Goal: Contribute content: Add original content to the website for others to see

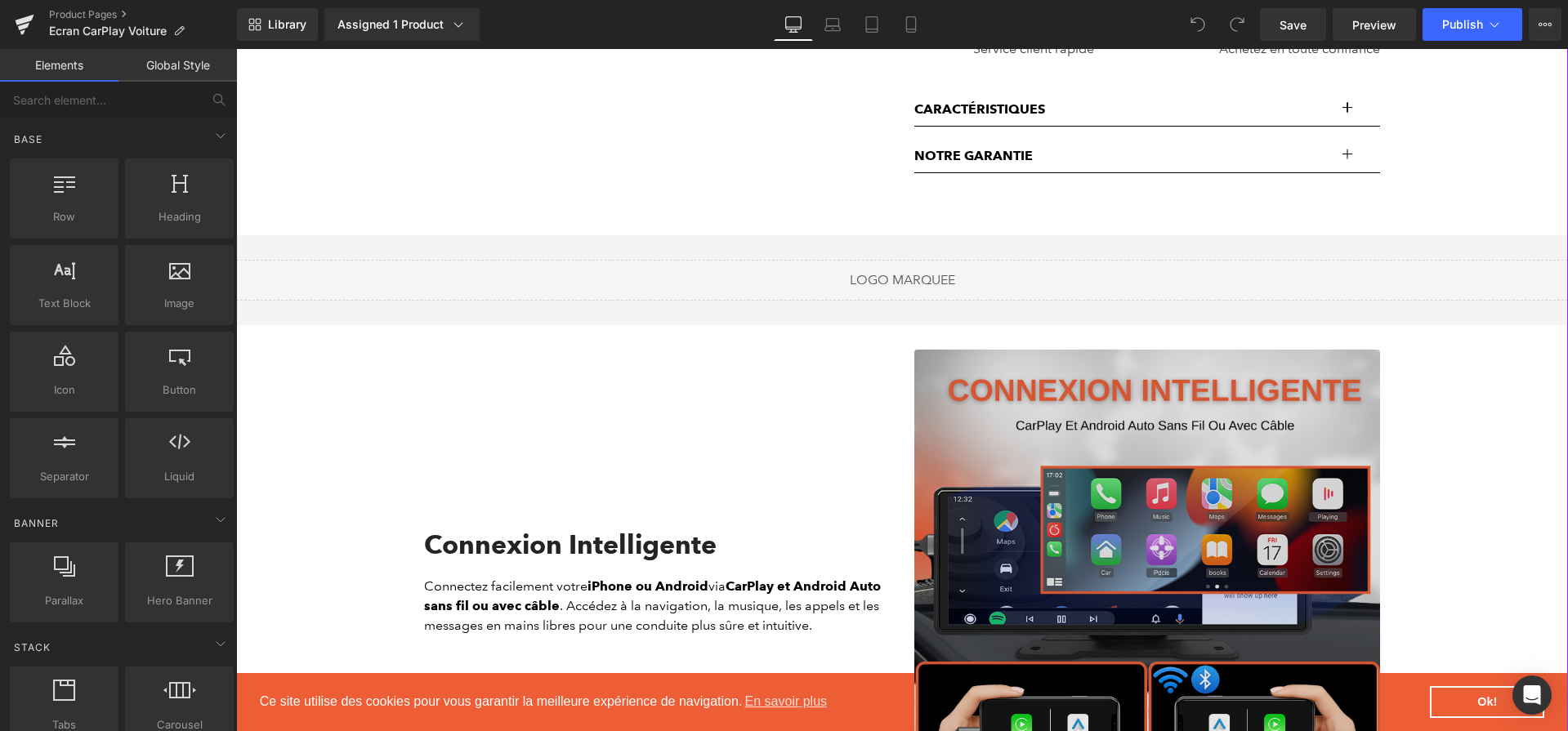
scroll to position [333, 0]
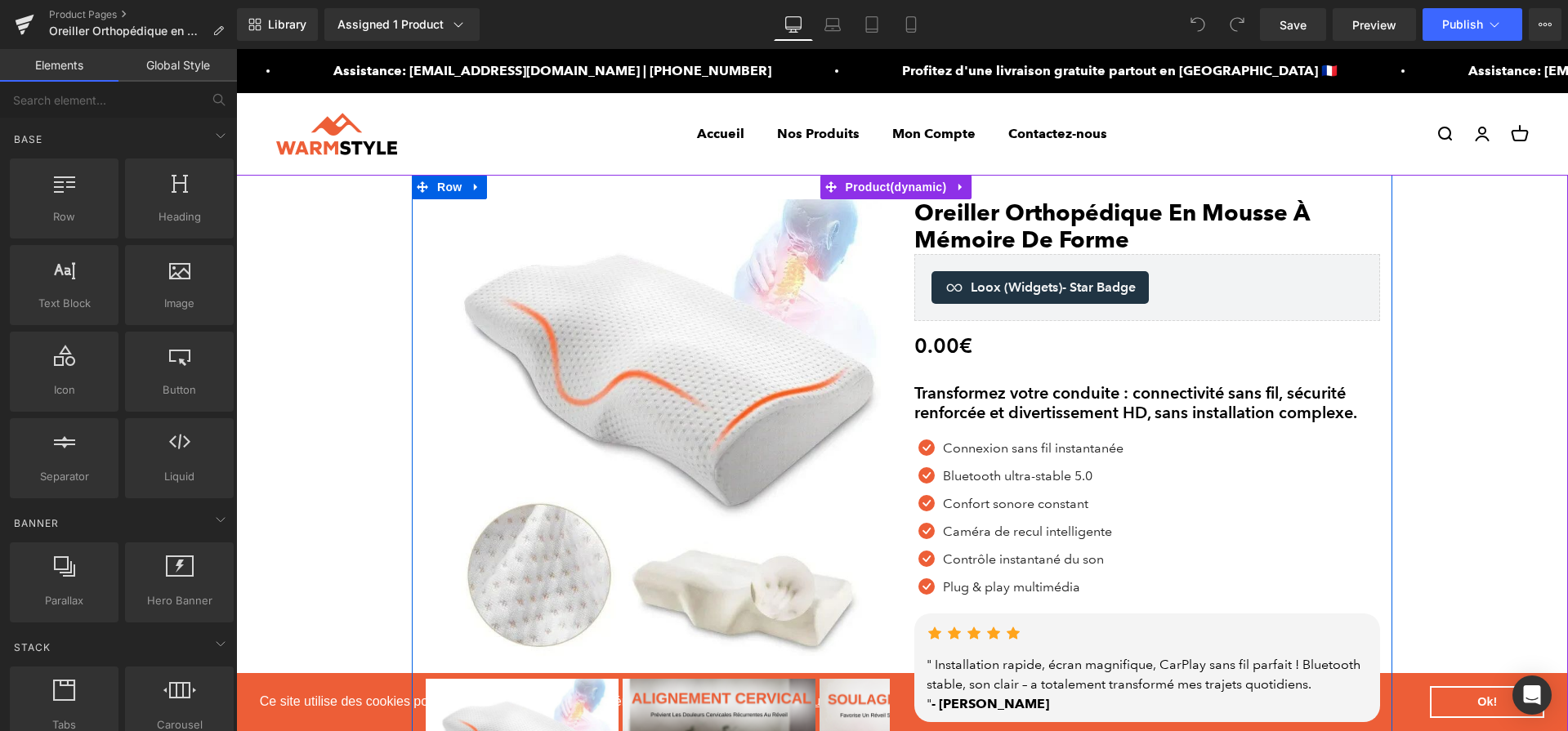
click at [1073, 415] on h2 "Transformez votre conduite : connectivité sans fil, sécurité renforcée et diver…" at bounding box center [1147, 402] width 466 height 39
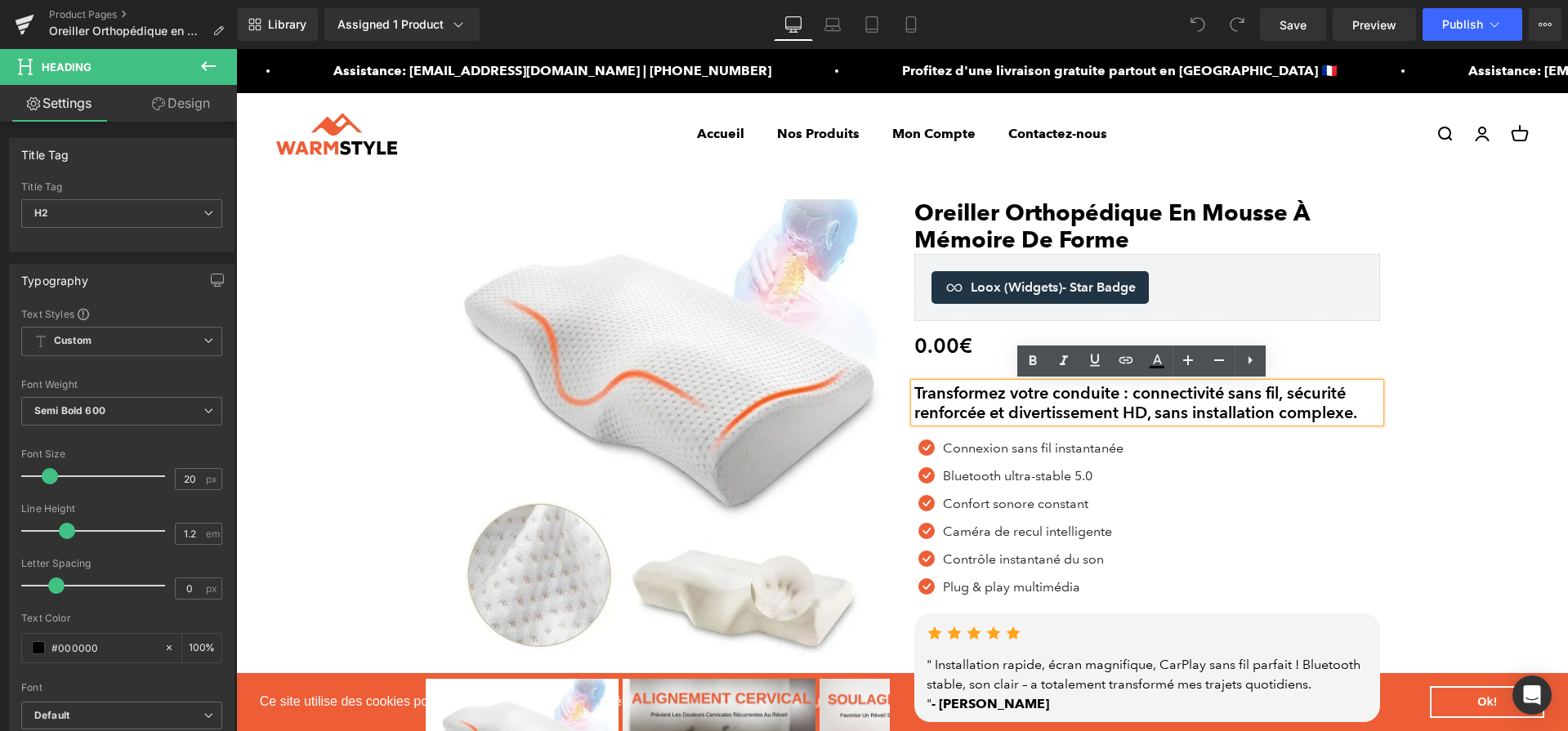
click at [1056, 408] on h2 "Transformez votre conduite : connectivité sans fil, sécurité renforcée et diver…" at bounding box center [1147, 402] width 466 height 39
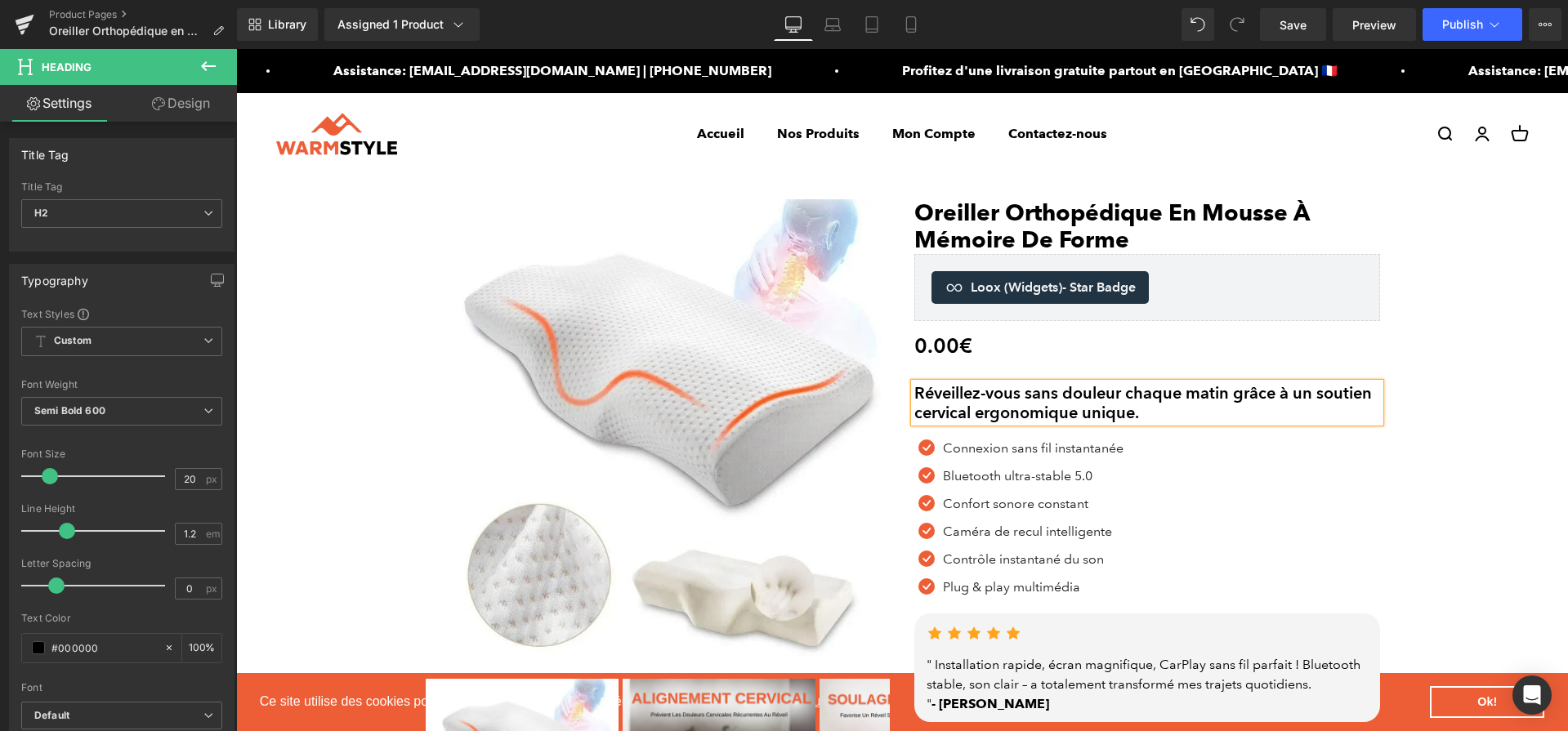
click at [1067, 451] on link at bounding box center [1075, 449] width 17 height 20
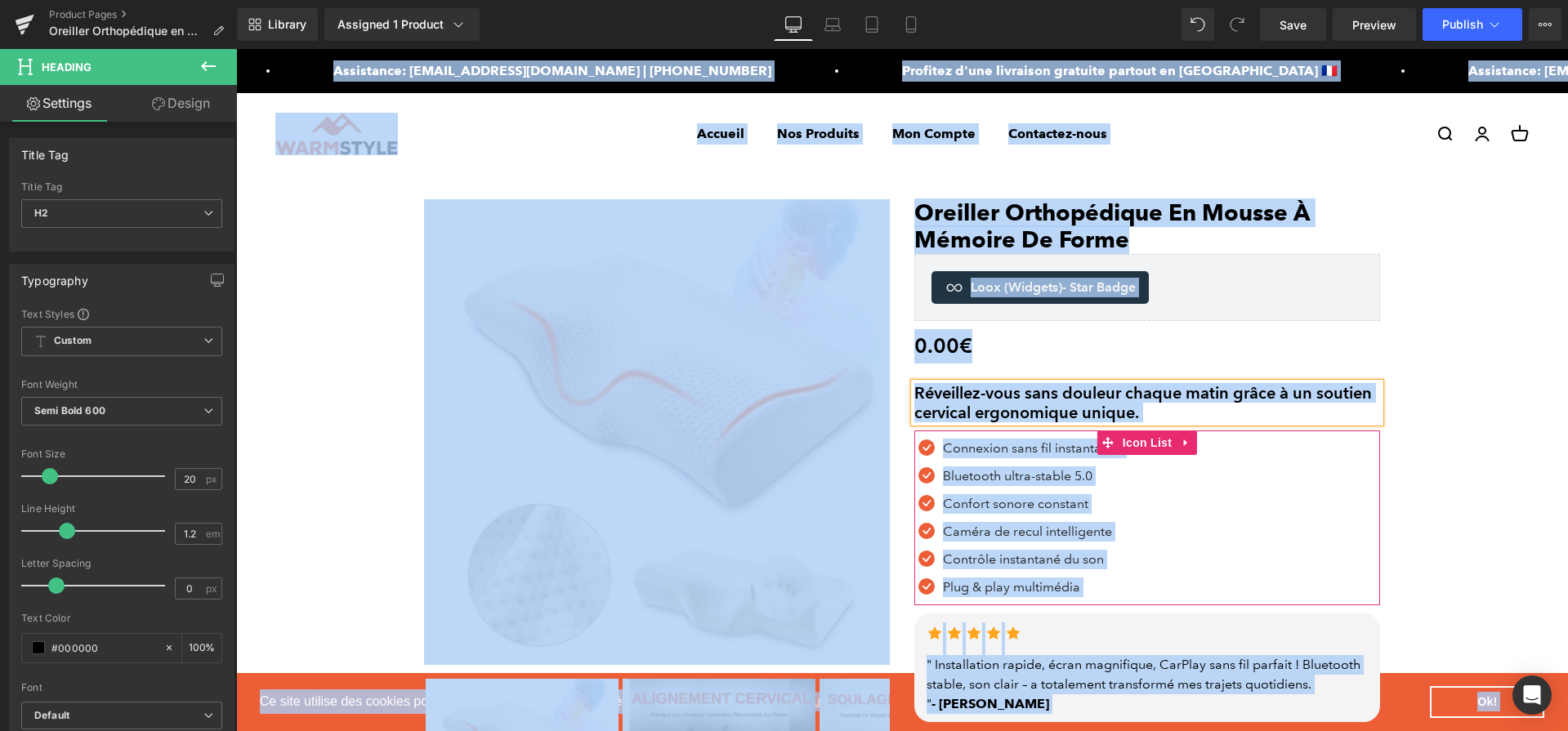
click at [621, 459] on img at bounding box center [657, 432] width 466 height 466
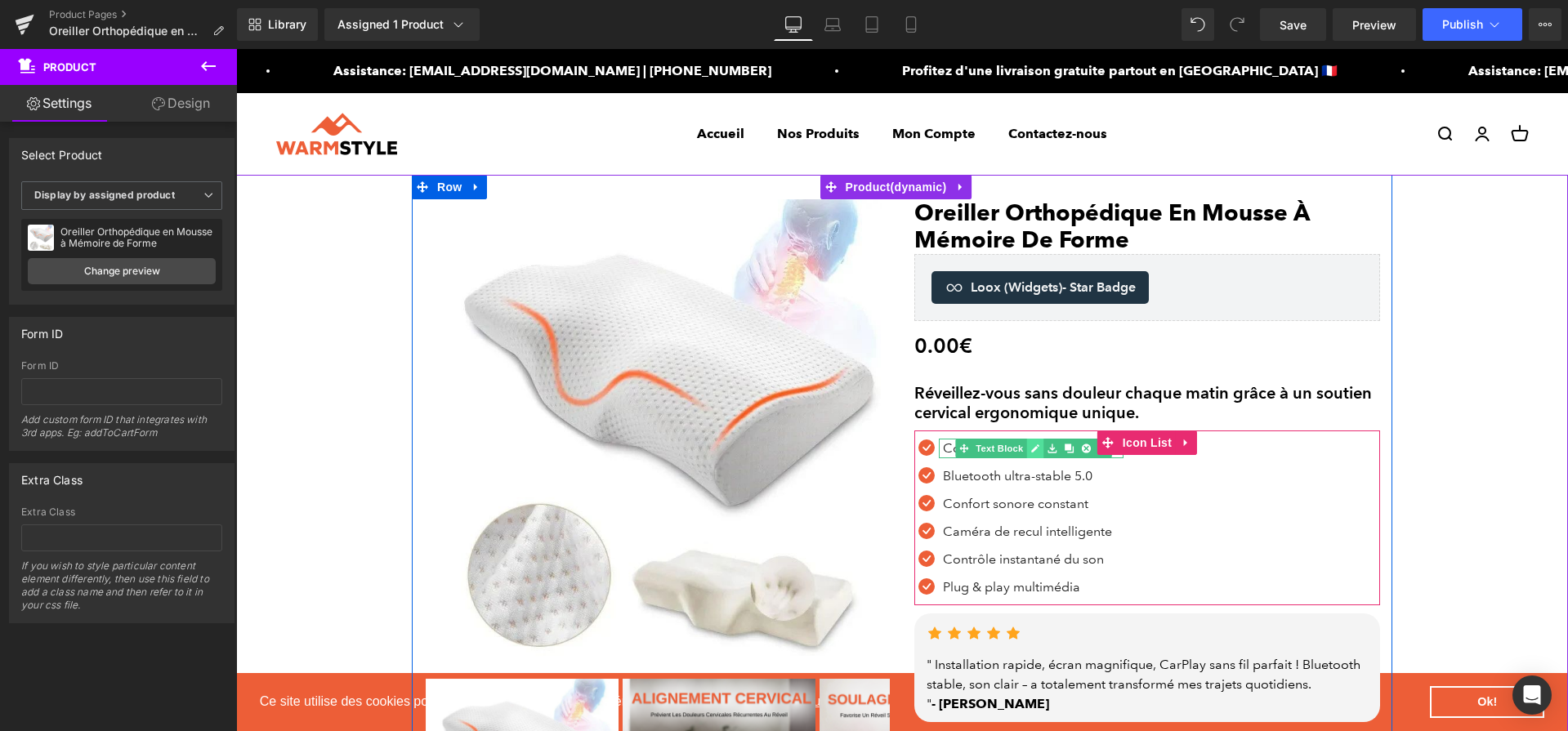
click at [1031, 451] on icon at bounding box center [1035, 448] width 9 height 10
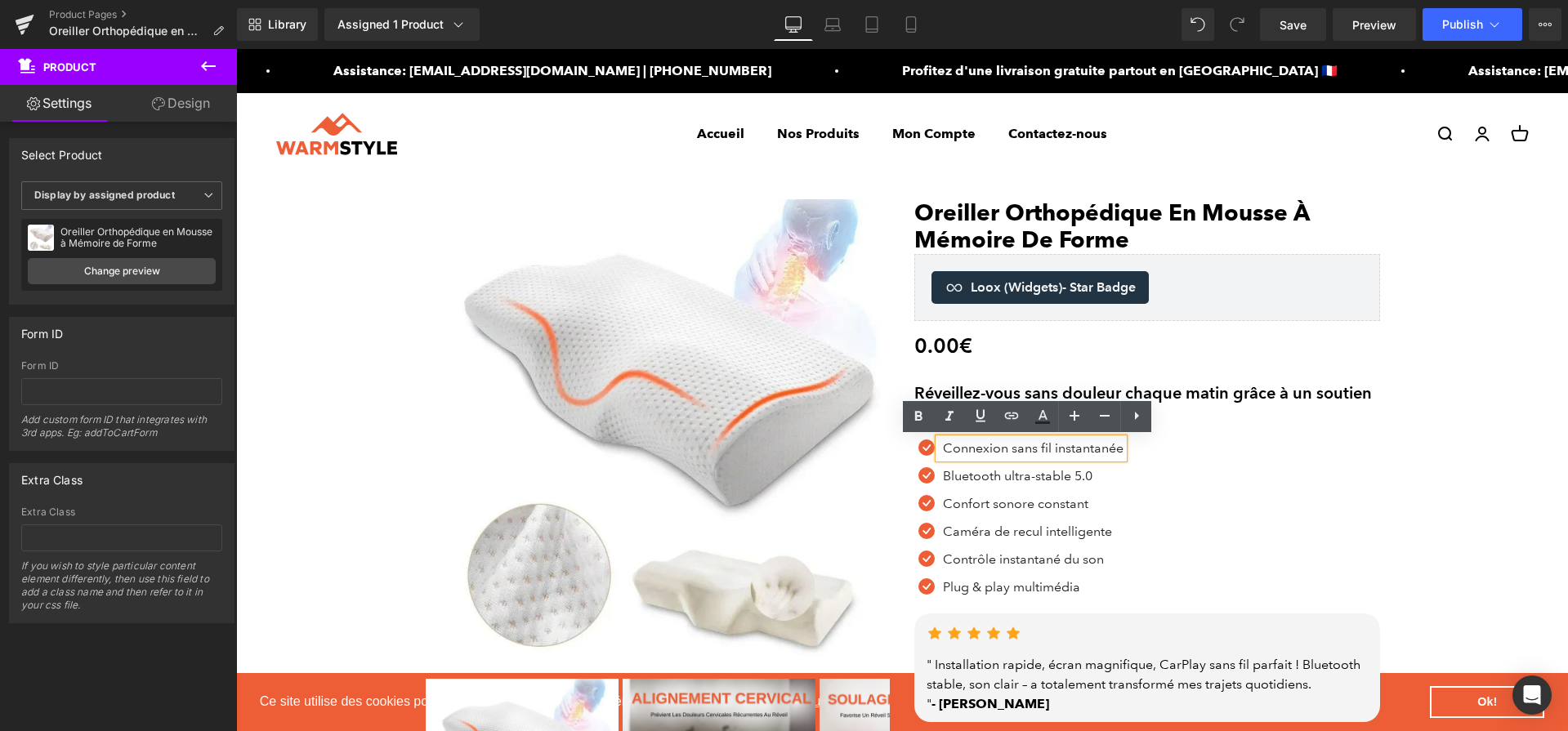
click at [1031, 451] on p "Connexion sans fil instantanée" at bounding box center [1033, 449] width 180 height 20
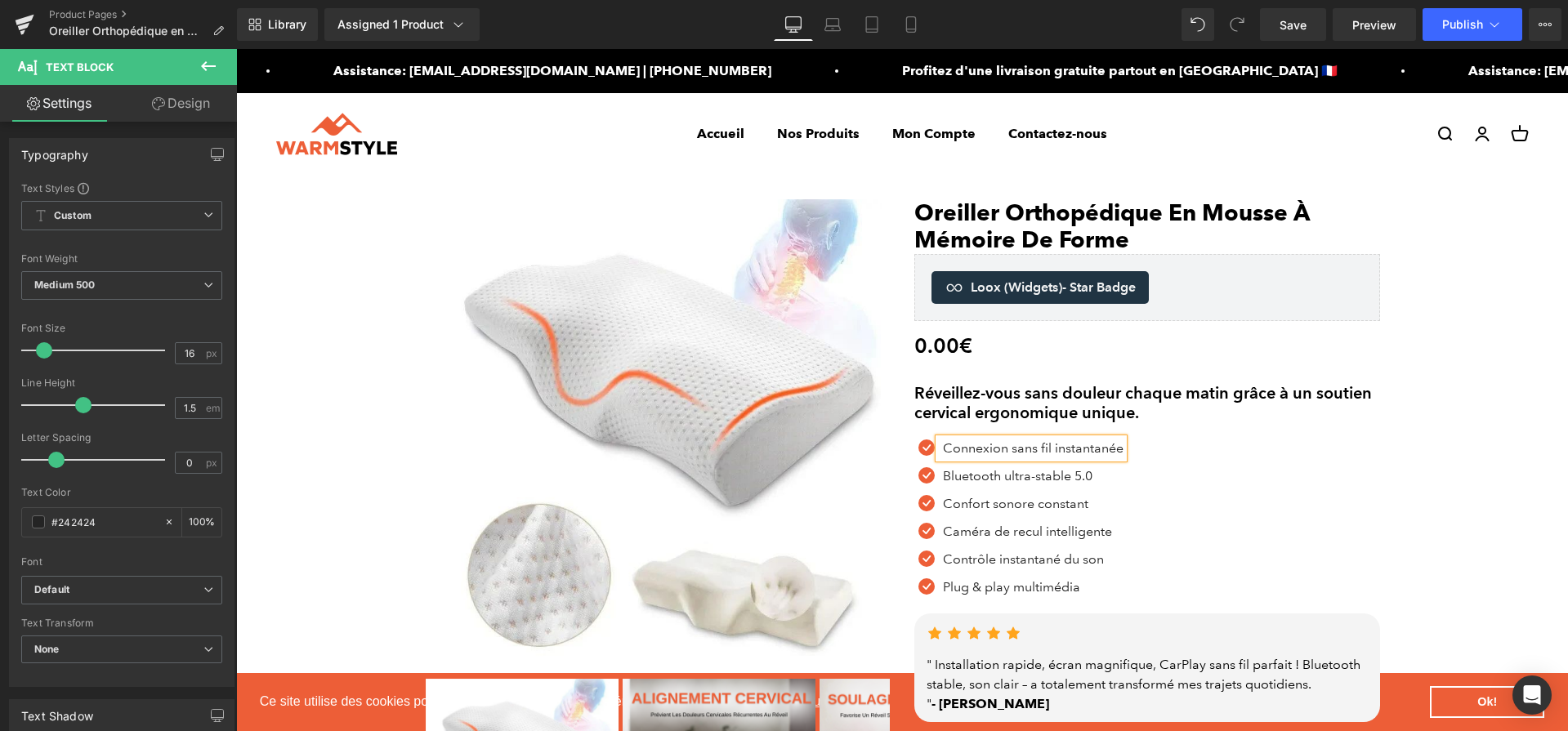
paste div
click at [1103, 474] on link at bounding box center [1111, 476] width 17 height 20
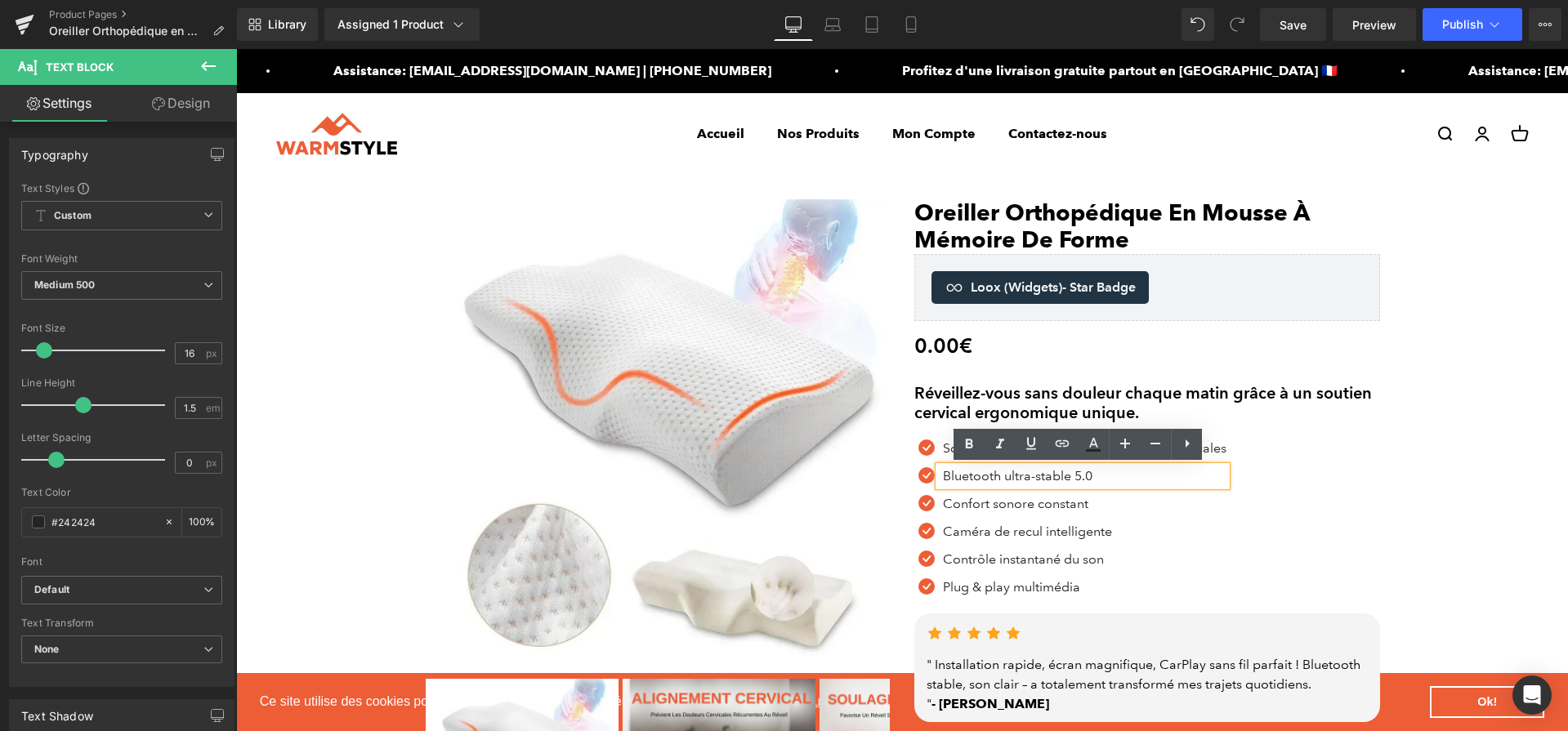
click at [984, 479] on p "Bluetooth ultra-stable 5.0" at bounding box center [1084, 476] width 283 height 20
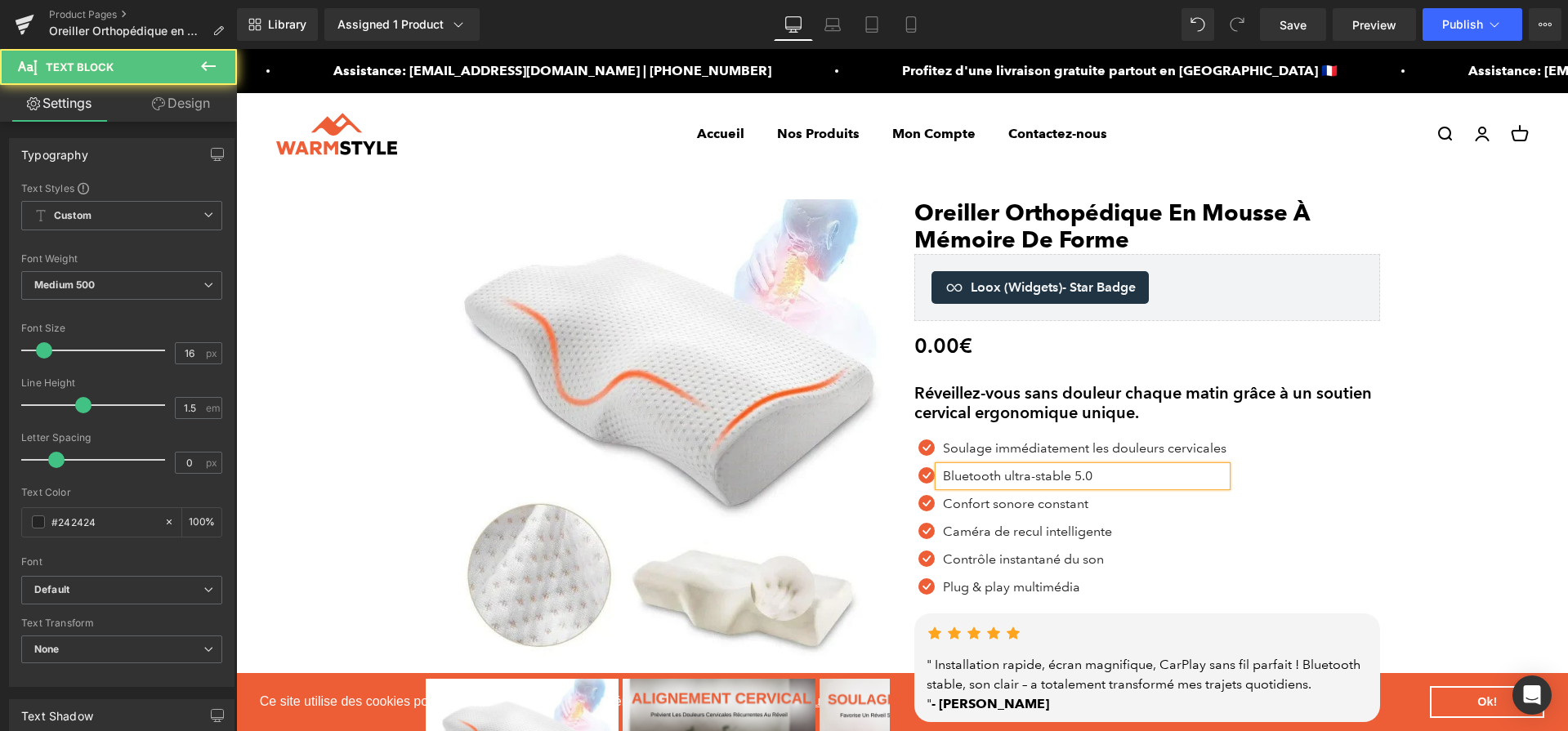
paste div
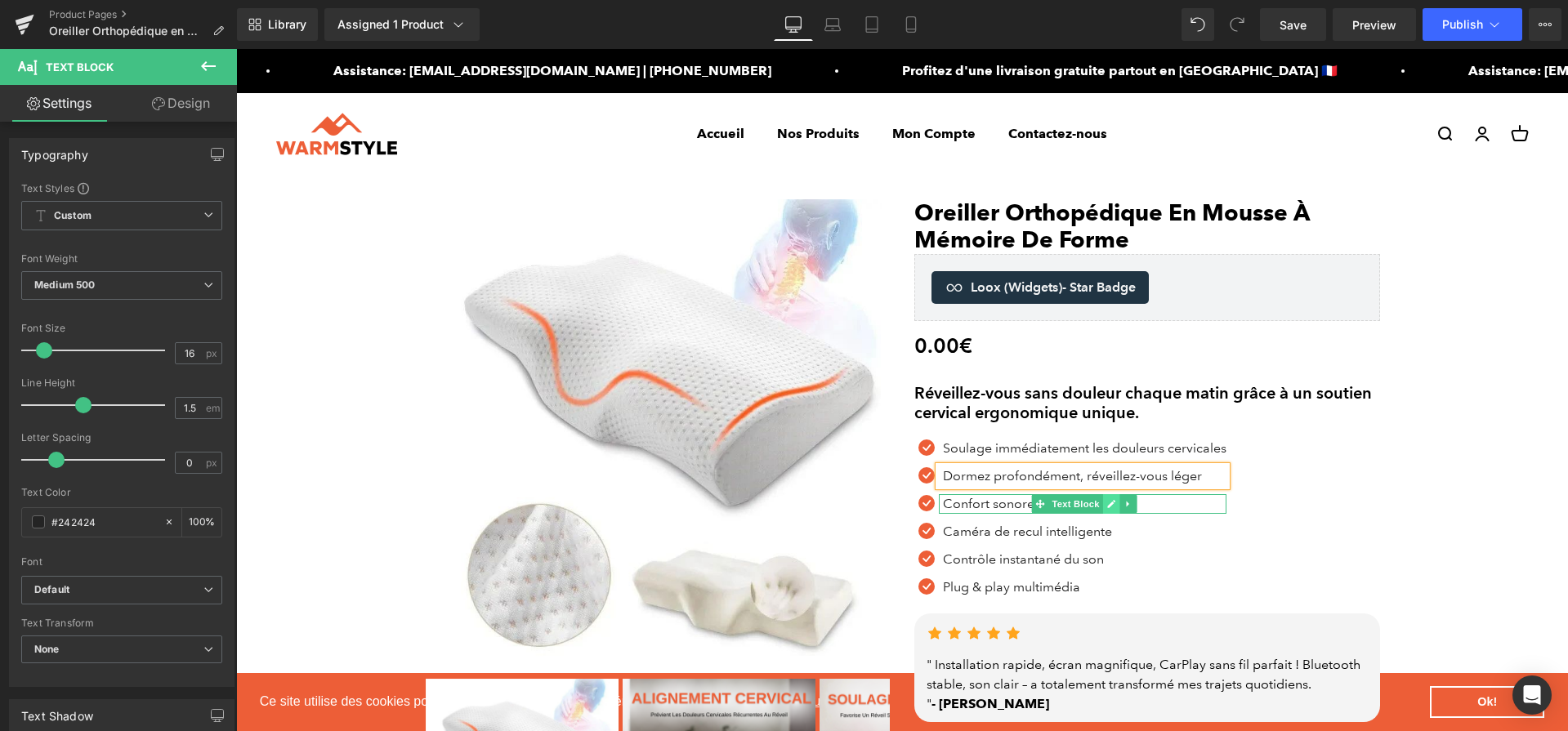
click at [1106, 504] on icon at bounding box center [1111, 503] width 9 height 10
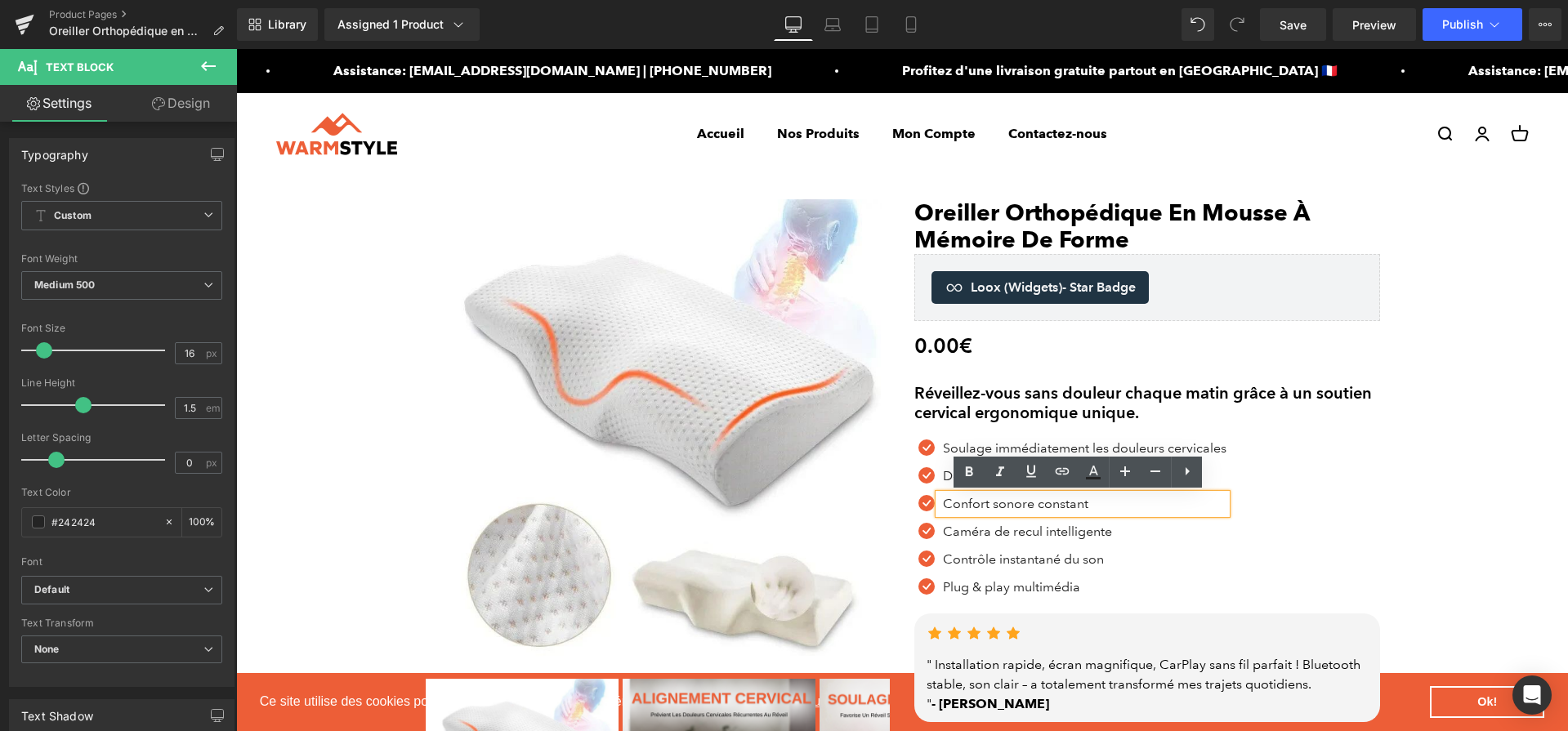
click at [1023, 501] on p "Confort sonore constant" at bounding box center [1084, 504] width 283 height 20
paste div
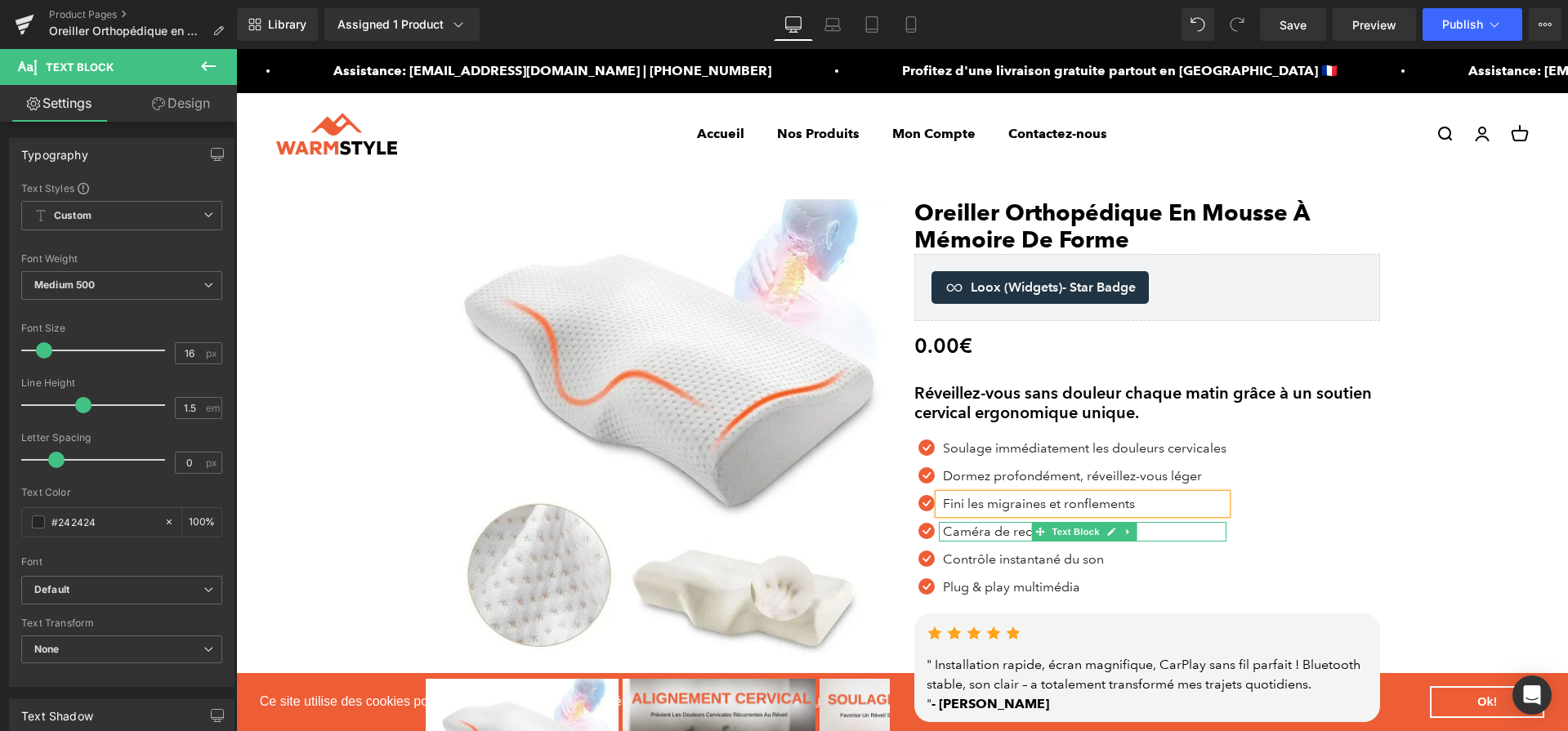
click at [1000, 528] on p "Caméra de recul intelligente" at bounding box center [1084, 532] width 283 height 20
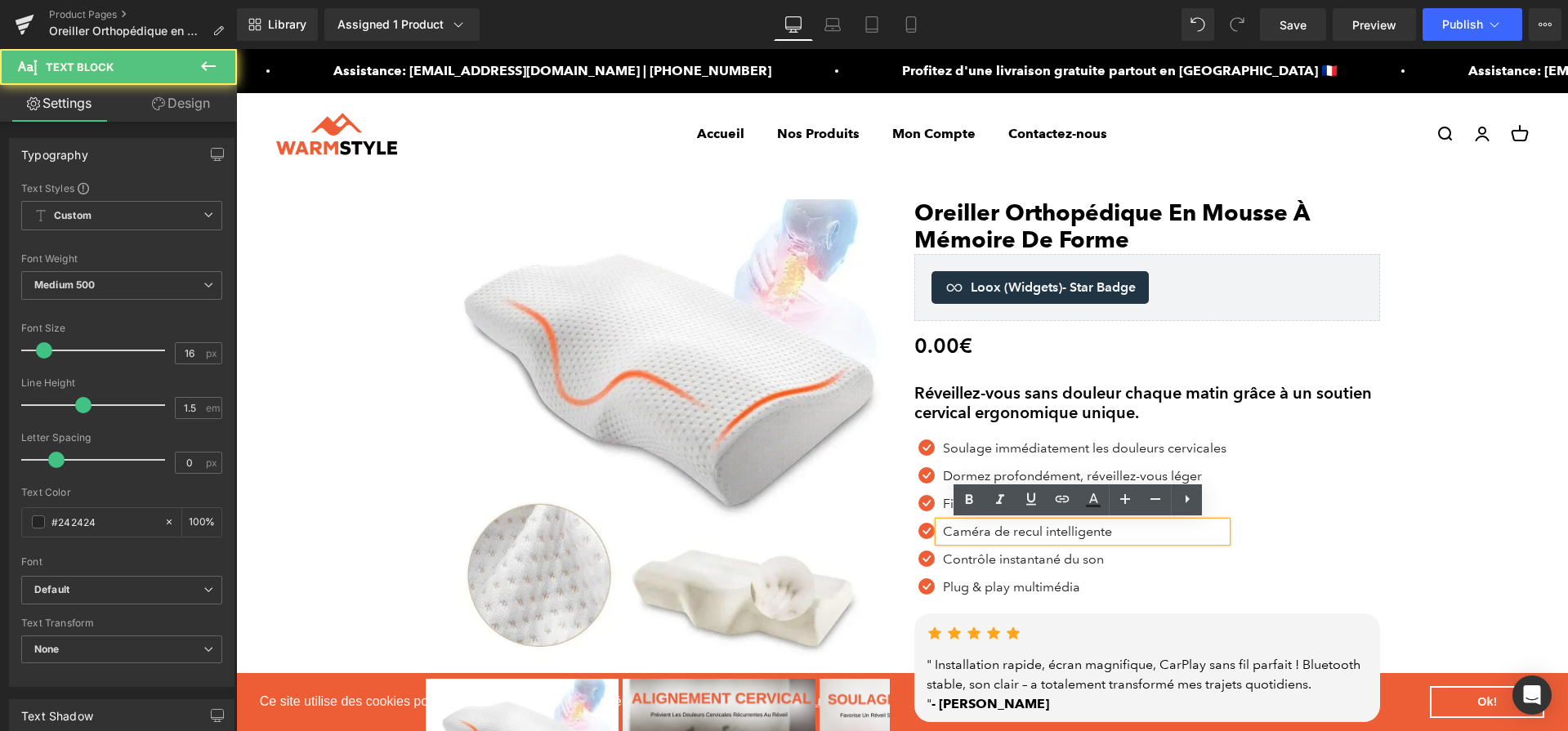
click at [1000, 528] on p "Caméra de recul intelligente" at bounding box center [1084, 532] width 283 height 20
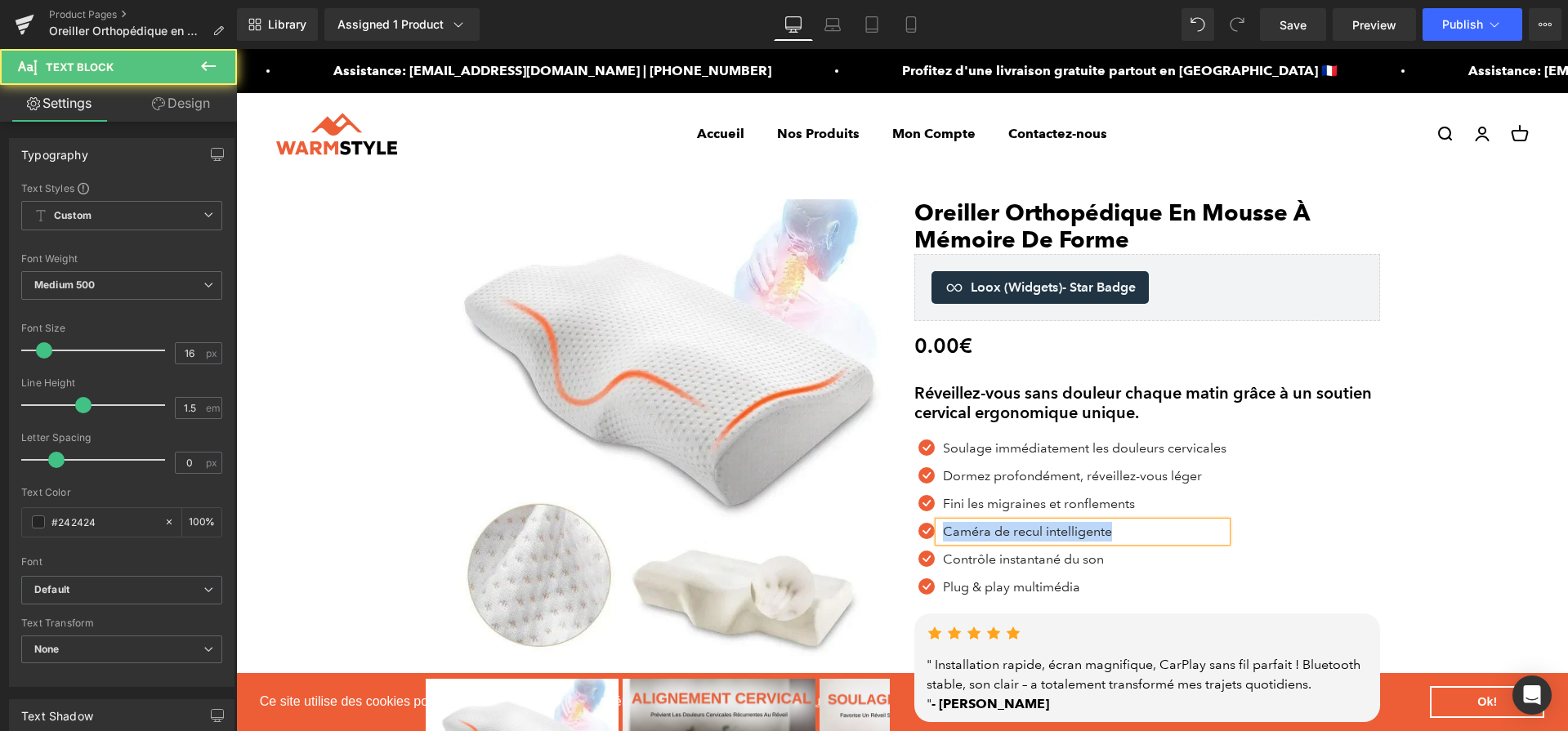
paste div
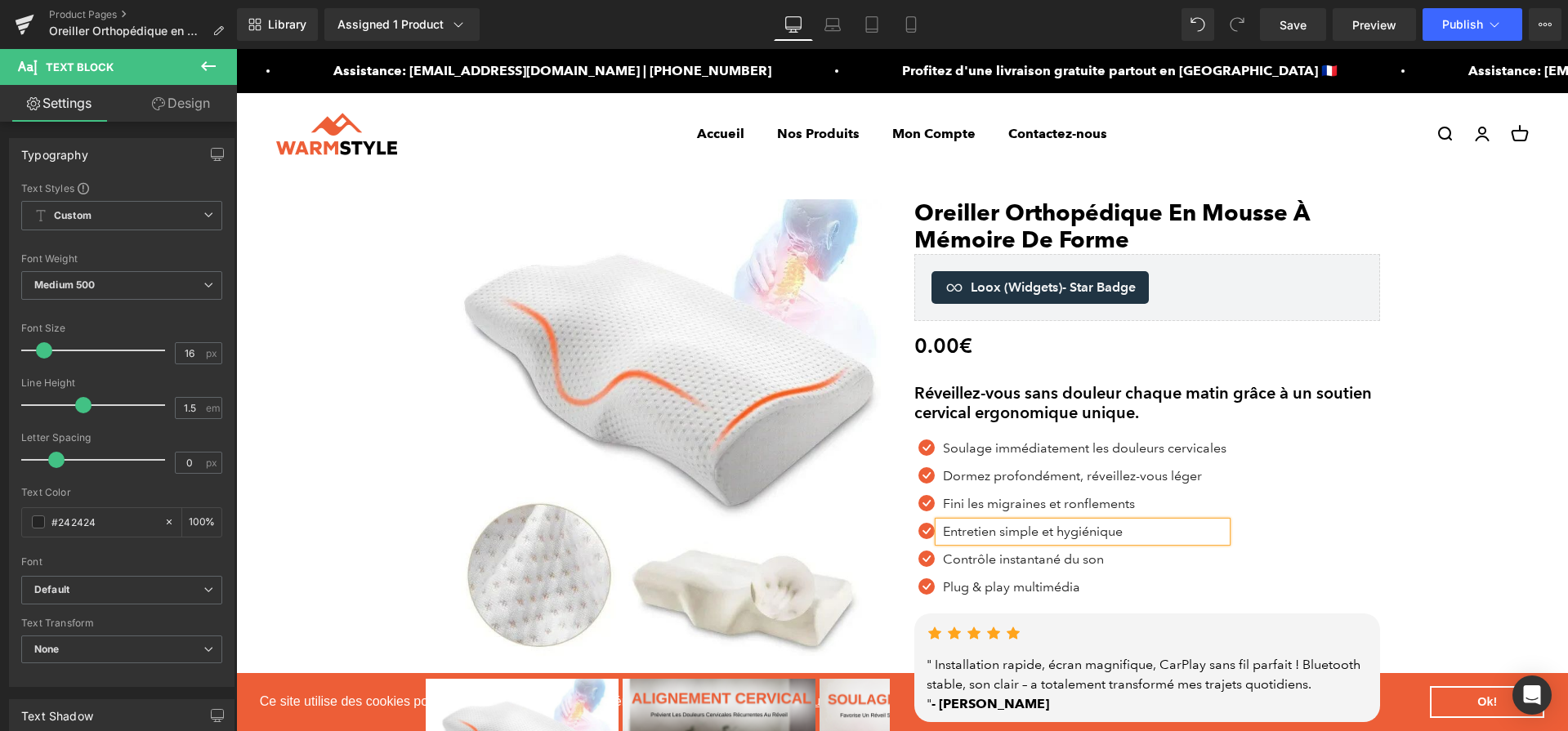
click at [236, 49] on div at bounding box center [236, 49] width 0 height 0
click at [995, 564] on p "Contrôle instantané du son" at bounding box center [1084, 560] width 283 height 20
paste div
click at [1107, 586] on icon at bounding box center [1111, 587] width 9 height 10
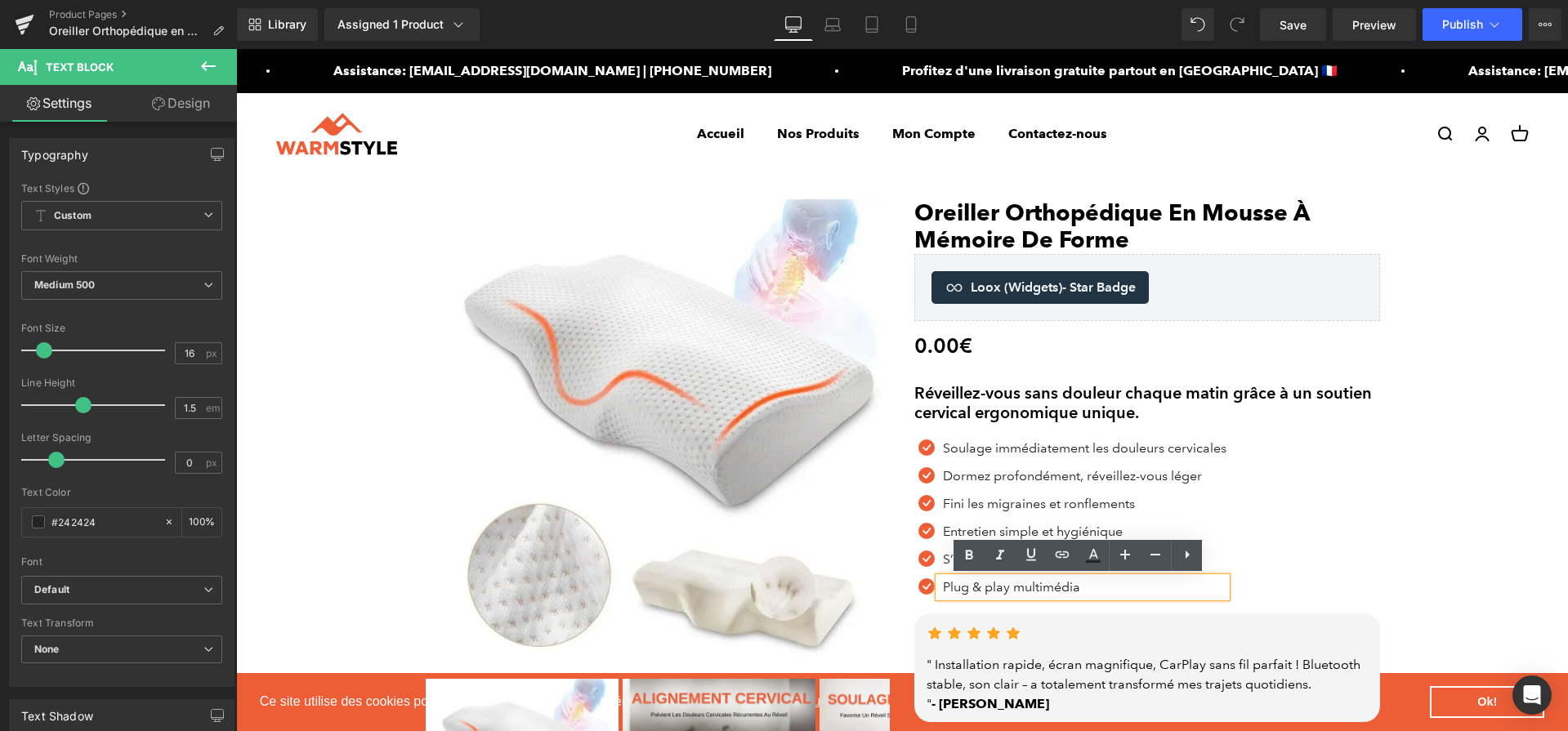
click at [973, 585] on p "Plug & play multimédia" at bounding box center [1084, 588] width 283 height 20
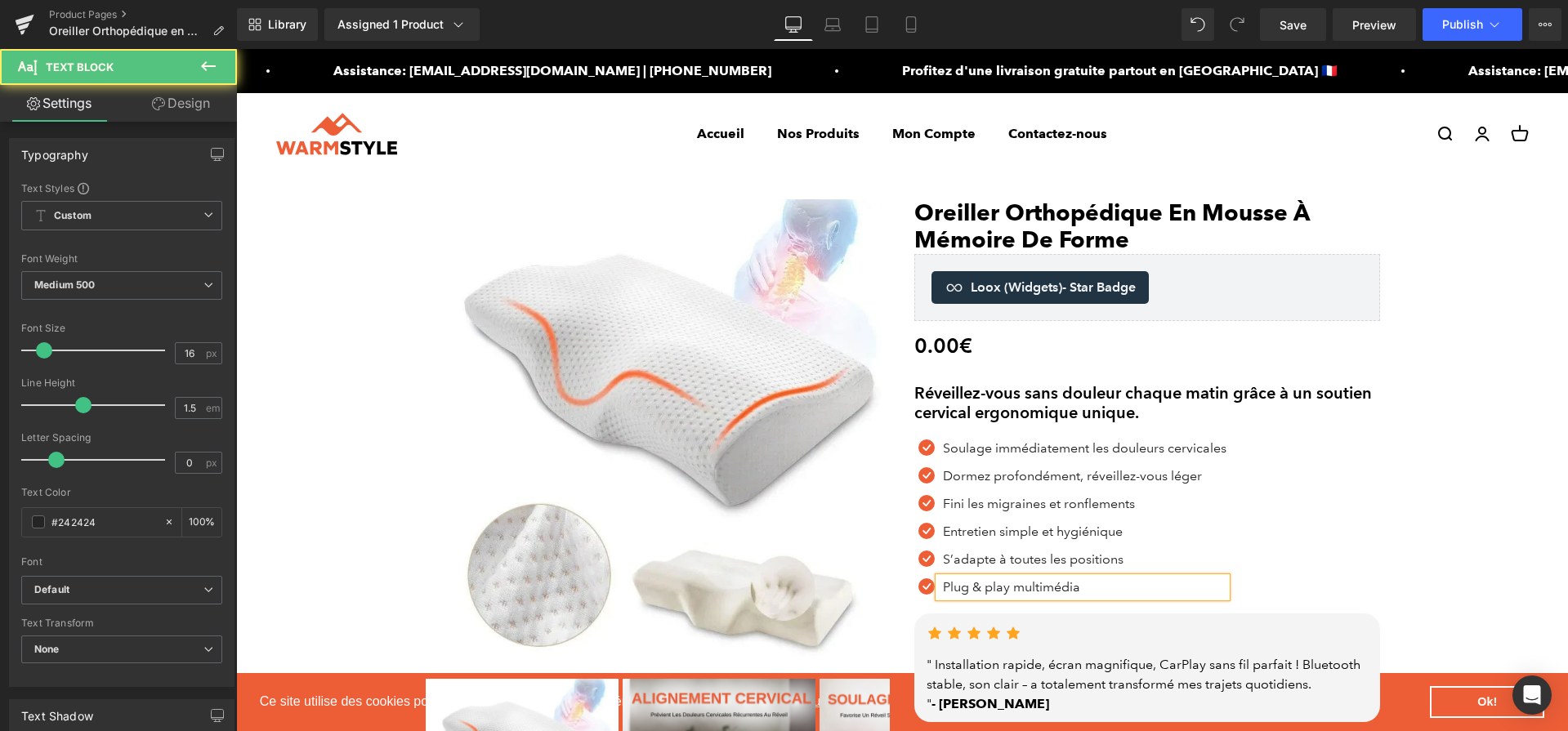
paste div
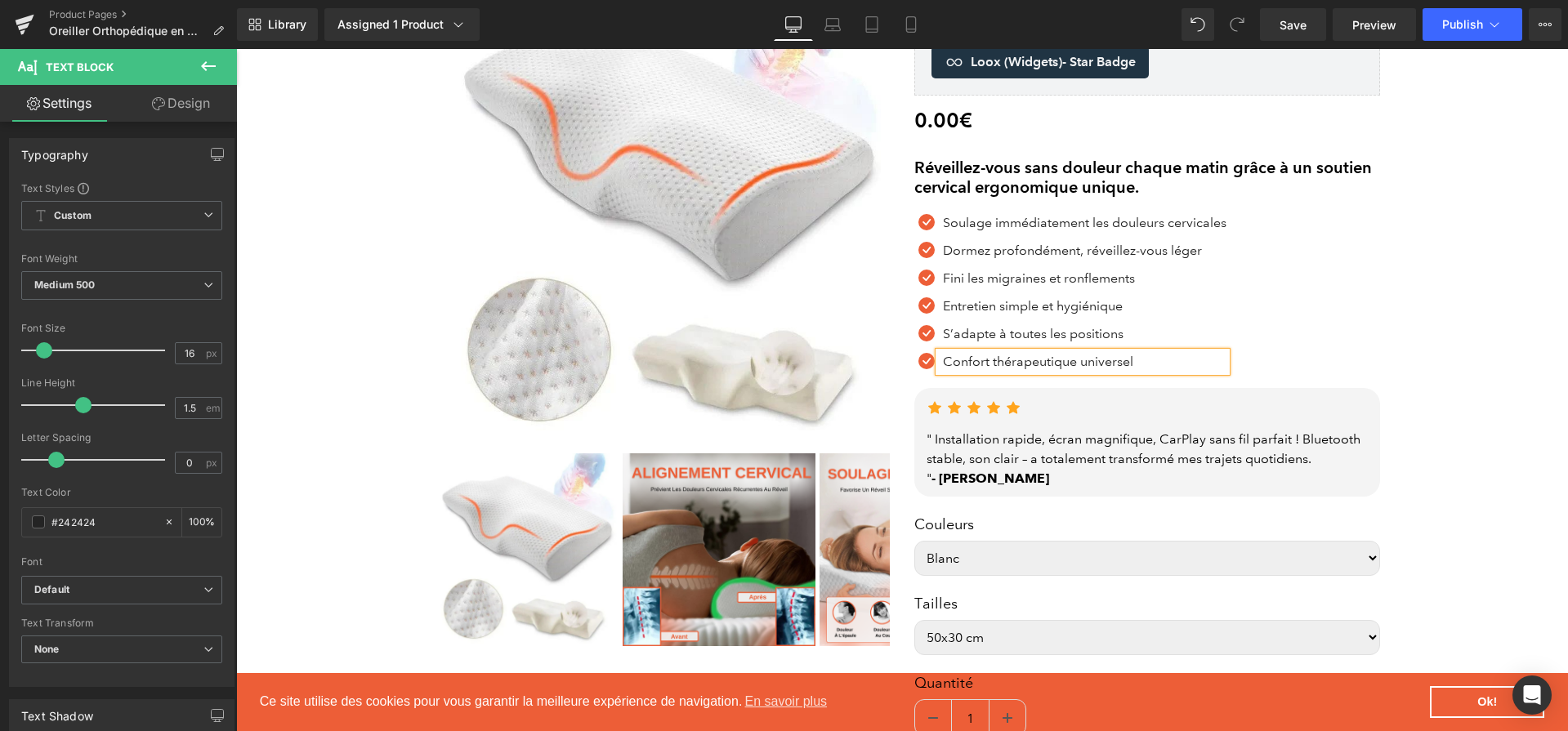
scroll to position [260, 0]
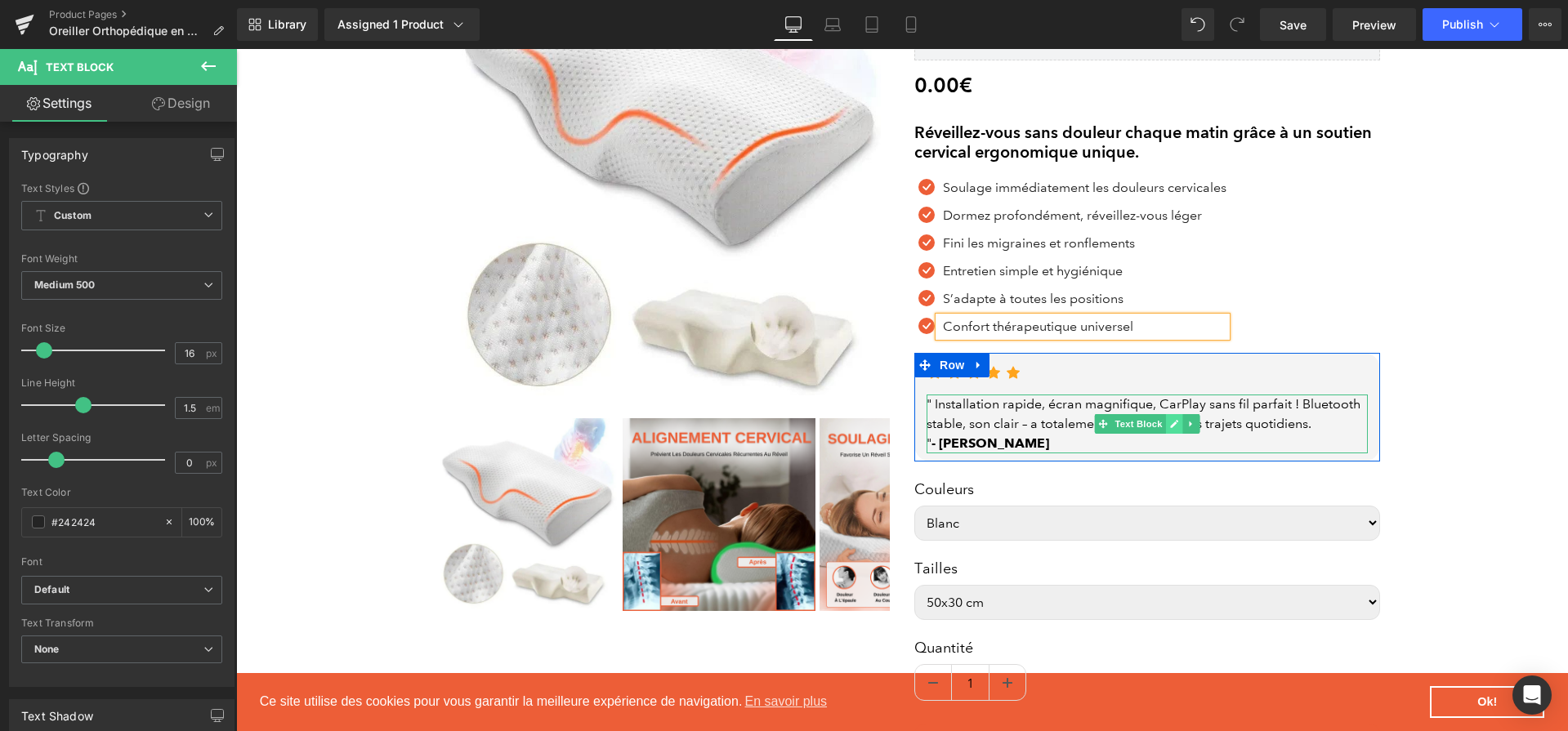
click at [1170, 425] on icon at bounding box center [1175, 423] width 9 height 10
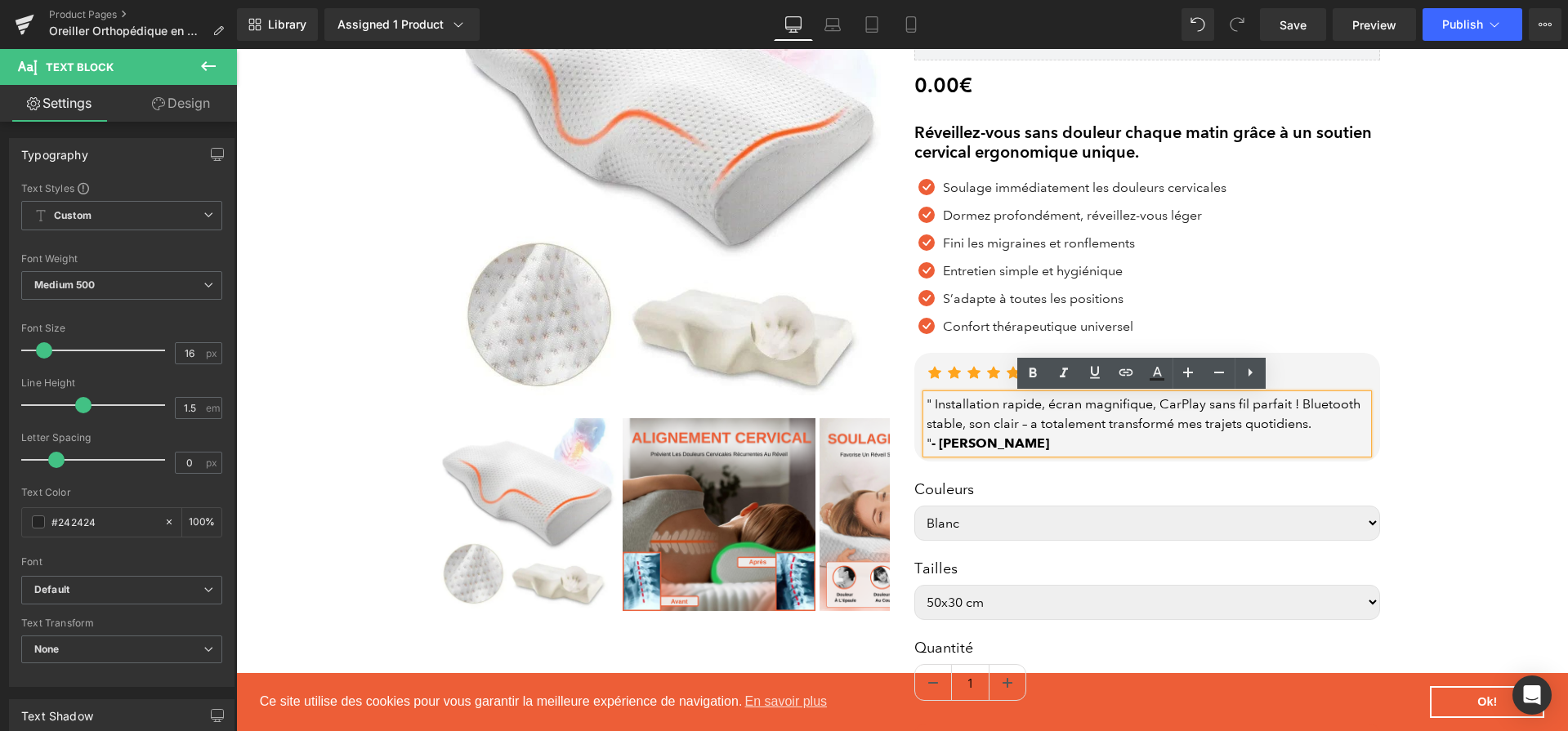
click at [1135, 411] on div "" Installation rapide, écran magnifique, CarPlay sans fil parfait ! Bluetooth s…" at bounding box center [1147, 423] width 442 height 59
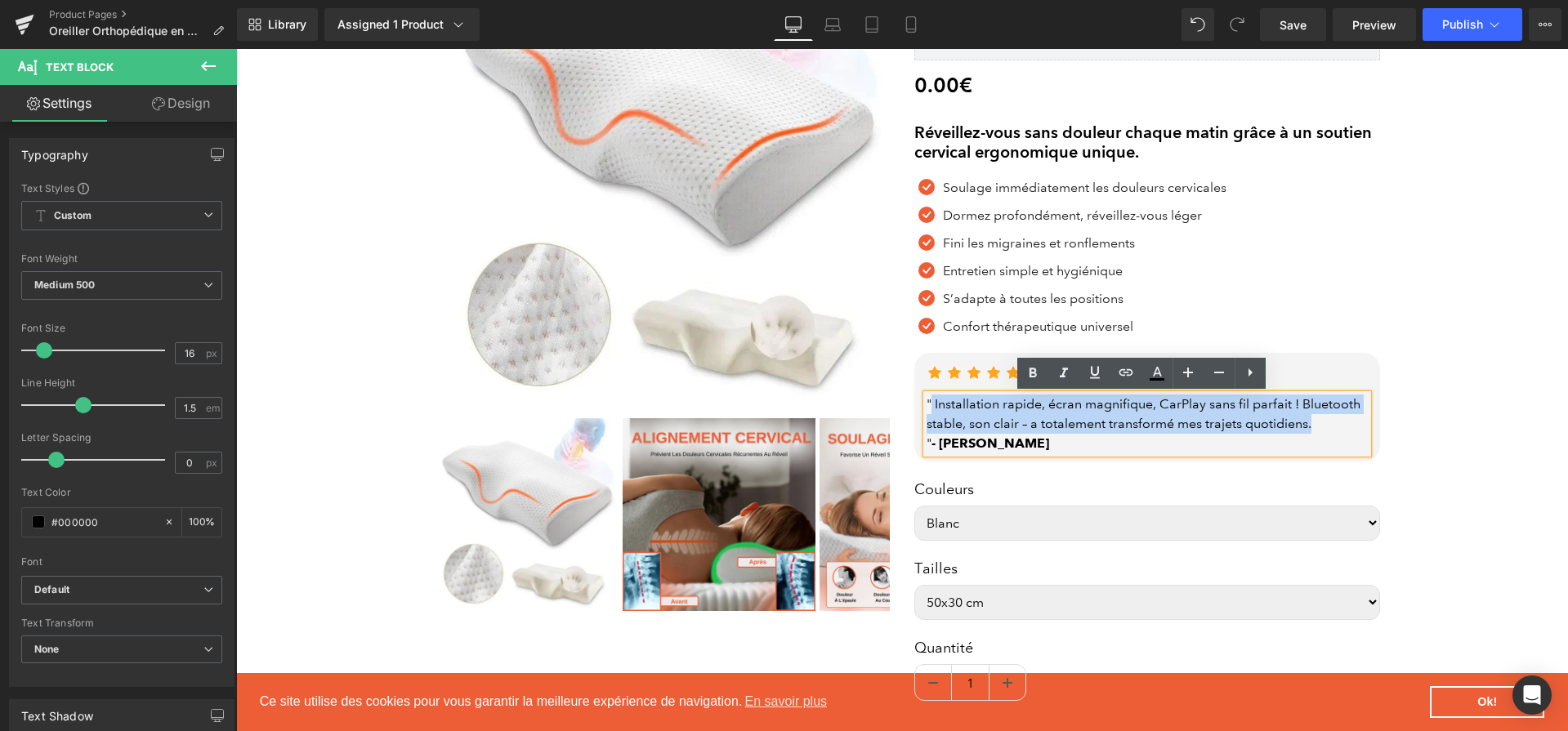
drag, startPoint x: 1310, startPoint y: 427, endPoint x: 928, endPoint y: 402, distance: 382.8
click at [928, 402] on div "" Installation rapide, écran magnifique, CarPlay sans fil parfait ! Bluetooth s…" at bounding box center [1147, 423] width 442 height 59
paste div
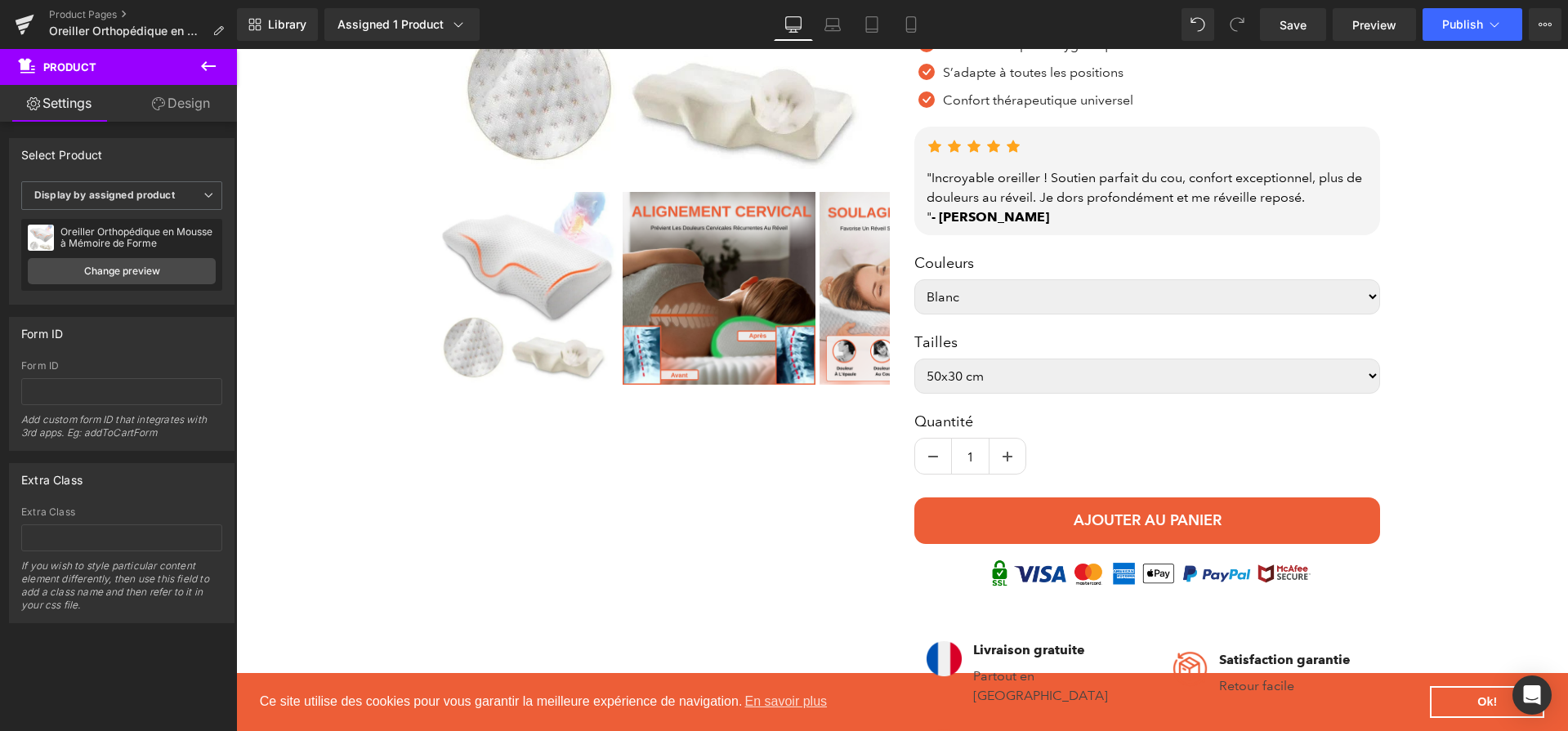
scroll to position [787, 0]
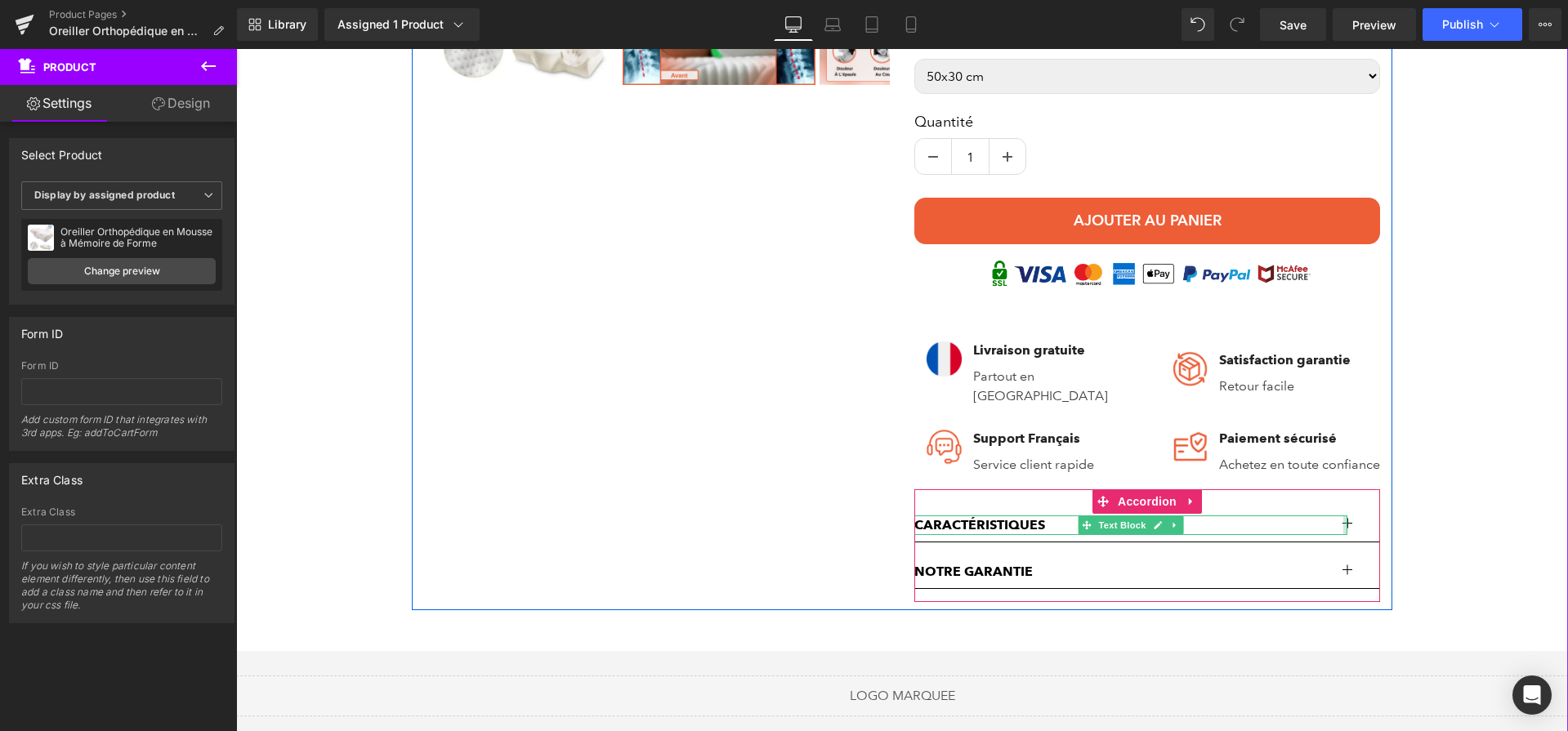
click at [1343, 535] on div at bounding box center [1345, 525] width 4 height 20
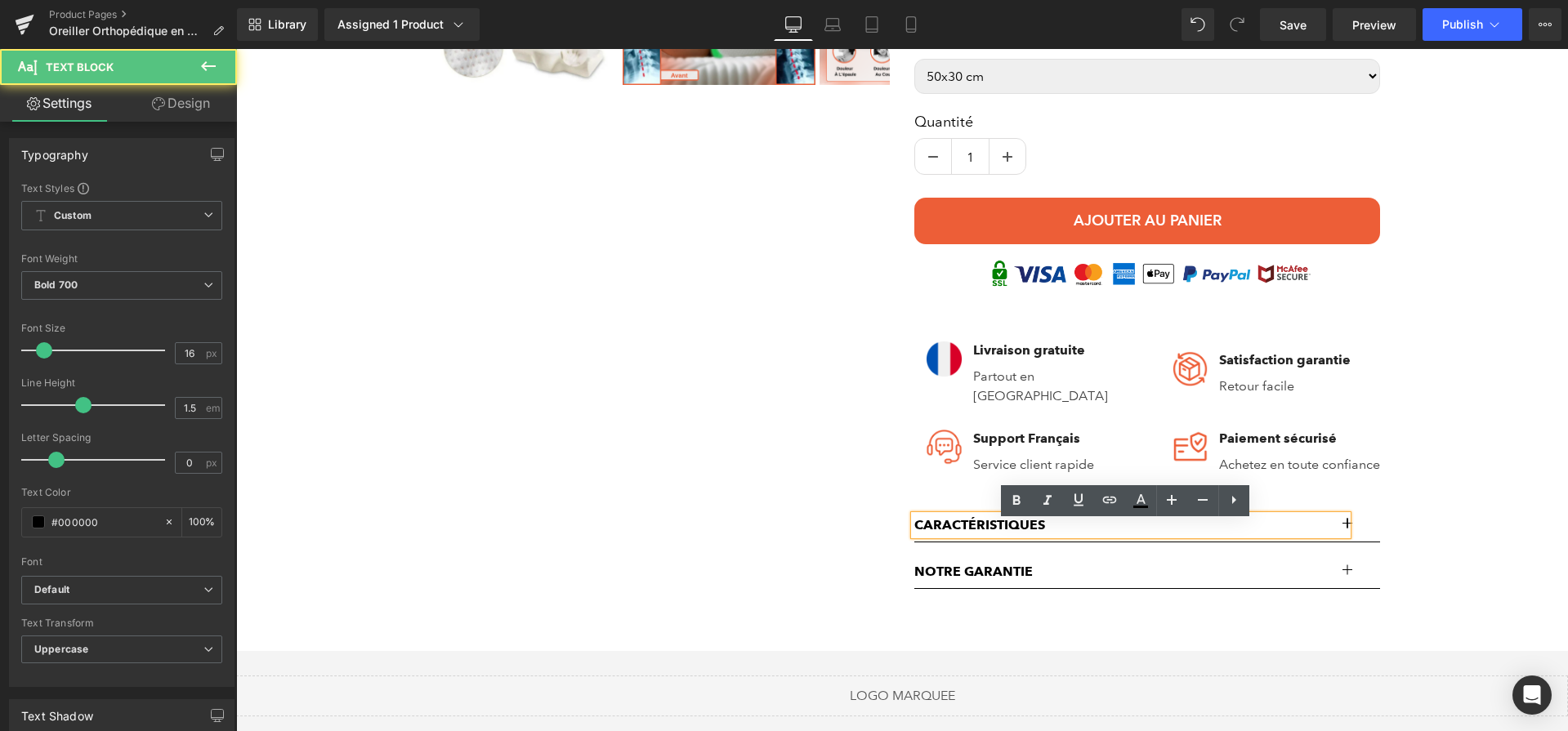
click at [1356, 535] on button "button" at bounding box center [1364, 525] width 33 height 33
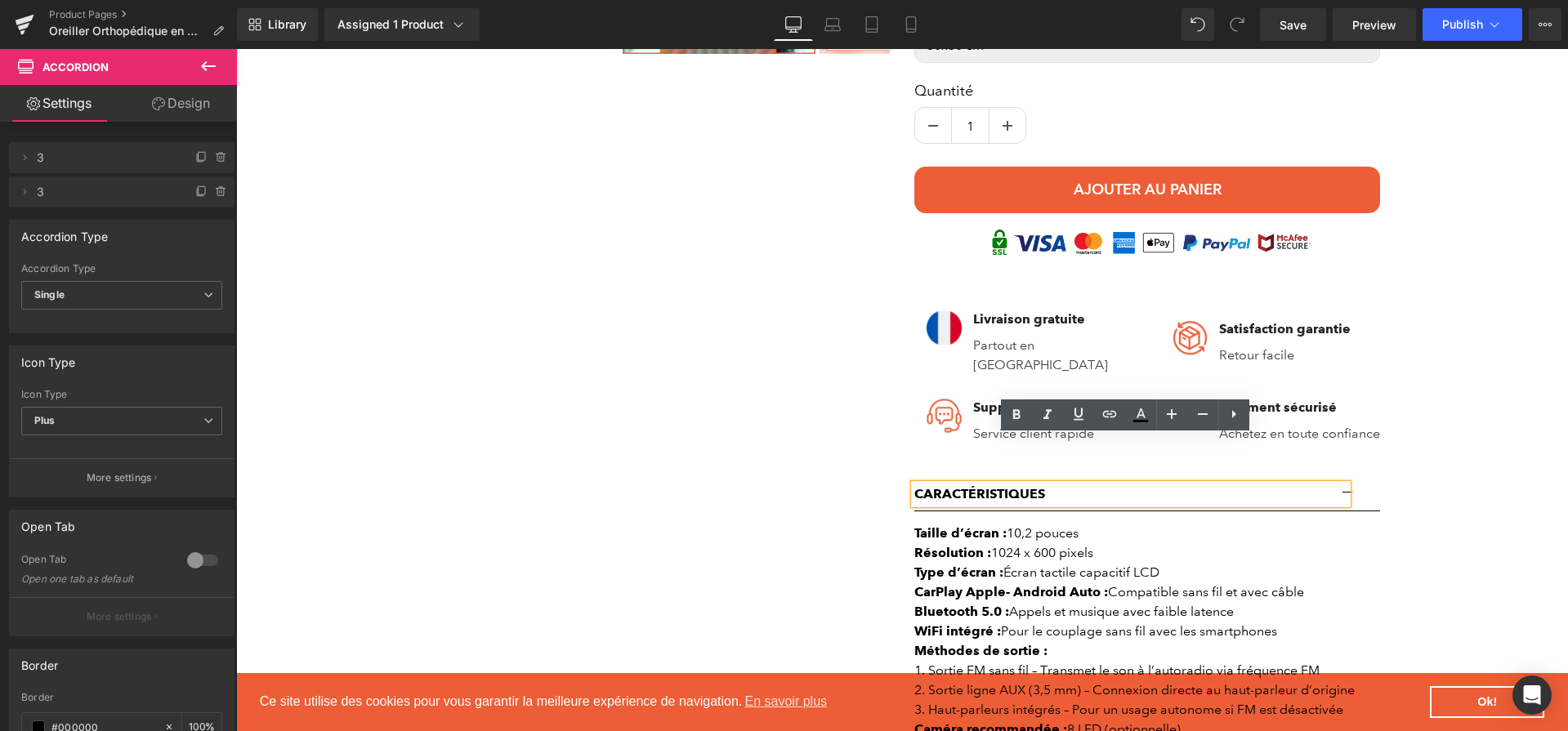
scroll to position [961, 0]
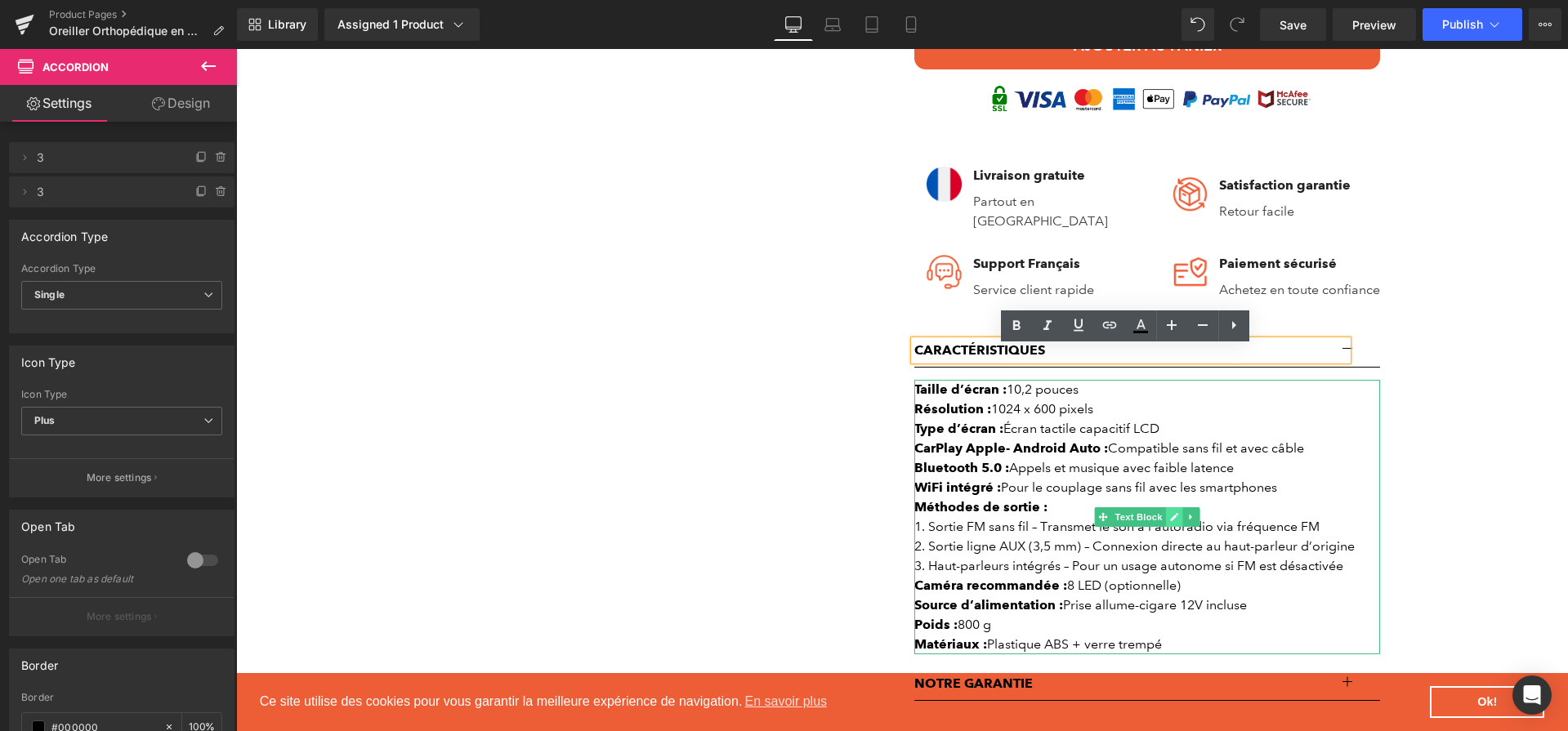
click at [1166, 520] on link at bounding box center [1175, 517] width 17 height 20
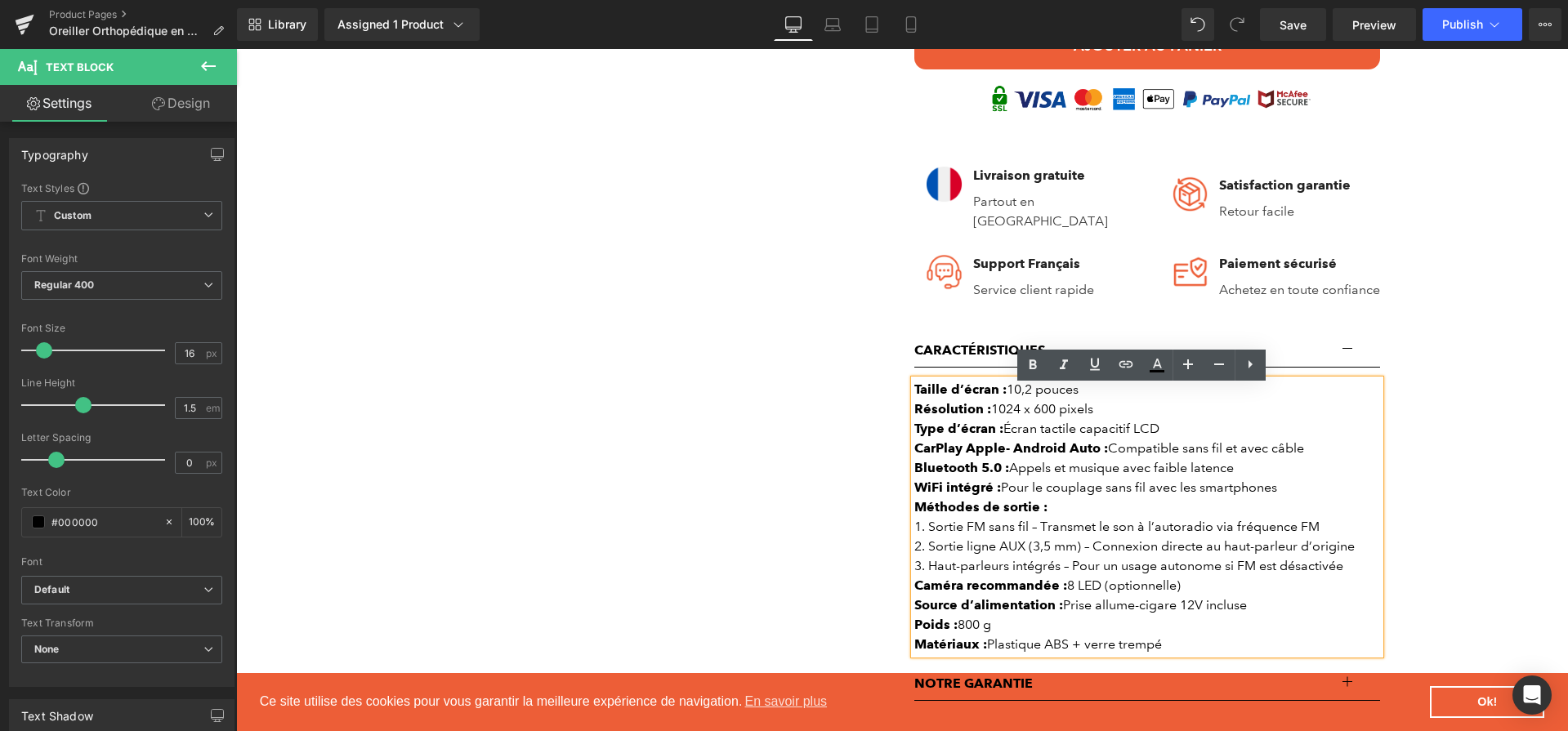
drag, startPoint x: 1175, startPoint y: 655, endPoint x: 911, endPoint y: 397, distance: 369.1
click at [914, 397] on div "Taille d’écran : 10,2 pouces Résolution : 1024 x 600 pixels Type d’écran : Écra…" at bounding box center [1147, 517] width 466 height 275
paste div
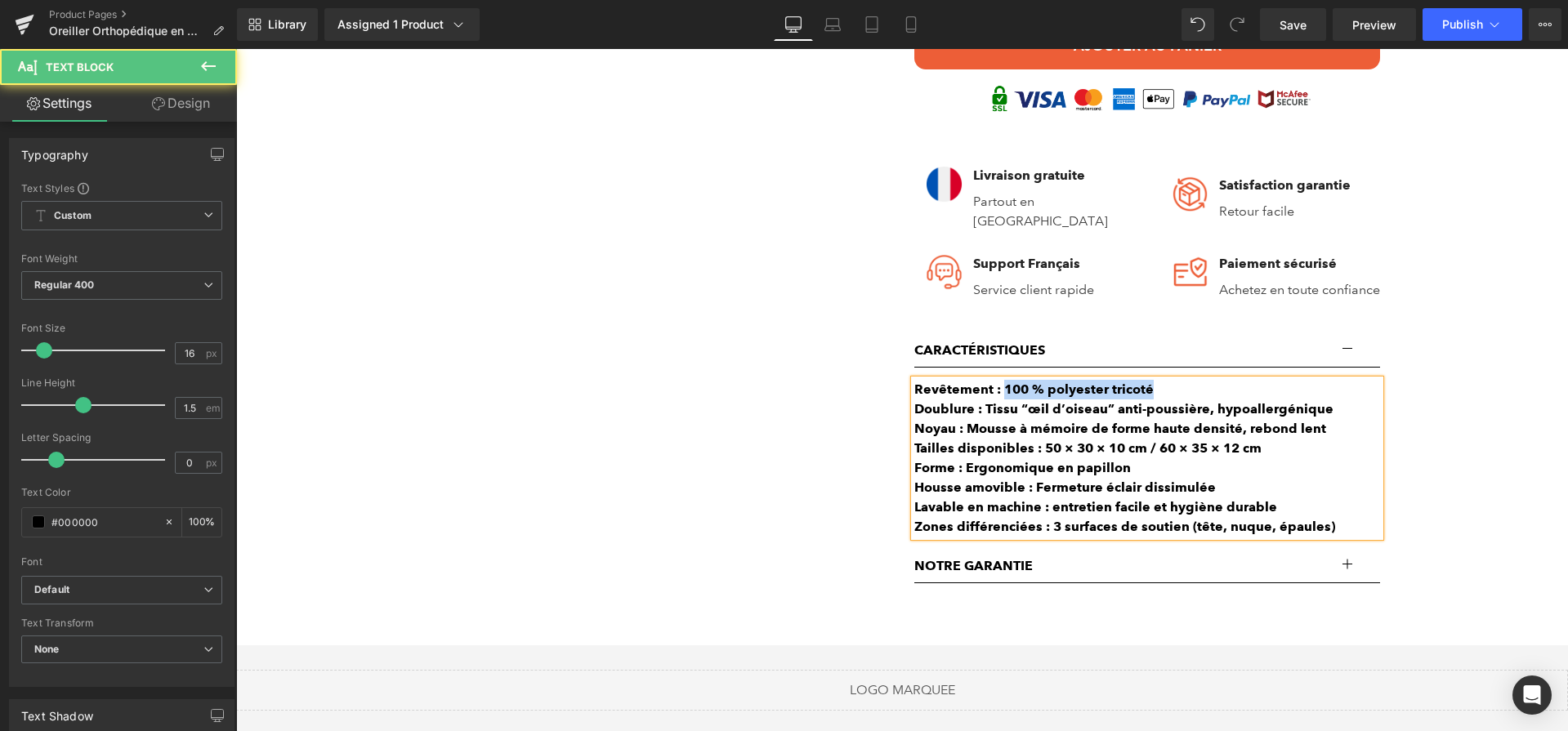
drag, startPoint x: 1025, startPoint y: 394, endPoint x: 1000, endPoint y: 394, distance: 25.0
click at [1000, 394] on div "Revêtement : 100 % polyester tricoté" at bounding box center [1147, 390] width 466 height 20
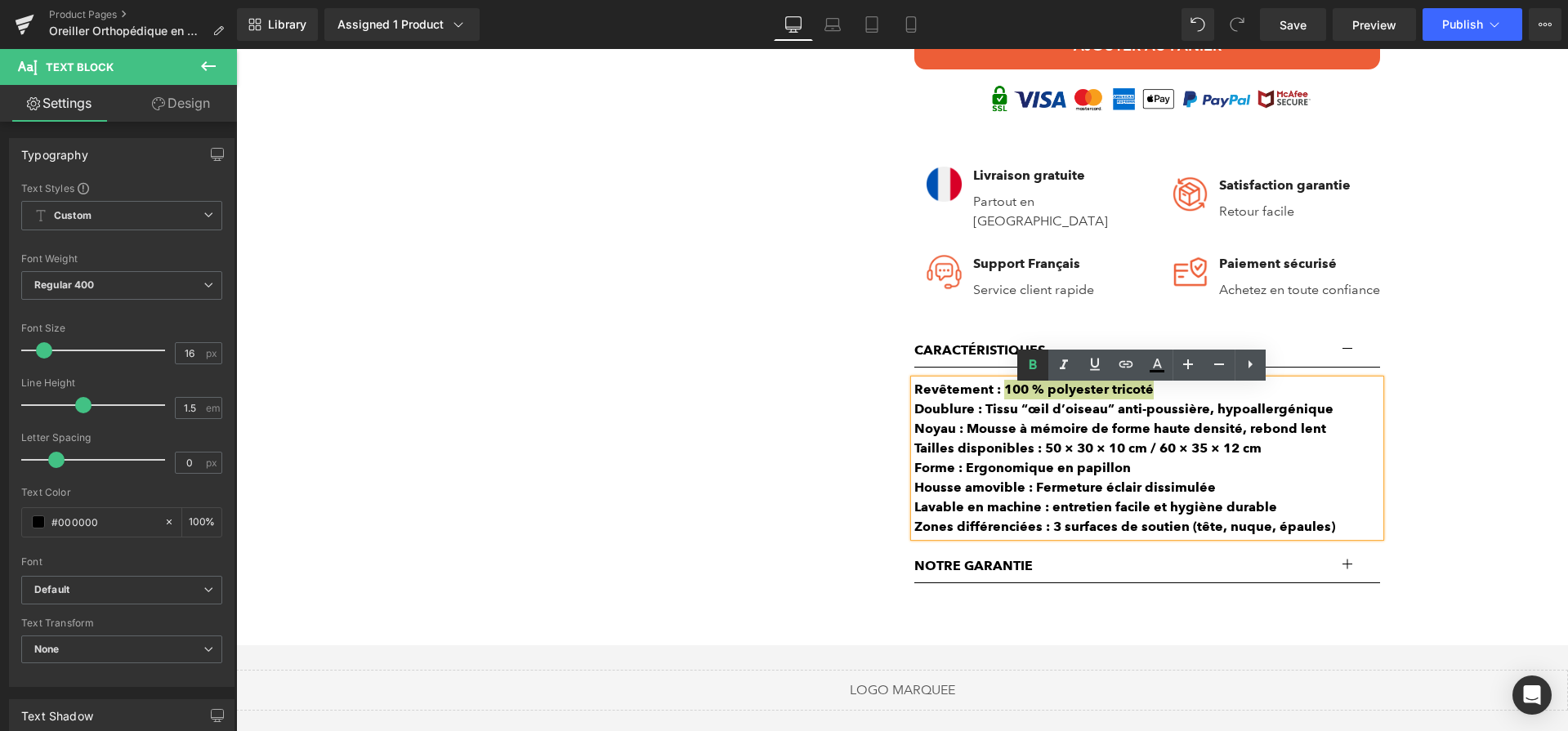
click at [1034, 362] on icon at bounding box center [1033, 364] width 7 height 10
drag, startPoint x: 980, startPoint y: 420, endPoint x: 1319, endPoint y: 422, distance: 339.0
click at [1319, 419] on div "Doublure : Tissu “œil d’oiseau” anti-poussière, hypoallergénique" at bounding box center [1147, 410] width 466 height 20
click at [1036, 360] on icon at bounding box center [1033, 365] width 20 height 20
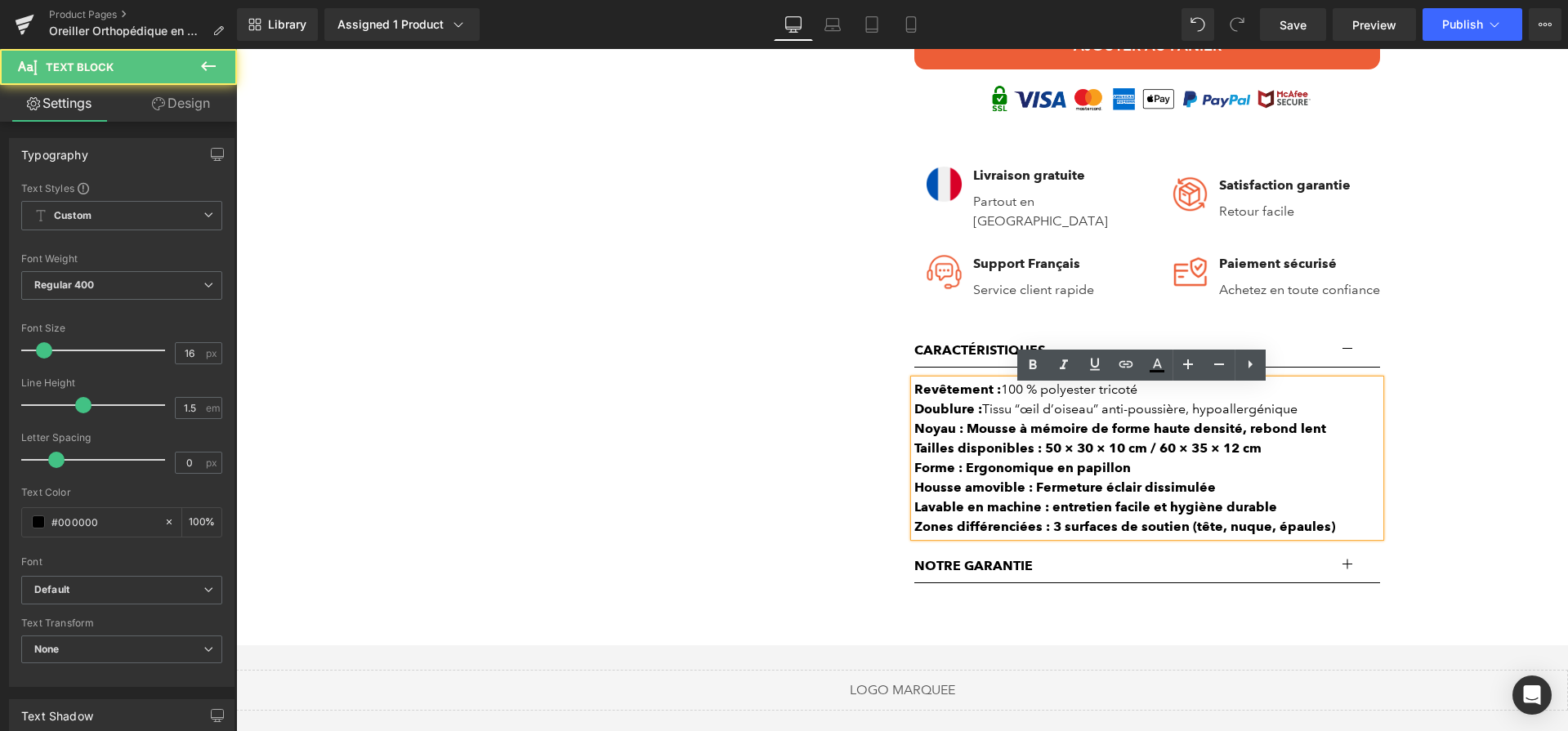
drag, startPoint x: 959, startPoint y: 441, endPoint x: 1311, endPoint y: 436, distance: 352.0
click at [1278, 436] on b "Noyau : Mousse à mémoire de forme haute densité, rebond lent" at bounding box center [1120, 428] width 412 height 15
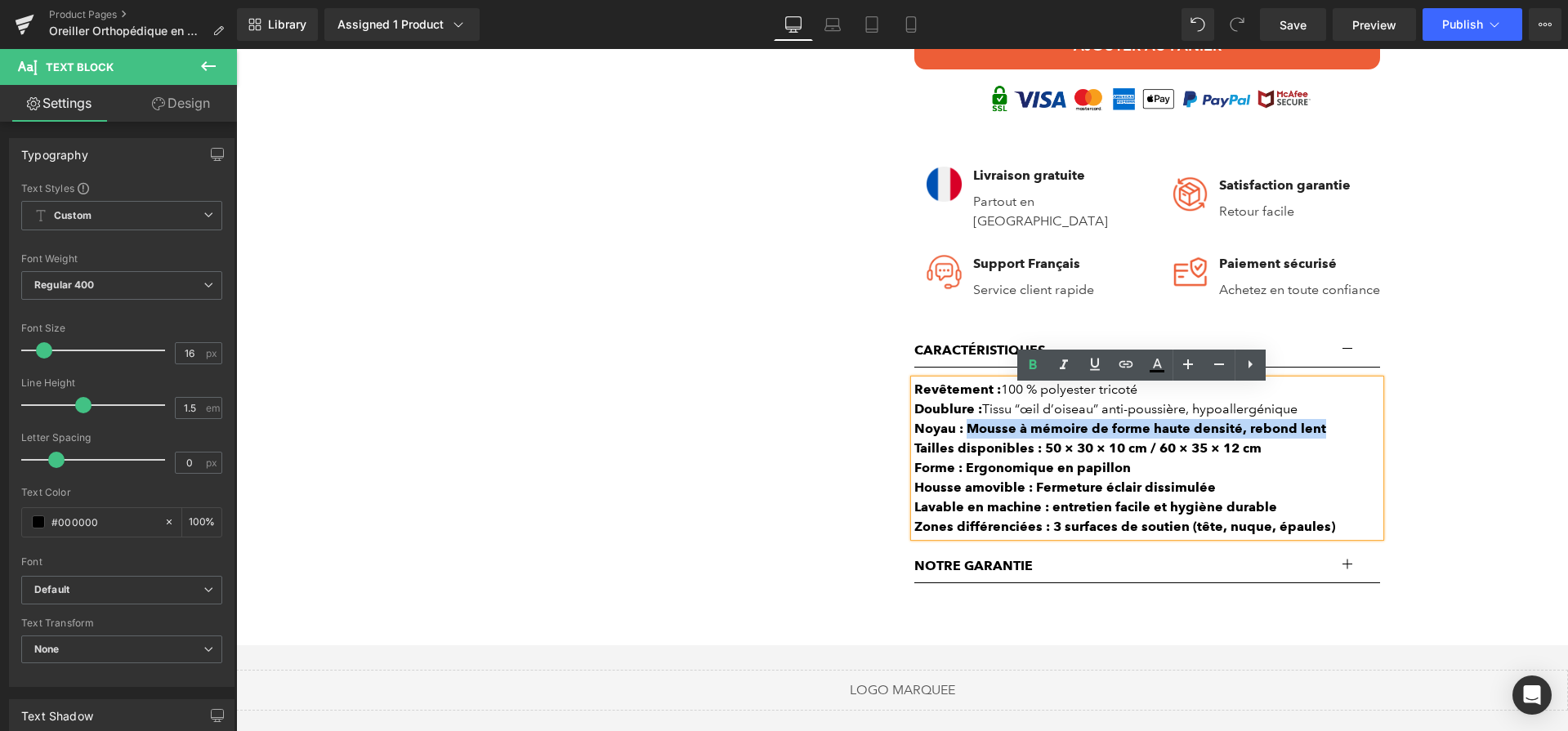
drag, startPoint x: 1313, startPoint y: 436, endPoint x: 965, endPoint y: 435, distance: 348.0
click at [965, 435] on div "Noyau : Mousse à mémoire de forme haute densité, rebond lent" at bounding box center [1147, 429] width 466 height 20
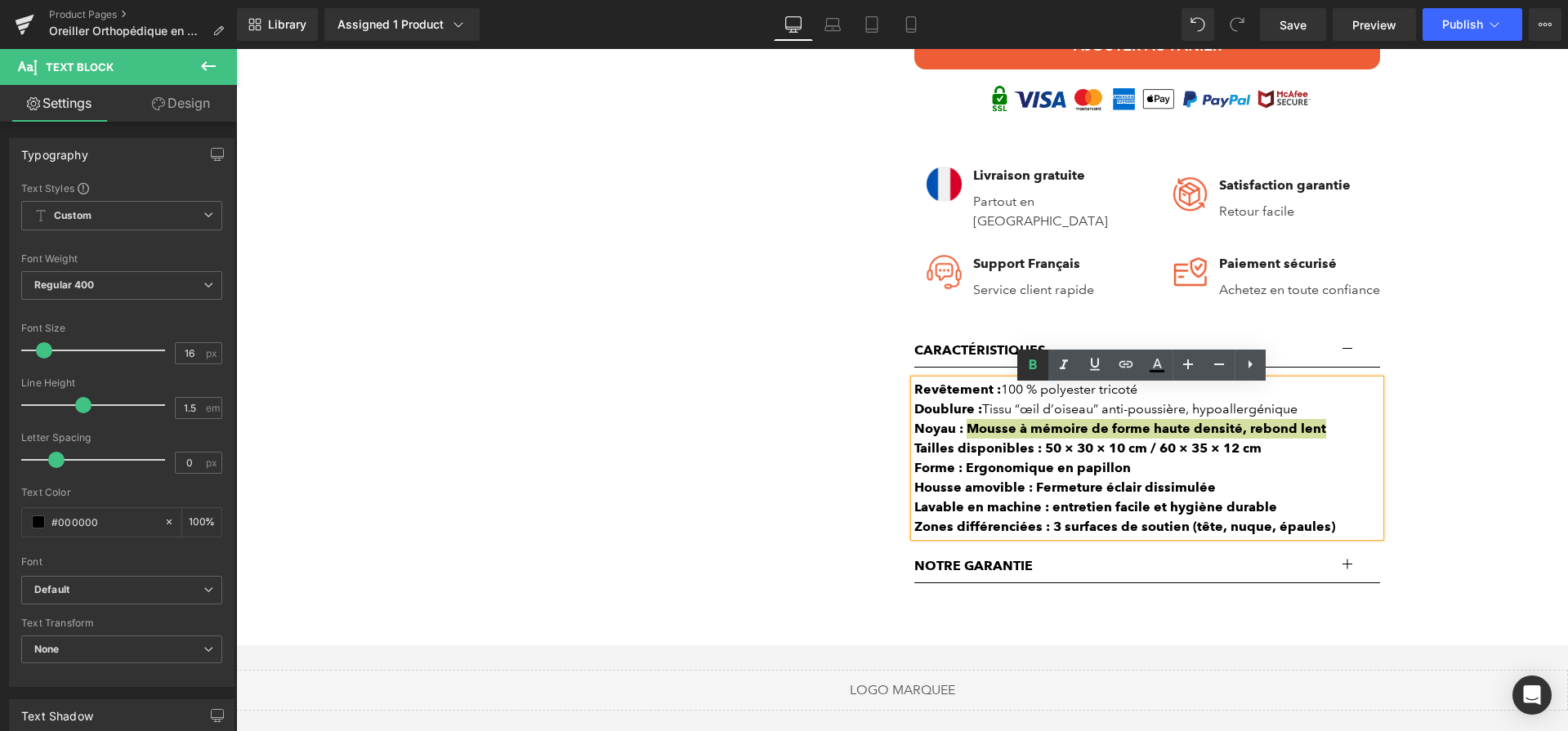
click at [1033, 374] on icon at bounding box center [1033, 365] width 20 height 20
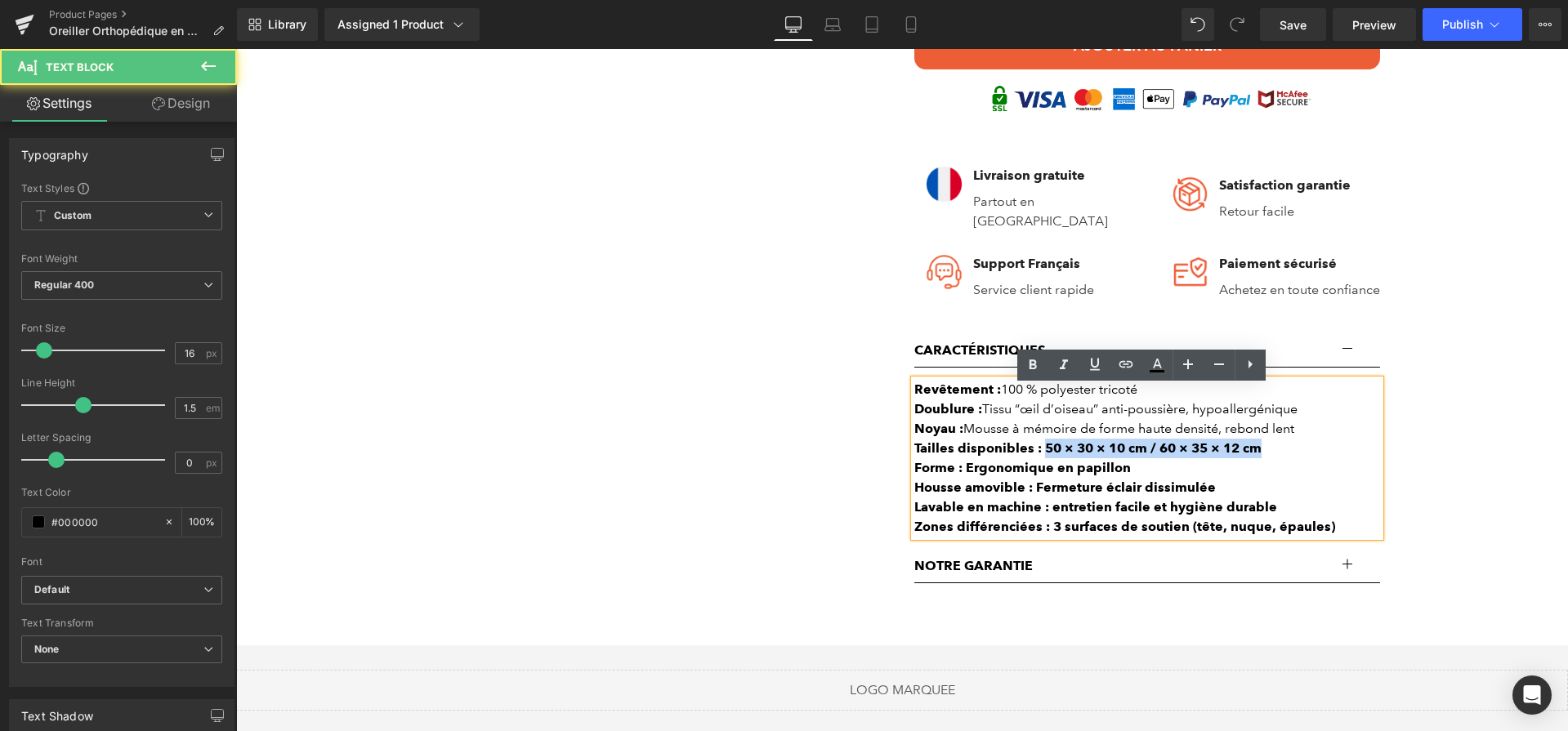
drag, startPoint x: 1048, startPoint y: 458, endPoint x: 1303, endPoint y: 411, distance: 259.3
click at [1264, 451] on div "Tailles disponibles : 50 × 30 × 10 cm / 60 × 35 × 12 cm" at bounding box center [1147, 449] width 466 height 20
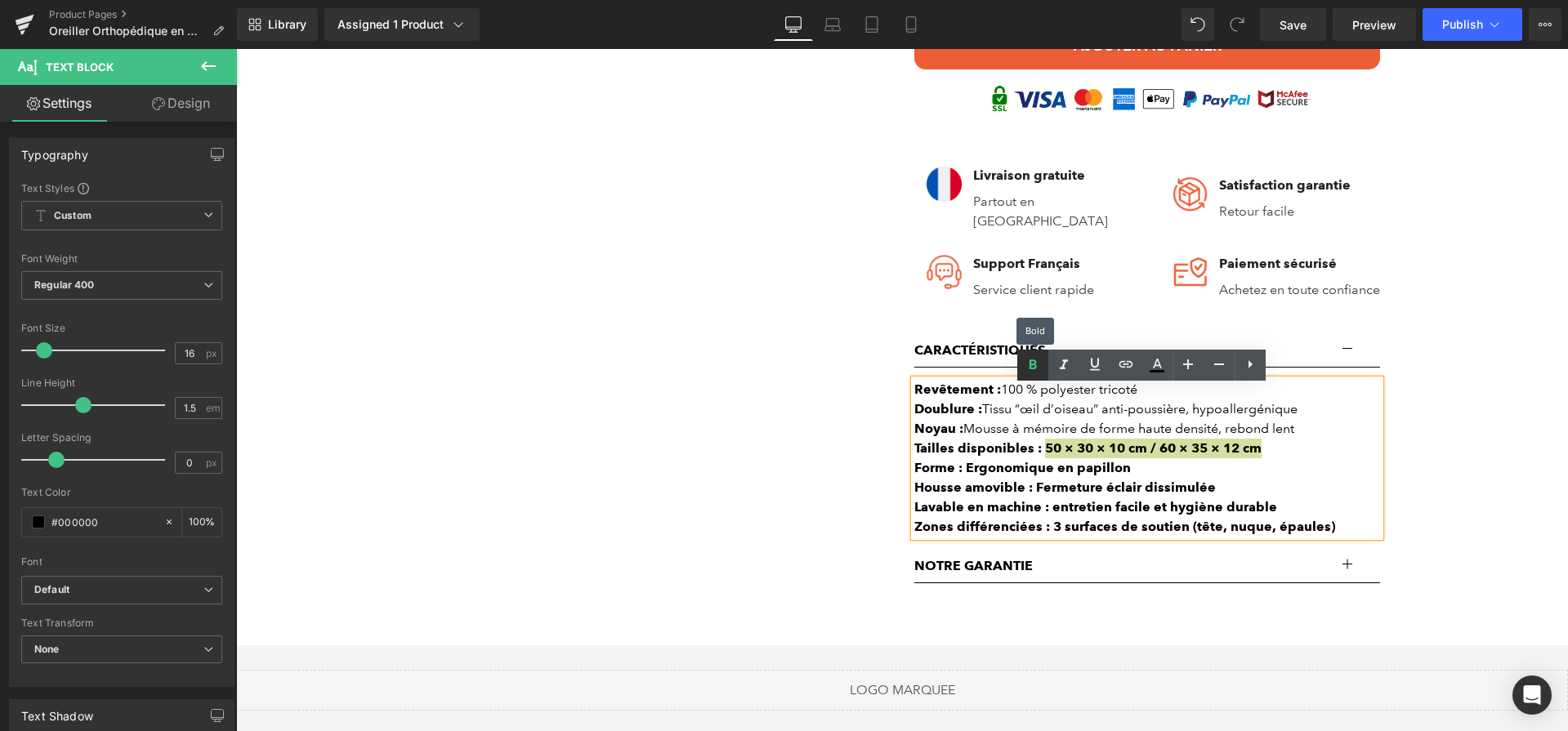
click at [1029, 371] on icon at bounding box center [1033, 365] width 20 height 20
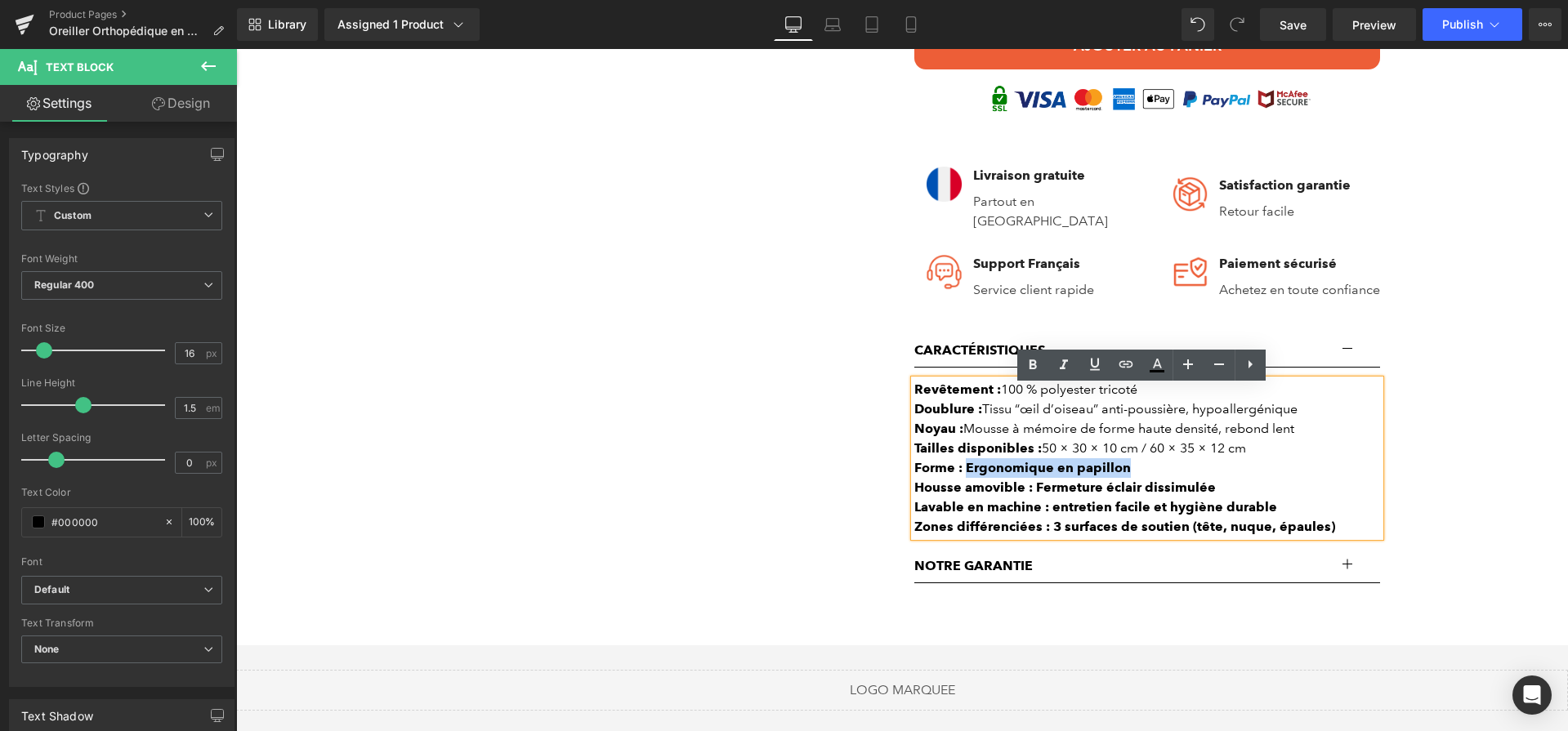
drag, startPoint x: 1136, startPoint y: 478, endPoint x: 960, endPoint y: 476, distance: 176.0
click at [960, 476] on div "Forme : Ergonomique en papillon" at bounding box center [1147, 468] width 466 height 20
drag, startPoint x: 1035, startPoint y: 376, endPoint x: 902, endPoint y: 466, distance: 160.6
click at [1035, 376] on link at bounding box center [1033, 365] width 31 height 31
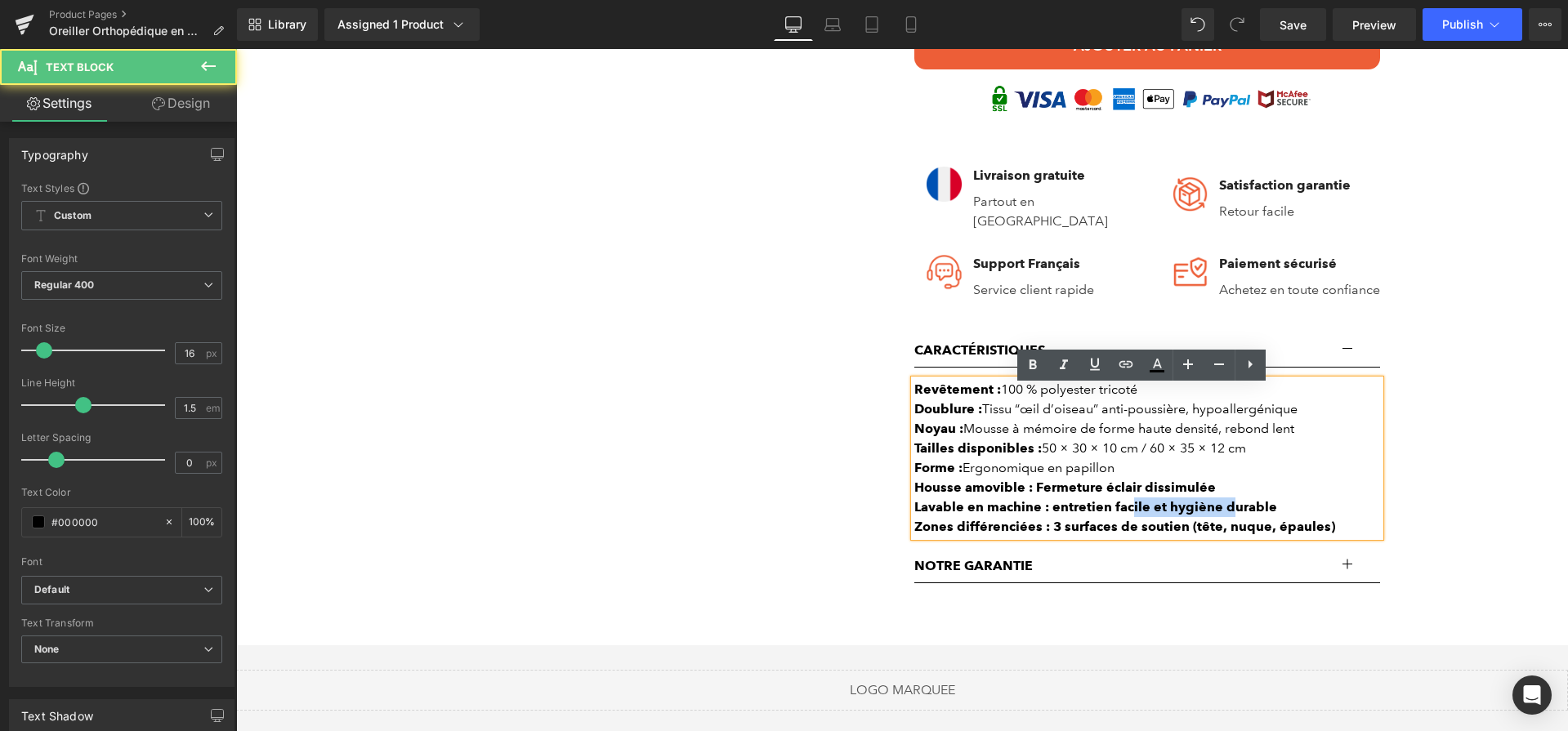
drag, startPoint x: 1219, startPoint y: 507, endPoint x: 1073, endPoint y: 514, distance: 146.2
click at [1122, 506] on b "Lavable en machine : entretien facile et hygiène durable" at bounding box center [1095, 506] width 362 height 15
drag, startPoint x: 1048, startPoint y: 515, endPoint x: 1309, endPoint y: 511, distance: 261.0
click at [1309, 511] on div "Lavable en machine : entretien facile et hygiène durable" at bounding box center [1147, 508] width 466 height 20
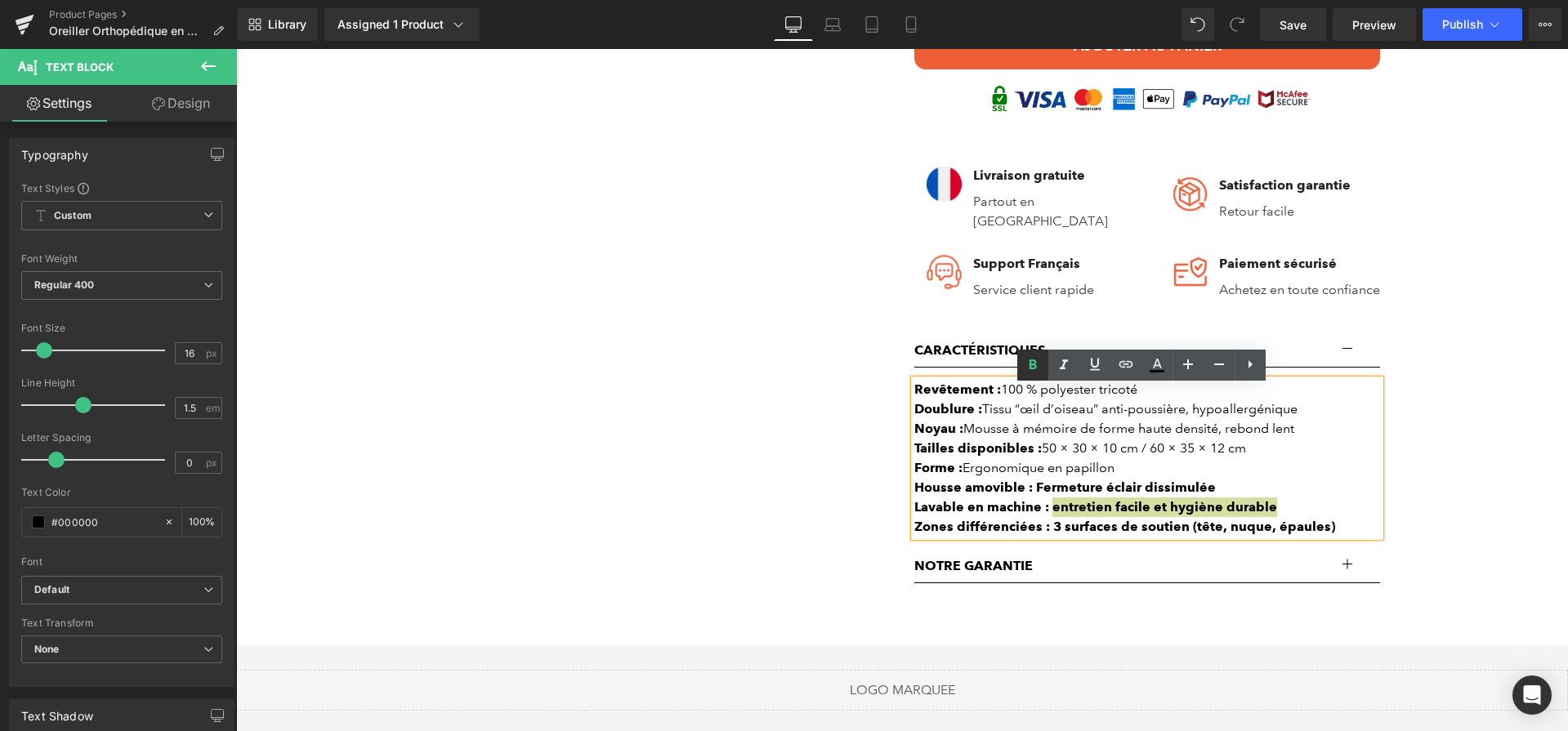
drag, startPoint x: 1038, startPoint y: 365, endPoint x: 769, endPoint y: 451, distance: 282.4
click at [1038, 365] on icon at bounding box center [1033, 365] width 20 height 20
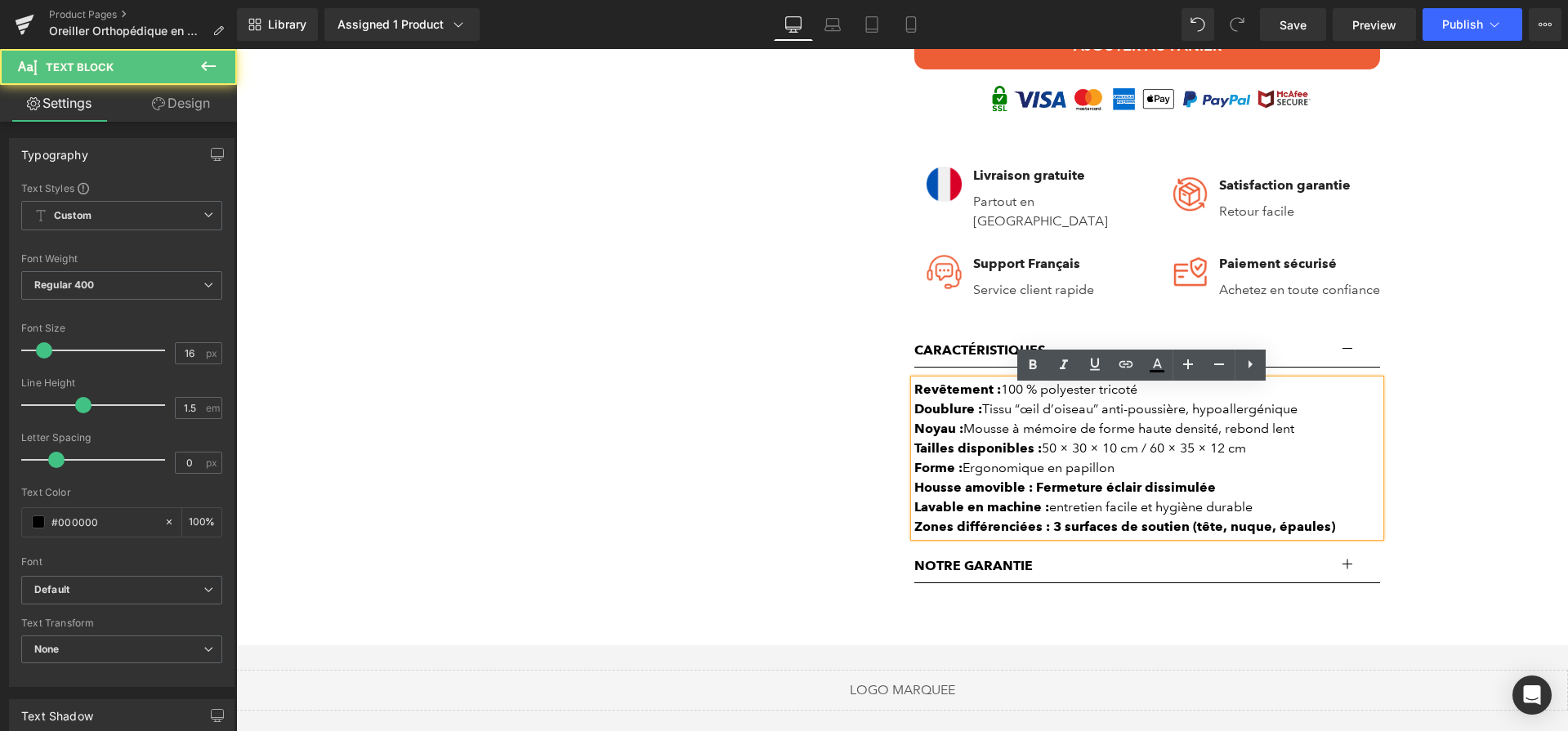
drag, startPoint x: 1040, startPoint y: 490, endPoint x: 1216, endPoint y: 490, distance: 176.0
click at [1216, 488] on div "Housse amovible : Fermeture éclair dissimulée" at bounding box center [1147, 488] width 466 height 20
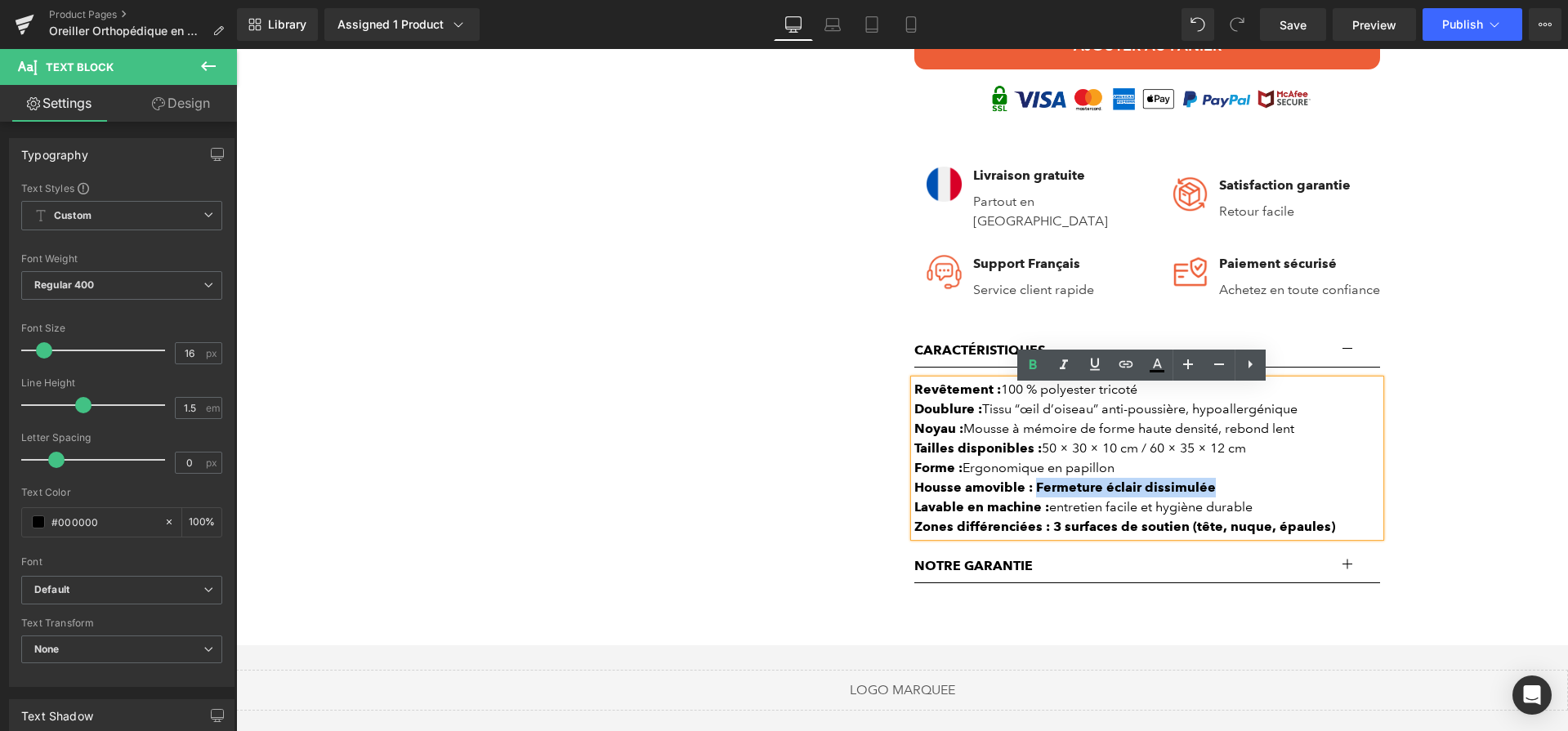
drag, startPoint x: 1216, startPoint y: 490, endPoint x: 1030, endPoint y: 495, distance: 186.1
click at [1030, 495] on div "Housse amovible : Fermeture éclair dissimulée" at bounding box center [1147, 488] width 466 height 20
click at [1035, 370] on icon at bounding box center [1033, 365] width 20 height 20
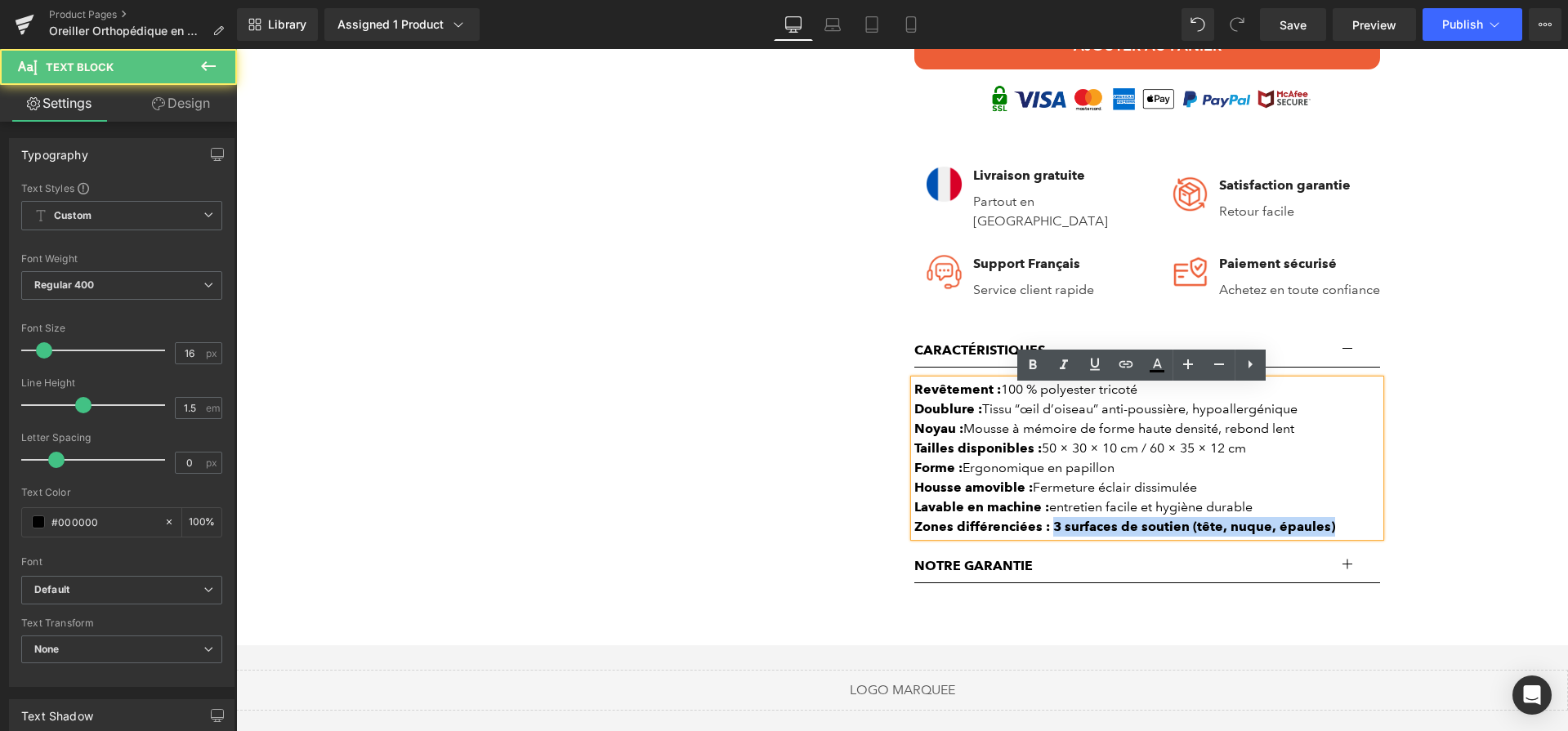
drag, startPoint x: 1112, startPoint y: 538, endPoint x: 1378, endPoint y: 425, distance: 289.0
click at [1324, 537] on div "Zones différenciées : 3 surfaces de soutien (tête, nuque, épaules)" at bounding box center [1147, 527] width 466 height 20
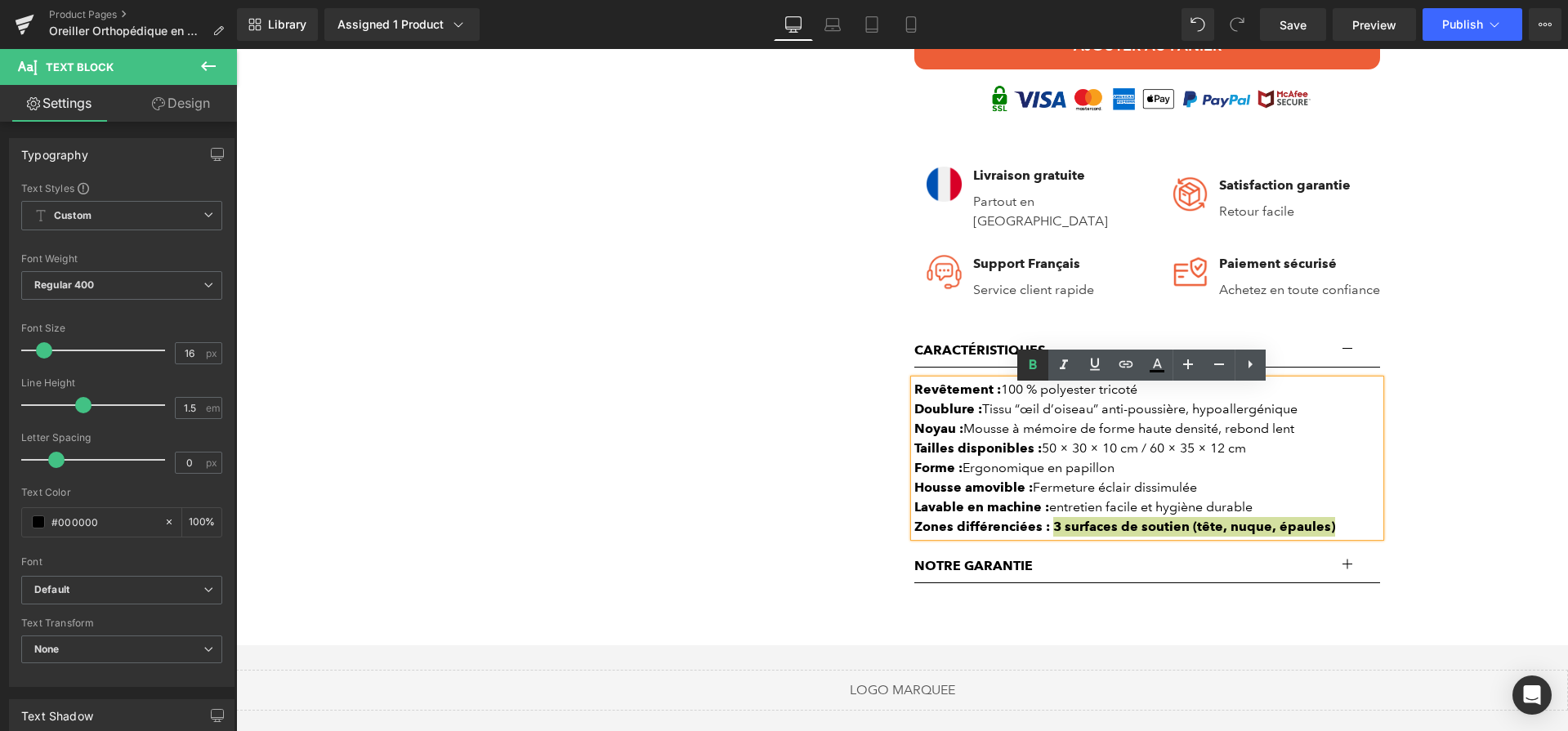
drag, startPoint x: 1041, startPoint y: 371, endPoint x: 819, endPoint y: 410, distance: 225.4
click at [1041, 371] on icon at bounding box center [1033, 365] width 20 height 20
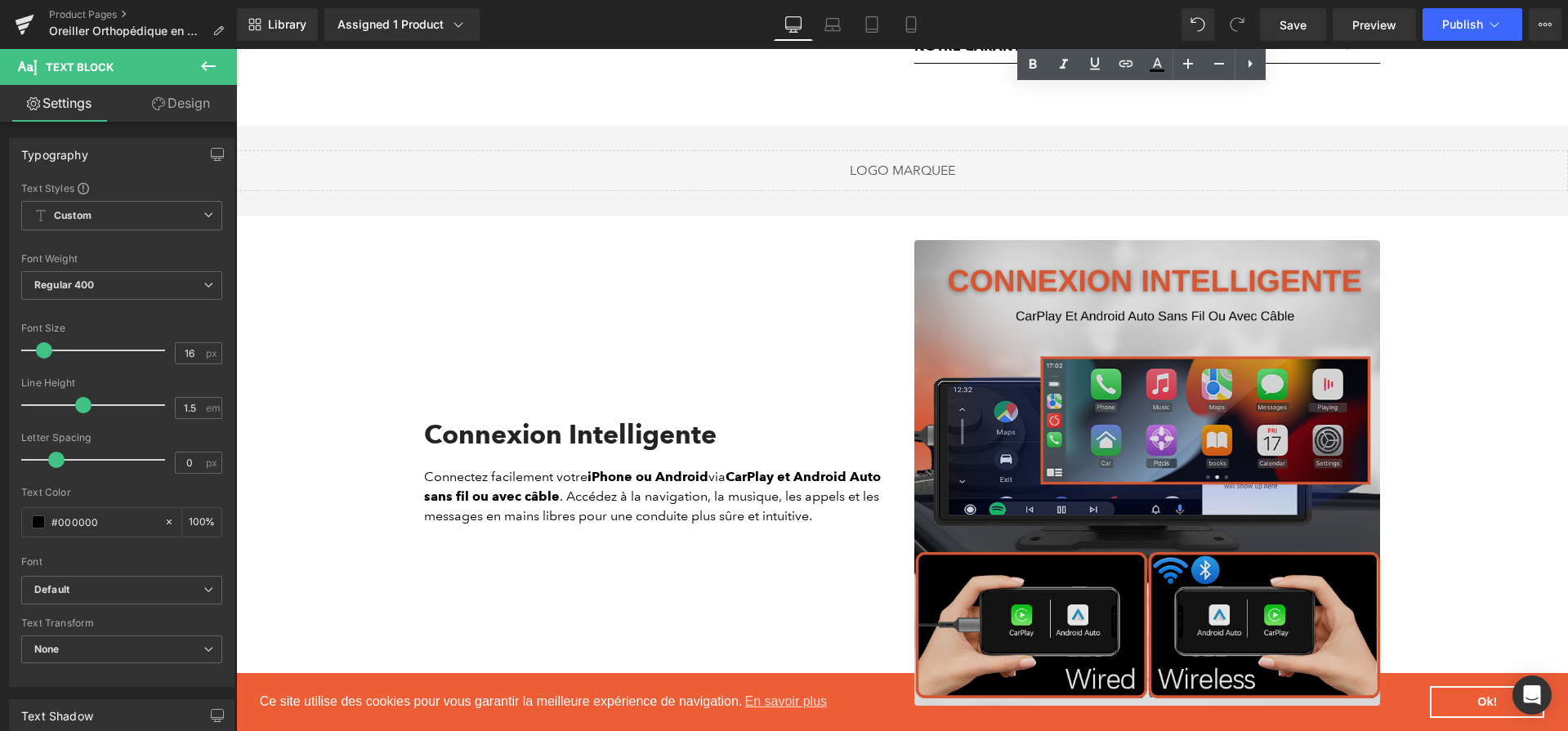
scroll to position [1484, 0]
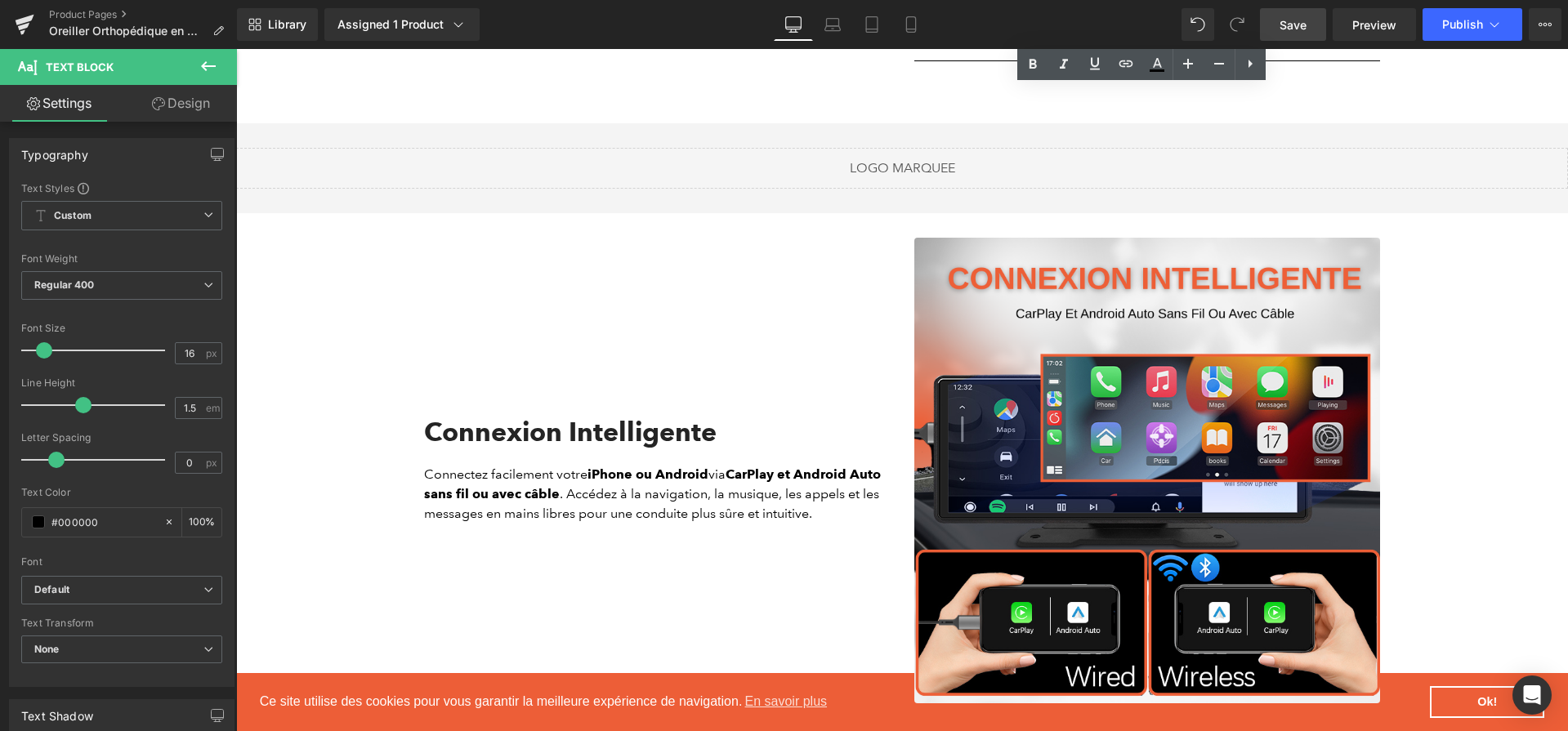
click at [1287, 32] on span "Save" at bounding box center [1293, 25] width 27 height 17
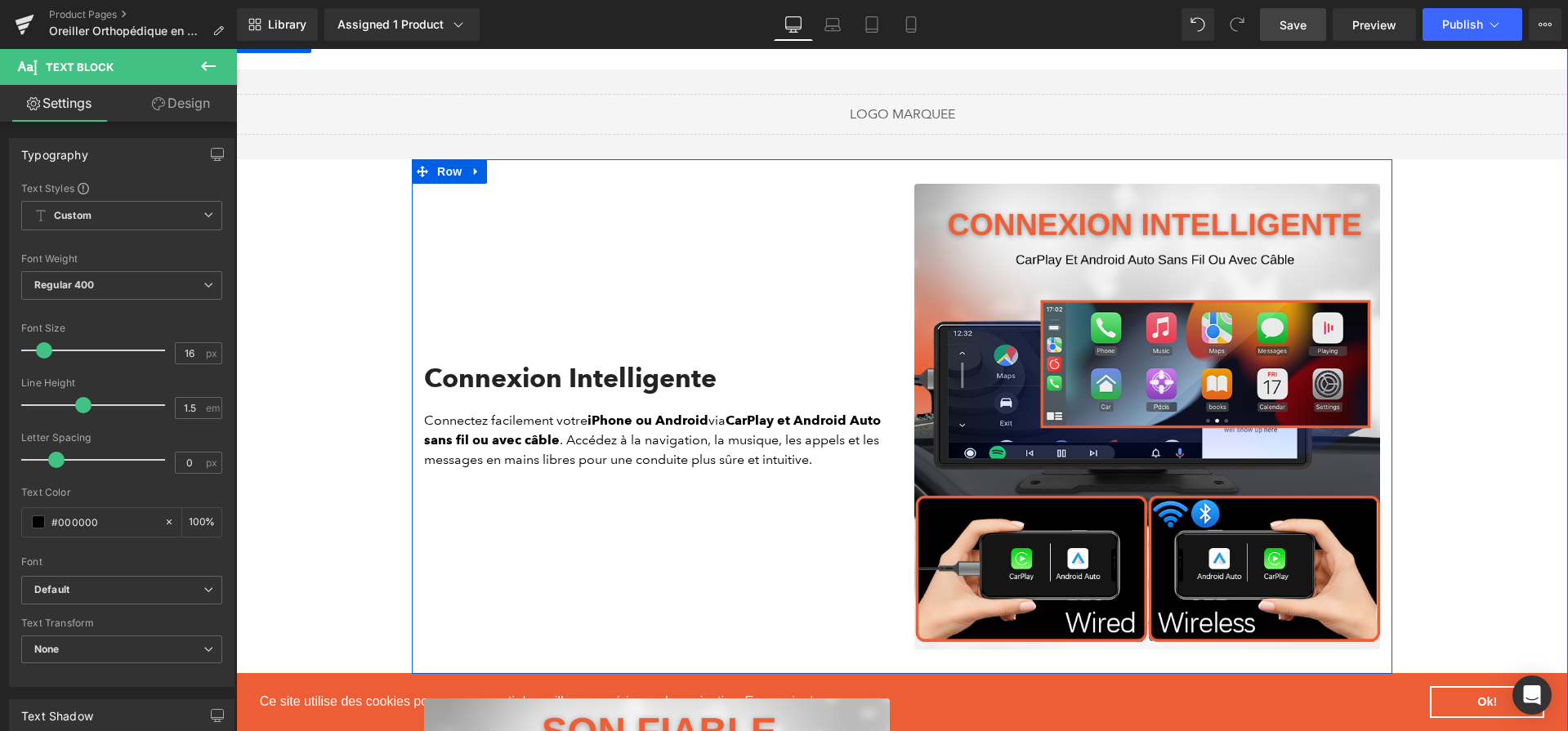
scroll to position [1538, 0]
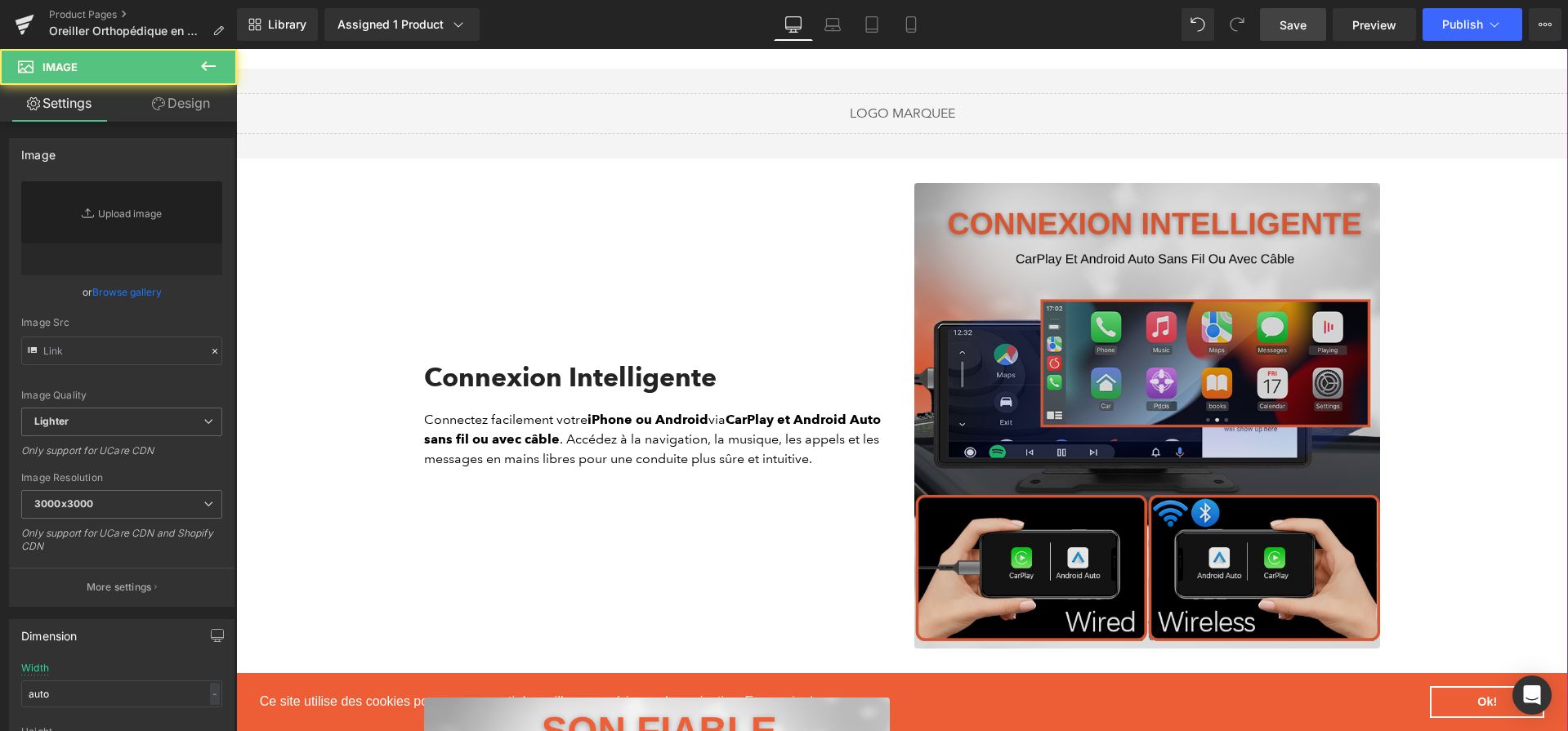
click at [1063, 462] on img at bounding box center [1147, 416] width 466 height 466
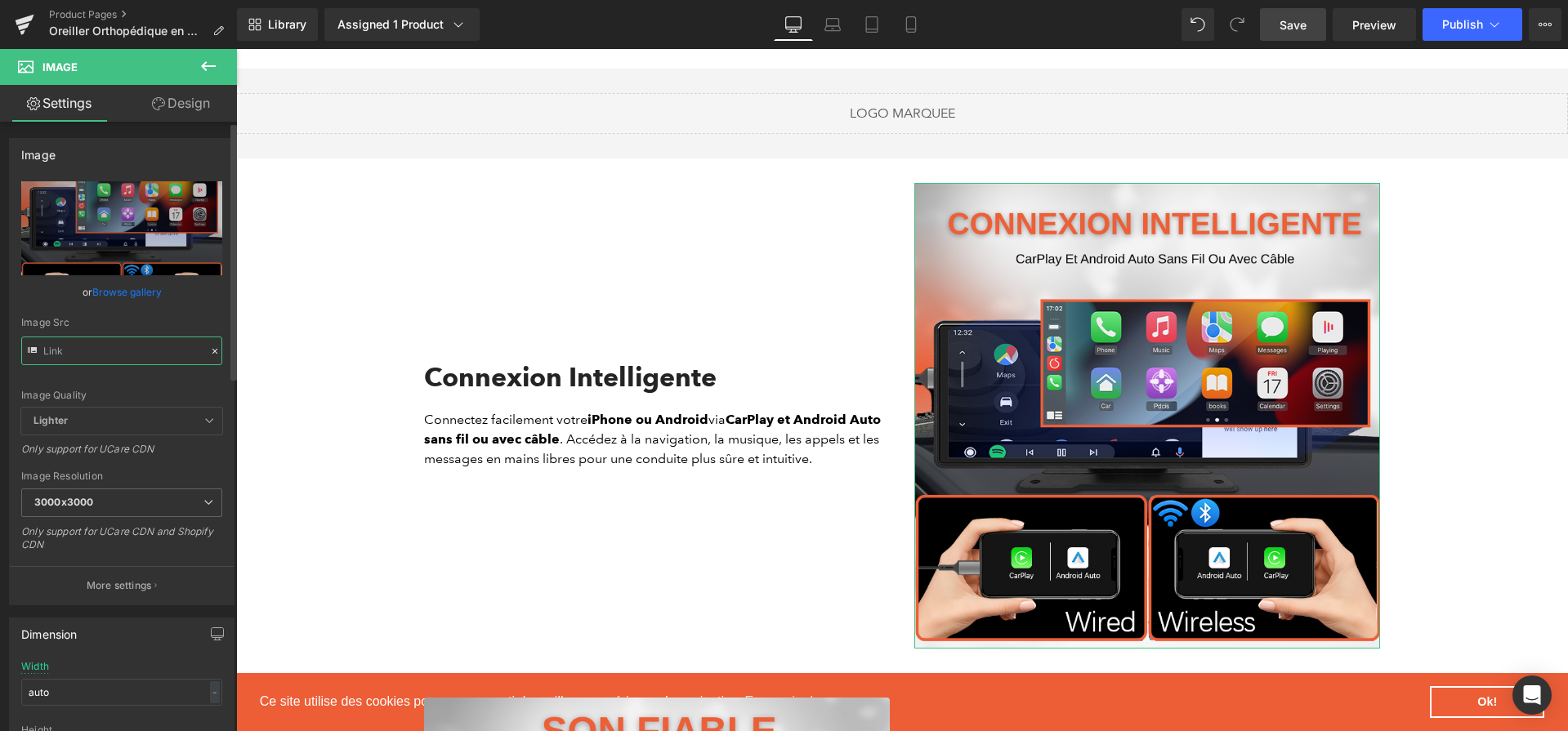
click at [84, 350] on input "text" at bounding box center [121, 350] width 201 height 28
paste input "eb4b65a-eae7-4fa8-be79-e38a04d2d160.png?v=1756545948"
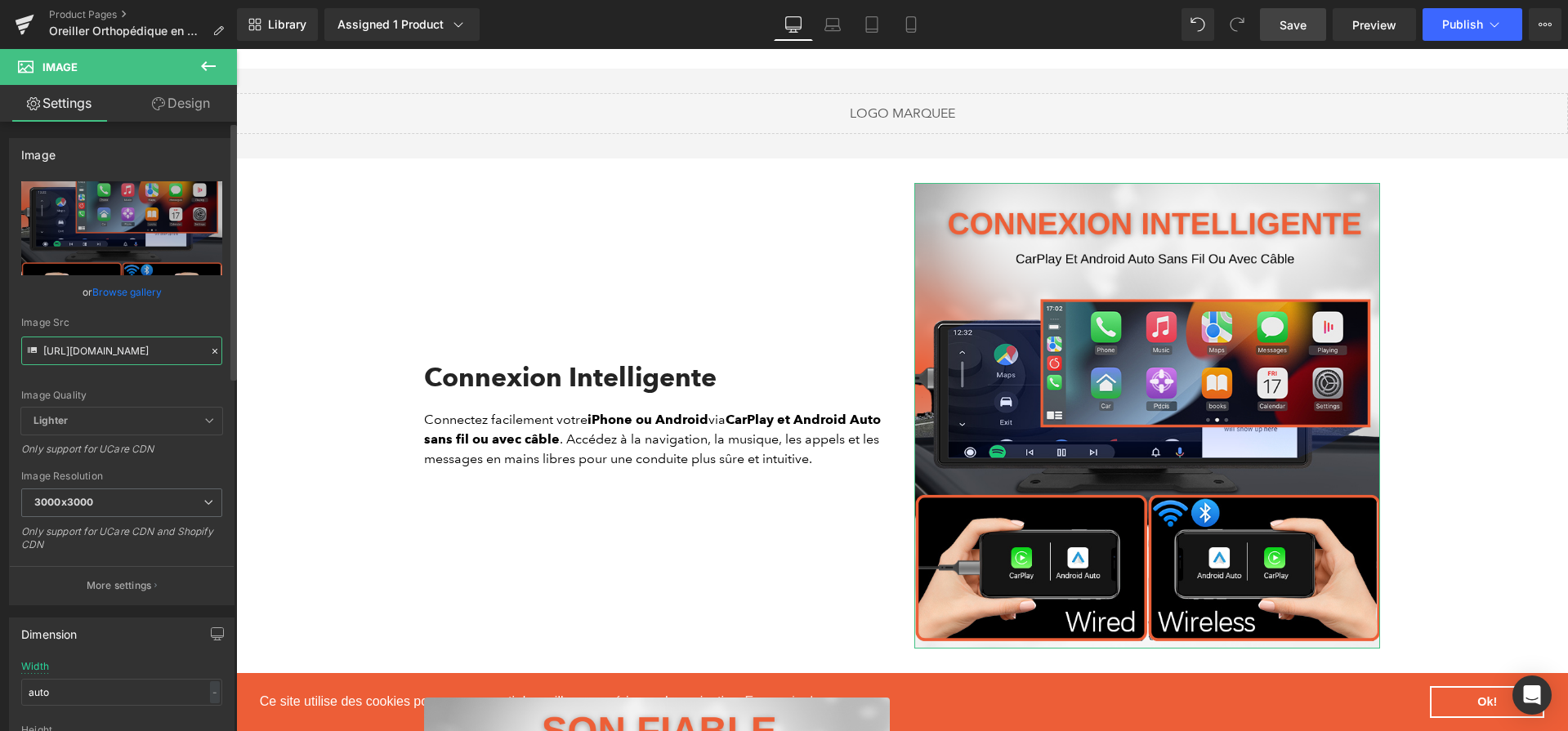
scroll to position [0, 402]
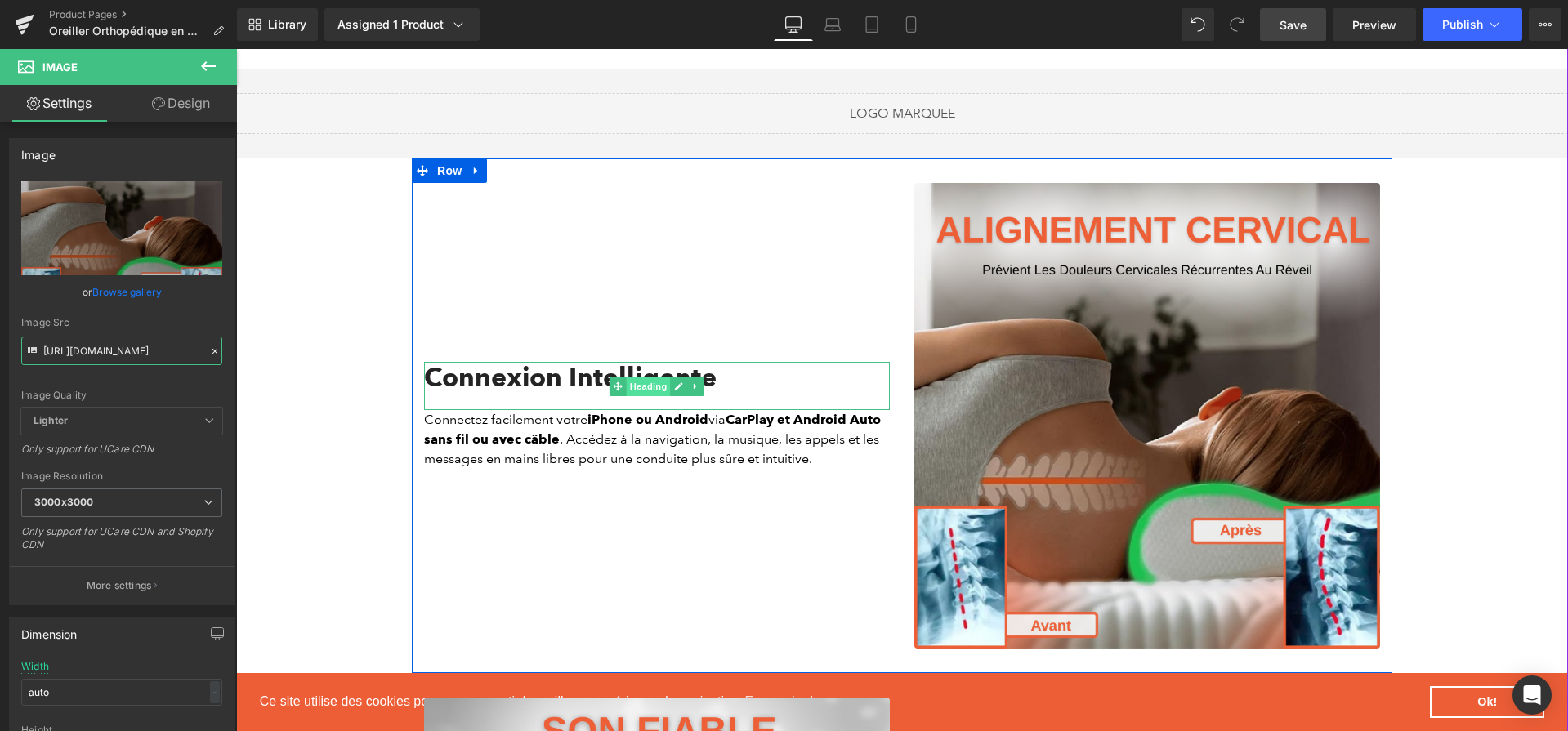
type input "[URL][DOMAIN_NAME]"
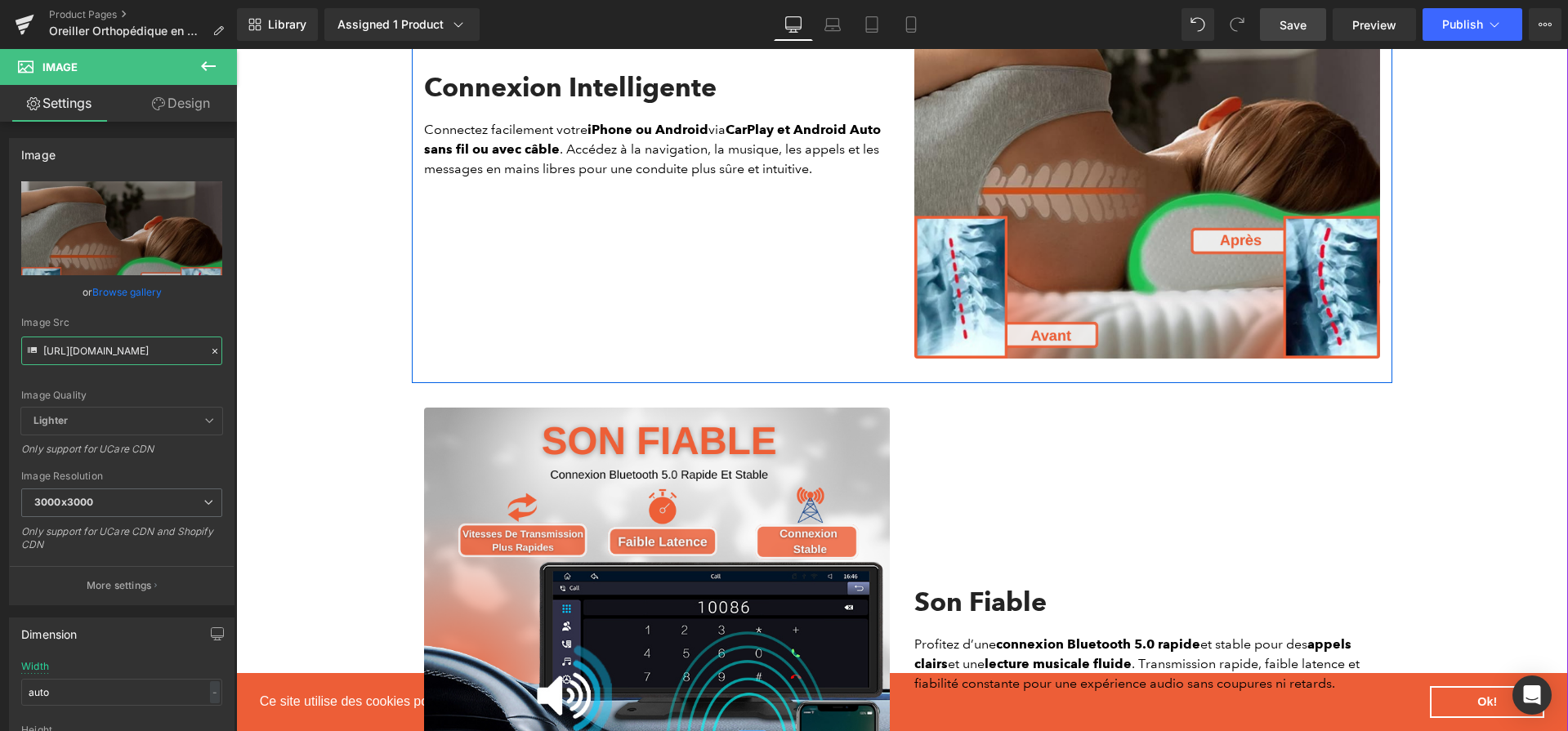
scroll to position [1837, 0]
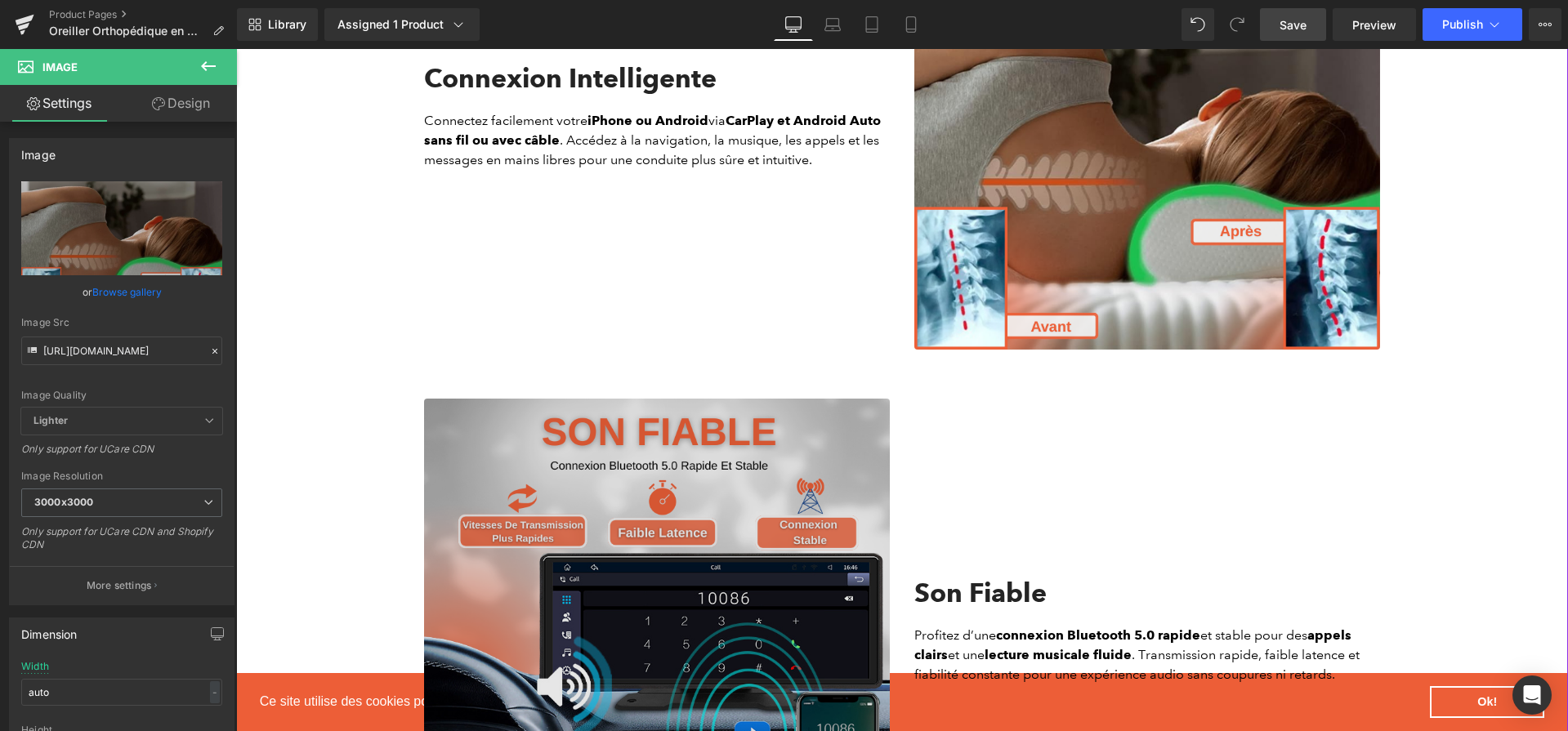
click at [747, 530] on img at bounding box center [657, 632] width 466 height 466
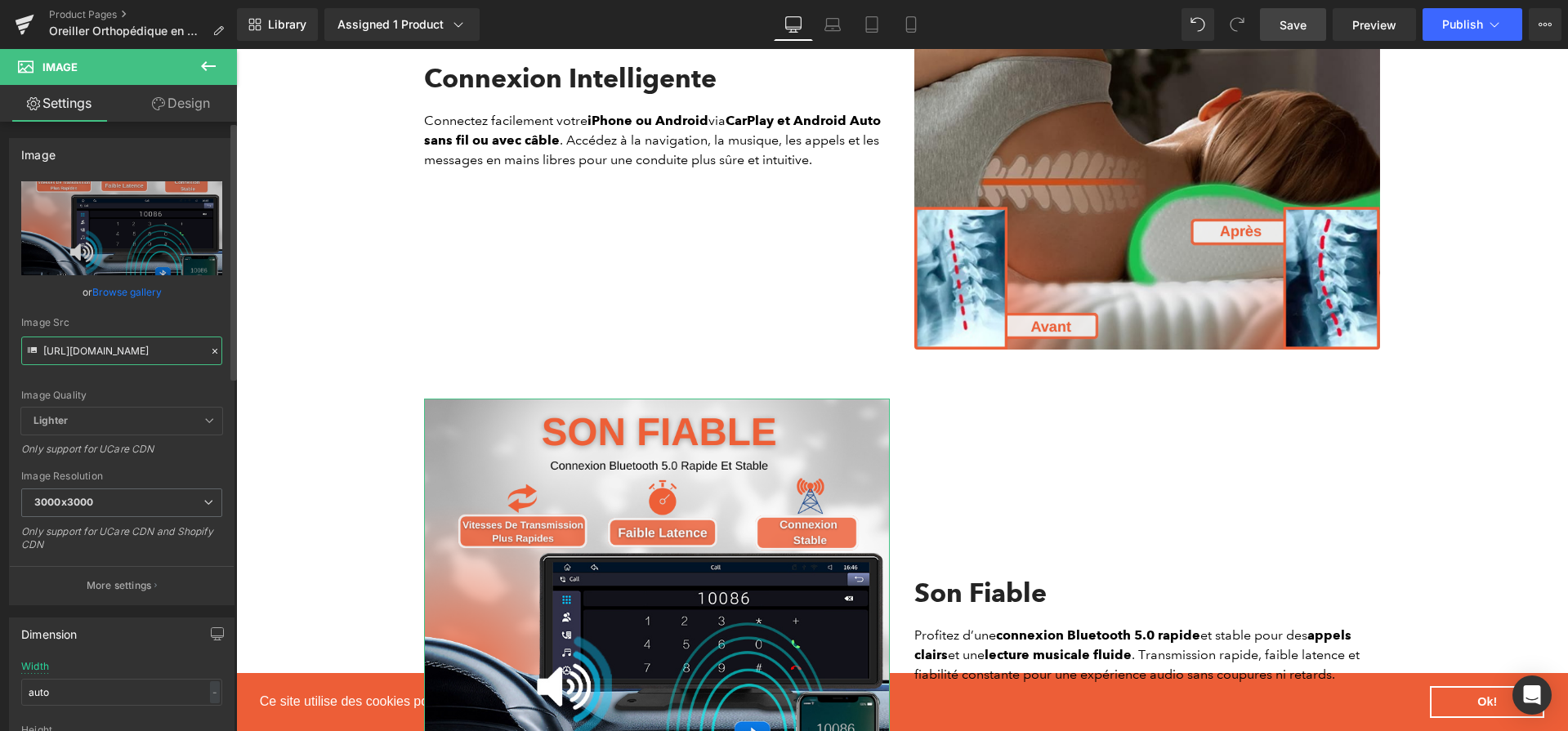
click at [89, 352] on input "[URL][DOMAIN_NAME]" at bounding box center [121, 350] width 201 height 28
paste input "f1b3da0d-5516-402c-afa3-8a74d691a123.png?v=1756545948"
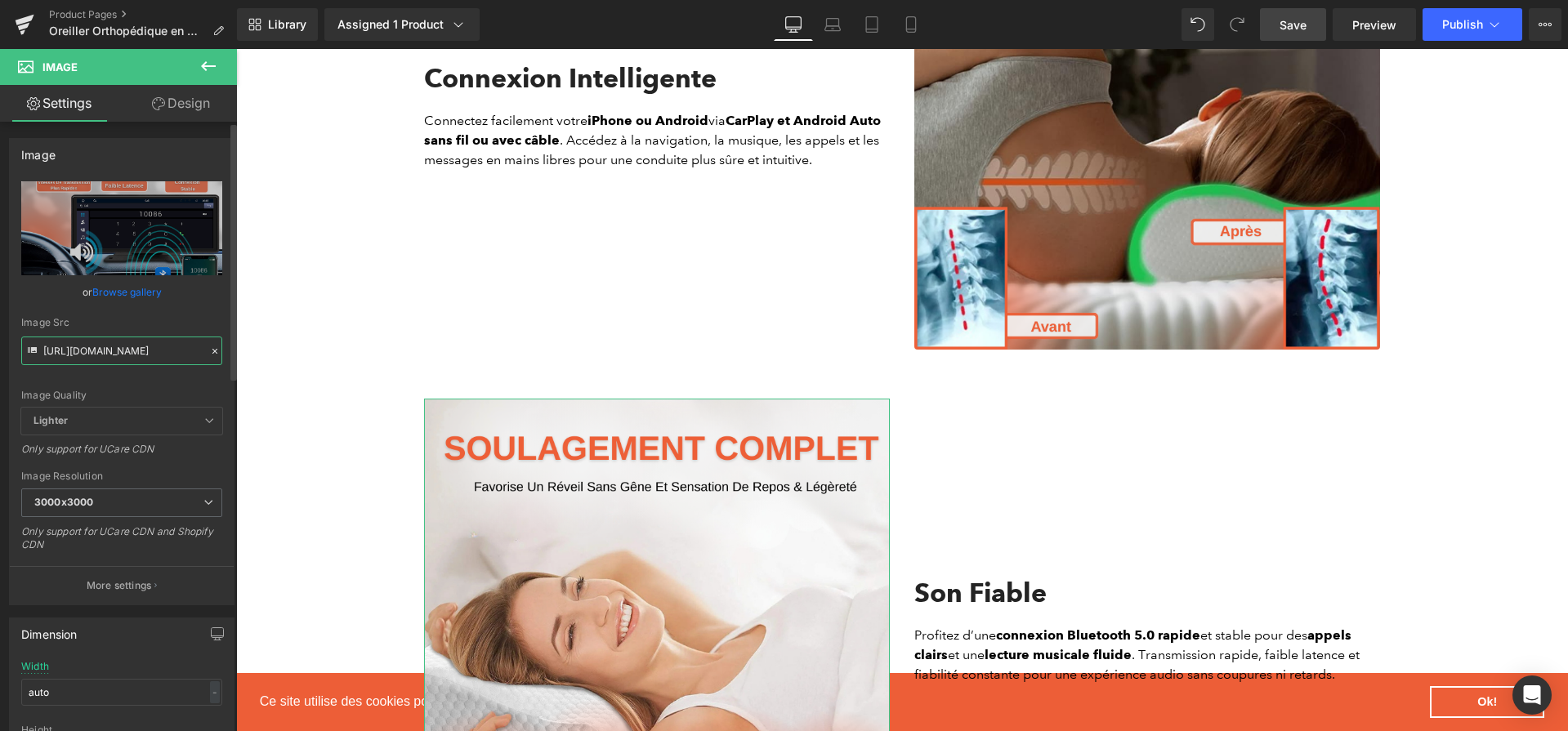
type input "[URL][DOMAIN_NAME]"
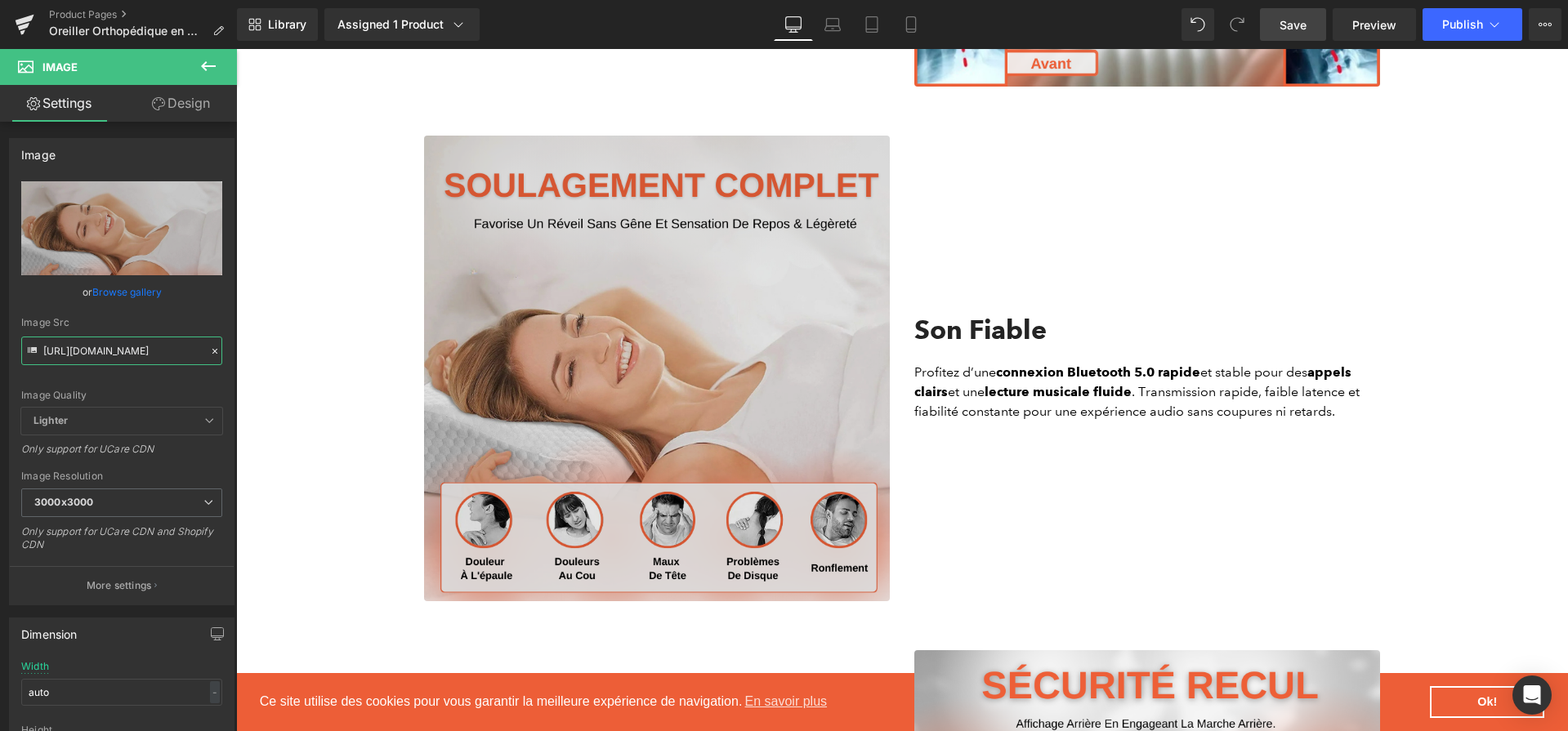
scroll to position [2632, 0]
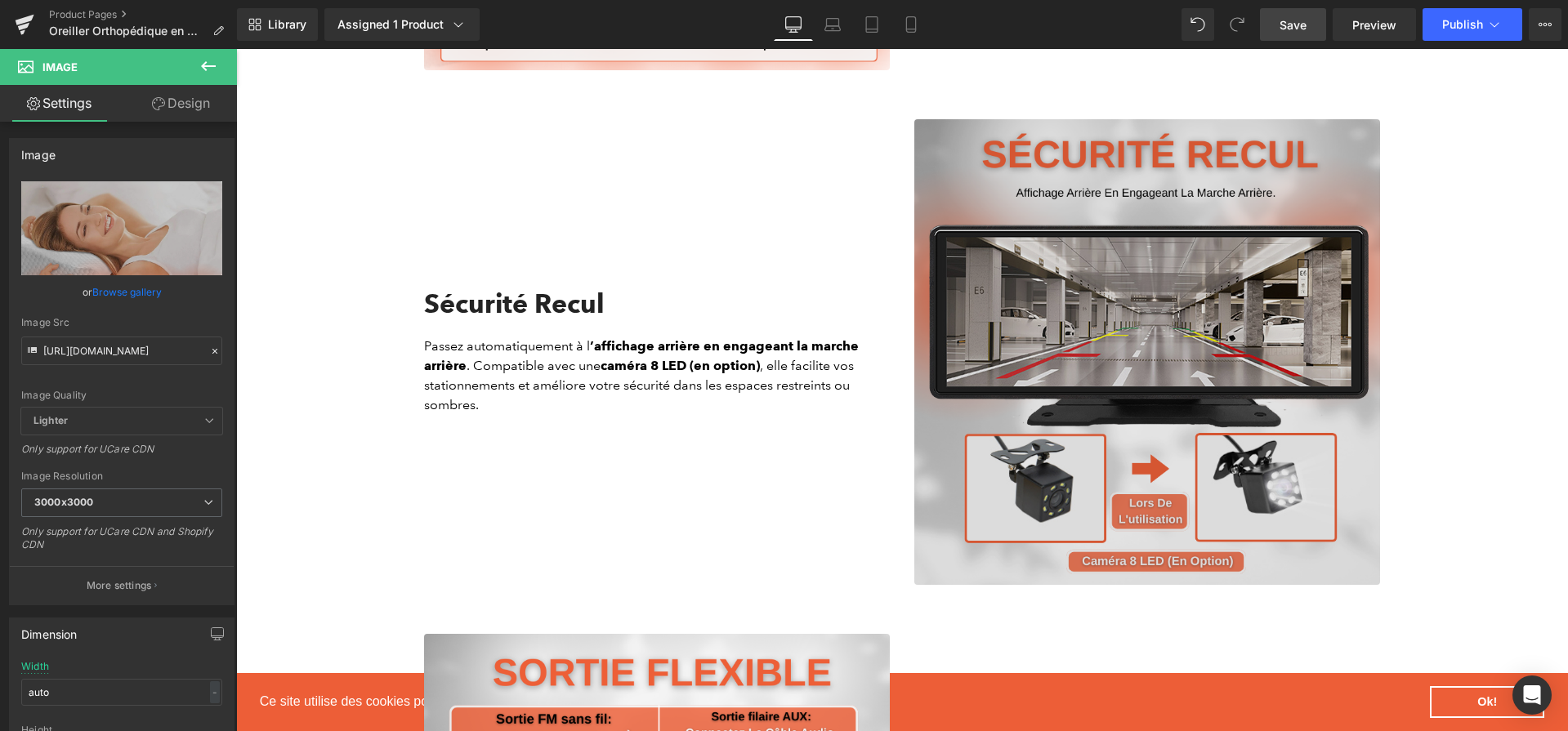
click at [1027, 347] on img at bounding box center [1147, 352] width 466 height 466
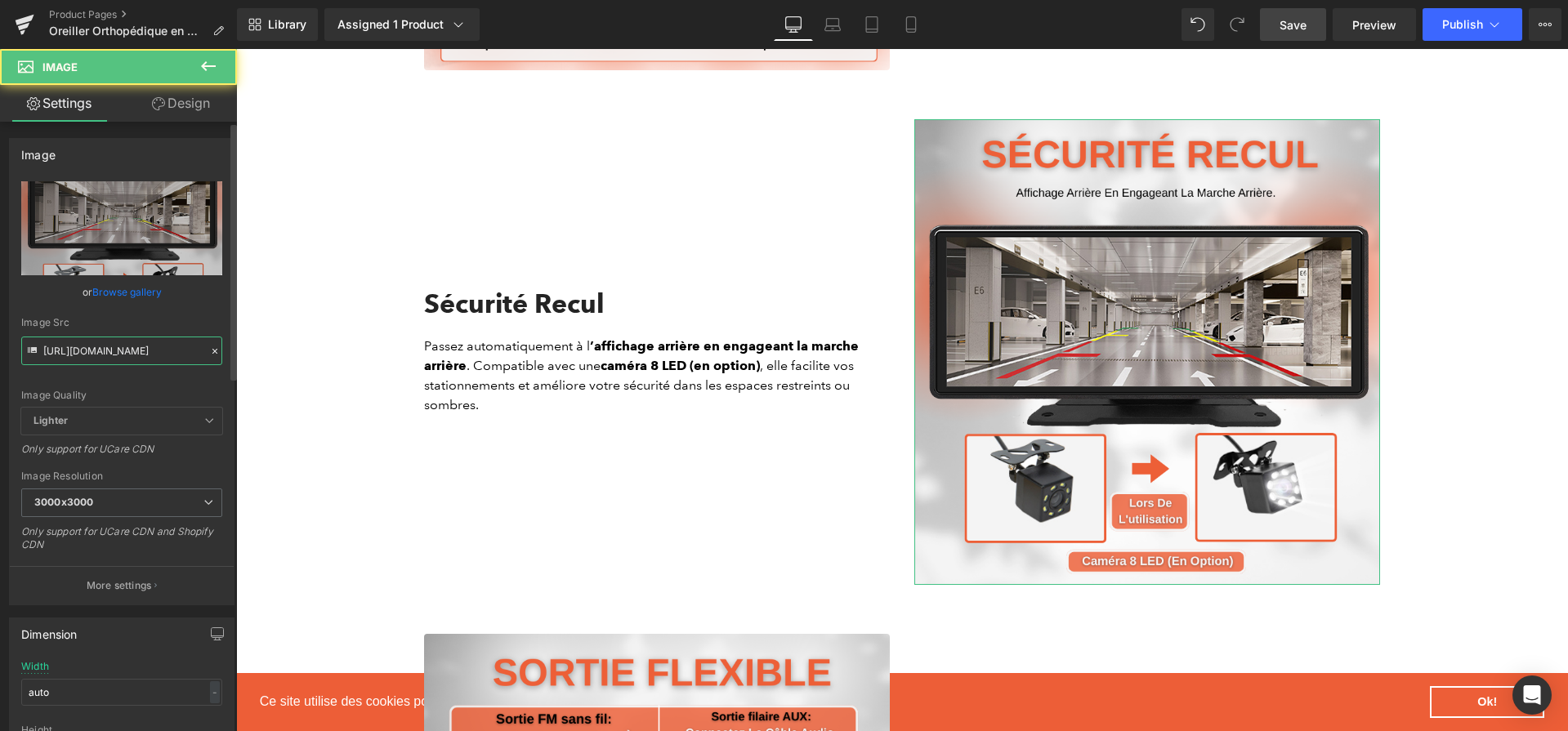
click at [164, 352] on input "[URL][DOMAIN_NAME]" at bounding box center [121, 350] width 201 height 28
paste input "33ca7691-894c-4a0a-863b-2354a03bc92e.png?v=1756545948"
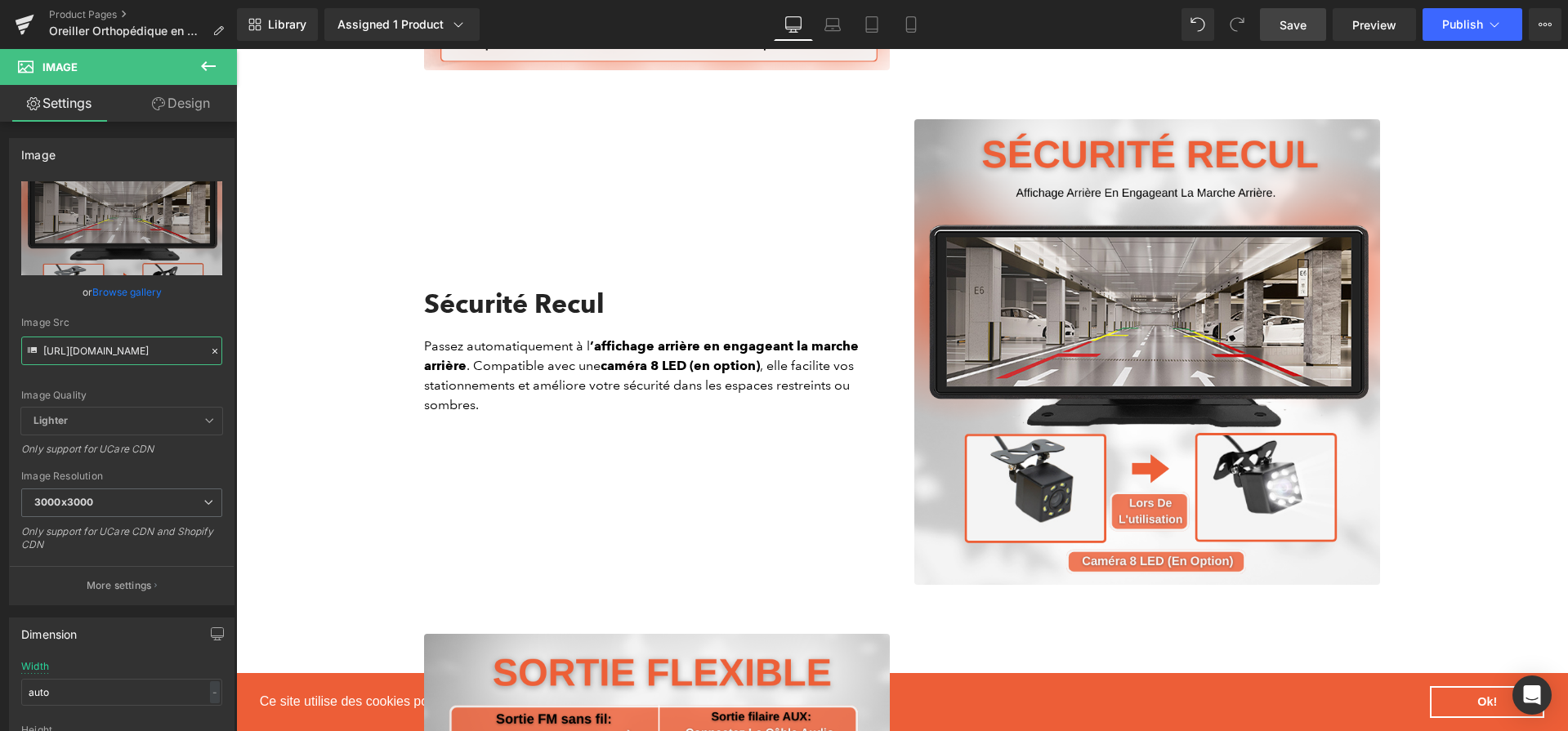
scroll to position [0, 411]
type input "[URL][DOMAIN_NAME]"
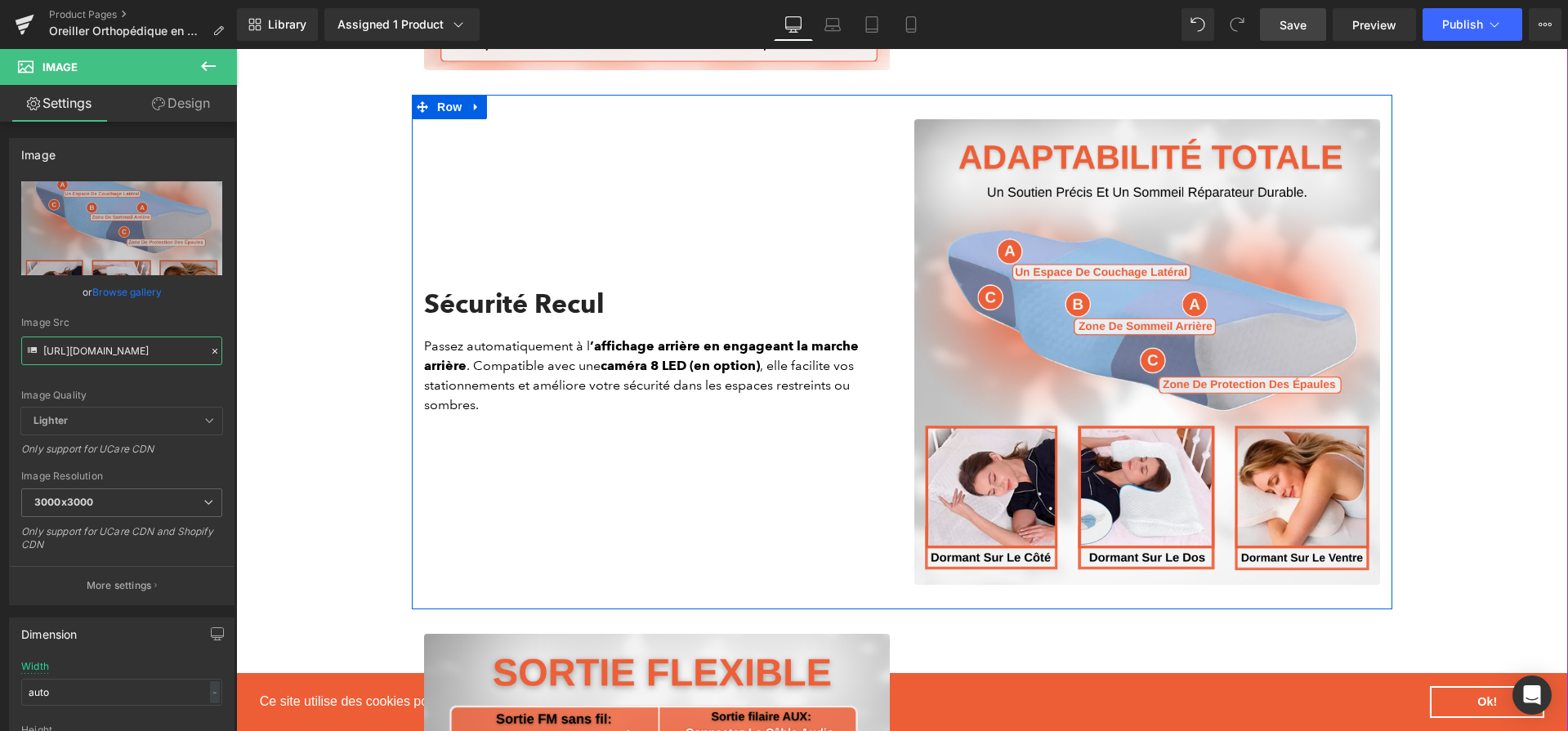
scroll to position [2801, 0]
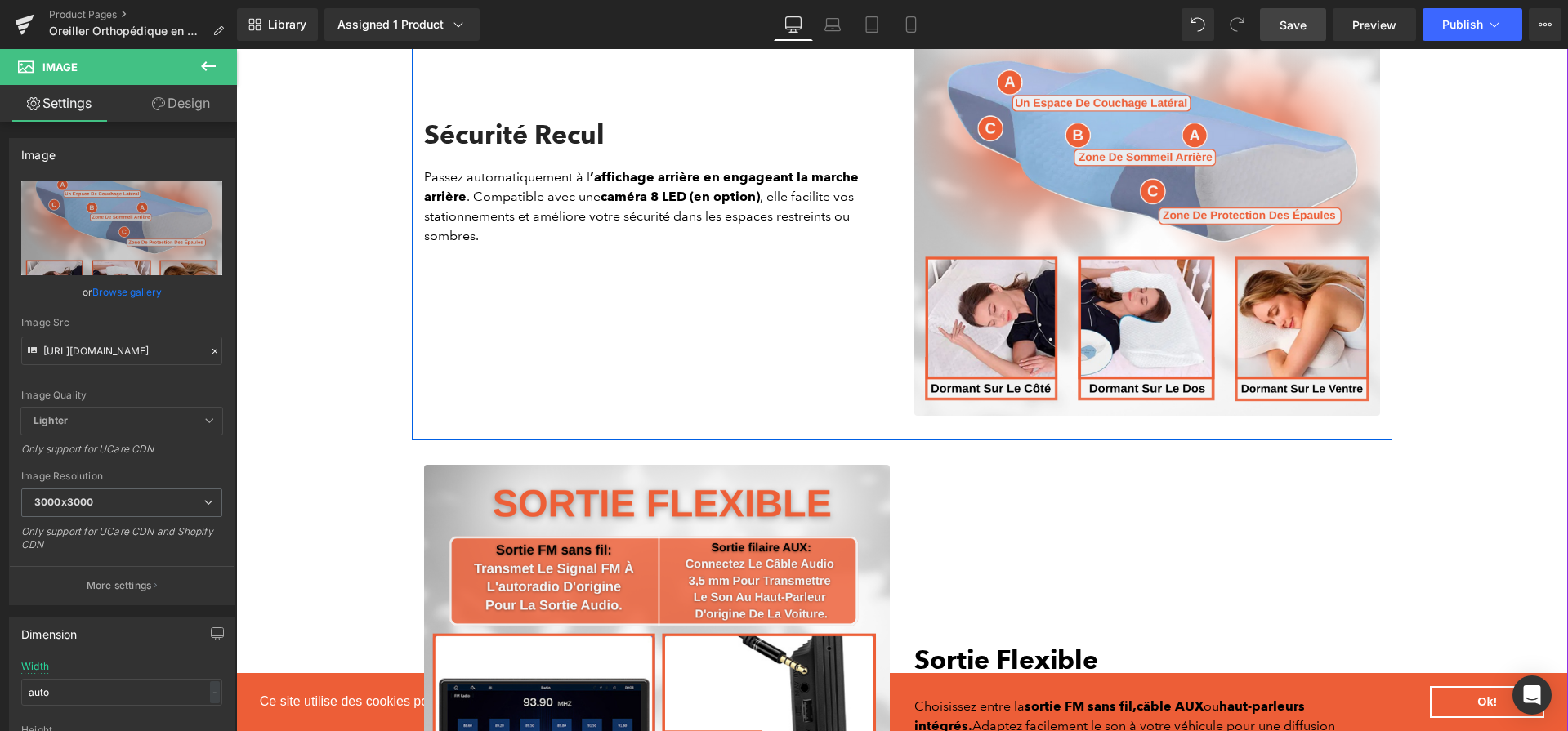
click at [575, 512] on img at bounding box center [657, 698] width 466 height 466
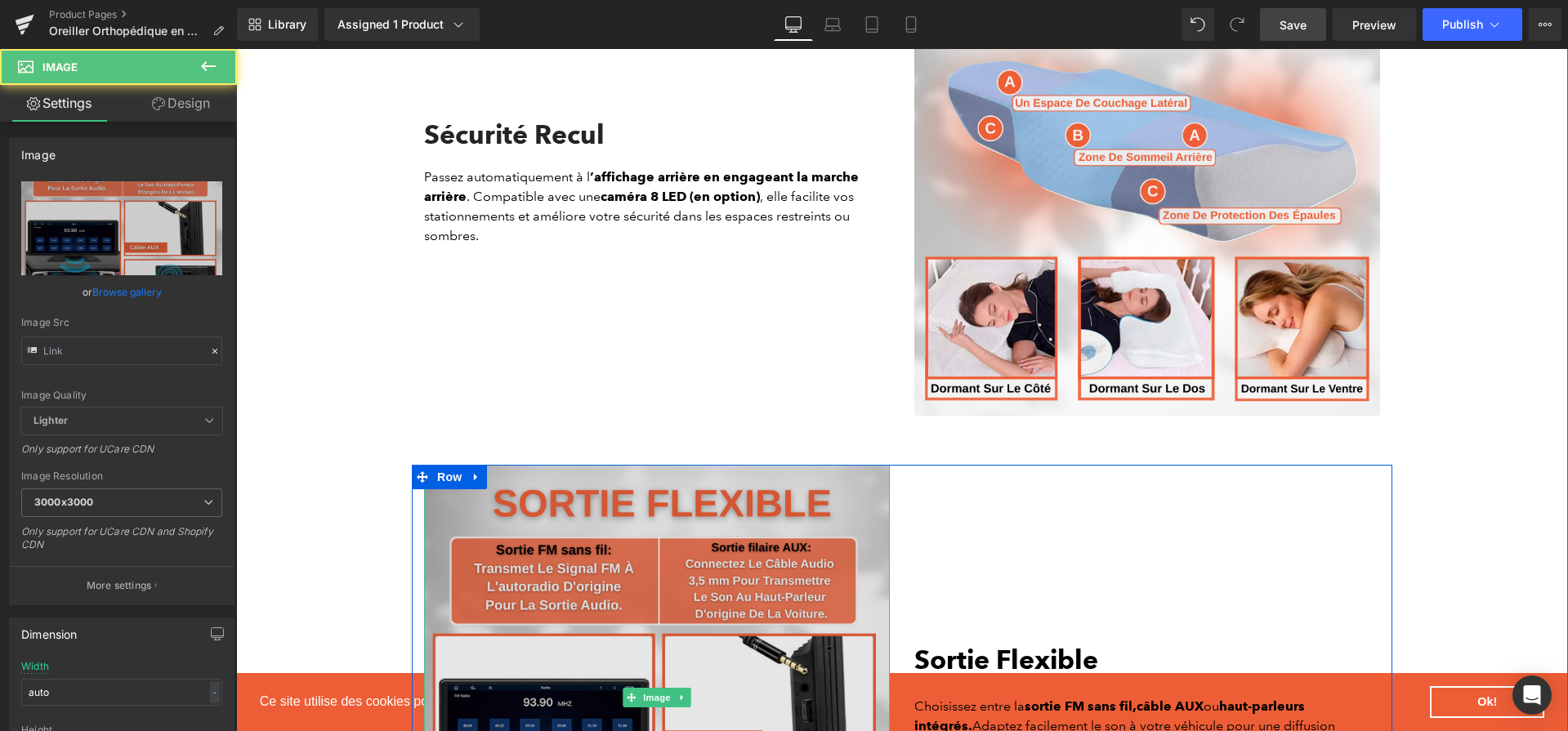
scroll to position [3131, 0]
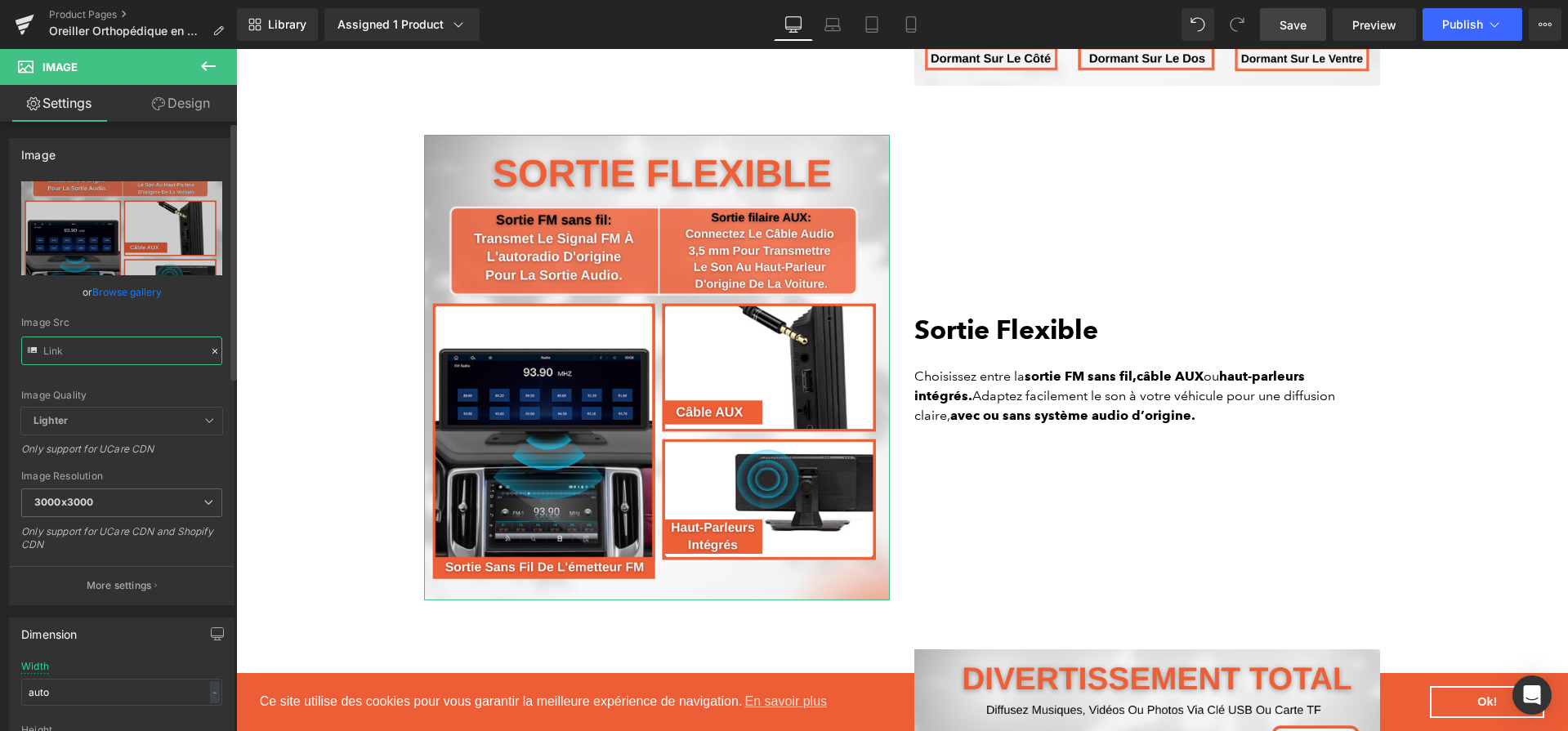
click at [123, 356] on input "text" at bounding box center [121, 350] width 201 height 28
click at [124, 355] on input "text" at bounding box center [121, 350] width 201 height 28
paste input "03d133e9-cc3a-4f43-886e-68e9dd05da88.png?v=1756545948"
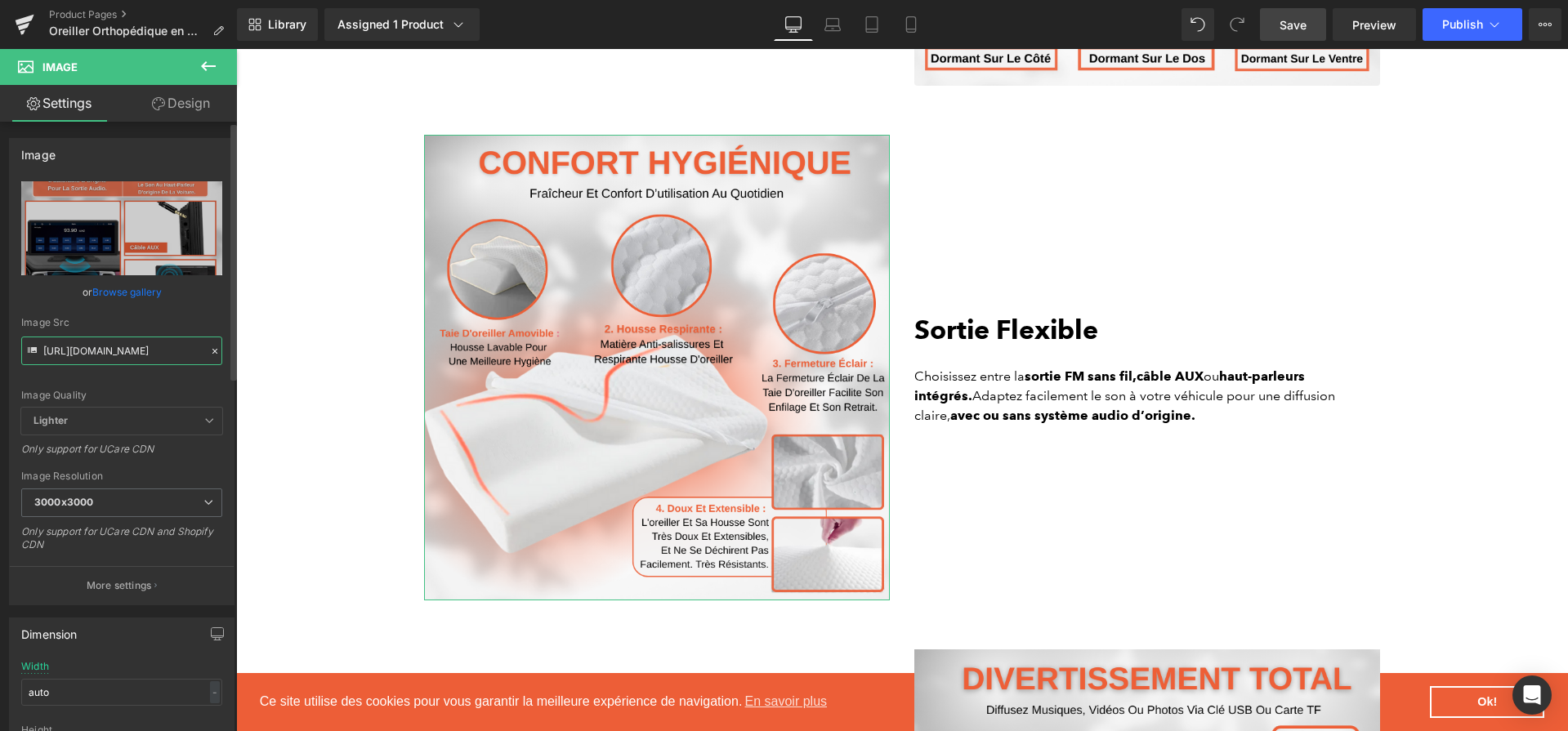
scroll to position [0, 409]
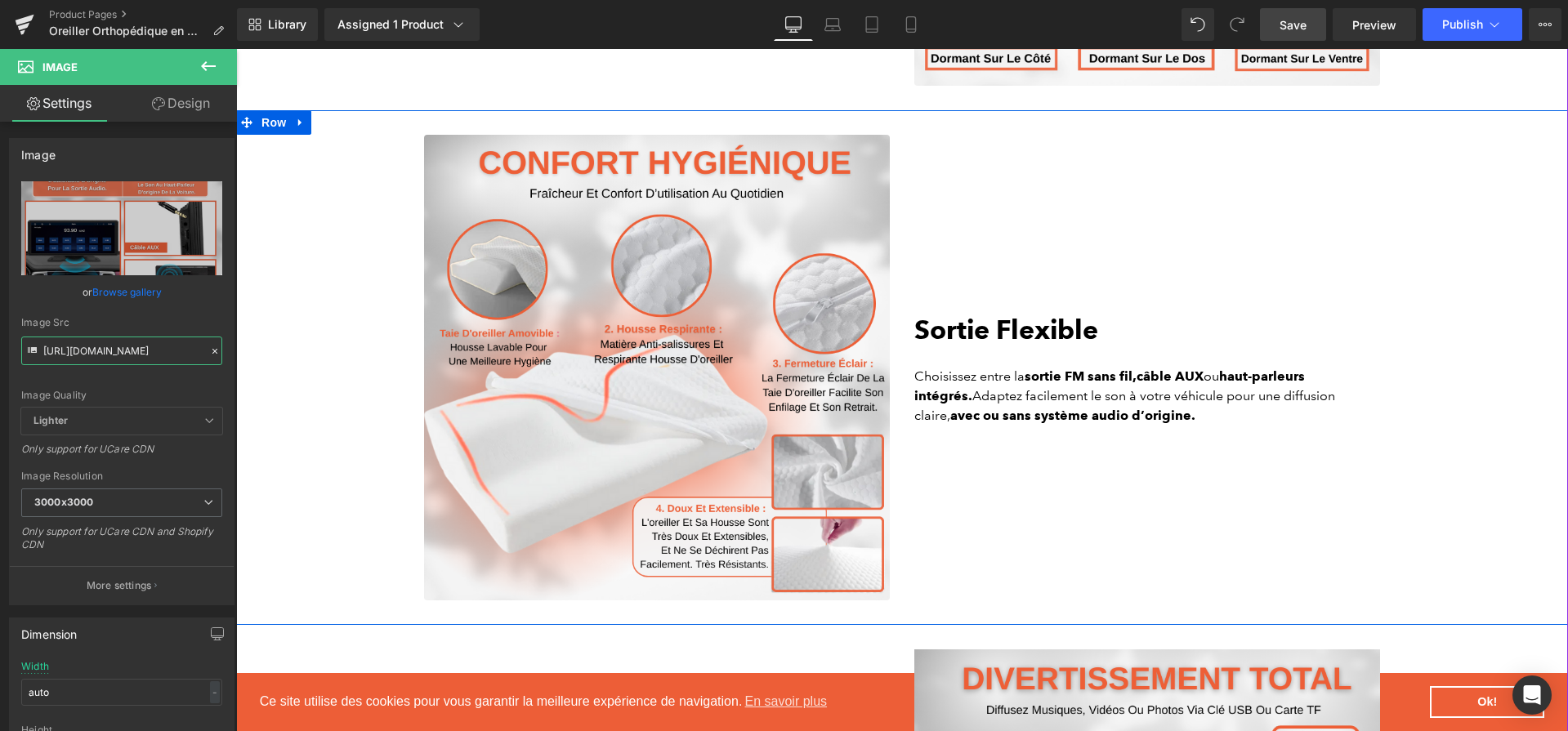
type input "[URL][DOMAIN_NAME]"
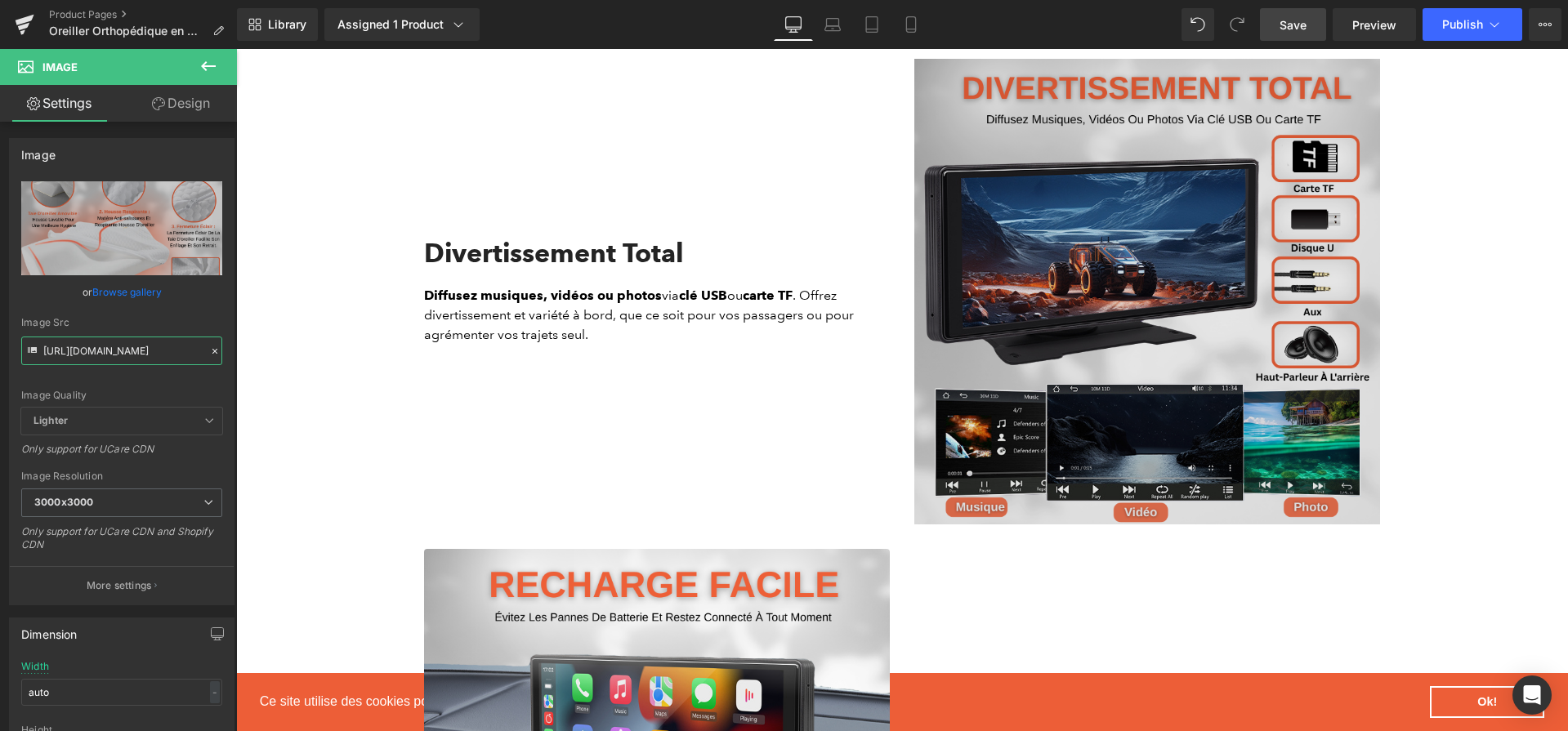
scroll to position [3731, 0]
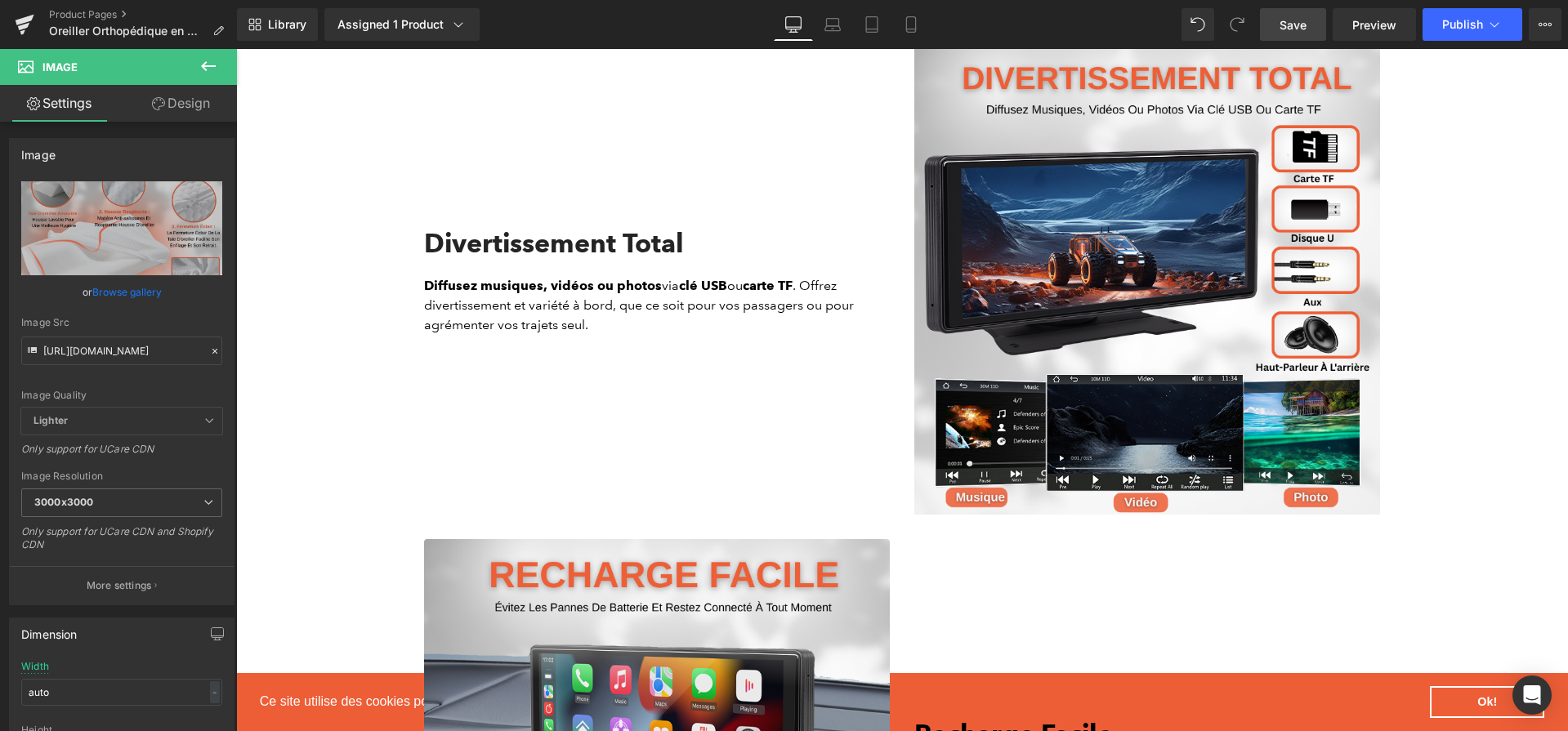
click at [1128, 380] on img at bounding box center [1147, 282] width 466 height 466
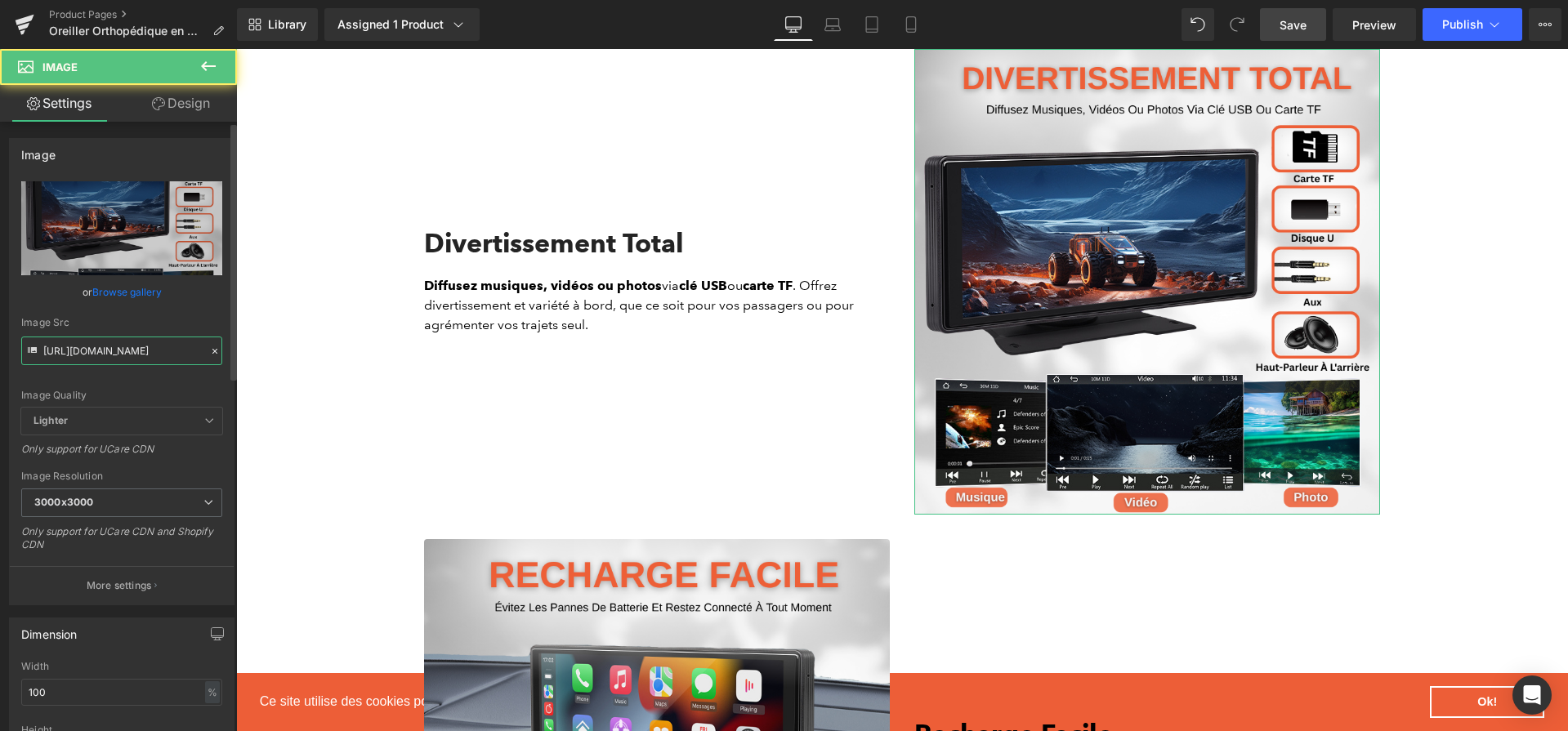
click at [133, 350] on input "[URL][DOMAIN_NAME]" at bounding box center [121, 350] width 201 height 28
paste input "c49f29f1-1e58-4ef6-aa3d-b9f936005945.png?v=1756545948"
type input "[URL][DOMAIN_NAME]"
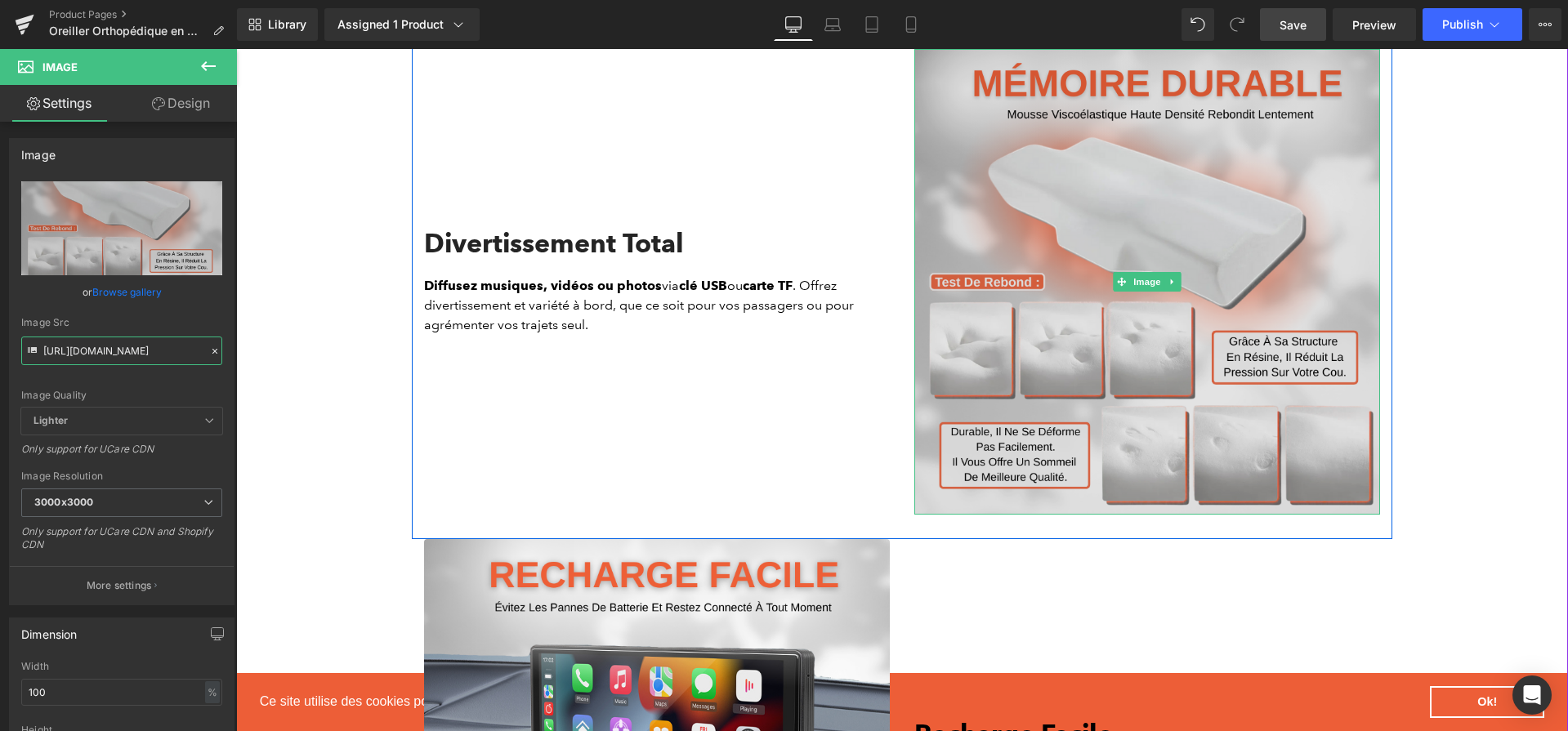
scroll to position [4021, 0]
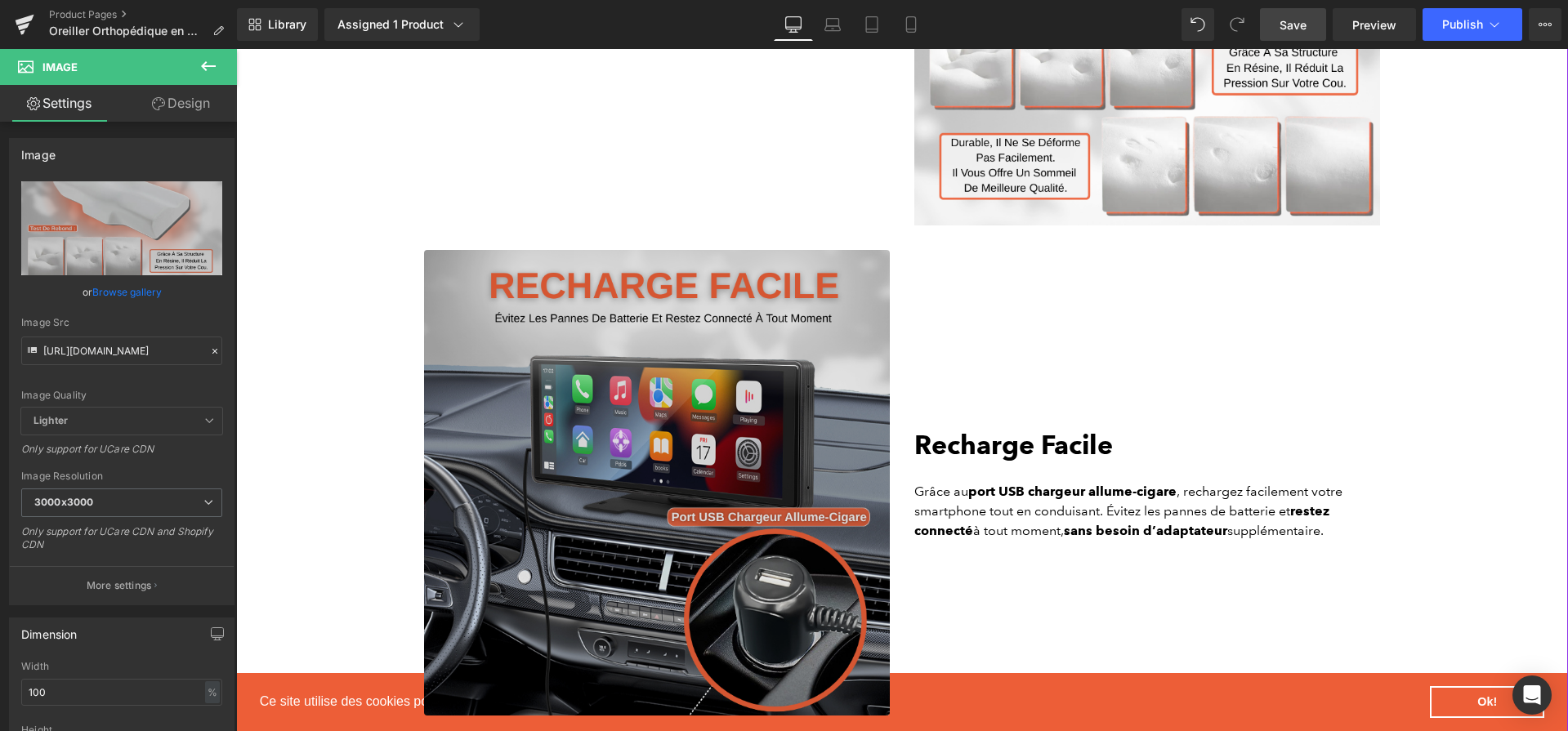
click at [761, 503] on img at bounding box center [657, 483] width 466 height 466
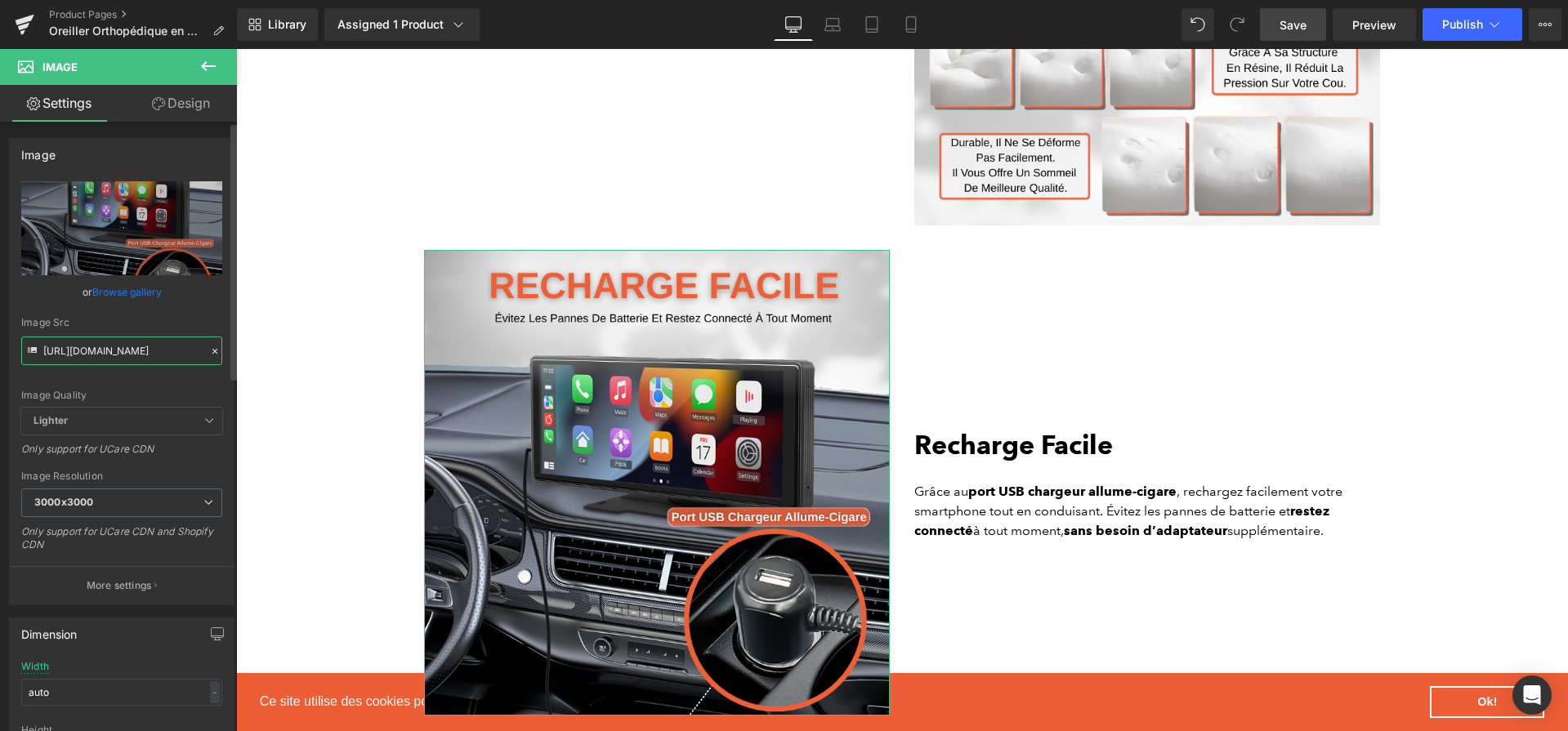
click at [99, 359] on input "[URL][DOMAIN_NAME]" at bounding box center [121, 350] width 201 height 28
click at [110, 345] on input "[URL][DOMAIN_NAME]" at bounding box center [121, 350] width 201 height 28
paste input "8f3e8c5b-e989-4f73-89f8-bf2310de4057.png?v=1756545948"
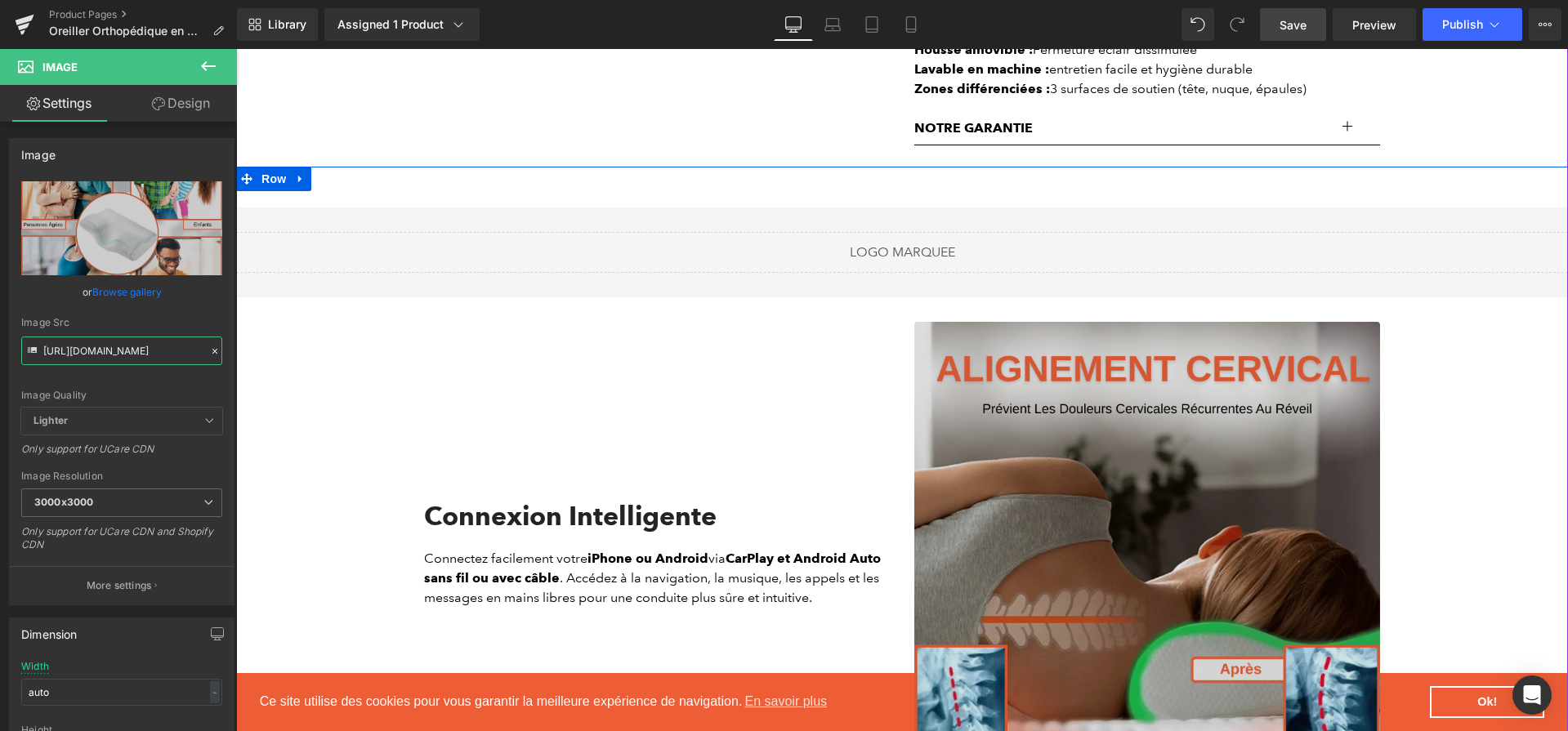
scroll to position [1550, 0]
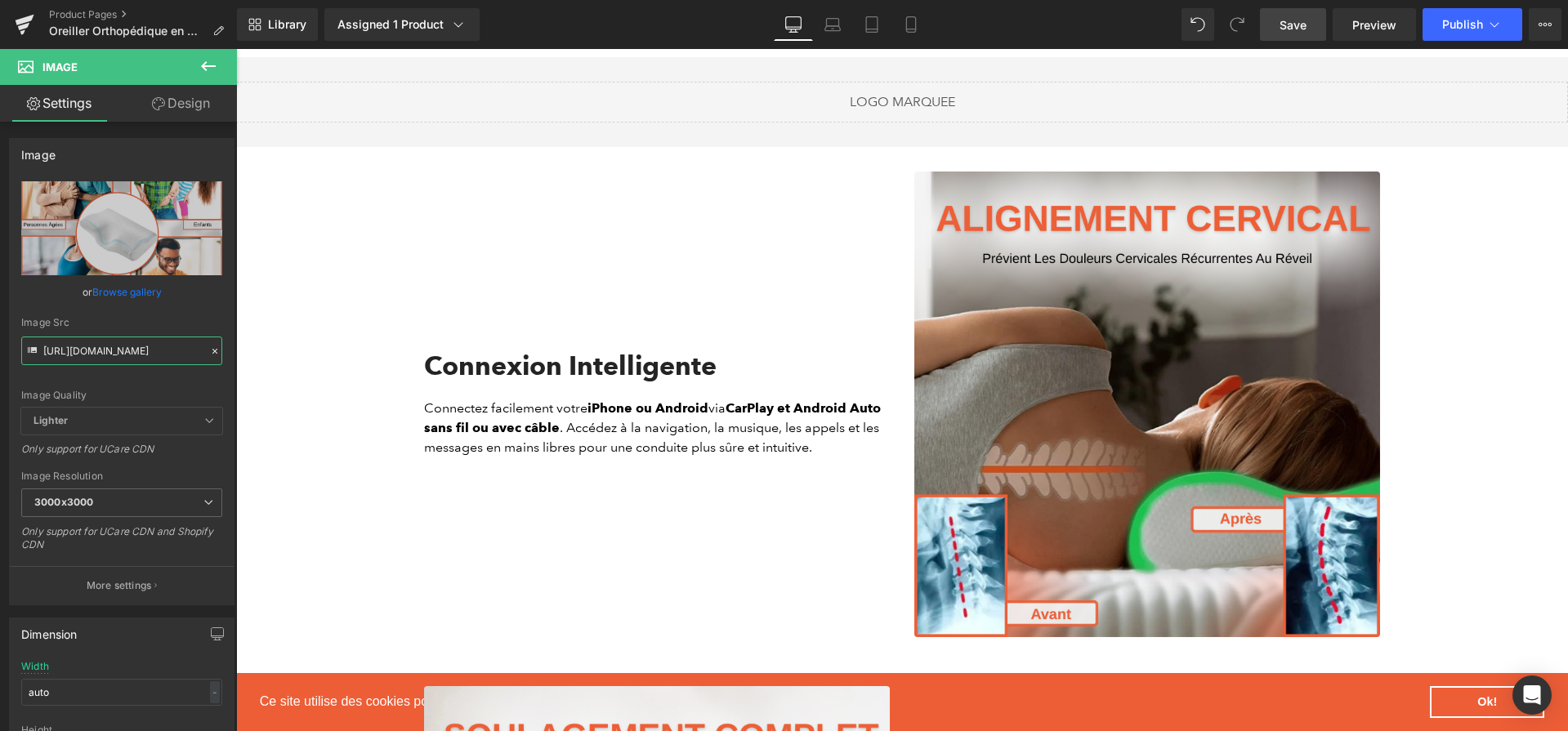
type input "[URL][DOMAIN_NAME]"
click at [1297, 19] on span "Save" at bounding box center [1293, 25] width 27 height 17
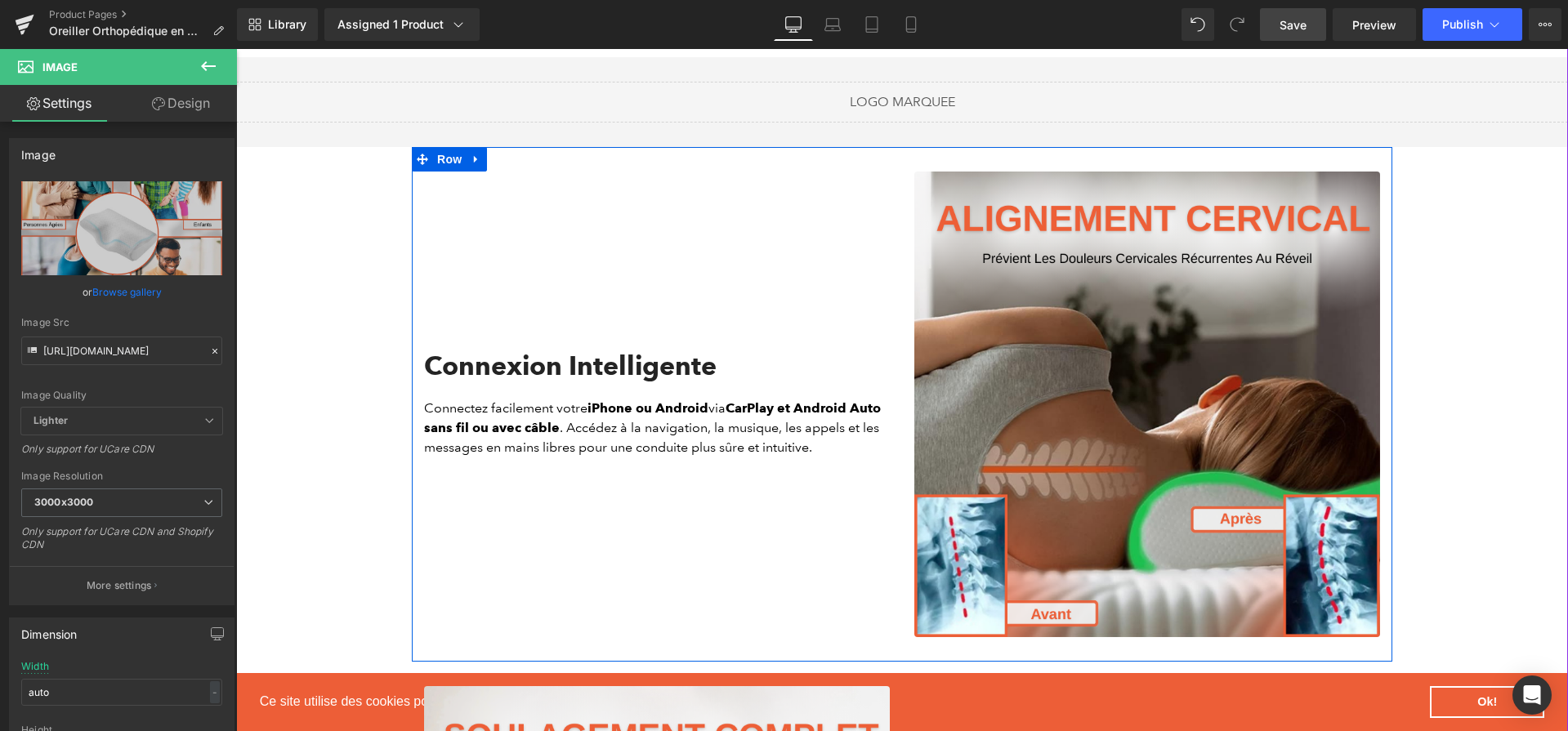
click at [681, 356] on h2 "Connexion Intelligente" at bounding box center [657, 366] width 466 height 31
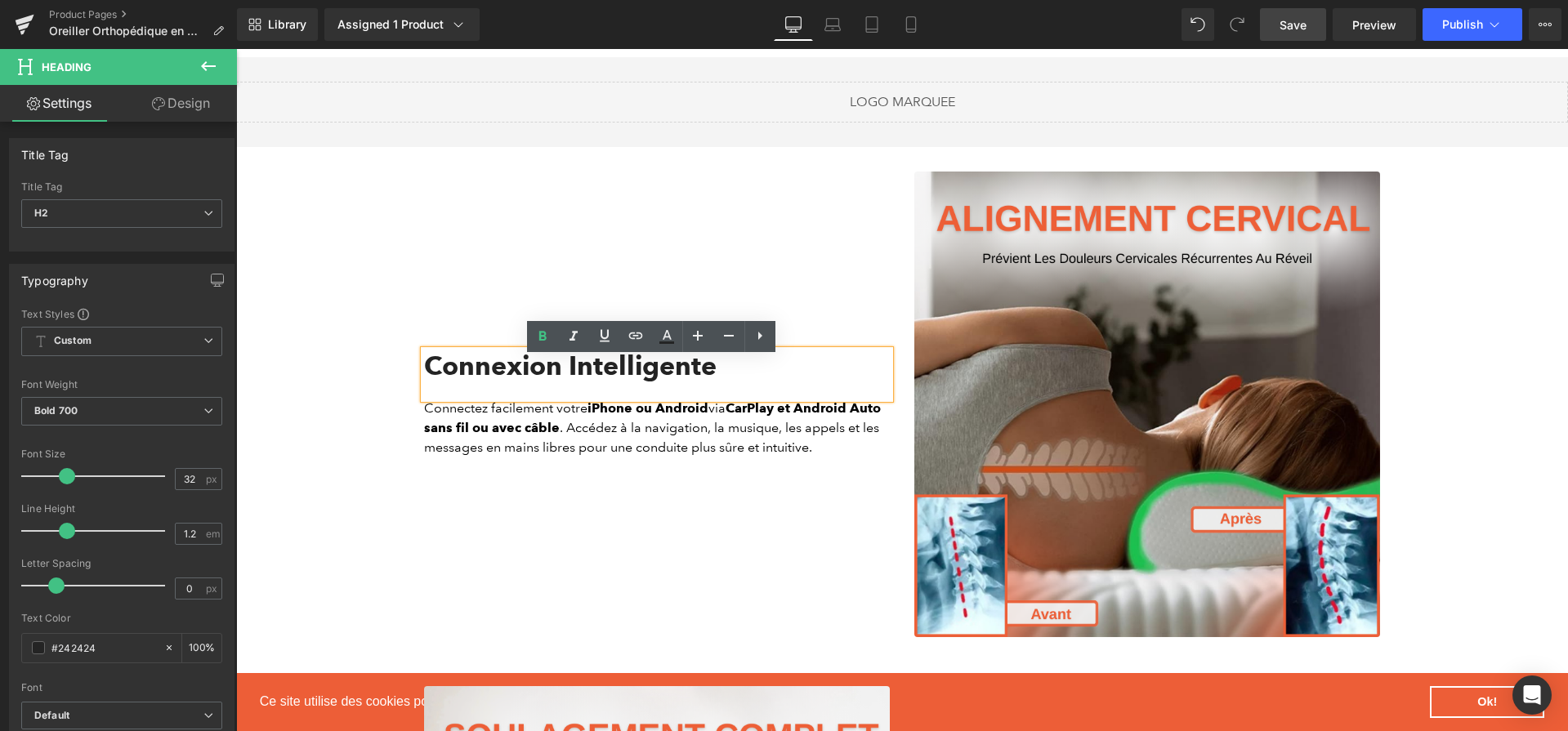
click at [673, 381] on h2 "Connexion Intelligente" at bounding box center [657, 366] width 466 height 31
paste div
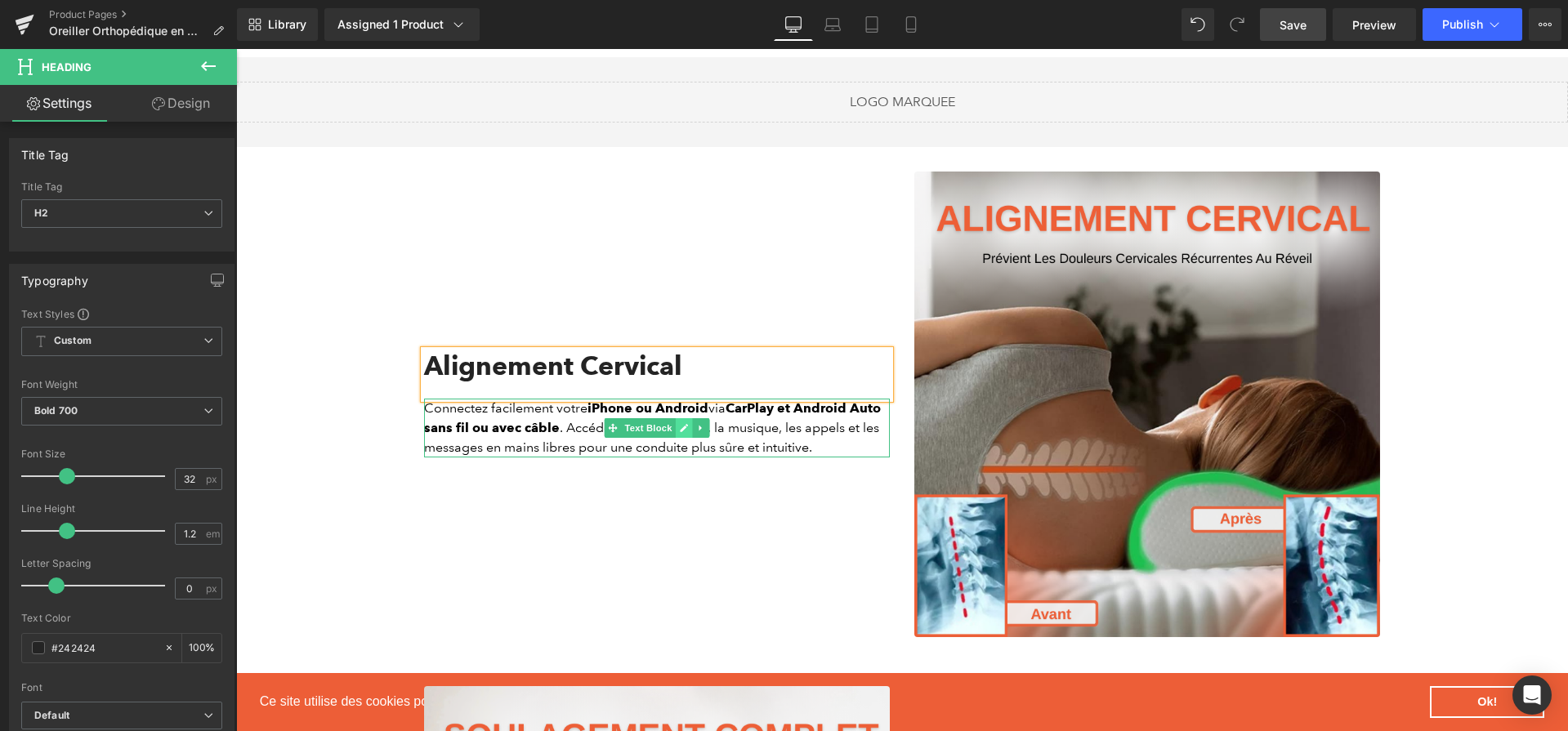
click at [681, 433] on icon at bounding box center [685, 428] width 9 height 10
click at [681, 439] on p "Connectez facilement votre iPhone ou Android via CarPlay et Android Auto sans f…" at bounding box center [657, 428] width 466 height 59
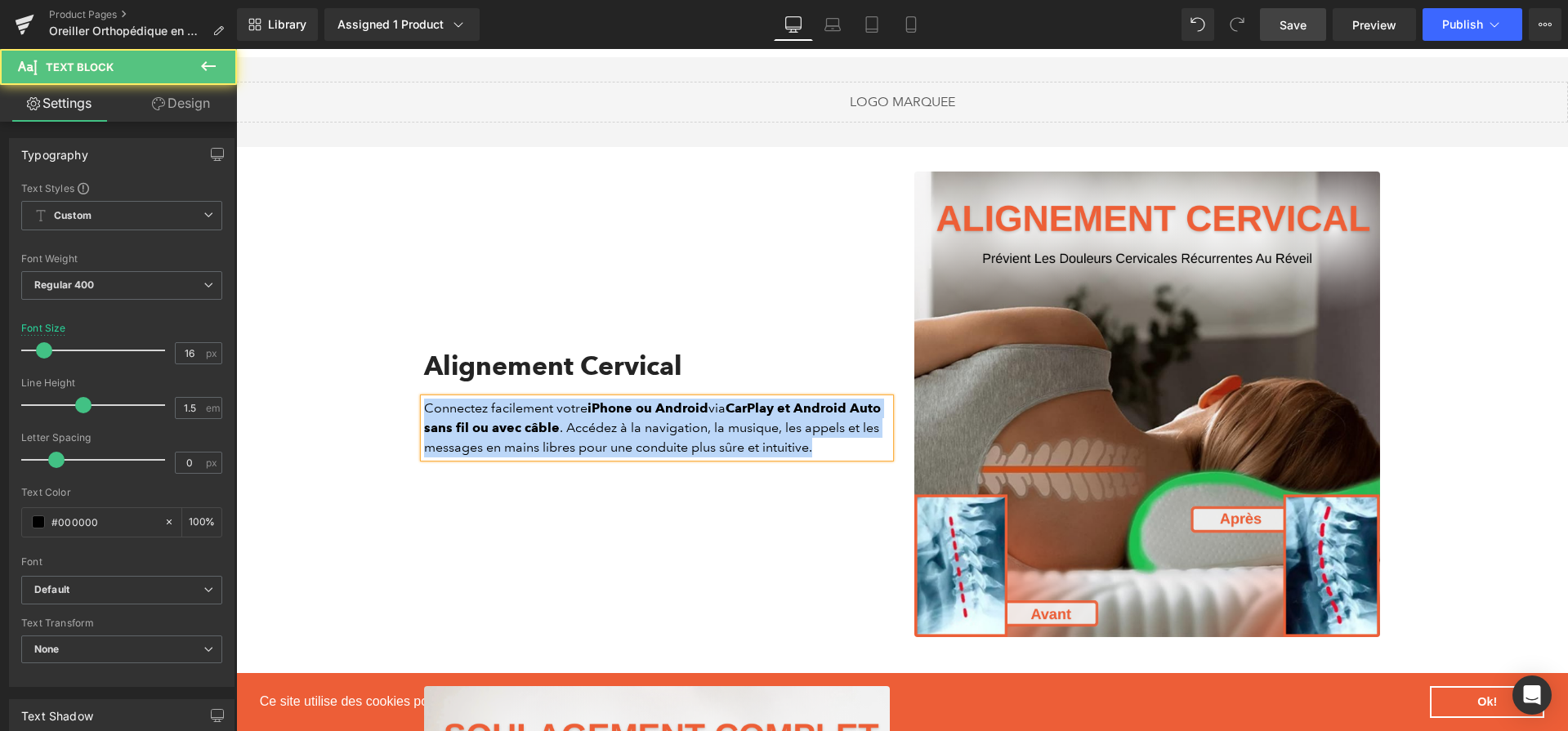
paste div
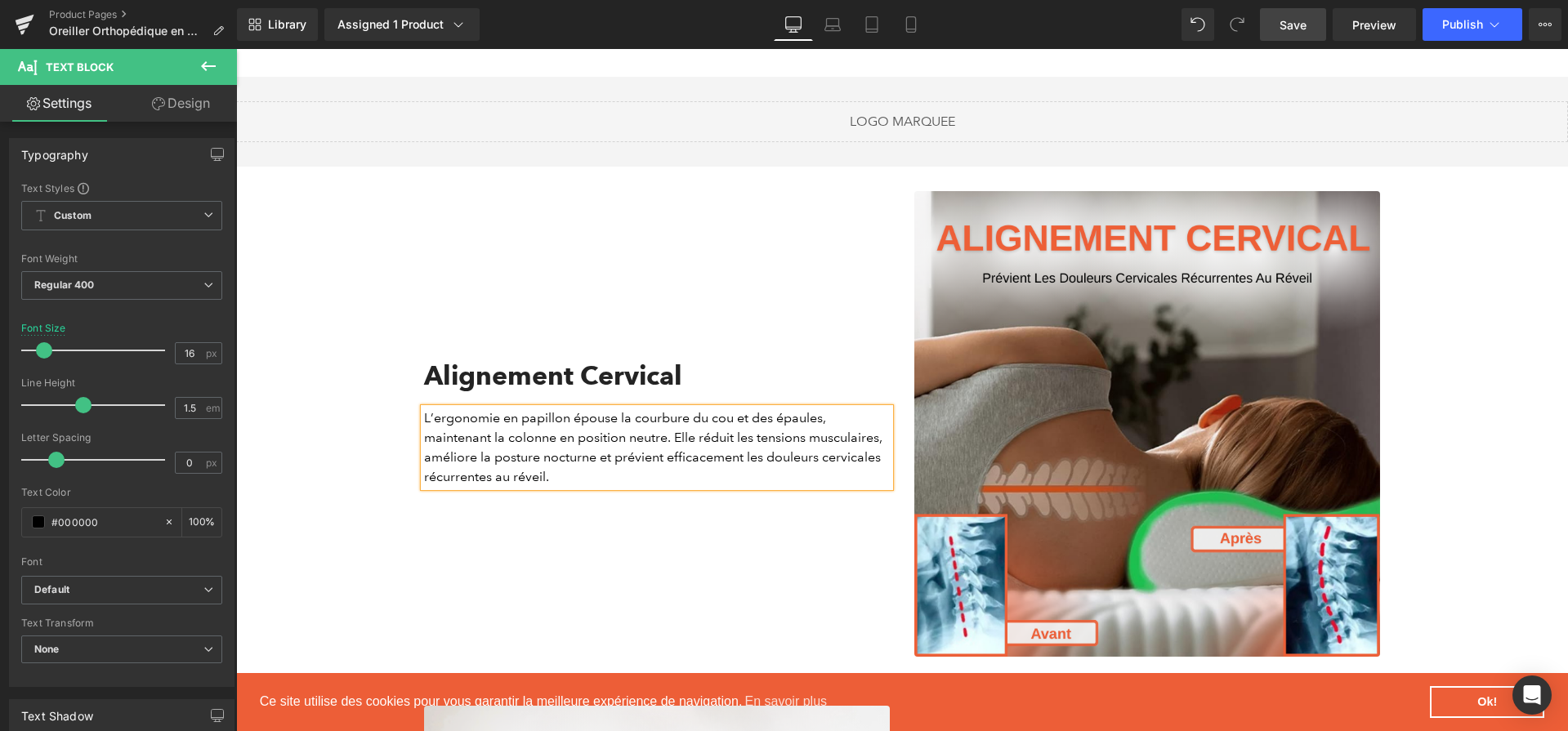
scroll to position [1540, 0]
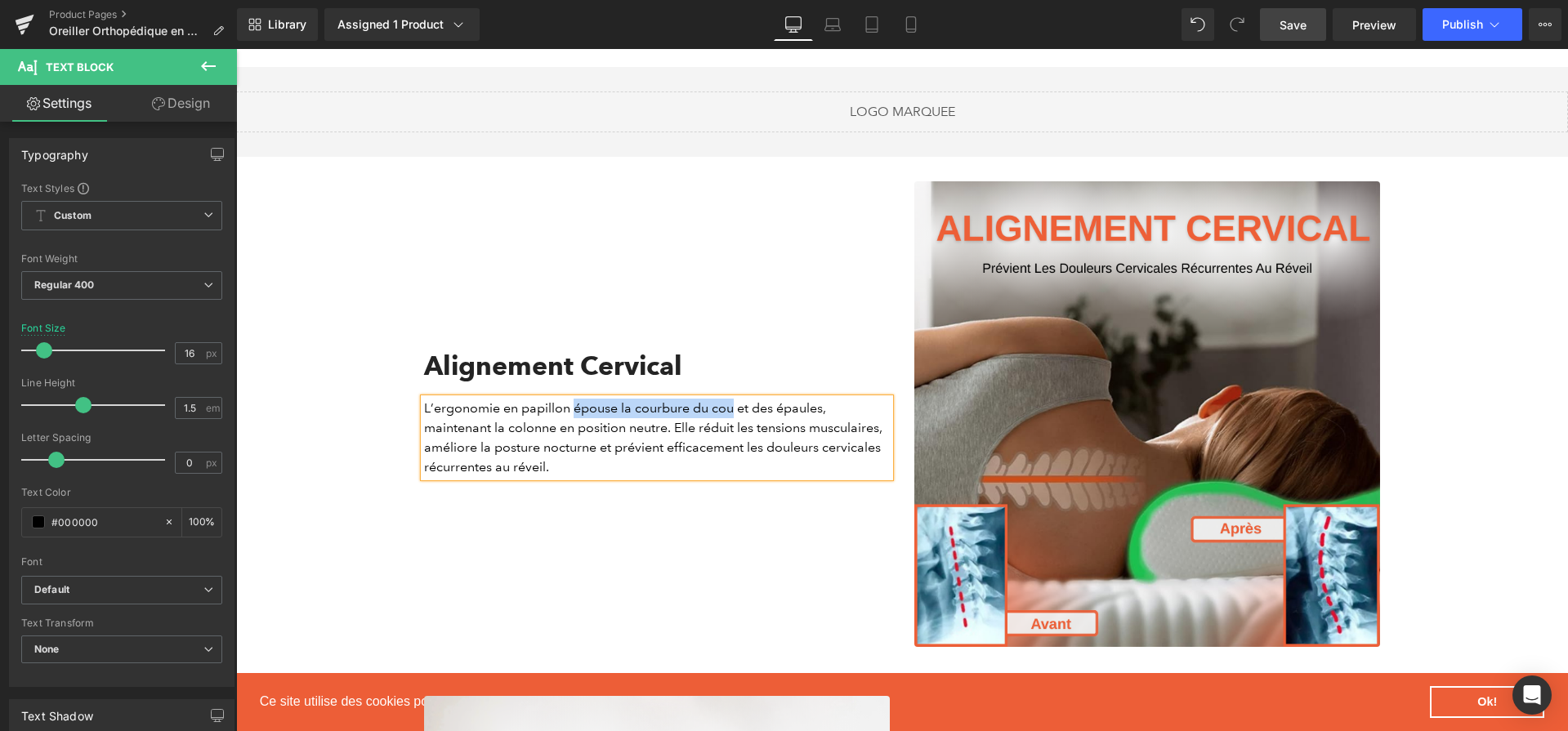
drag, startPoint x: 725, startPoint y: 415, endPoint x: 565, endPoint y: 411, distance: 160.0
click at [565, 415] on p "L’ergonomie en papillon épouse la courbure du cou et des épaules, maintenant la…" at bounding box center [657, 438] width 466 height 78
click at [535, 394] on link at bounding box center [543, 384] width 31 height 31
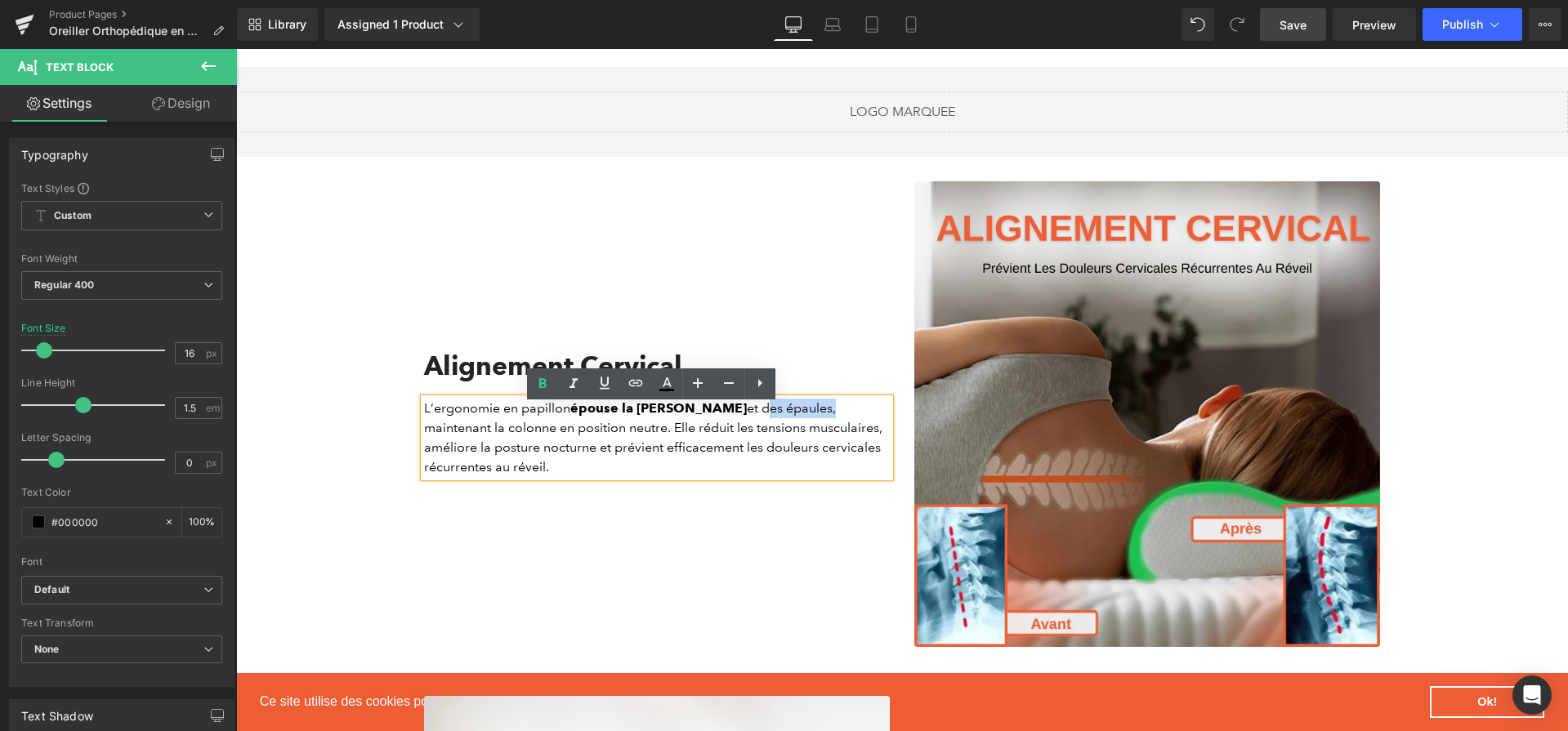
drag, startPoint x: 753, startPoint y: 419, endPoint x: 821, endPoint y: 419, distance: 68.0
click at [821, 419] on p "L’ergonomie en papillon épouse la courbure du cou et des épaules, maintenant la…" at bounding box center [657, 438] width 466 height 78
click at [546, 388] on icon at bounding box center [543, 384] width 20 height 20
drag, startPoint x: 502, startPoint y: 434, endPoint x: 838, endPoint y: 419, distance: 336.3
click at [664, 432] on p "L’ergonomie en papillon épouse la courbure du cou et des épaules , maintenant l…" at bounding box center [657, 438] width 466 height 78
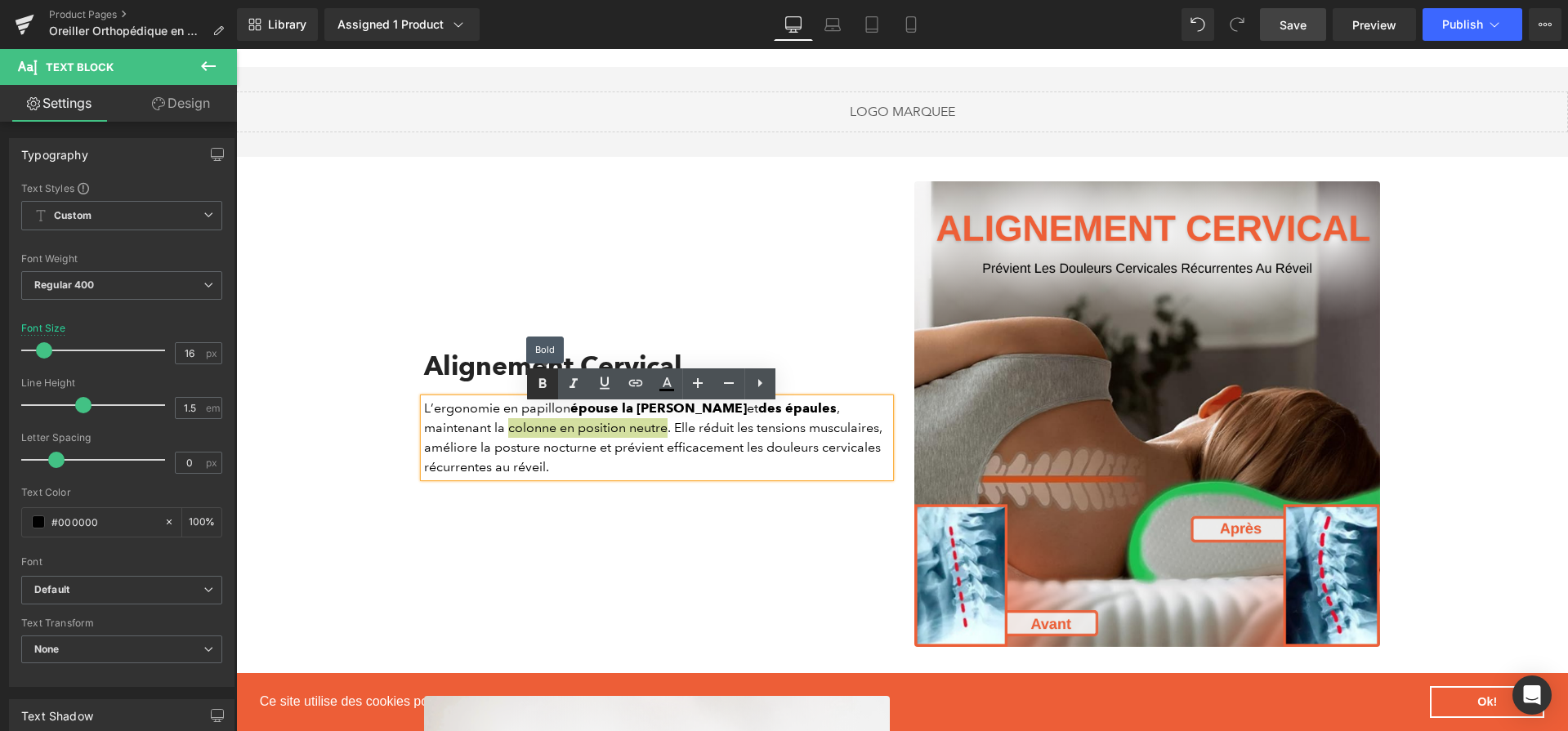
drag, startPoint x: 536, startPoint y: 381, endPoint x: 355, endPoint y: 371, distance: 181.3
click at [536, 381] on icon at bounding box center [543, 384] width 20 height 20
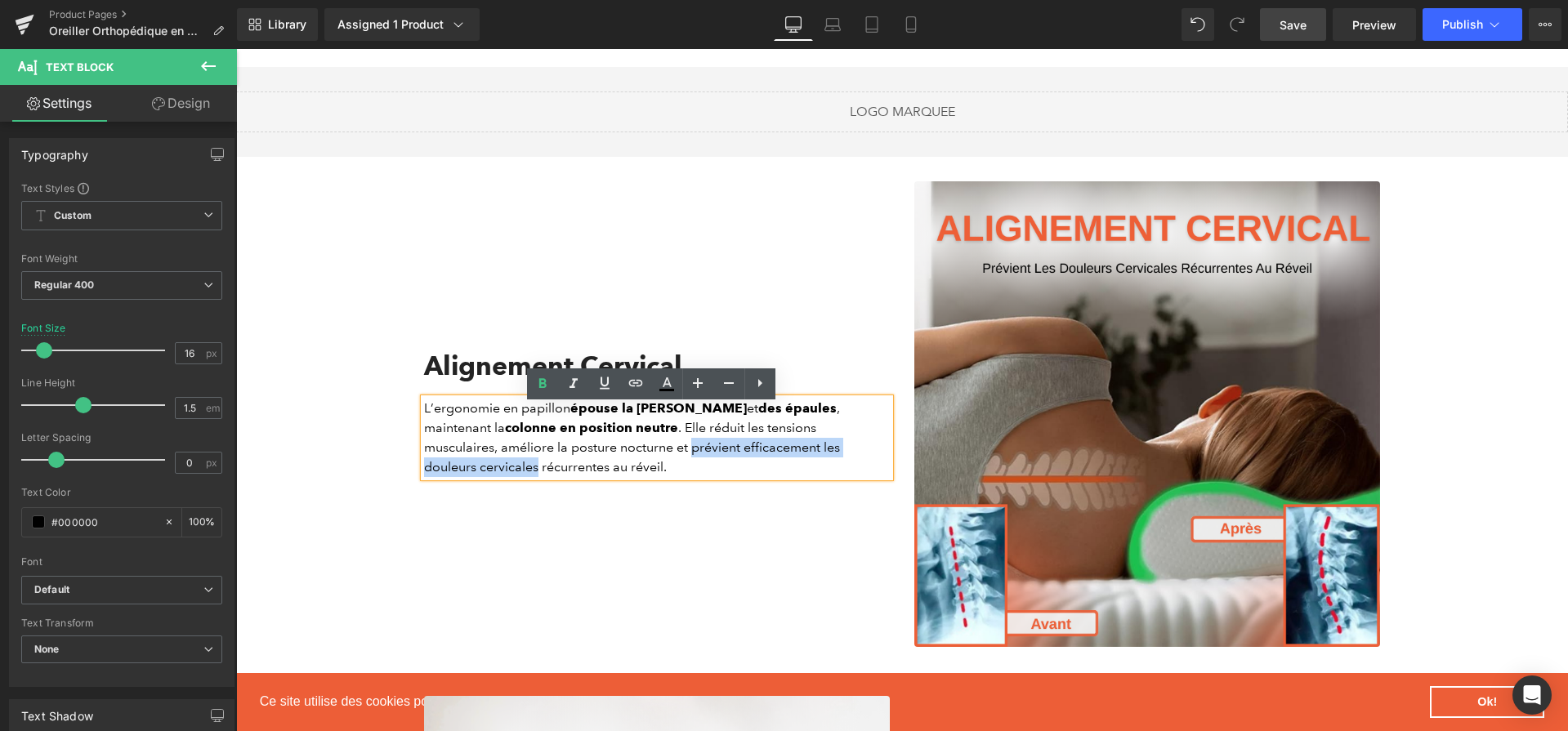
drag, startPoint x: 687, startPoint y: 461, endPoint x: 534, endPoint y: 478, distance: 153.9
click at [534, 477] on p "L’ergonomie en papillon épouse la courbure du cou et des épaules , maintenant l…" at bounding box center [657, 438] width 466 height 78
click at [548, 391] on icon at bounding box center [543, 384] width 20 height 20
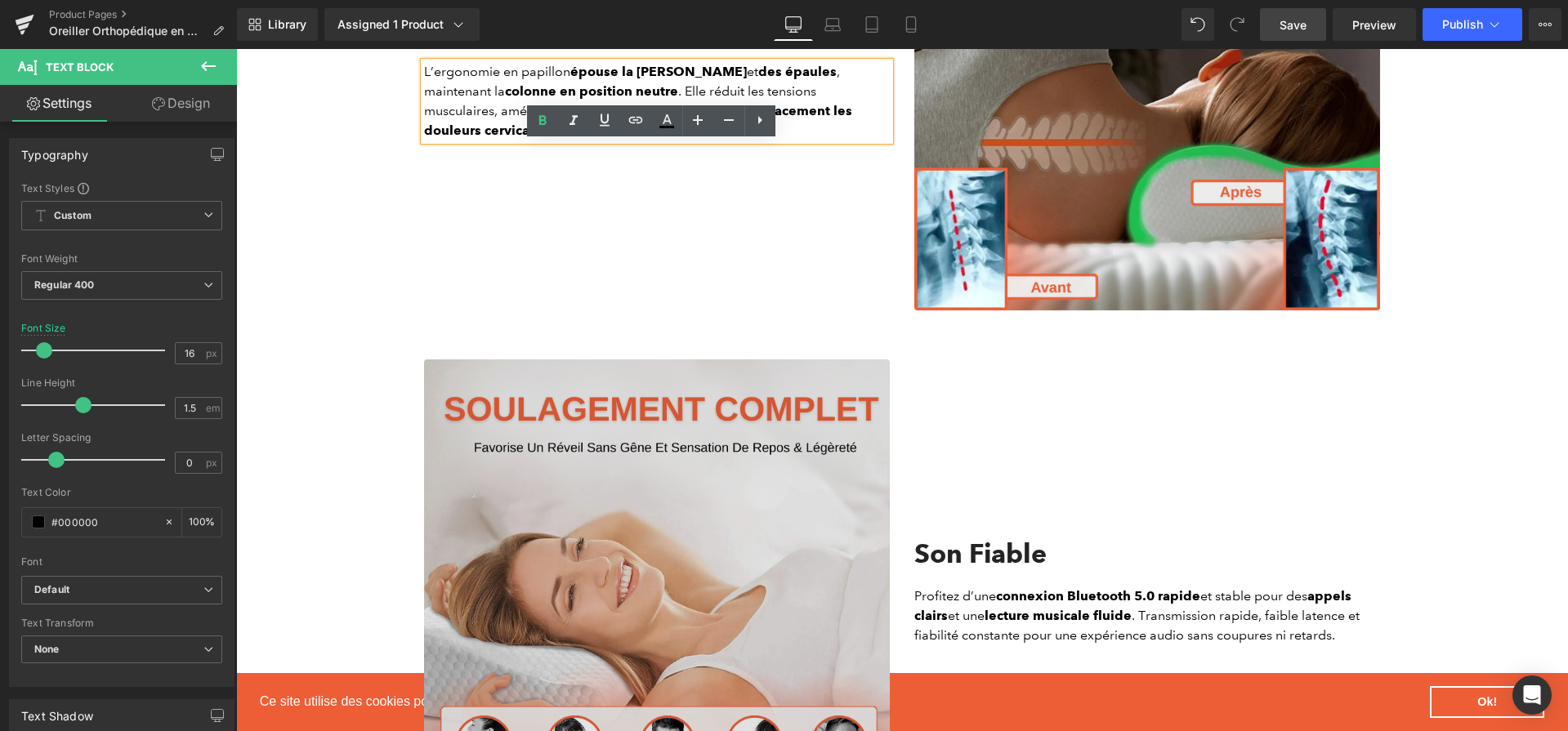
scroll to position [2090, 0]
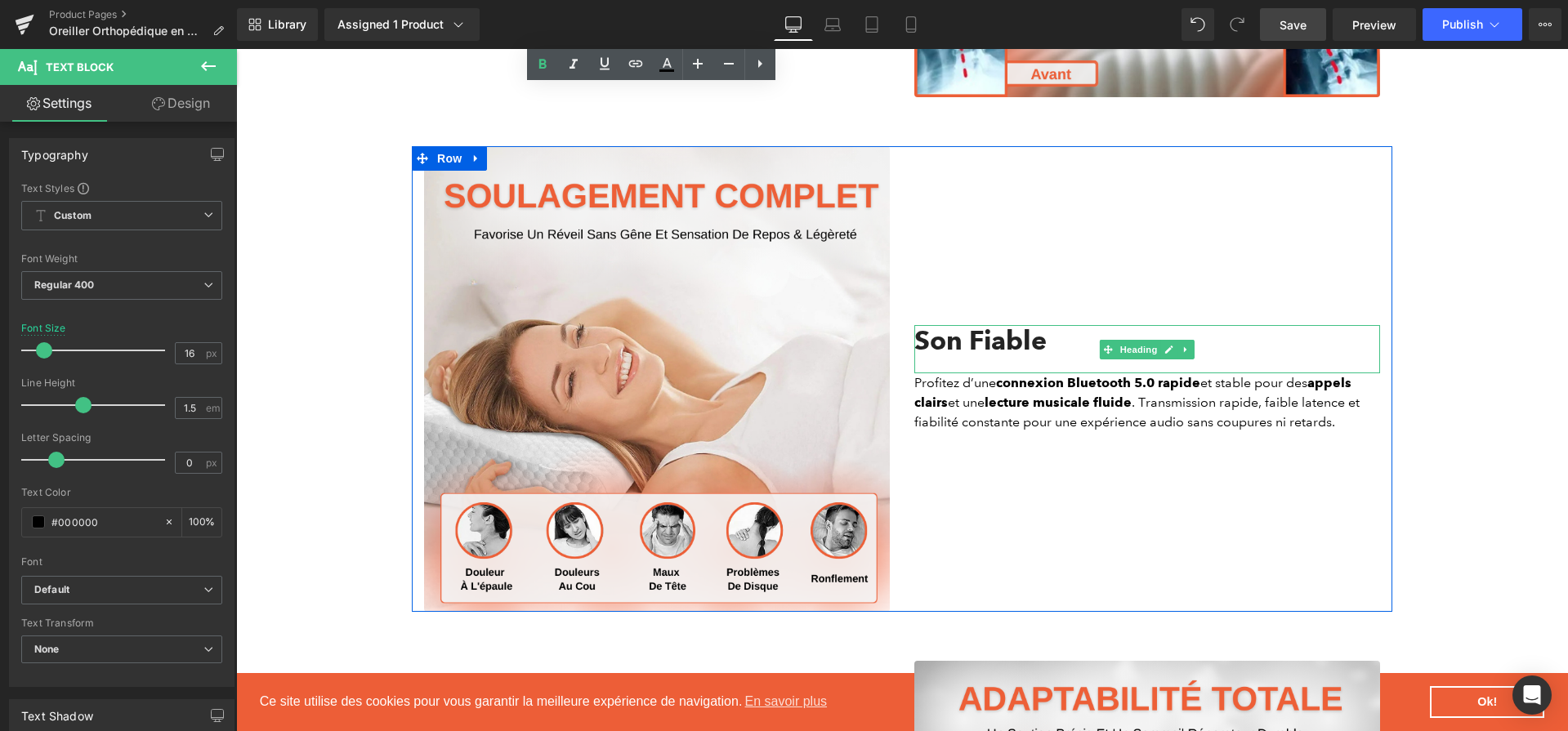
click at [954, 356] on h2 "Son Fiable" at bounding box center [1147, 340] width 466 height 31
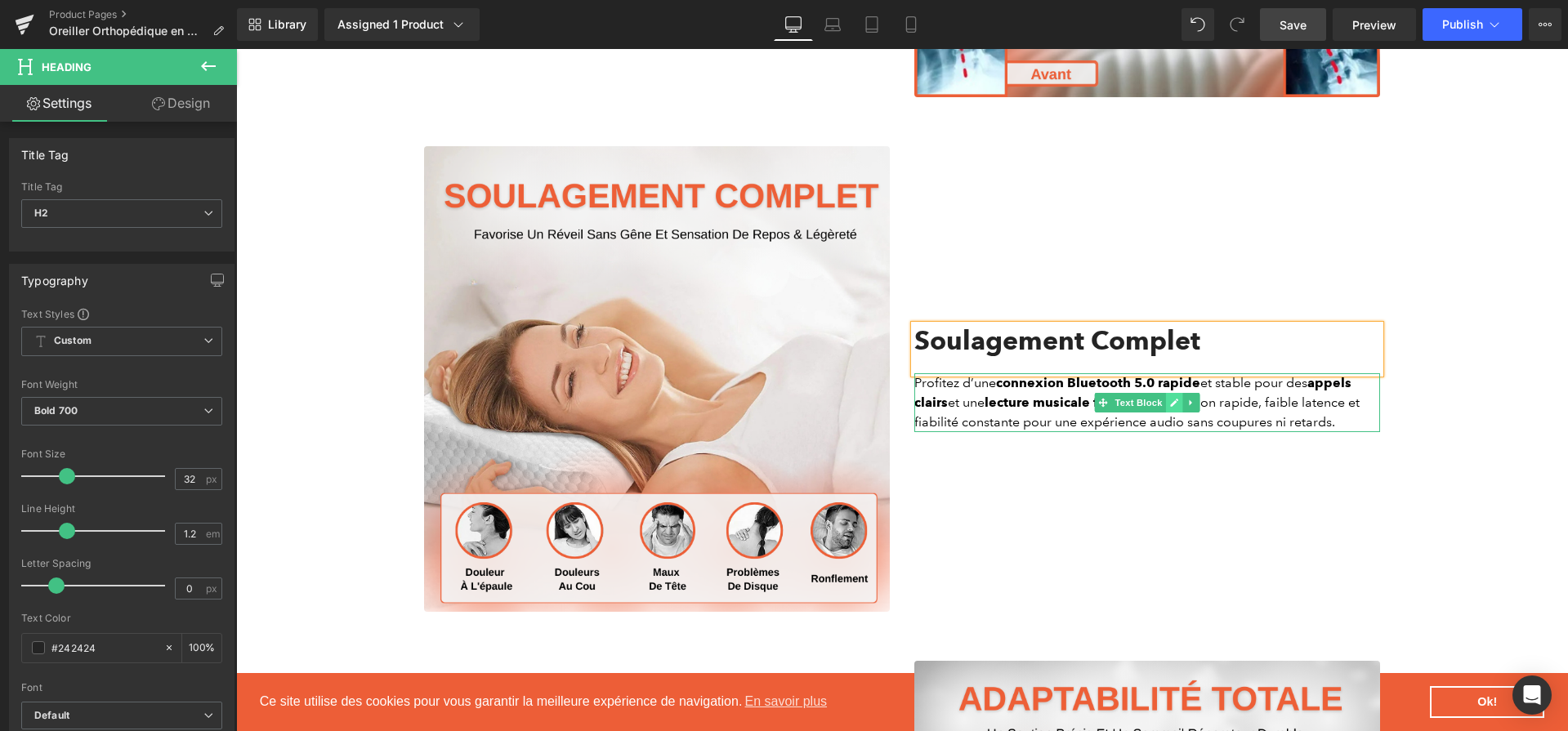
click at [1170, 403] on link at bounding box center [1175, 403] width 17 height 20
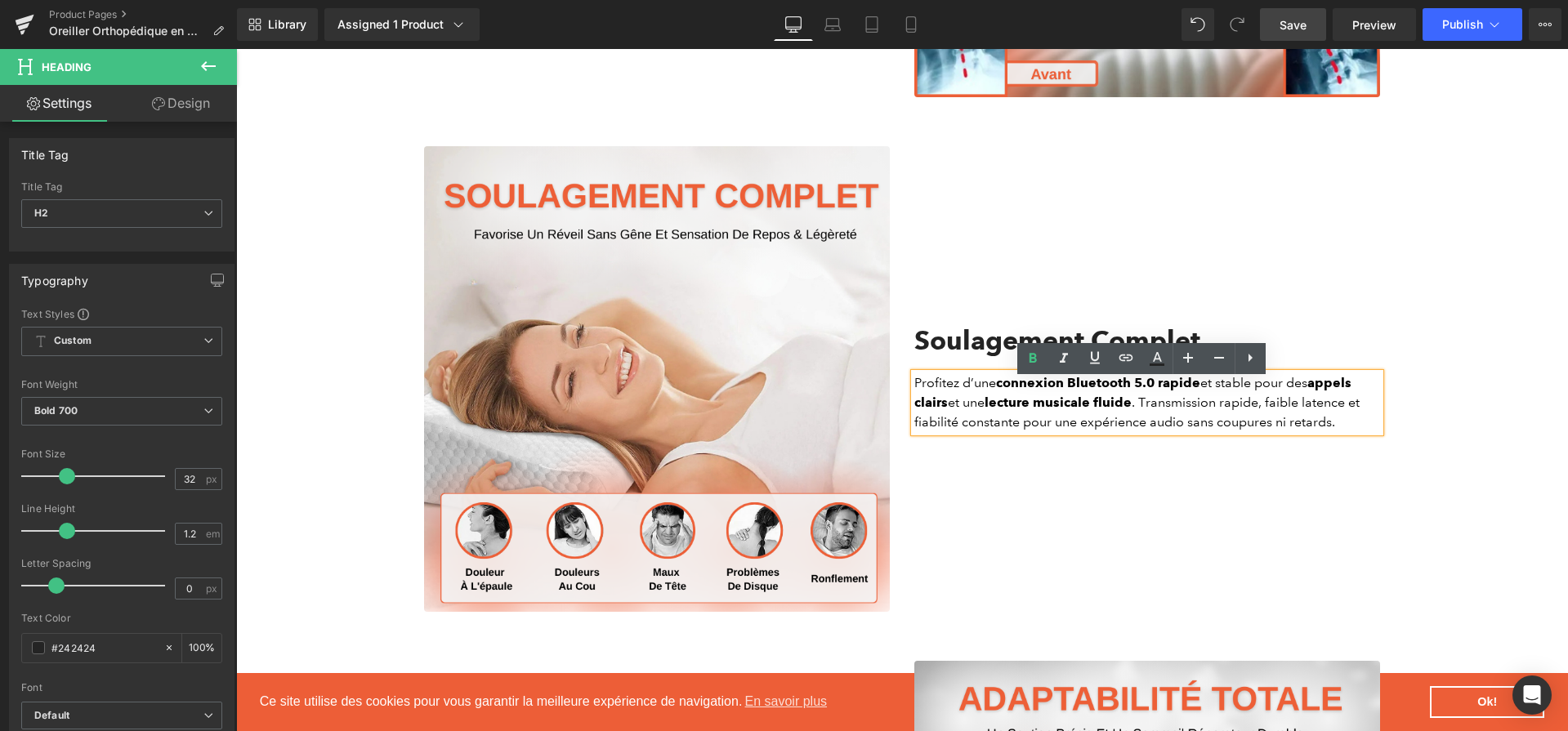
click at [1170, 403] on p "Profitez d’une connexion Bluetooth 5.0 rapide et stable pour des appels clairs …" at bounding box center [1147, 402] width 466 height 59
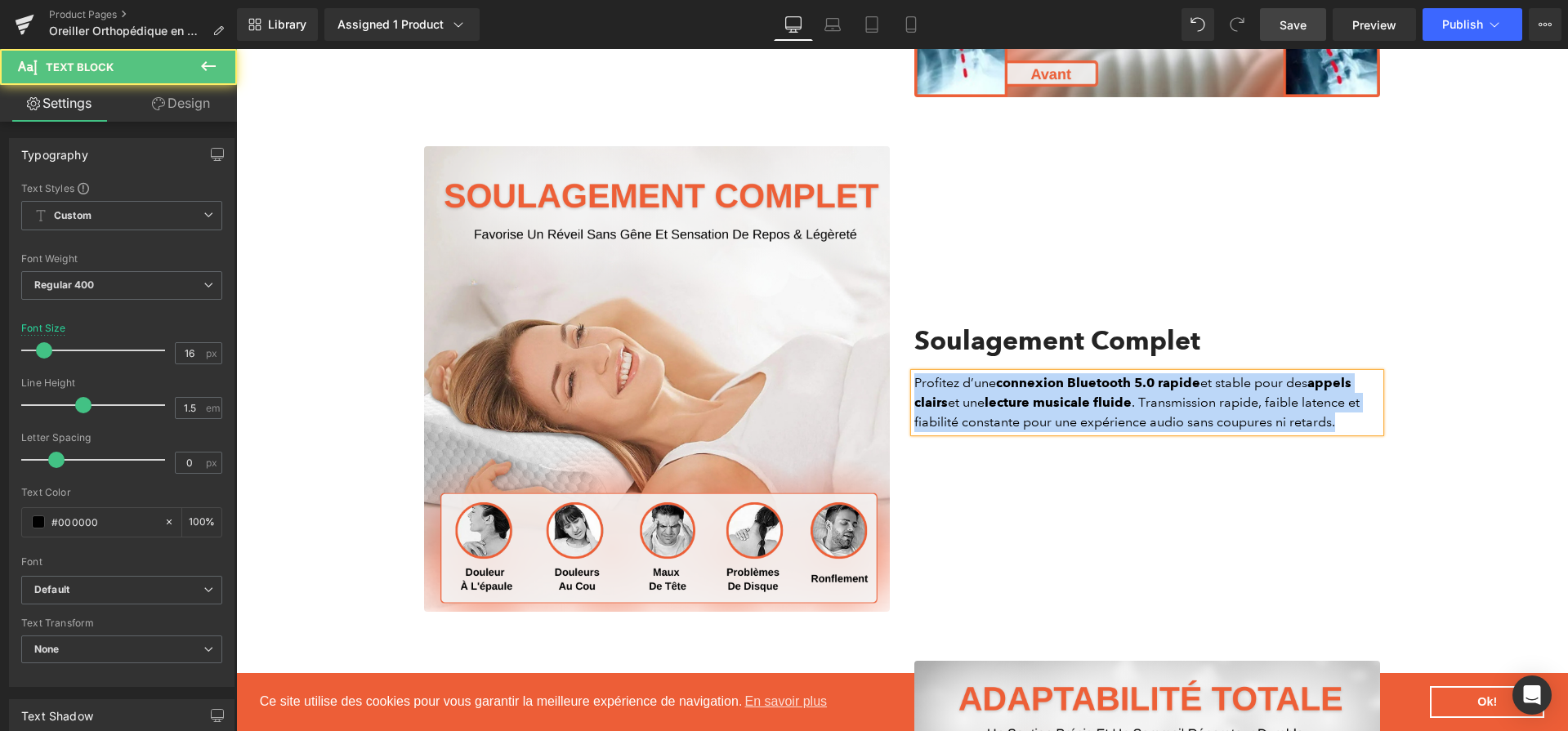
paste div
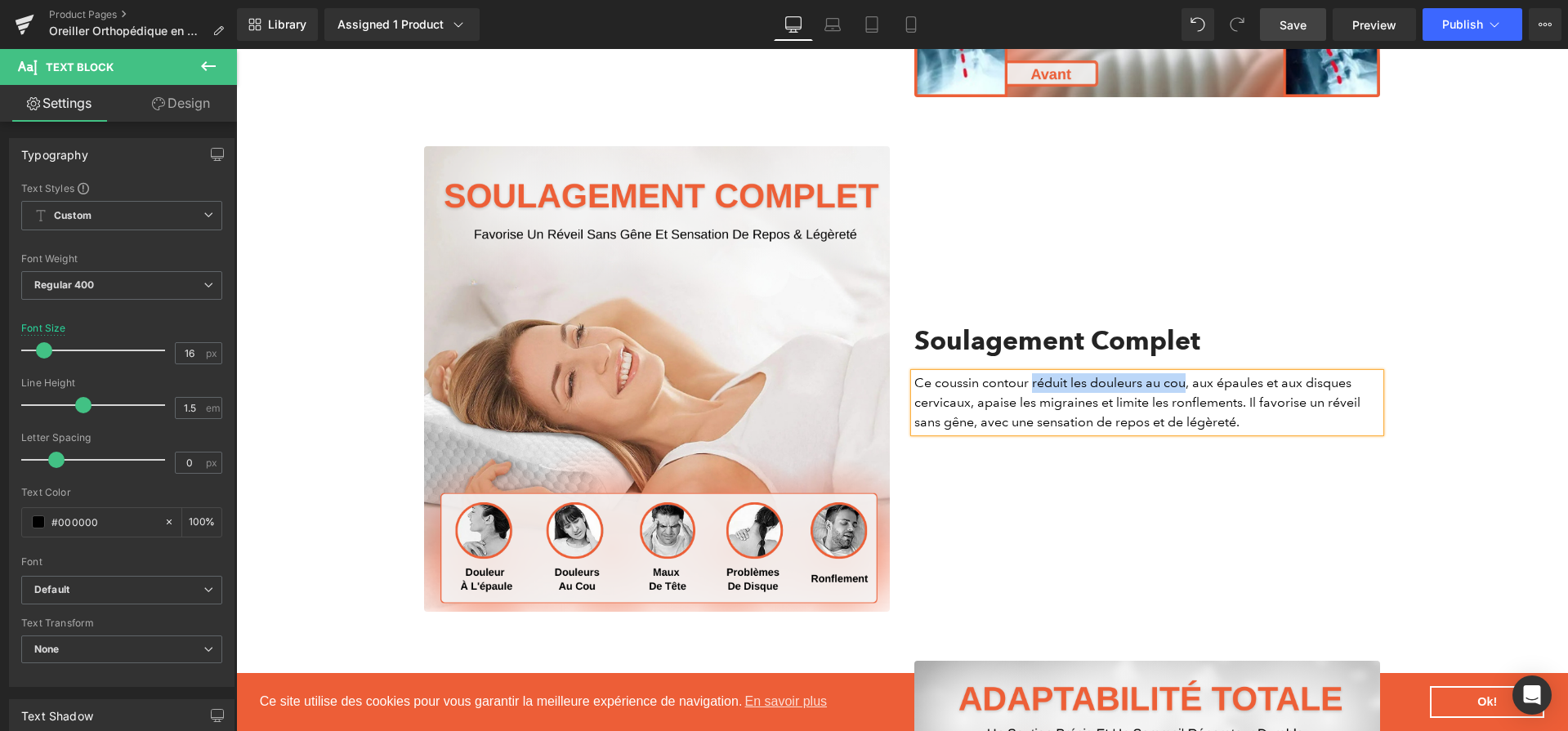
drag, startPoint x: 1182, startPoint y: 389, endPoint x: 1028, endPoint y: 391, distance: 154.0
click at [1028, 391] on p "Ce coussin contour réduit les douleurs au cou, aux épaules et aux disques cervi…" at bounding box center [1147, 402] width 466 height 59
click at [1010, 410] on p "Ce coussin contour réduit les douleurs au cou, aux épaules et aux disques cervi…" at bounding box center [1147, 402] width 466 height 59
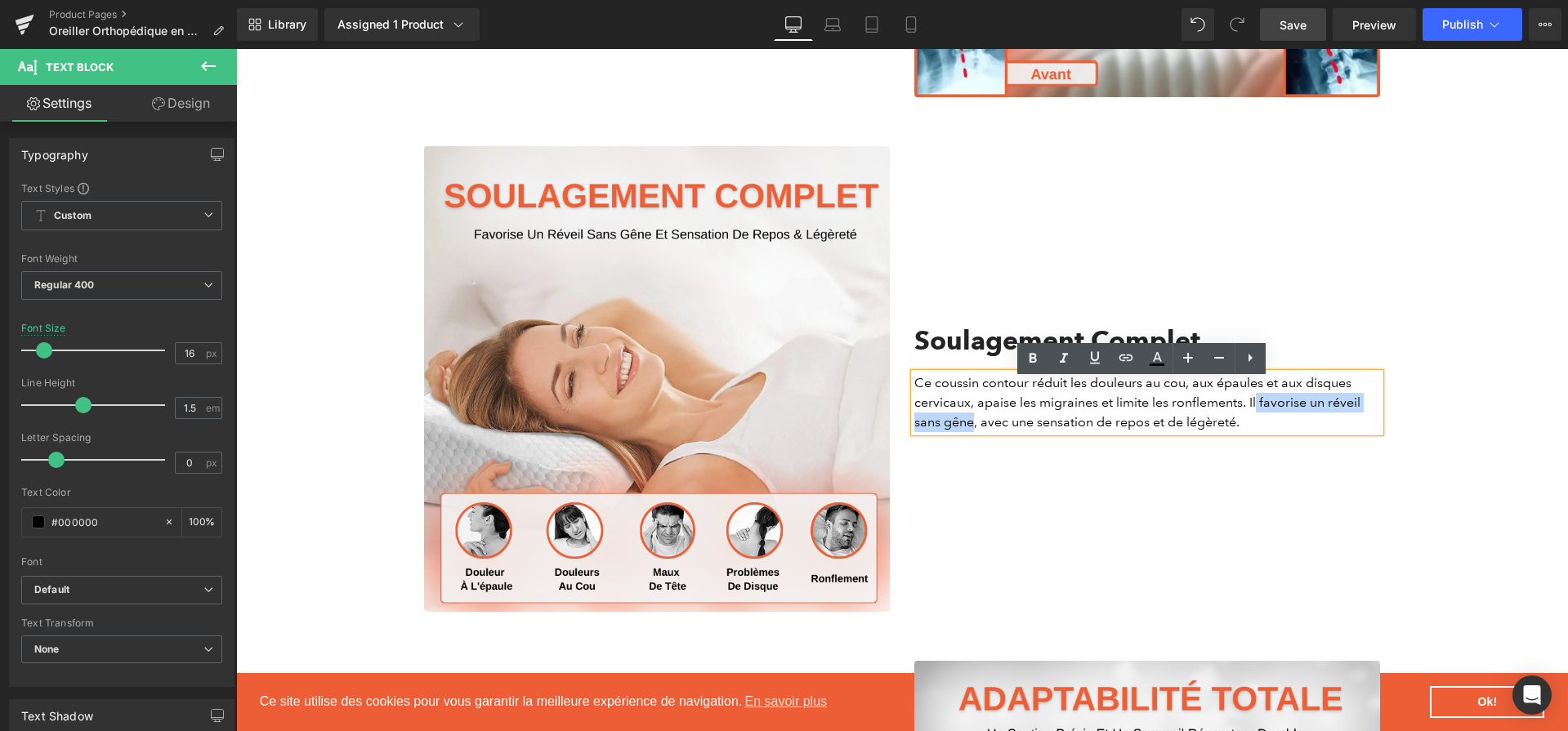
drag, startPoint x: 1250, startPoint y: 411, endPoint x: 967, endPoint y: 424, distance: 283.3
click at [967, 424] on p "Ce coussin contour réduit les douleurs au cou, aux épaules et aux disques cervi…" at bounding box center [1147, 402] width 466 height 59
click at [1031, 363] on icon at bounding box center [1033, 359] width 20 height 20
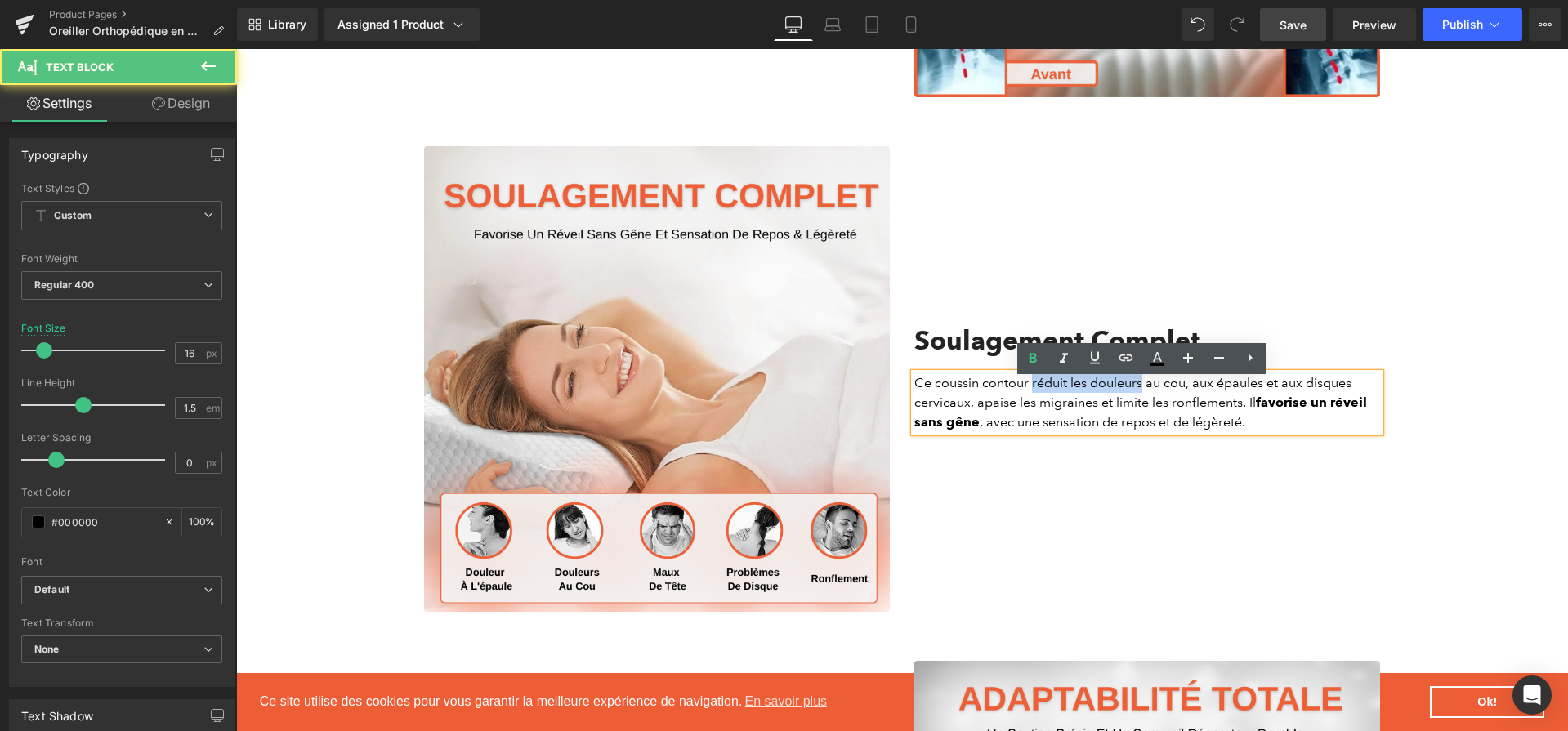
drag, startPoint x: 1136, startPoint y: 391, endPoint x: 1024, endPoint y: 387, distance: 112.1
click at [1024, 387] on p "Ce coussin contour réduit les douleurs au cou, aux épaules et aux disques cervi…" at bounding box center [1147, 402] width 466 height 59
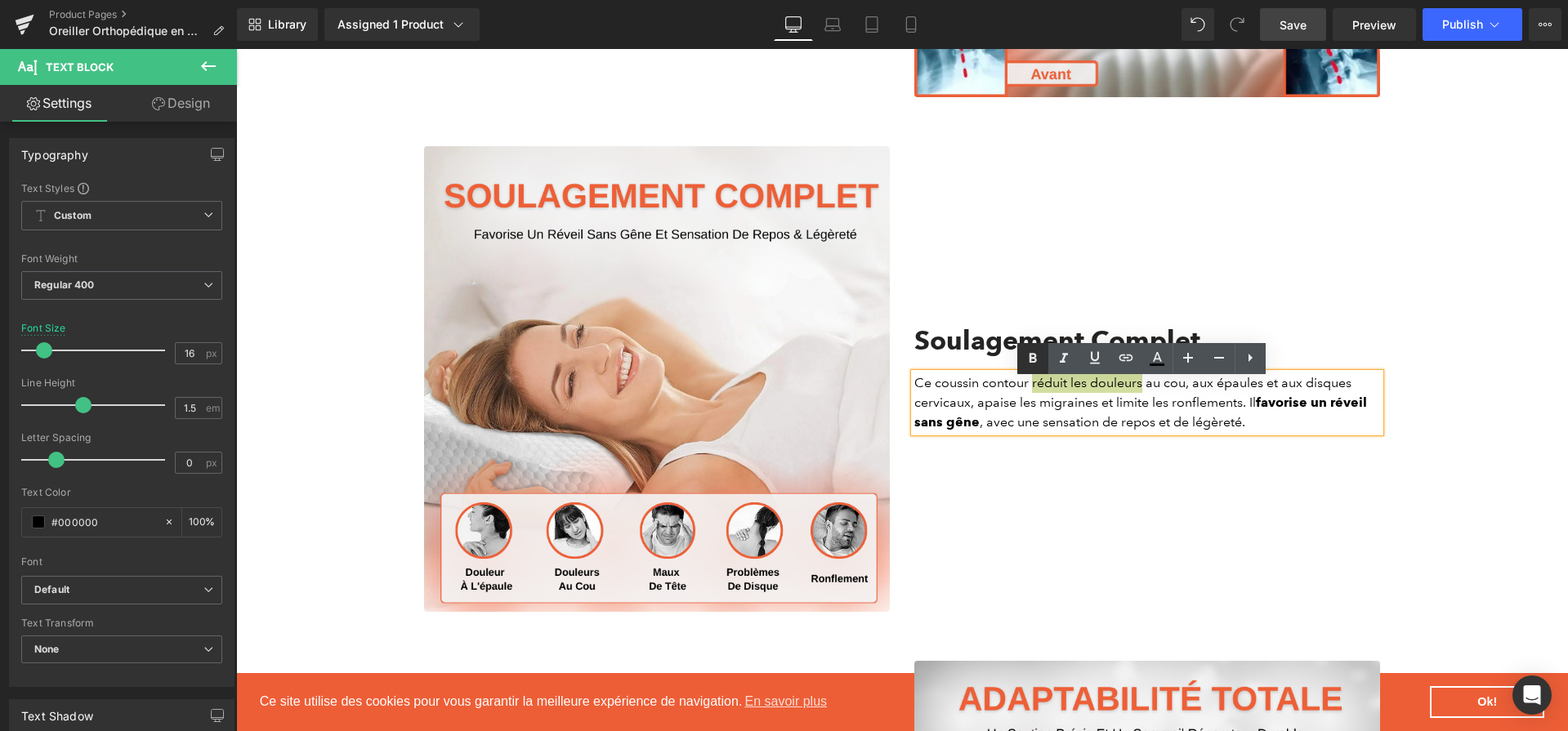
click at [1033, 368] on icon at bounding box center [1033, 359] width 20 height 20
drag, startPoint x: 1035, startPoint y: 426, endPoint x: 1145, endPoint y: 428, distance: 110.0
click at [1145, 428] on p "Ce coussin contour réduit les douleurs au cou, aux épaules et aux disques cervi…" at bounding box center [1147, 402] width 466 height 59
click at [1040, 366] on icon at bounding box center [1033, 359] width 20 height 20
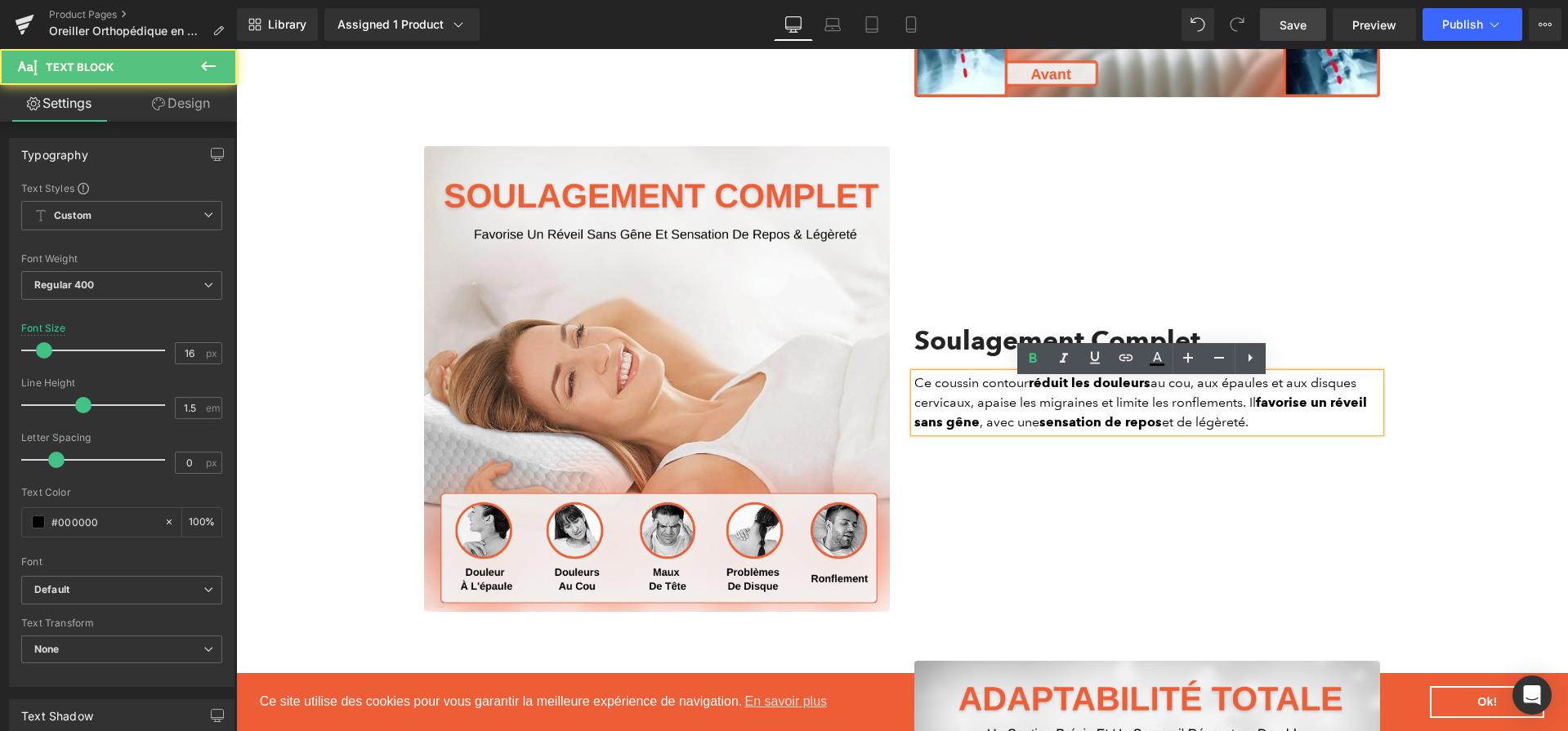
click at [1173, 430] on p "Ce coussin contour réduit les douleurs au cou, aux épaules et aux disques cervi…" at bounding box center [1147, 402] width 466 height 59
click at [1043, 365] on link at bounding box center [1033, 359] width 31 height 31
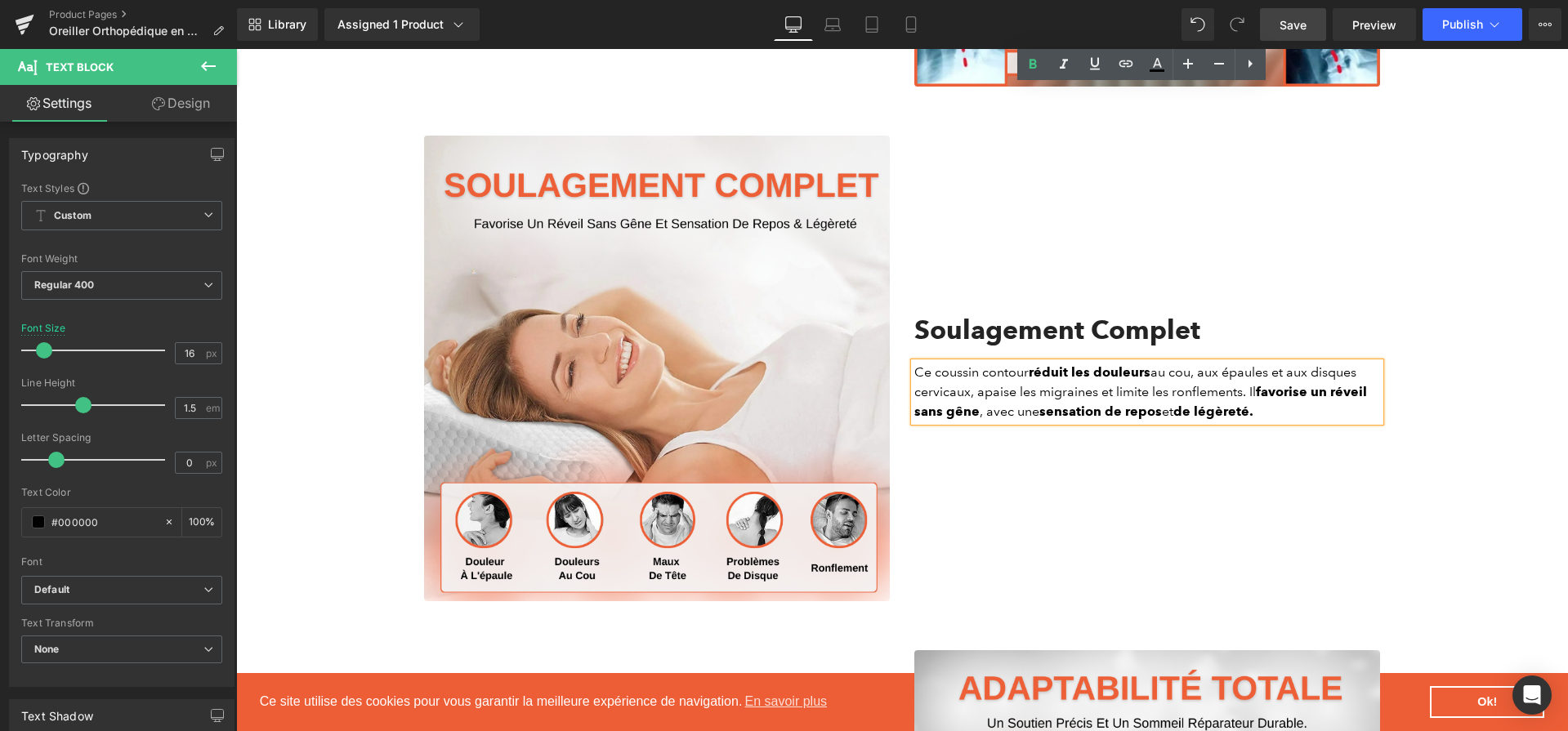
scroll to position [2544, 0]
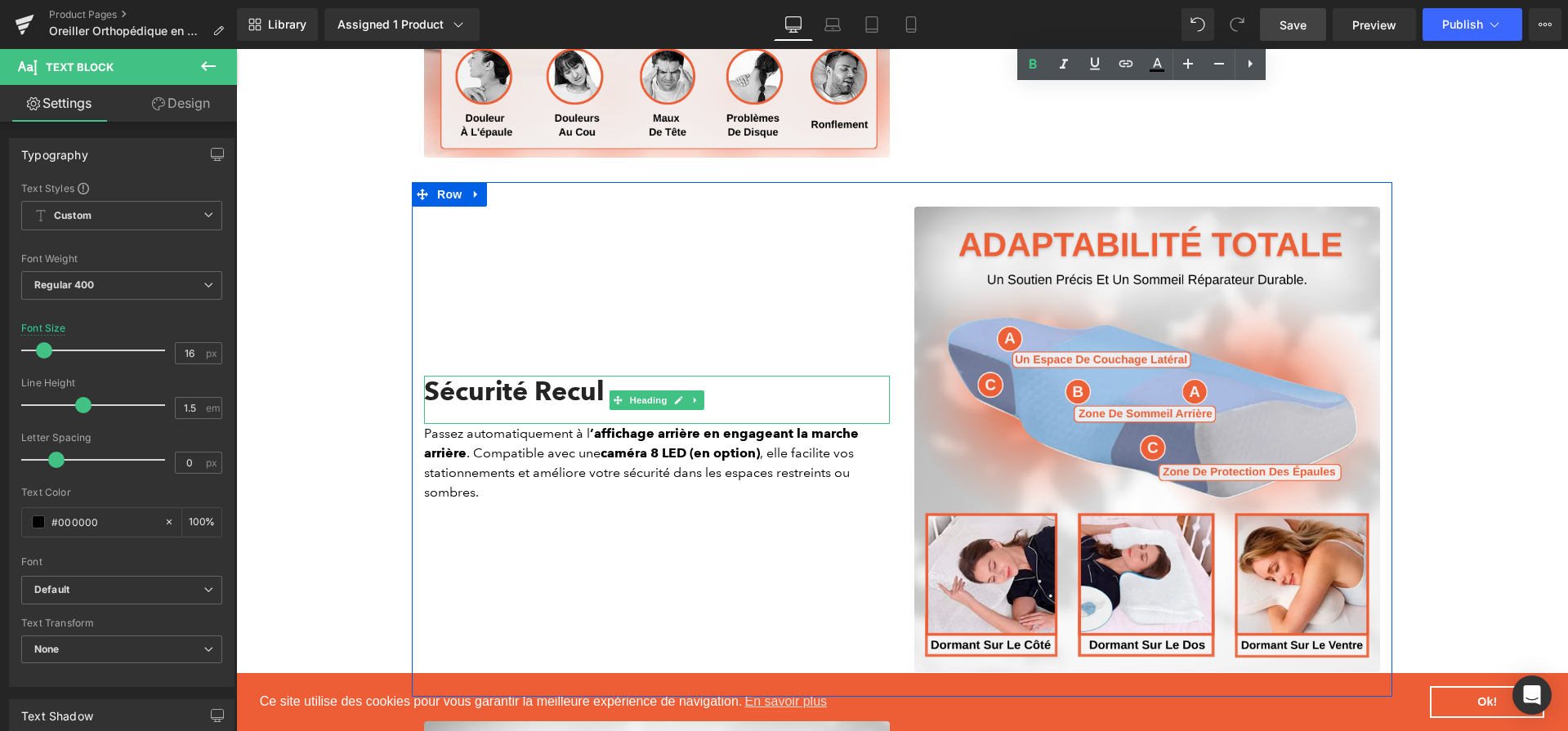
click at [516, 394] on h2 "Sécurité Recul" at bounding box center [657, 391] width 466 height 31
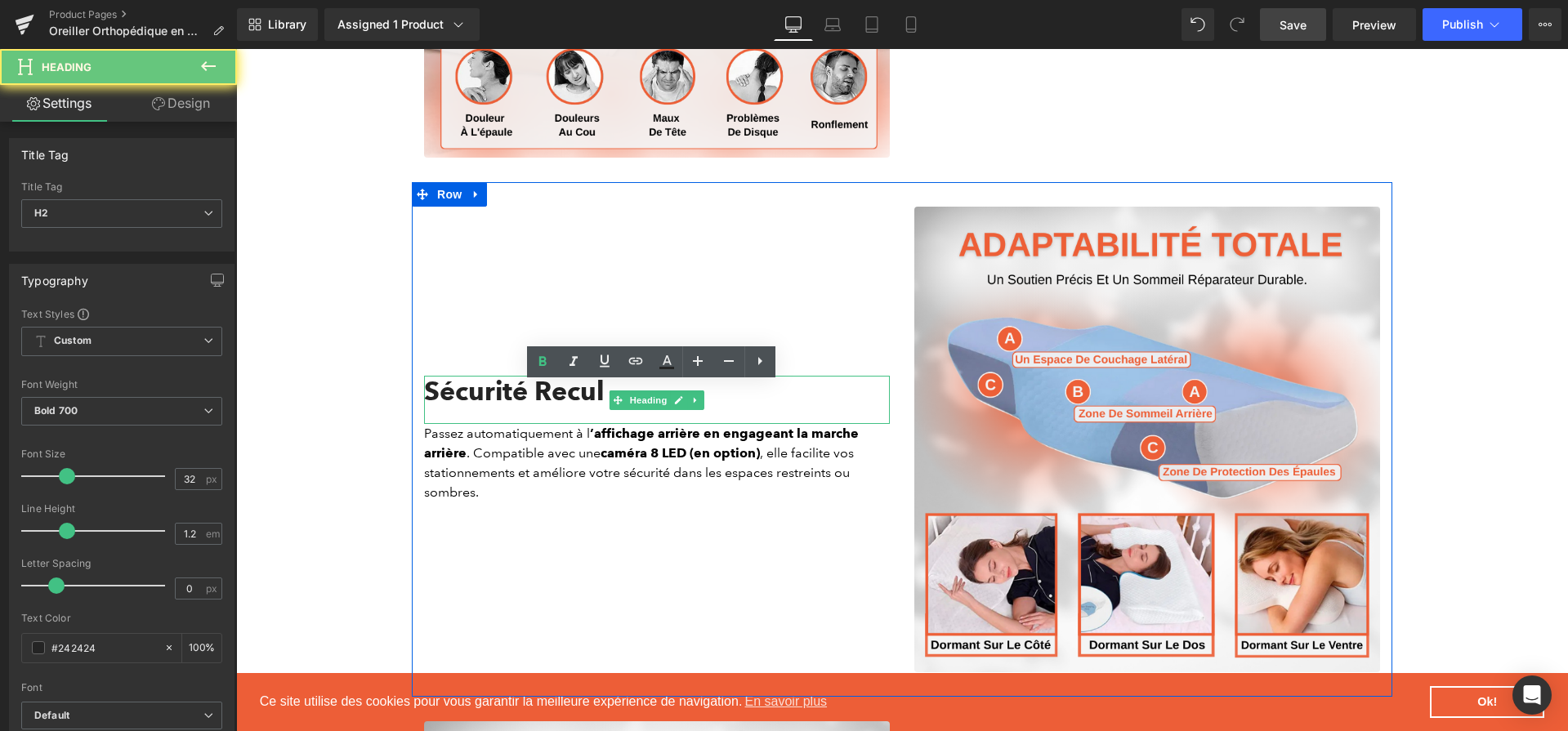
click at [516, 394] on h2 "Sécurité Recul" at bounding box center [657, 391] width 466 height 31
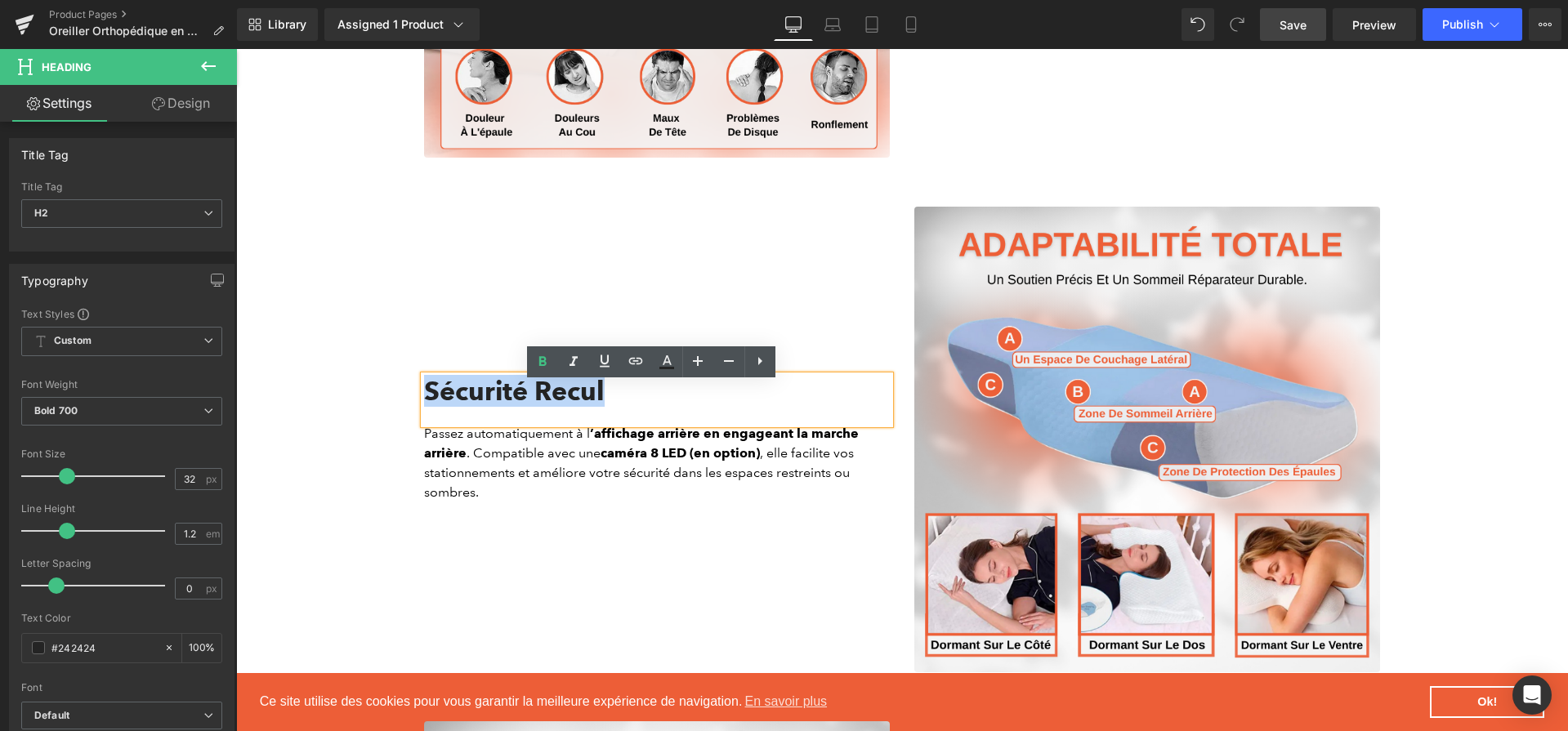
paste div
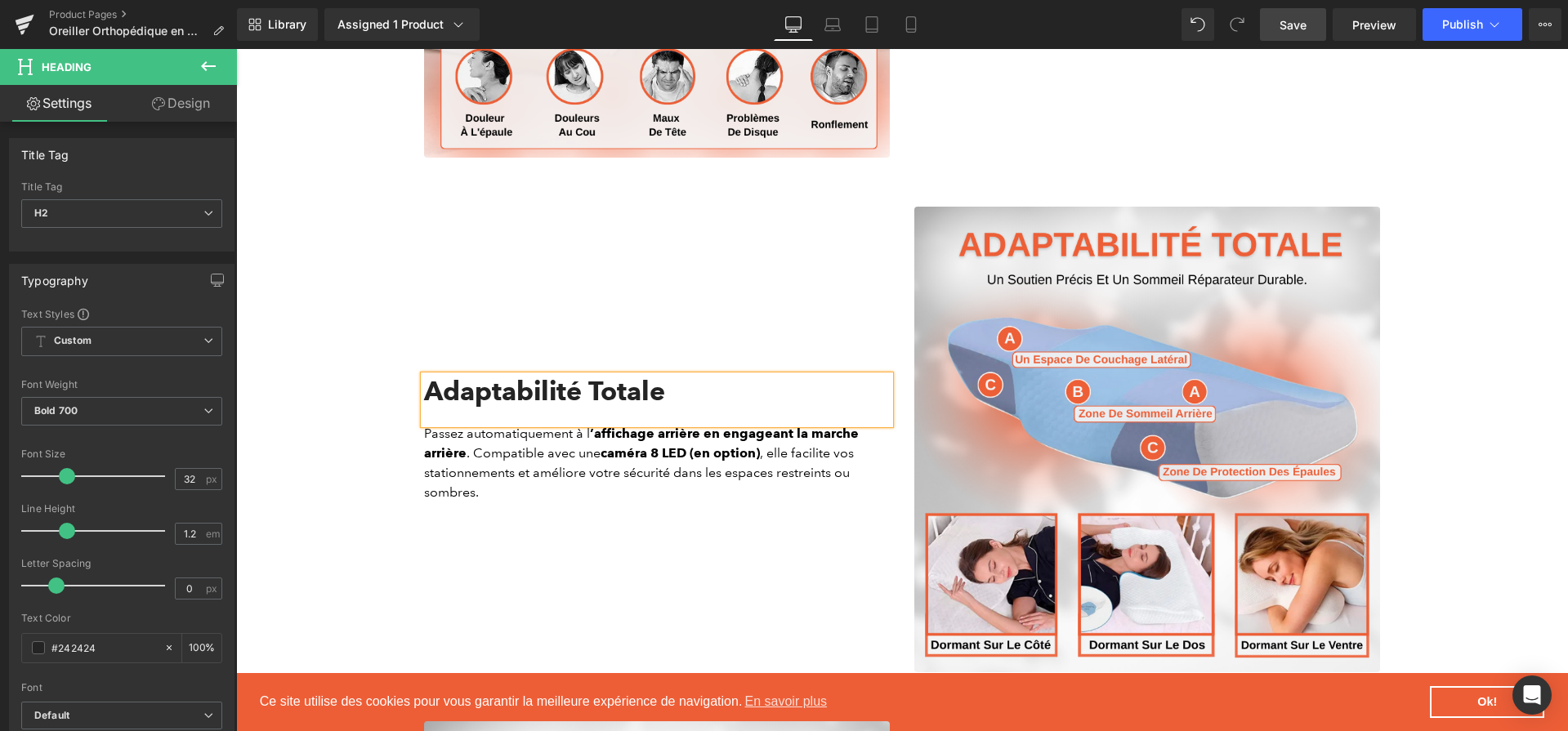
click at [546, 463] on p "Passez automatiquement à l ’affichage arrière en engageant la marche arrière . …" at bounding box center [657, 463] width 466 height 78
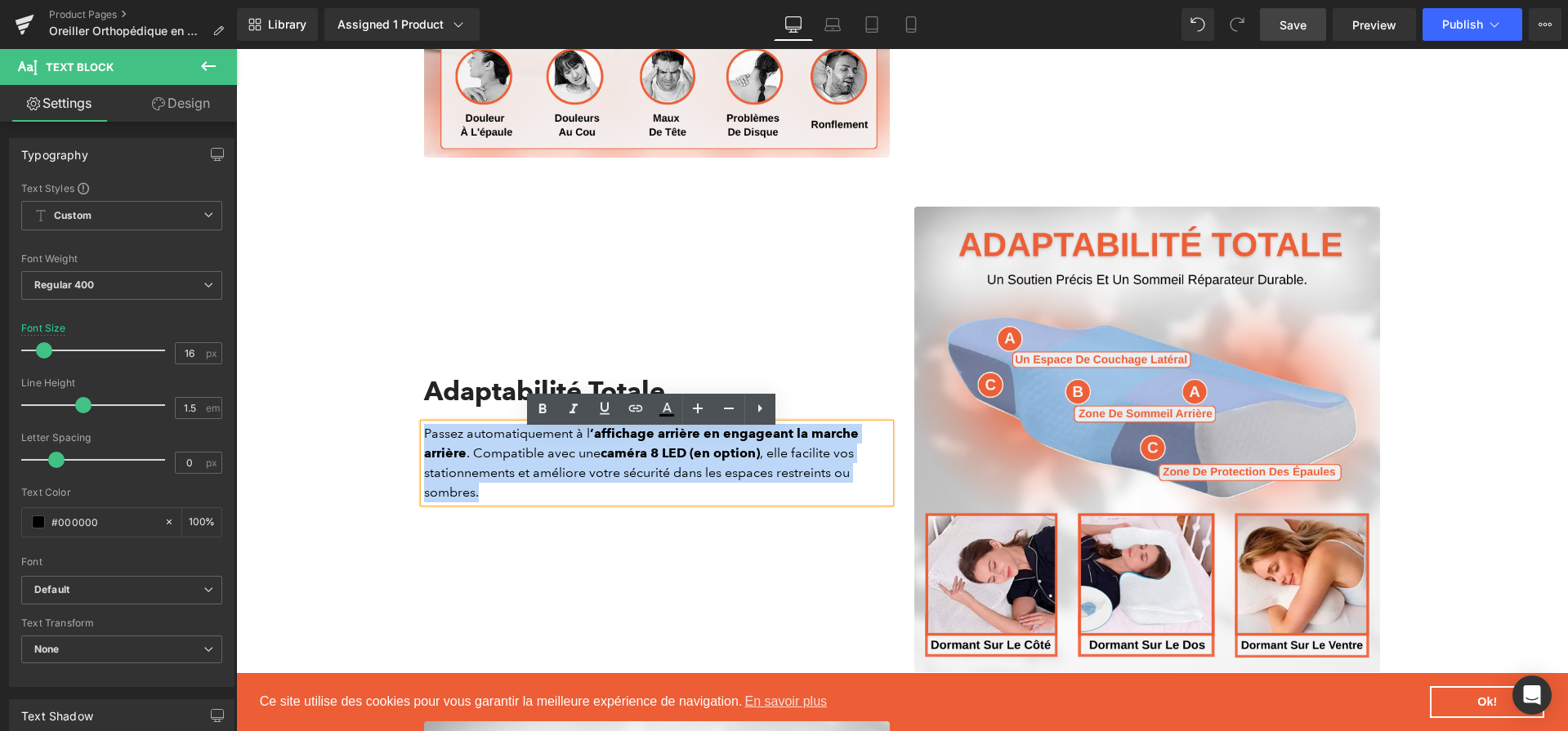
paste div
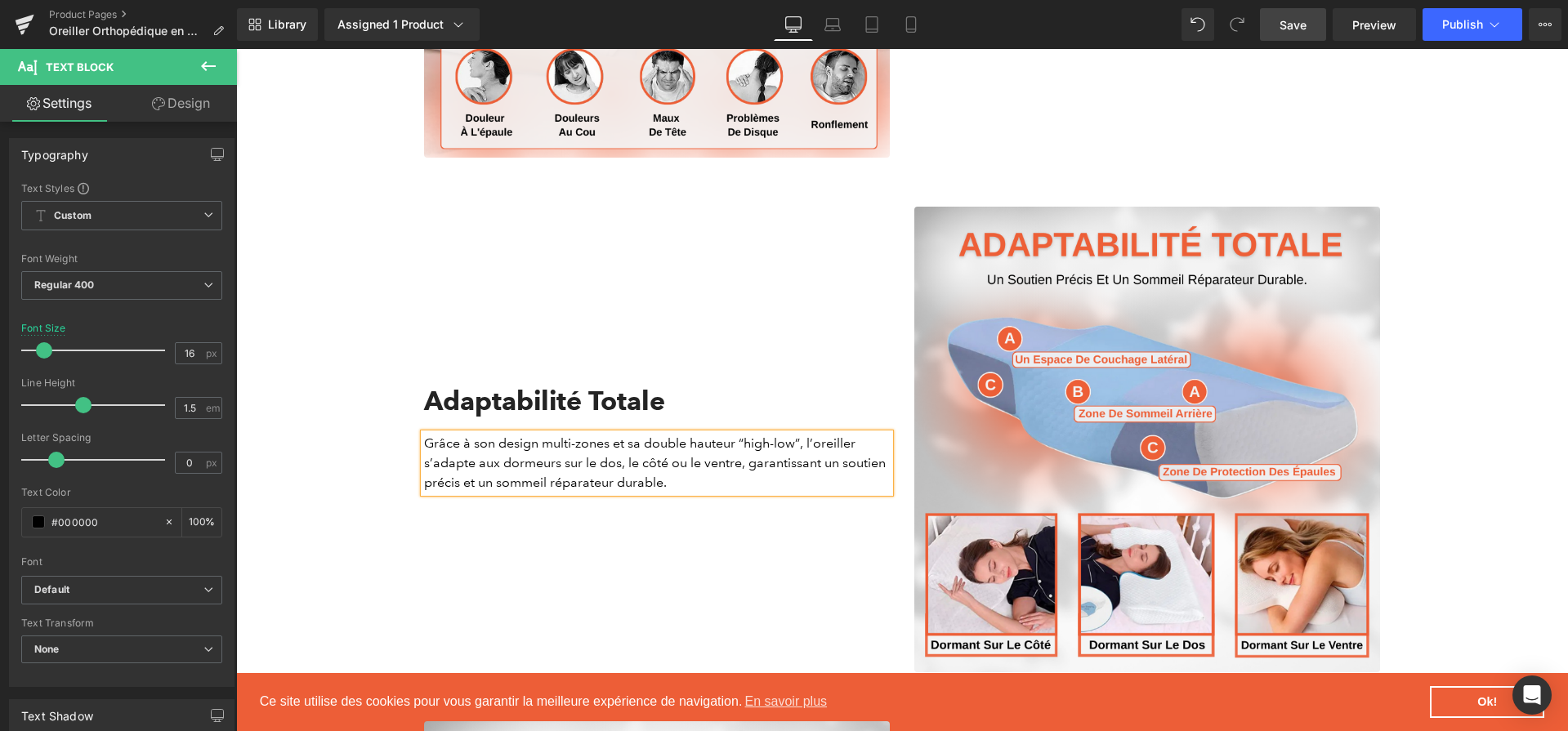
scroll to position [2554, 0]
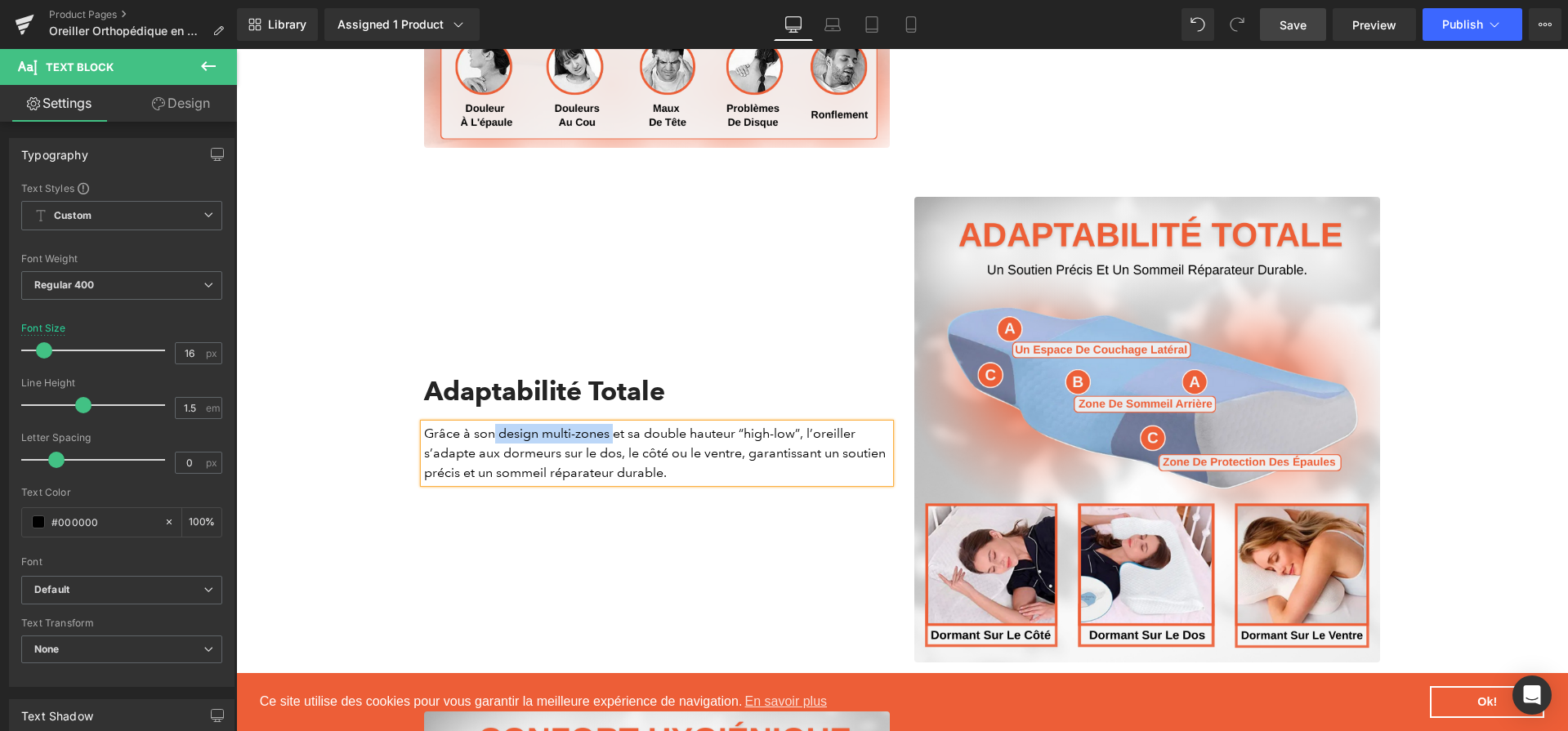
drag, startPoint x: 606, startPoint y: 442, endPoint x: 489, endPoint y: 439, distance: 117.0
click at [489, 439] on p "Grâce à son design multi-zones et sa double hauteur “high-low”, l’oreiller s’ad…" at bounding box center [657, 453] width 466 height 59
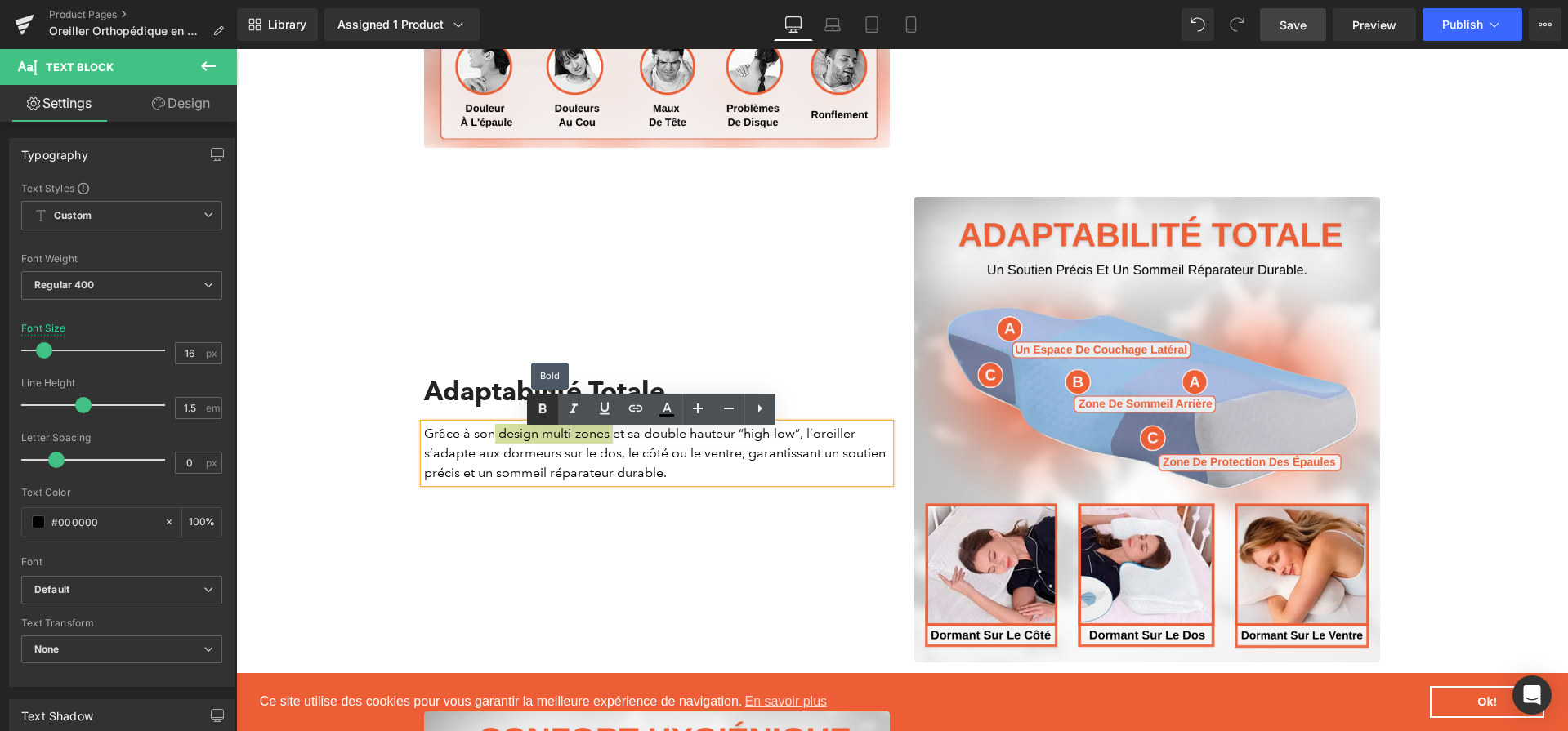
drag, startPoint x: 540, startPoint y: 406, endPoint x: 494, endPoint y: 404, distance: 46.0
click at [540, 406] on icon at bounding box center [542, 409] width 7 height 10
drag, startPoint x: 801, startPoint y: 442, endPoint x: 650, endPoint y: 440, distance: 151.0
click at [650, 440] on p "Grâce à son design multi-zones et sa double hauteur “high-low”, l’oreiller s’ad…" at bounding box center [657, 453] width 466 height 59
click at [541, 409] on icon at bounding box center [542, 409] width 7 height 10
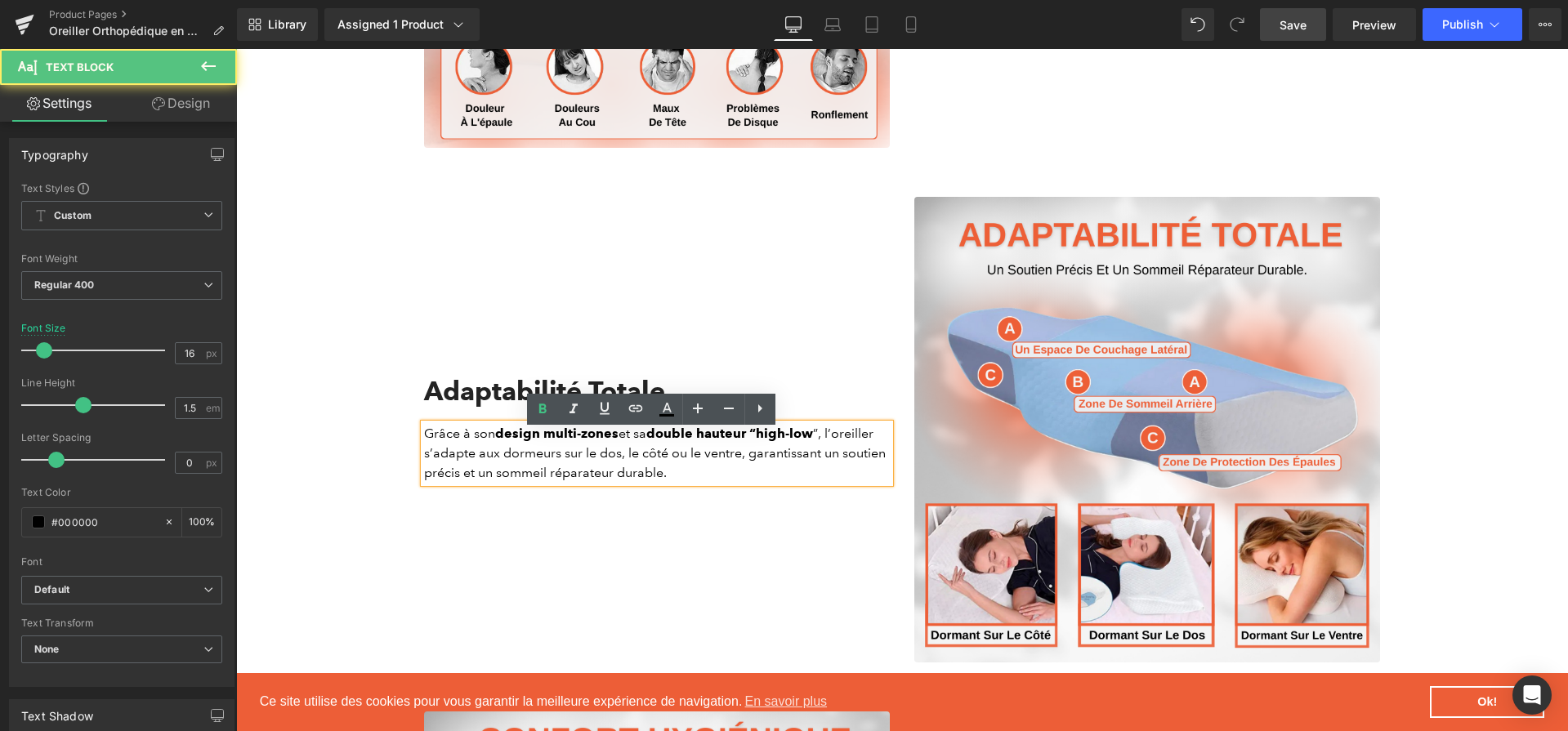
click at [546, 460] on p "Grâce à son design multi-zones et sa double hauteur “high-low ”, l’oreiller s’a…" at bounding box center [657, 453] width 466 height 59
click at [463, 462] on p "Grâce à son design multi-zones et sa double hauteur “high-low ”, l’oreiller s’a…" at bounding box center [657, 453] width 466 height 59
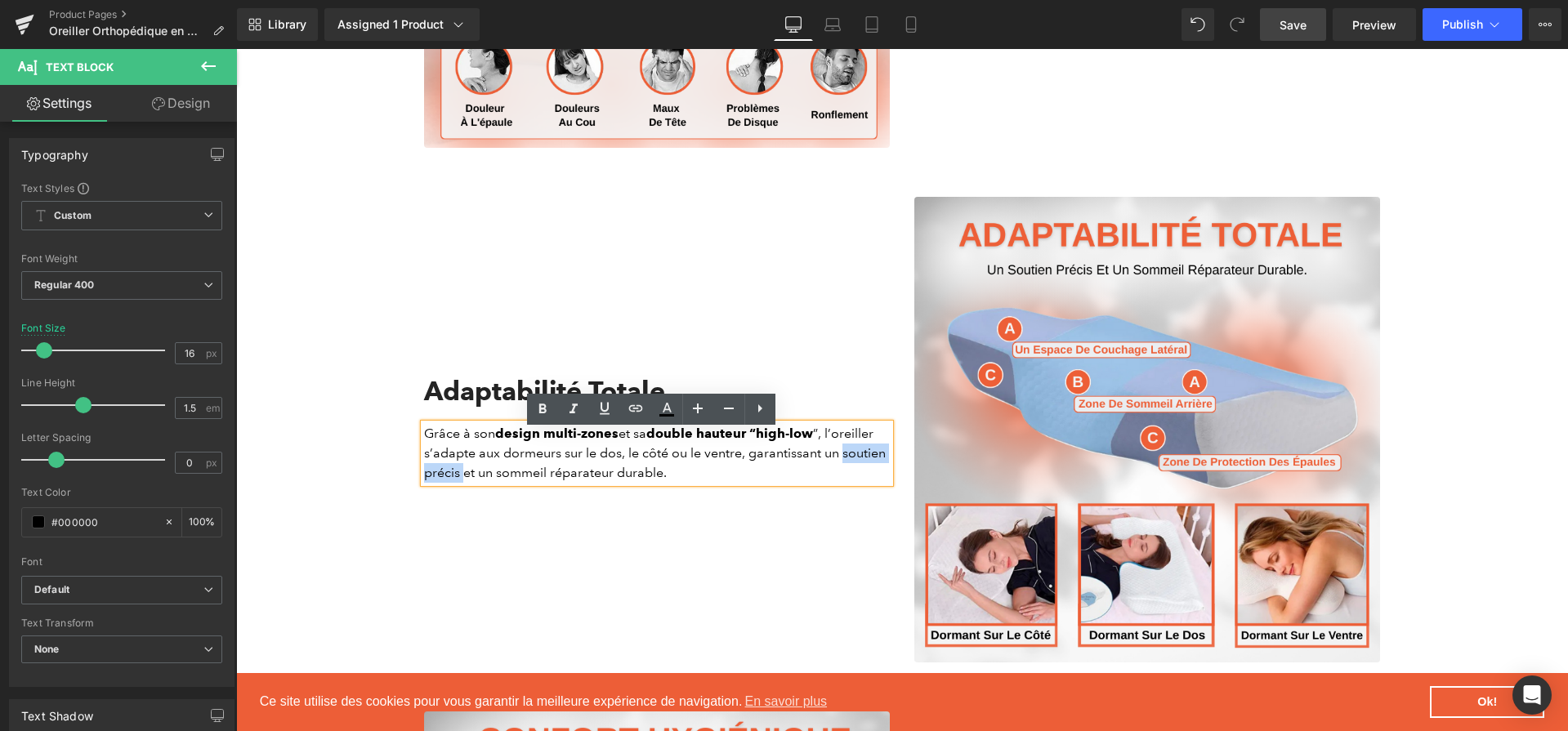
drag, startPoint x: 833, startPoint y: 459, endPoint x: 460, endPoint y: 474, distance: 373.3
click at [460, 474] on p "Grâce à son design multi-zones et sa double hauteur “high-low ”, l’oreiller s’a…" at bounding box center [657, 453] width 466 height 59
drag, startPoint x: 546, startPoint y: 408, endPoint x: 275, endPoint y: 419, distance: 271.2
click at [546, 408] on icon at bounding box center [543, 410] width 20 height 20
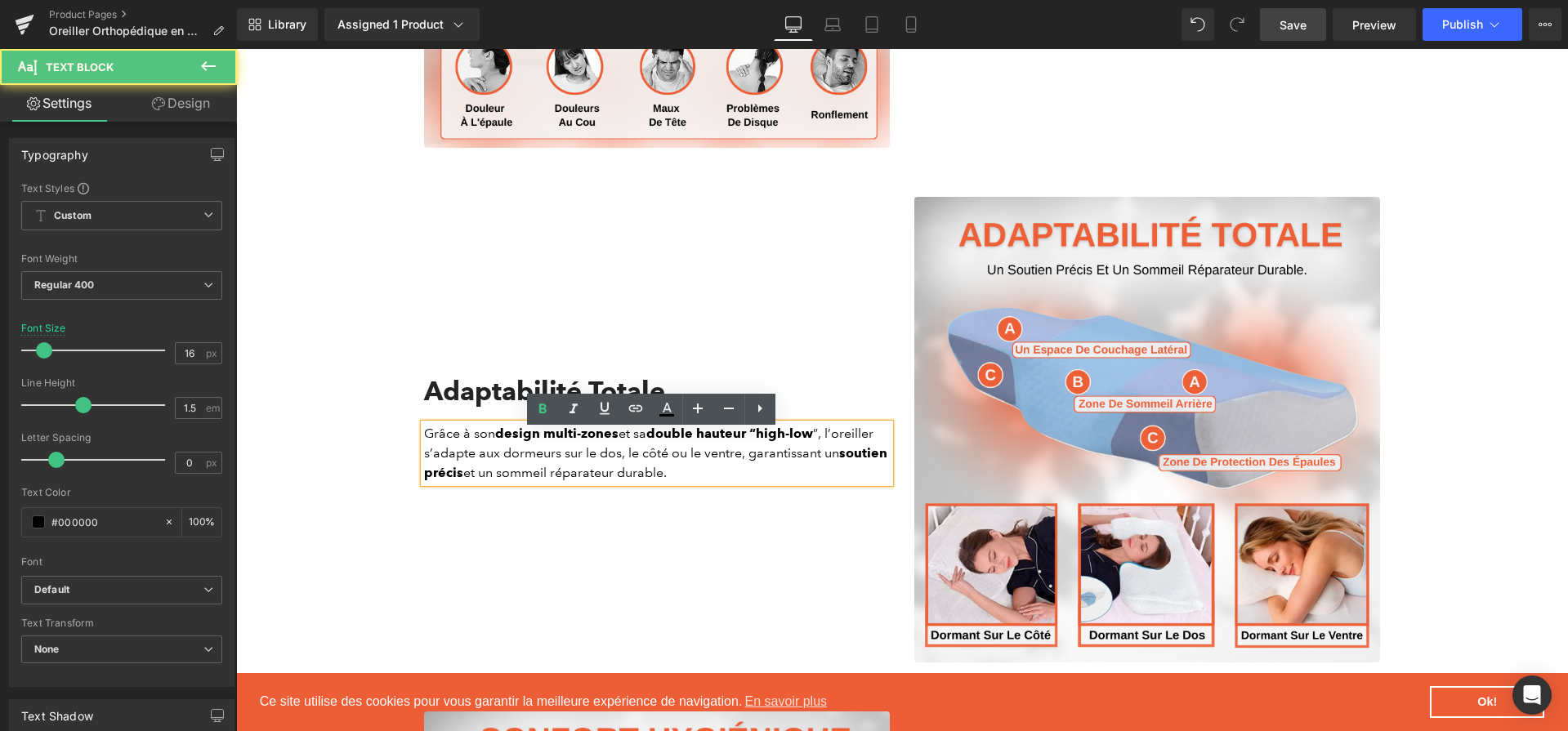
drag, startPoint x: 495, startPoint y: 482, endPoint x: 520, endPoint y: 482, distance: 25.0
click at [520, 482] on p "Grâce à son design multi-zones et sa double hauteur “high-low ”, l’oreiller s’a…" at bounding box center [657, 453] width 466 height 59
click at [691, 482] on p "Grâce à son design multi-zones et sa double hauteur “high-low ”, l’oreiller s’a…" at bounding box center [657, 453] width 466 height 59
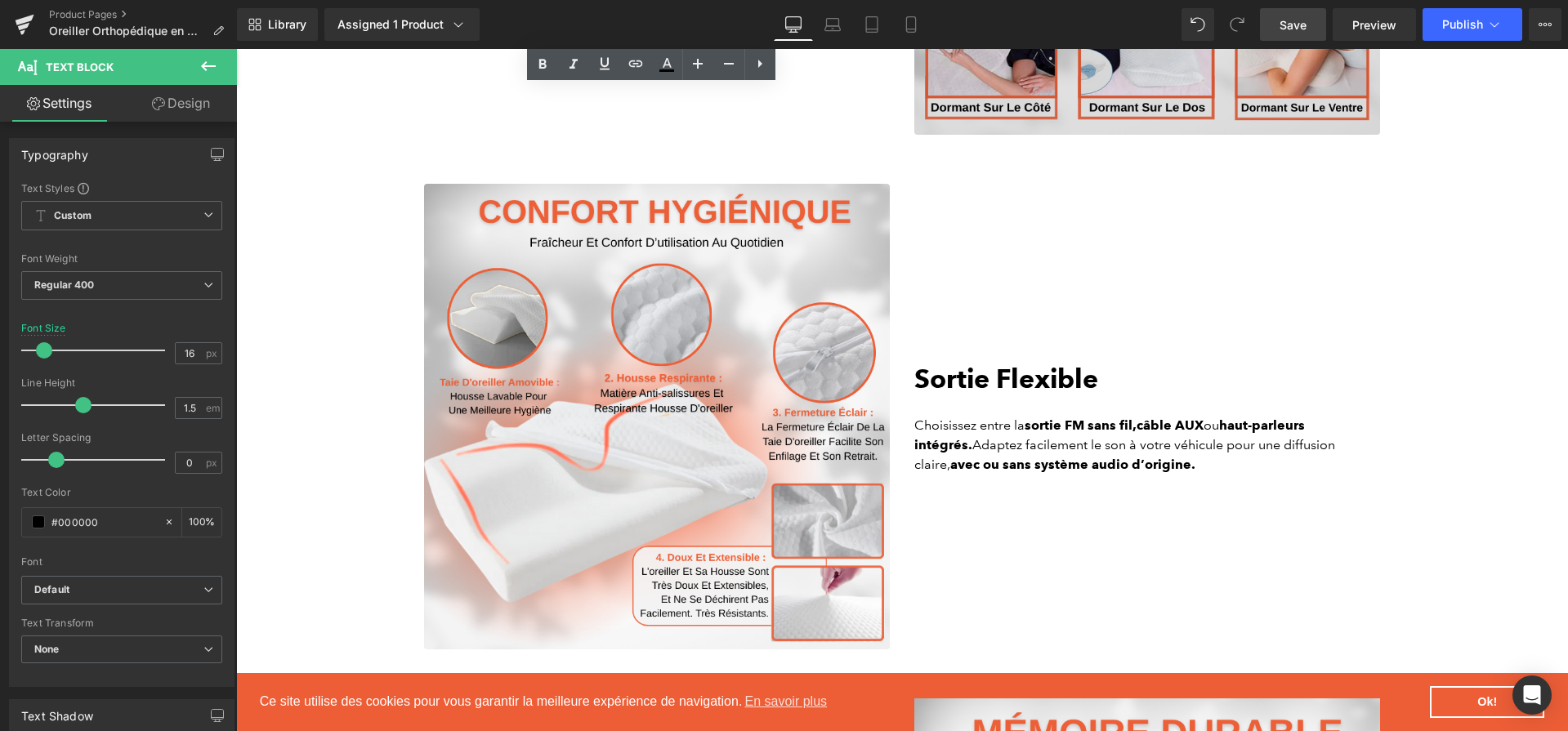
scroll to position [3168, 0]
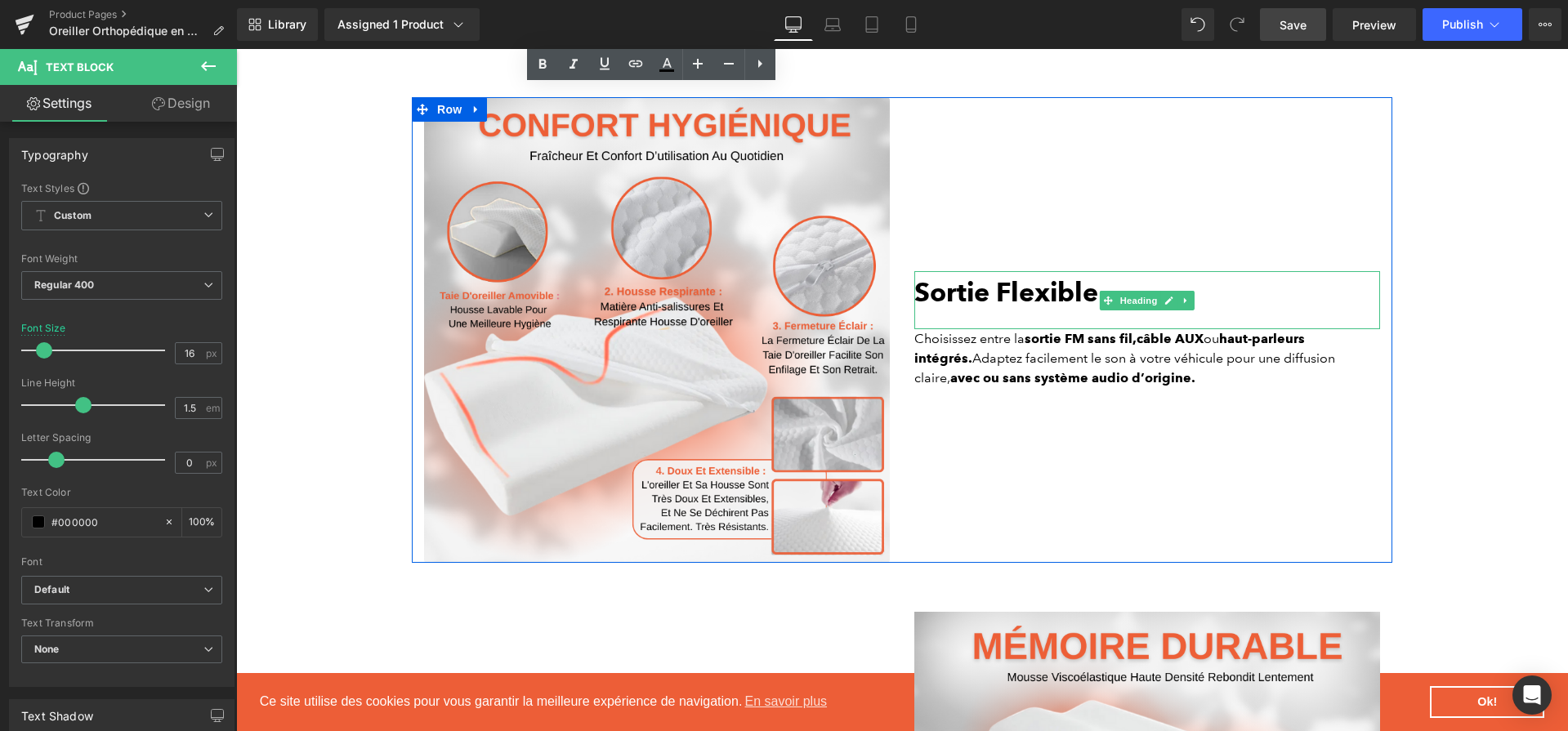
click at [1045, 303] on b "Sortie Flexible" at bounding box center [1006, 291] width 184 height 32
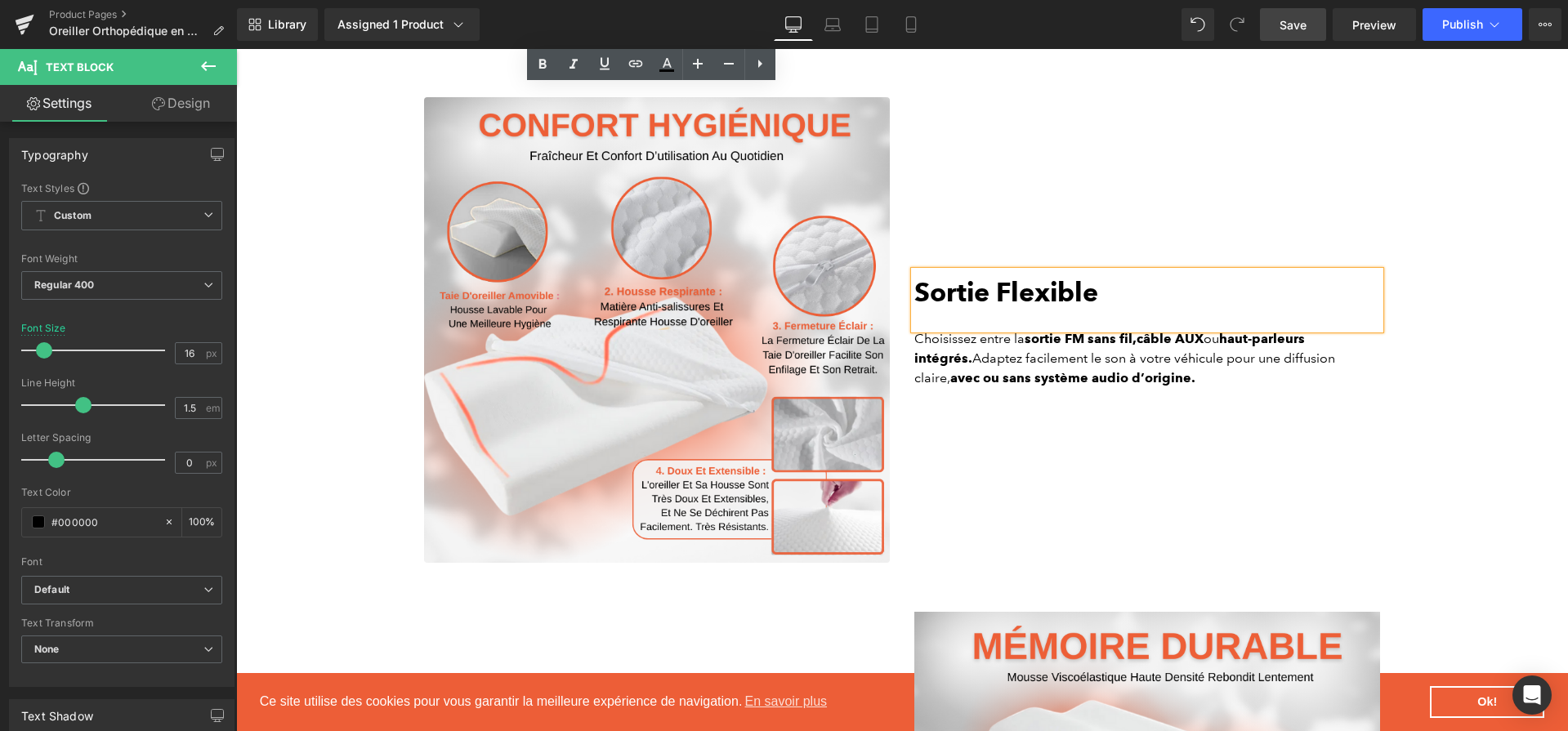
click at [1045, 303] on b "Sortie Flexible" at bounding box center [1006, 291] width 184 height 32
paste div
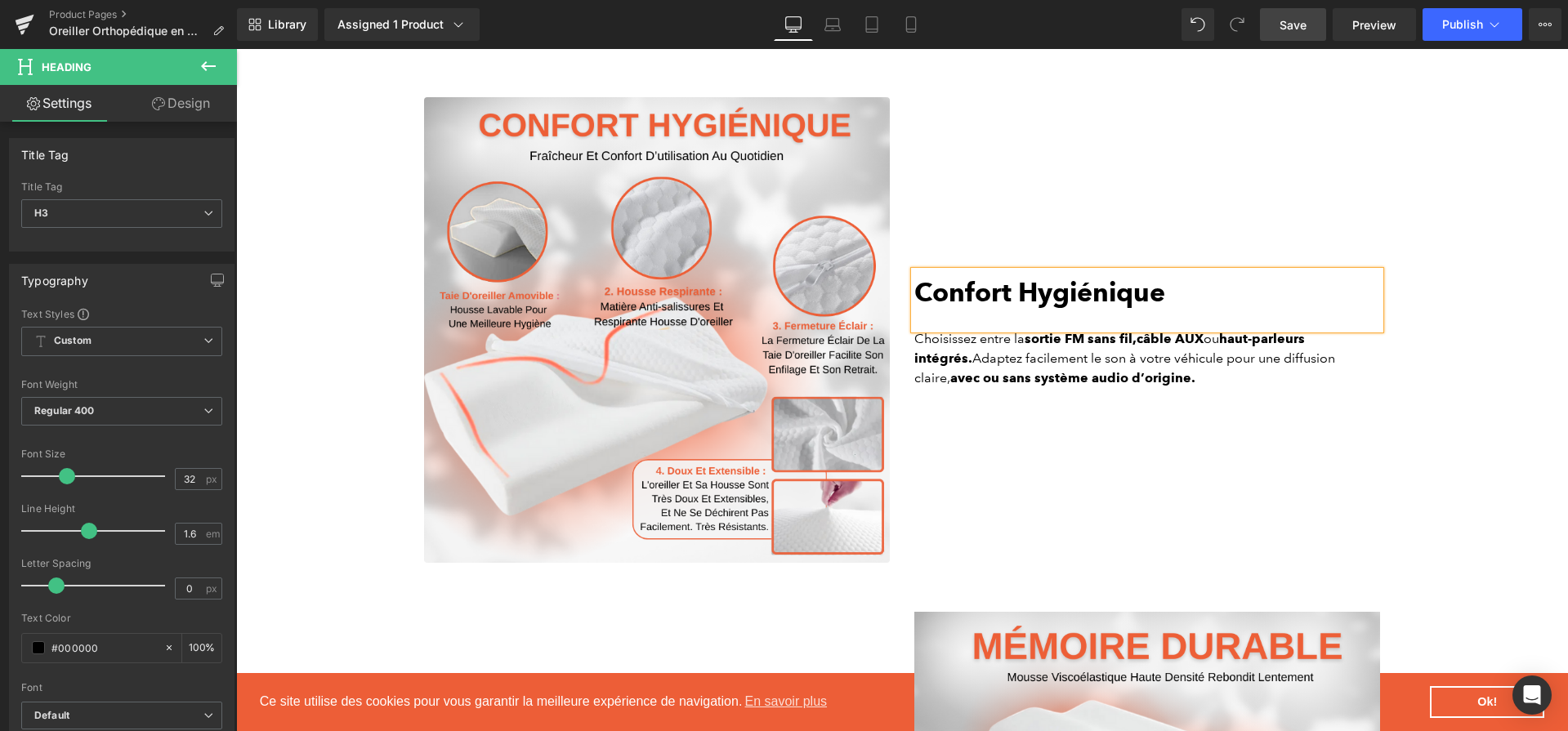
click at [1051, 347] on strong "sortie FM sans fil," at bounding box center [1080, 338] width 112 height 15
paste div
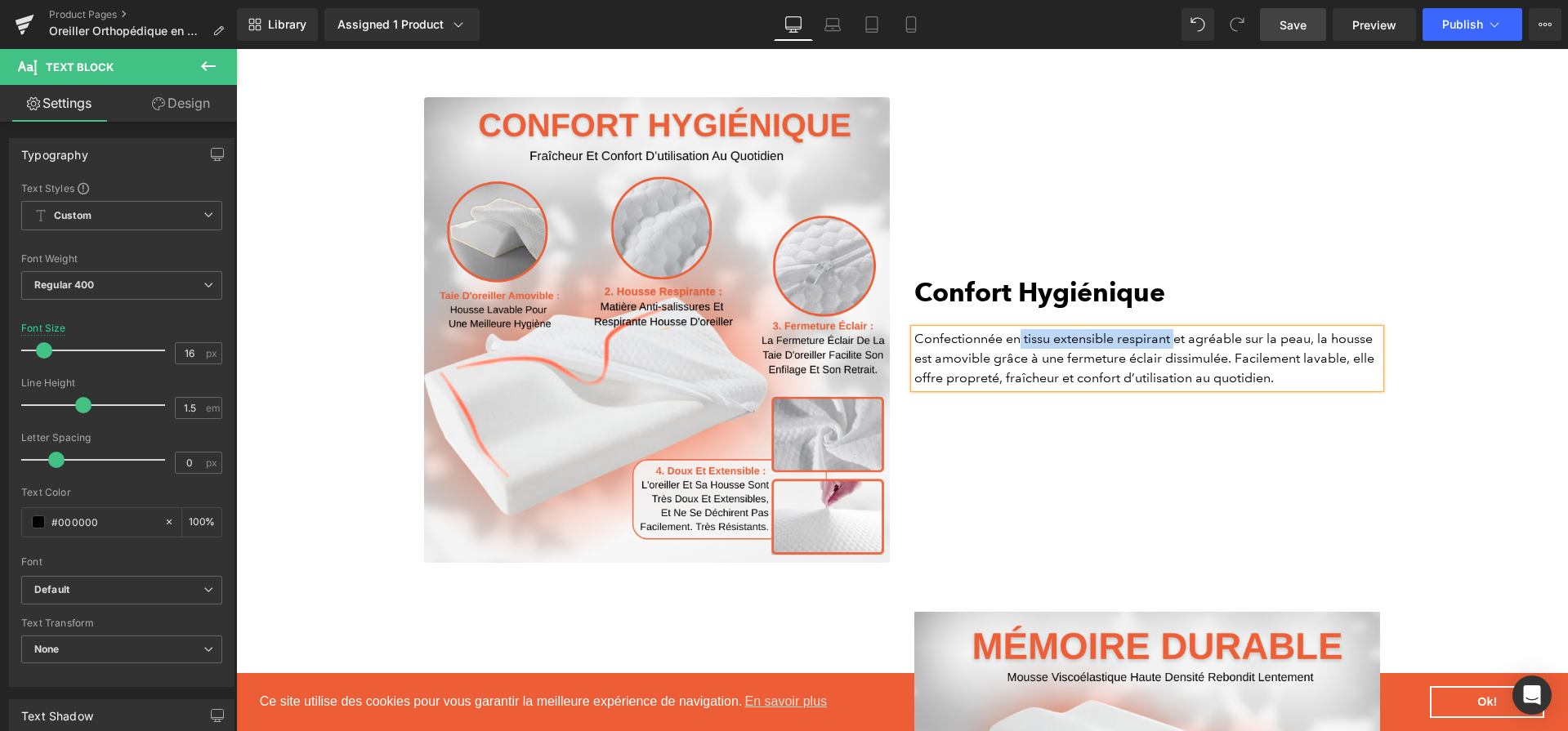
drag, startPoint x: 1015, startPoint y: 349, endPoint x: 1271, endPoint y: 362, distance: 256.3
click at [1171, 341] on p "Confectionnée en tissu extensible respirant et agréable sur la peau, la housse …" at bounding box center [1147, 359] width 466 height 59
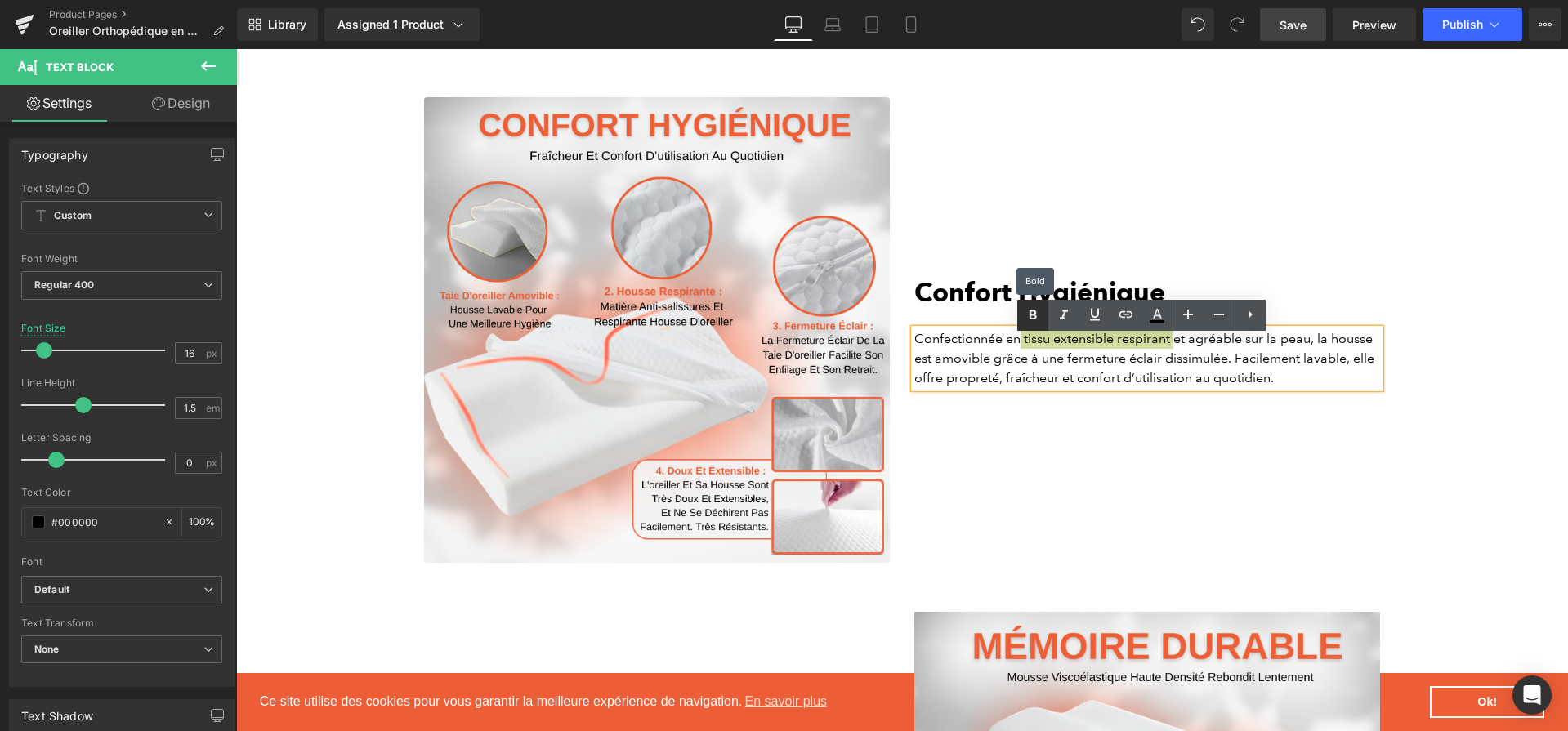
drag, startPoint x: 1041, startPoint y: 319, endPoint x: 963, endPoint y: 284, distance: 85.5
click at [1041, 319] on icon at bounding box center [1033, 316] width 20 height 20
drag, startPoint x: 908, startPoint y: 366, endPoint x: 1029, endPoint y: 362, distance: 121.1
click at [1029, 362] on p "Confectionnée en tissu extensible respirant et agréable sur la peau, la housse …" at bounding box center [1147, 359] width 466 height 59
click at [1027, 307] on icon at bounding box center [1033, 316] width 20 height 20
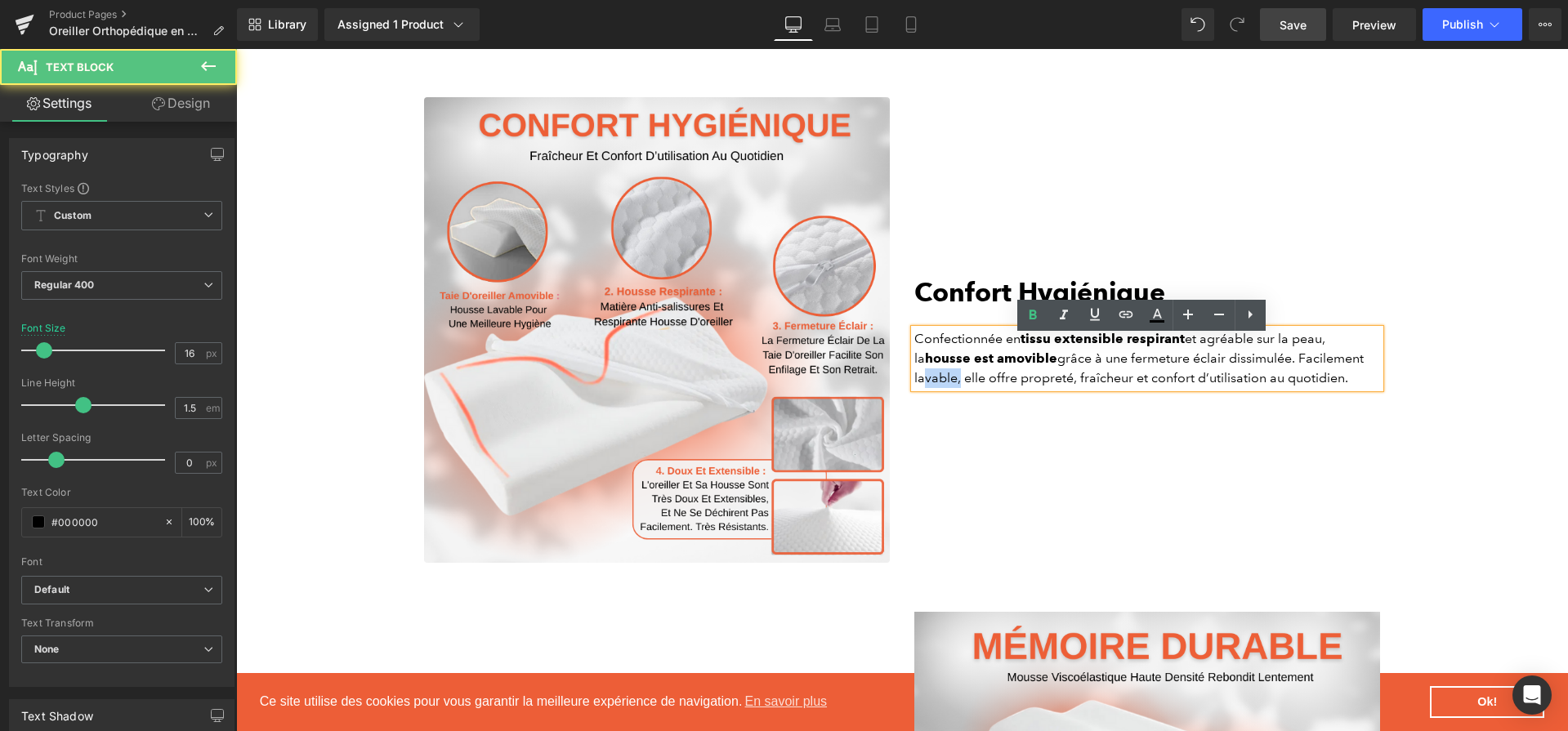
drag, startPoint x: 952, startPoint y: 387, endPoint x: 913, endPoint y: 390, distance: 39.1
click at [914, 388] on p "Confectionnée en tissu extensible respirant et agréable sur la peau, la housse …" at bounding box center [1147, 359] width 466 height 59
click at [927, 388] on p "Confectionnée en tissu extensible respirant et agréable sur la peau, la housse …" at bounding box center [1147, 359] width 466 height 59
drag, startPoint x: 1013, startPoint y: 388, endPoint x: 1044, endPoint y: 342, distance: 55.5
click at [1125, 386] on p "Confectionnée en tissu extensible respirant et agréable sur la peau, la housse …" at bounding box center [1147, 359] width 466 height 59
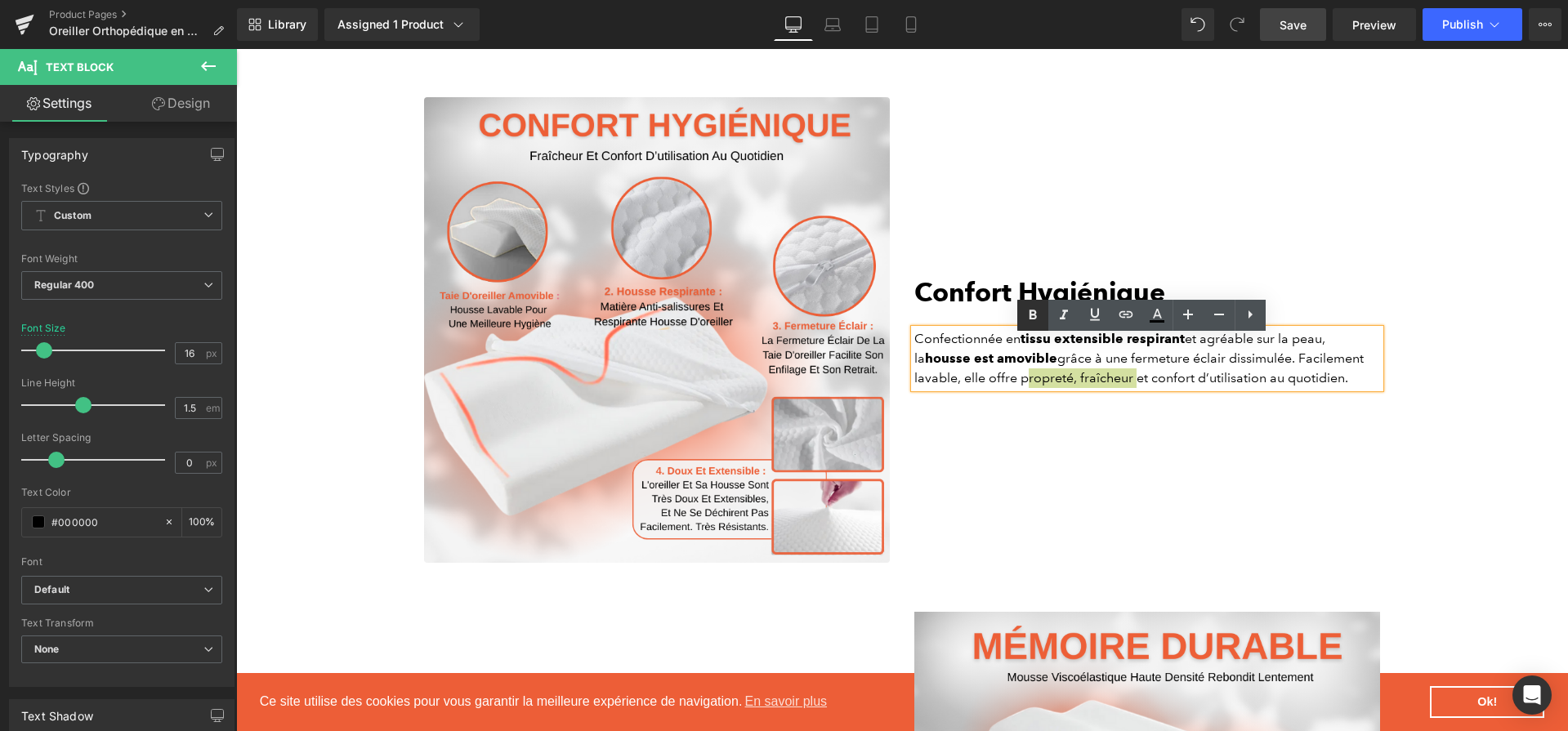
click at [1025, 319] on icon at bounding box center [1033, 316] width 20 height 20
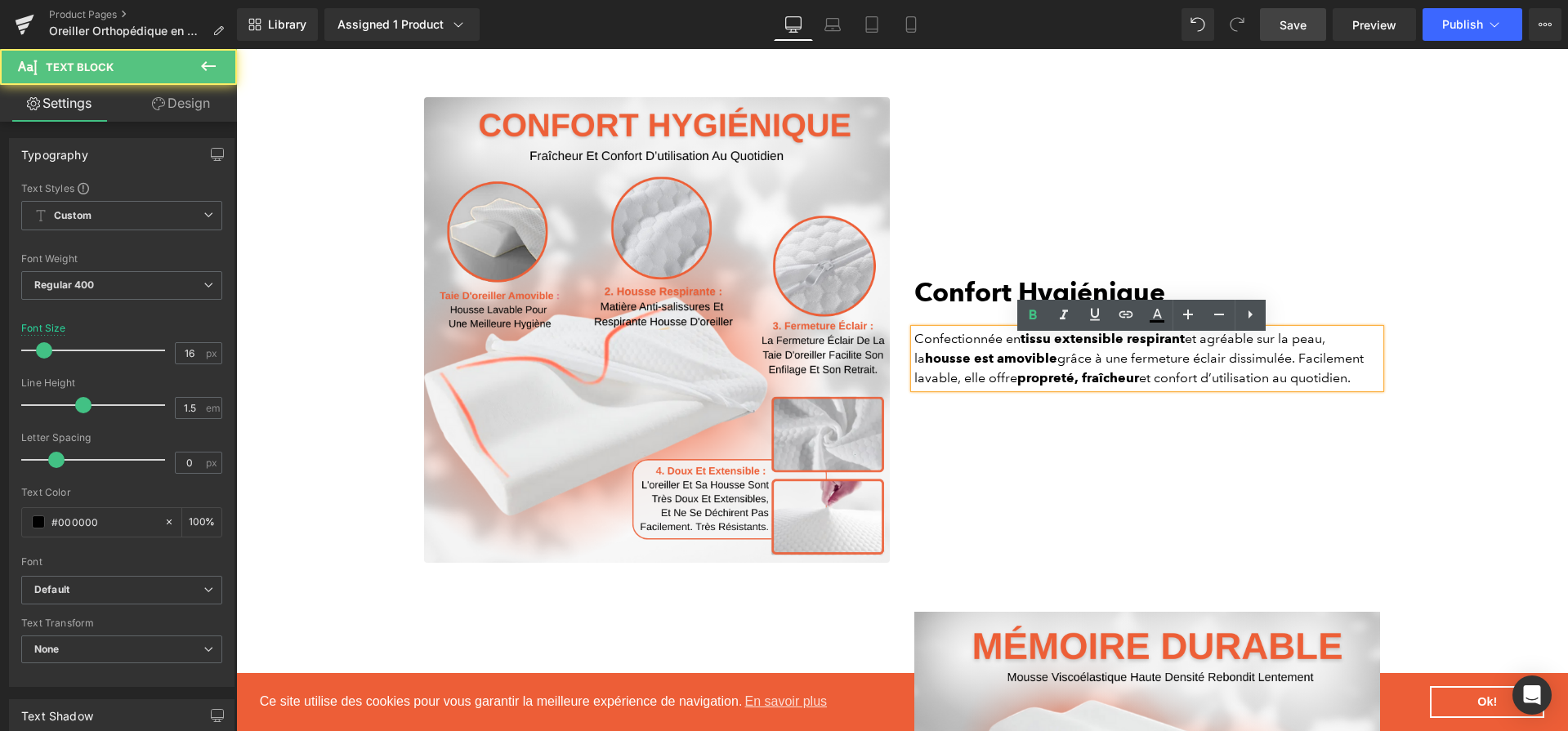
drag, startPoint x: 1153, startPoint y: 389, endPoint x: 1248, endPoint y: 386, distance: 95.0
click at [1248, 386] on p "Confectionnée en tissu extensible respirant et agréable sur la peau, la housse …" at bounding box center [1147, 359] width 466 height 59
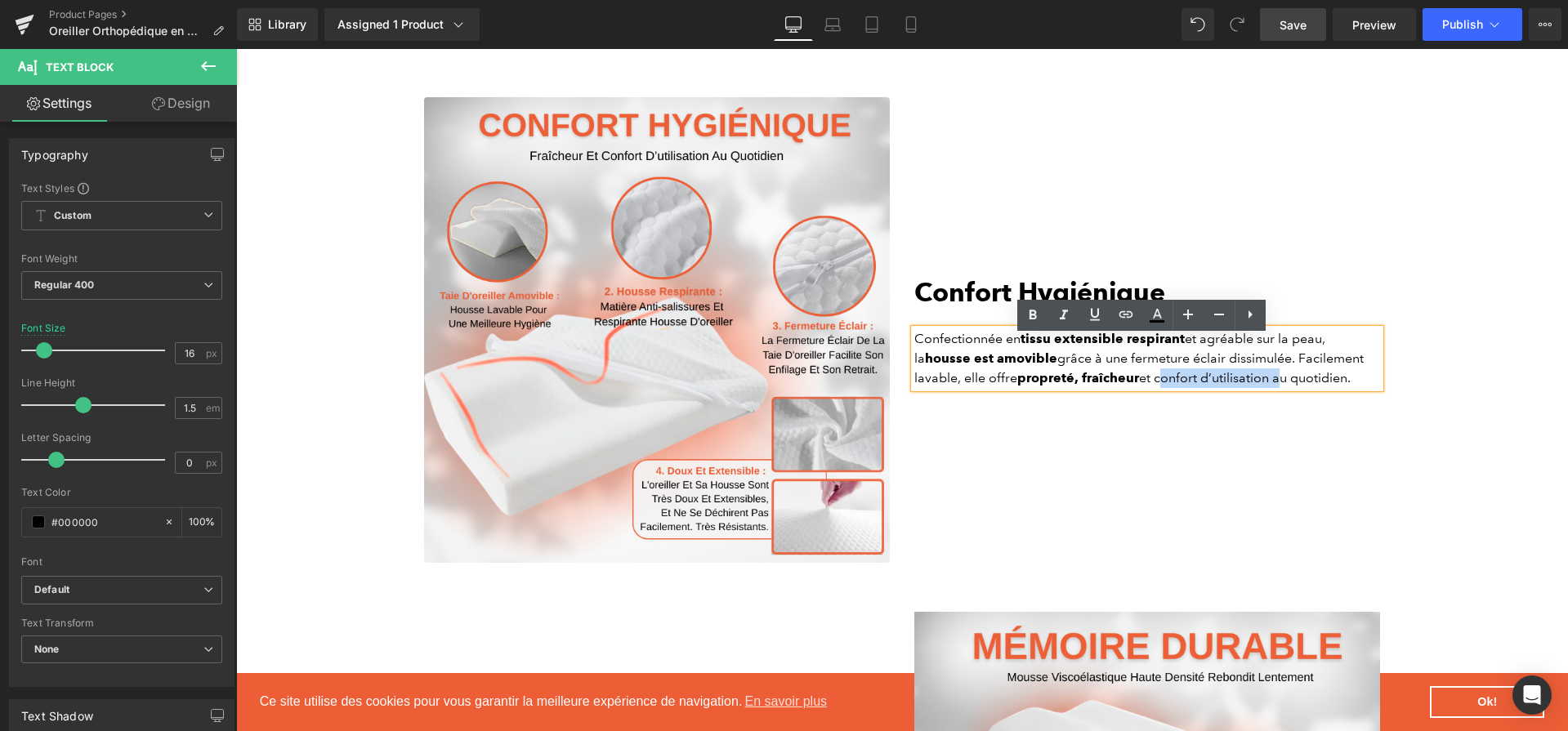
drag, startPoint x: 1268, startPoint y: 390, endPoint x: 1152, endPoint y: 379, distance: 116.5
click at [1152, 379] on p "Confectionnée en tissu extensible respirant et agréable sur la peau, la housse …" at bounding box center [1147, 359] width 466 height 59
click at [1039, 323] on icon at bounding box center [1033, 316] width 20 height 20
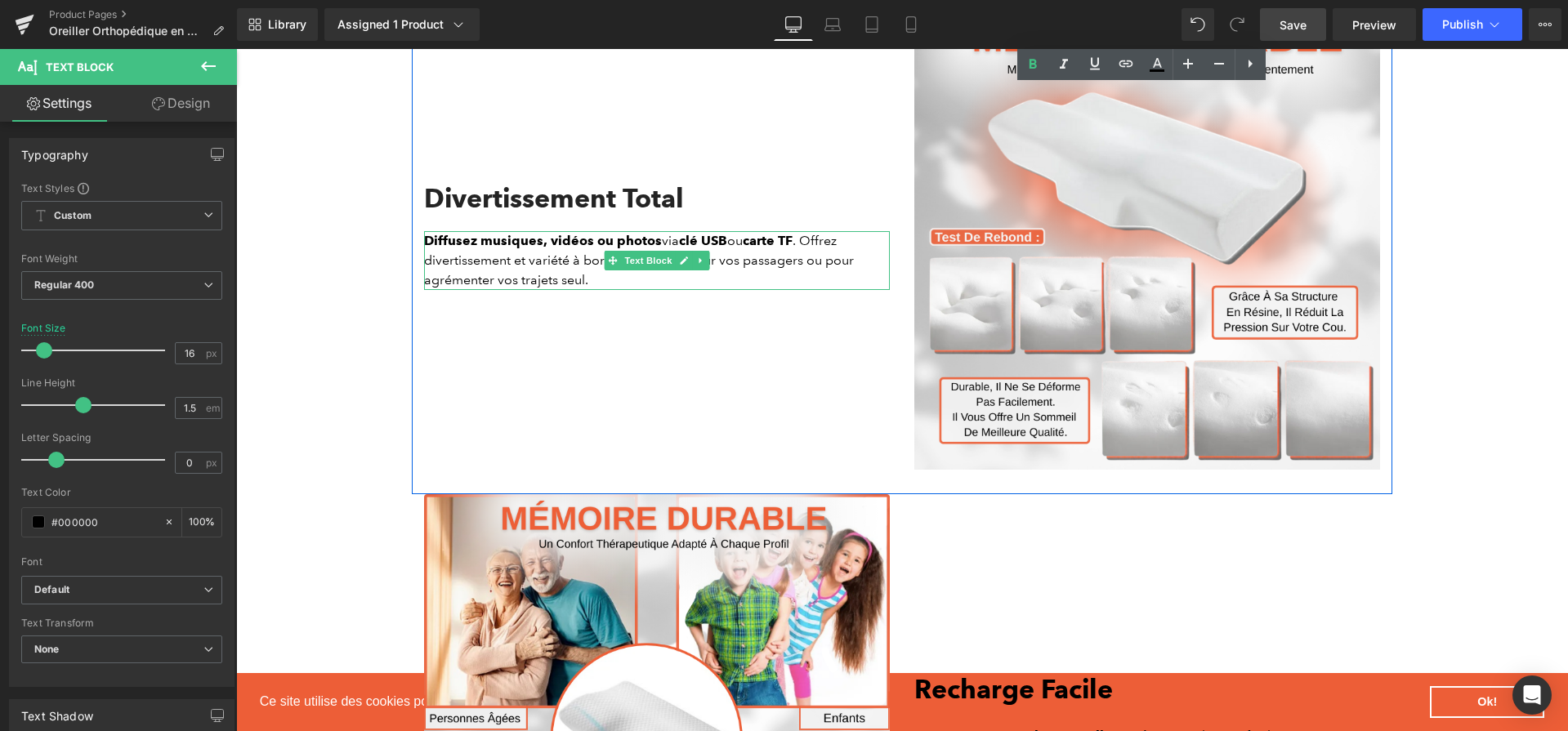
scroll to position [3639, 0]
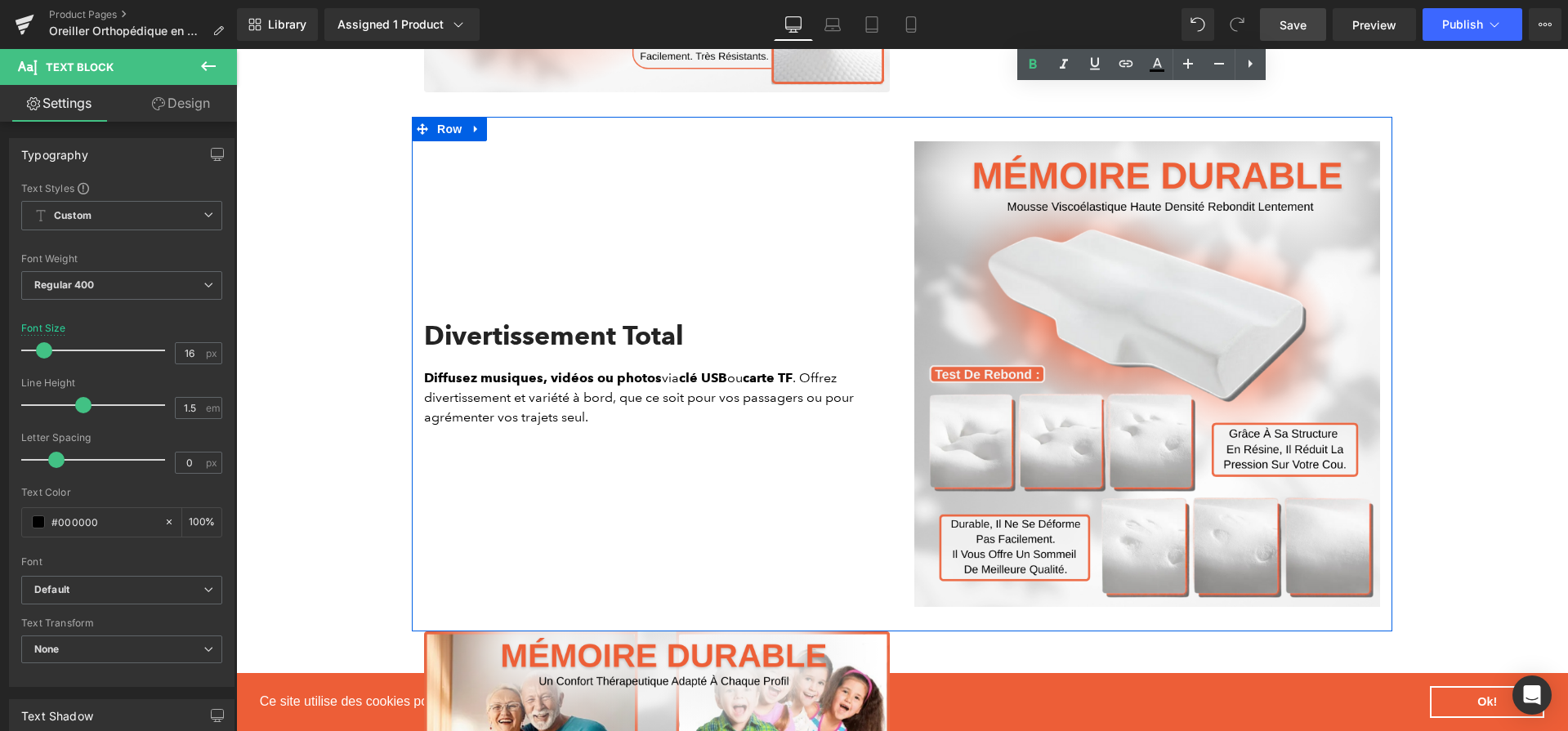
click at [614, 349] on icon at bounding box center [618, 344] width 9 height 9
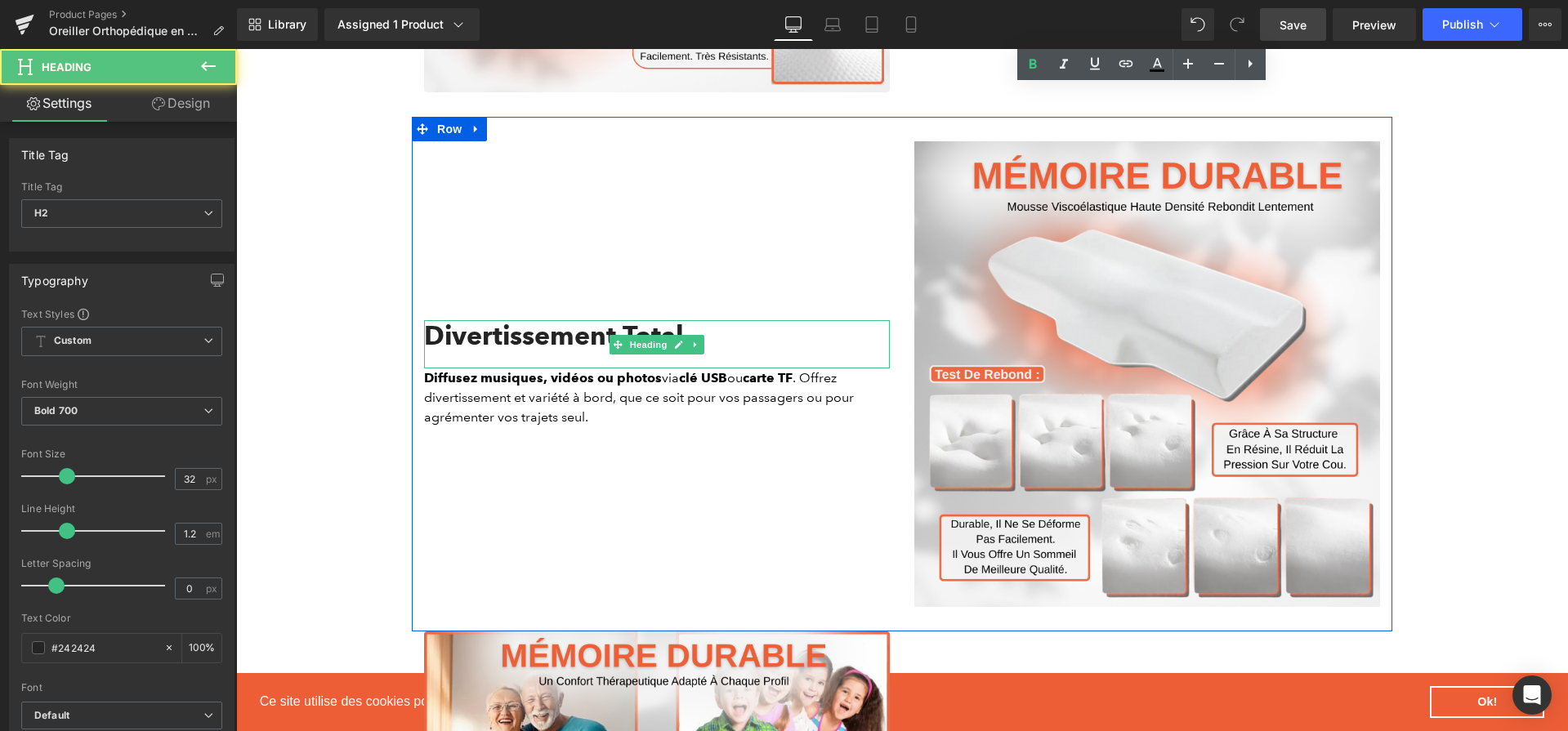
click at [501, 350] on h2 "Divertissement Total" at bounding box center [657, 336] width 466 height 31
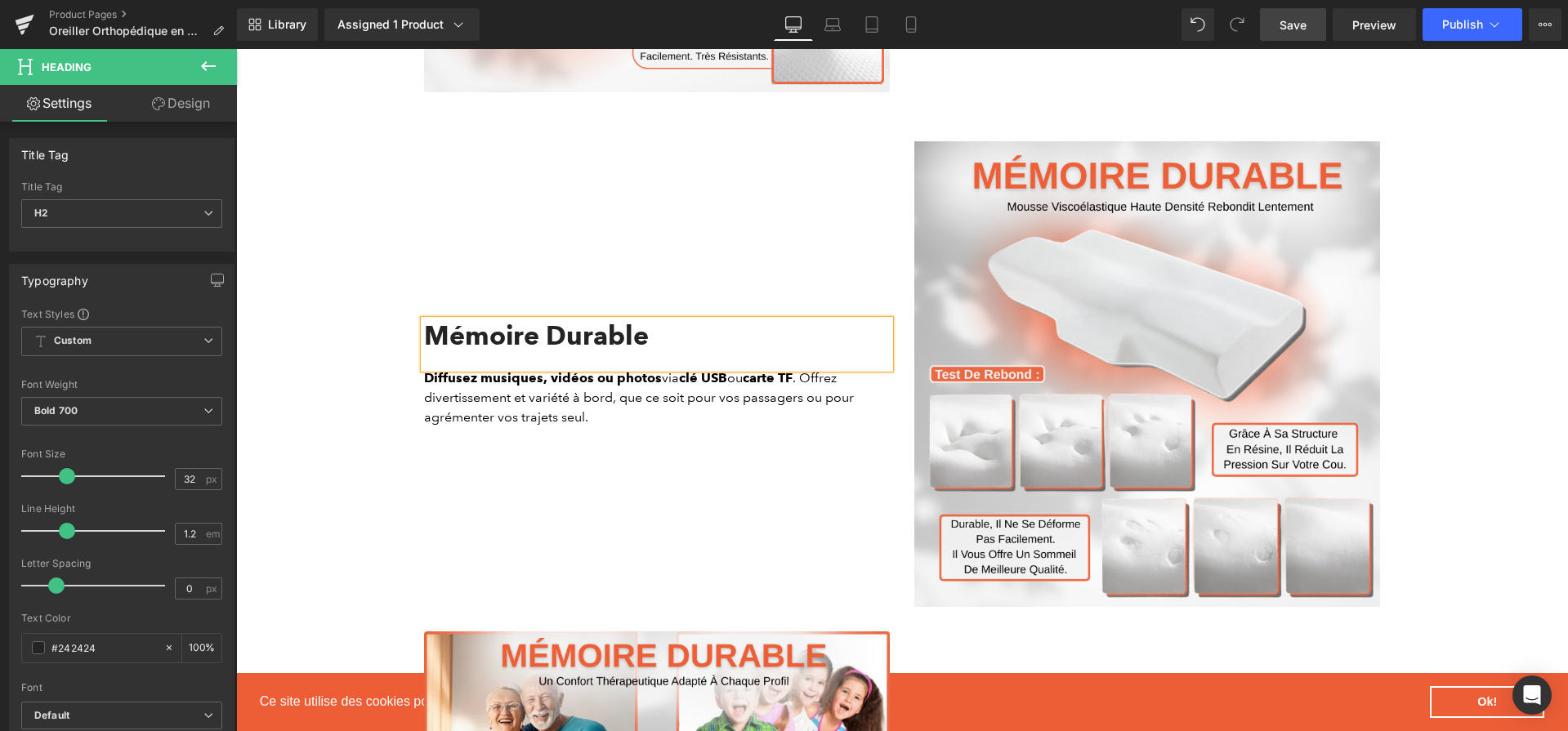
click at [1278, 29] on link "Save" at bounding box center [1293, 25] width 66 height 33
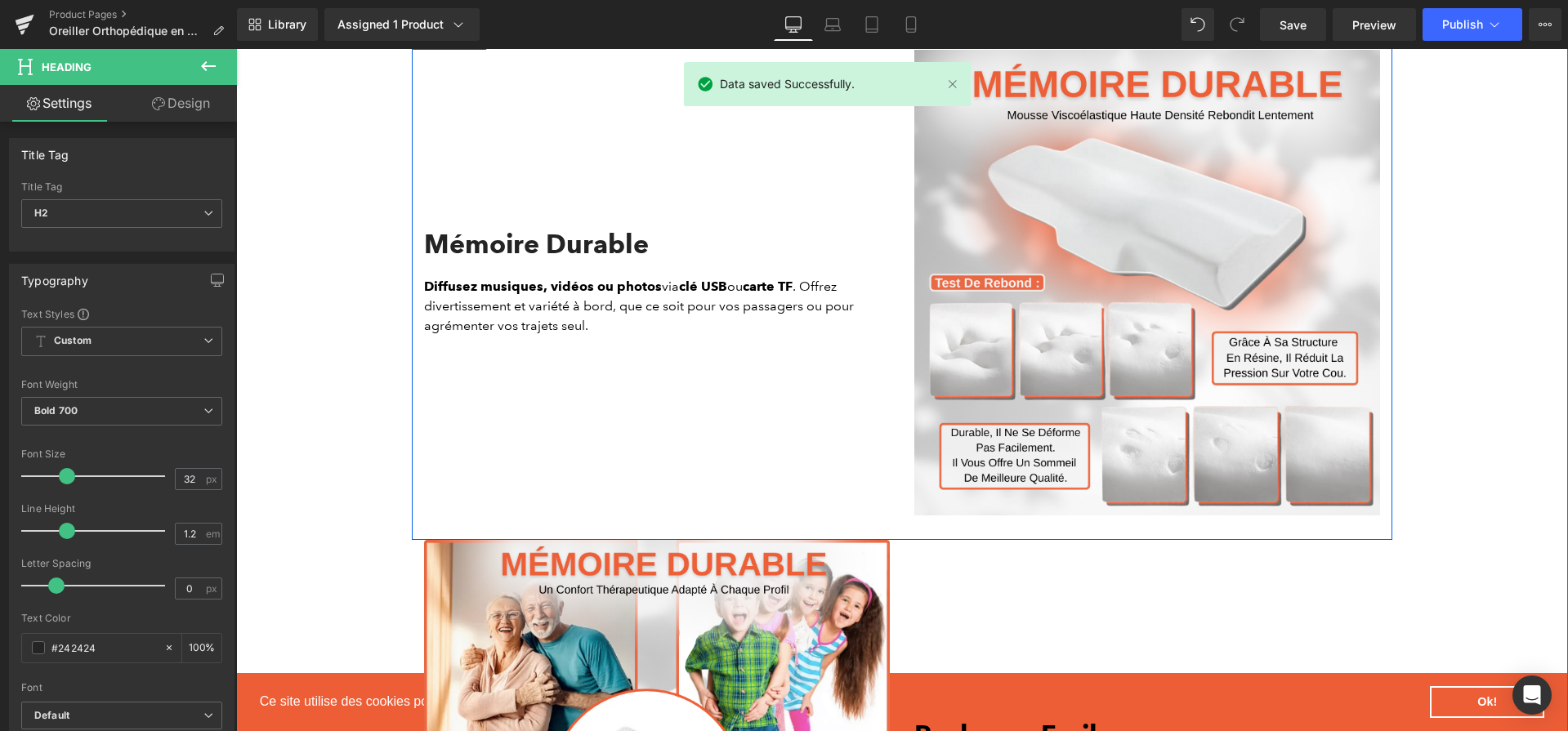
scroll to position [3750, 0]
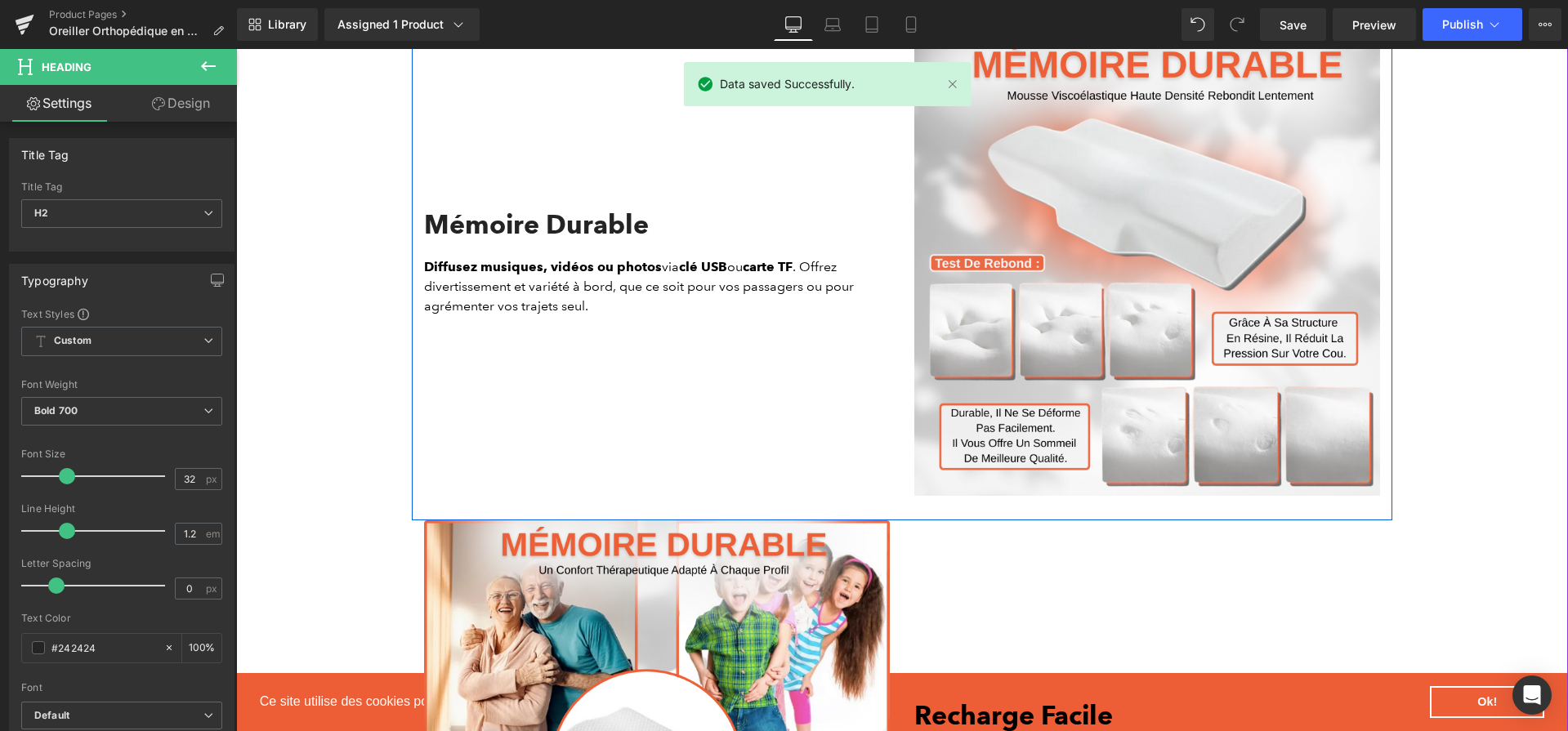
click at [673, 307] on p "Diffusez musiques, vidéos ou photos via clé USB ou carte TF . Offrez divertisse…" at bounding box center [657, 287] width 466 height 59
click at [662, 300] on p "Diffusez musiques, vidéos ou photos via clé USB ou carte TF . Offrez divertisse…" at bounding box center [657, 287] width 466 height 59
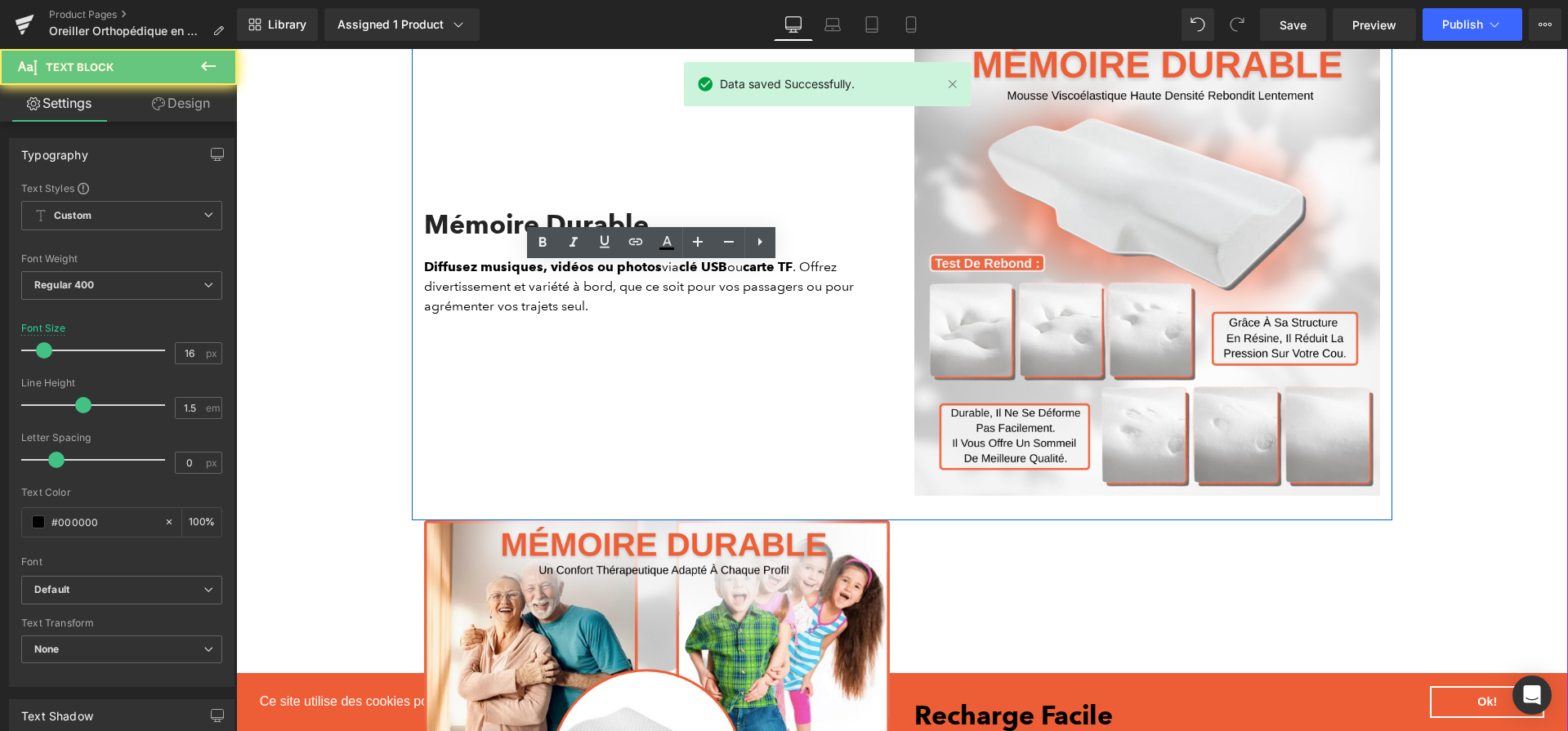
click at [662, 300] on p "Diffusez musiques, vidéos ou photos via clé USB ou carte TF . Offrez divertisse…" at bounding box center [657, 287] width 466 height 59
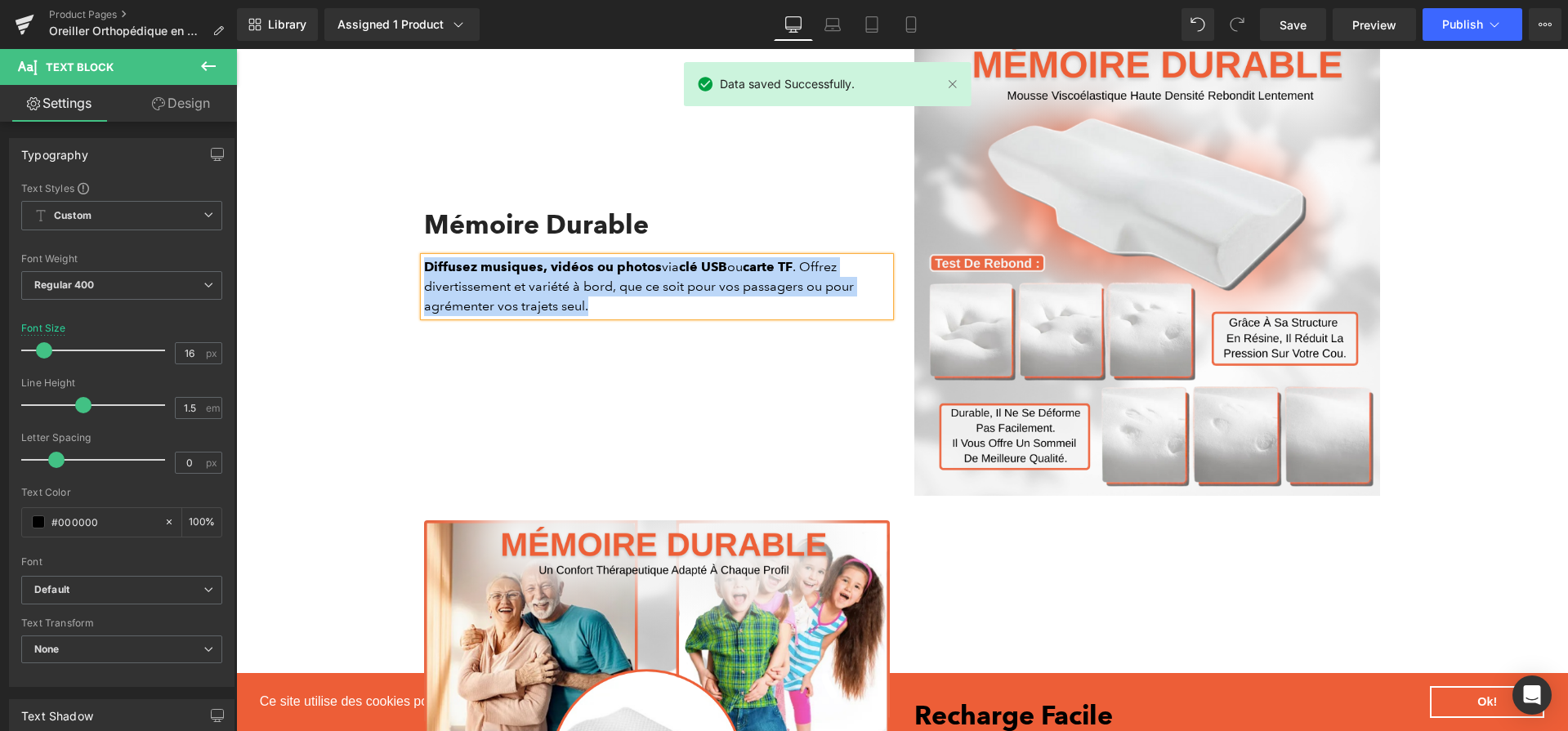
paste div
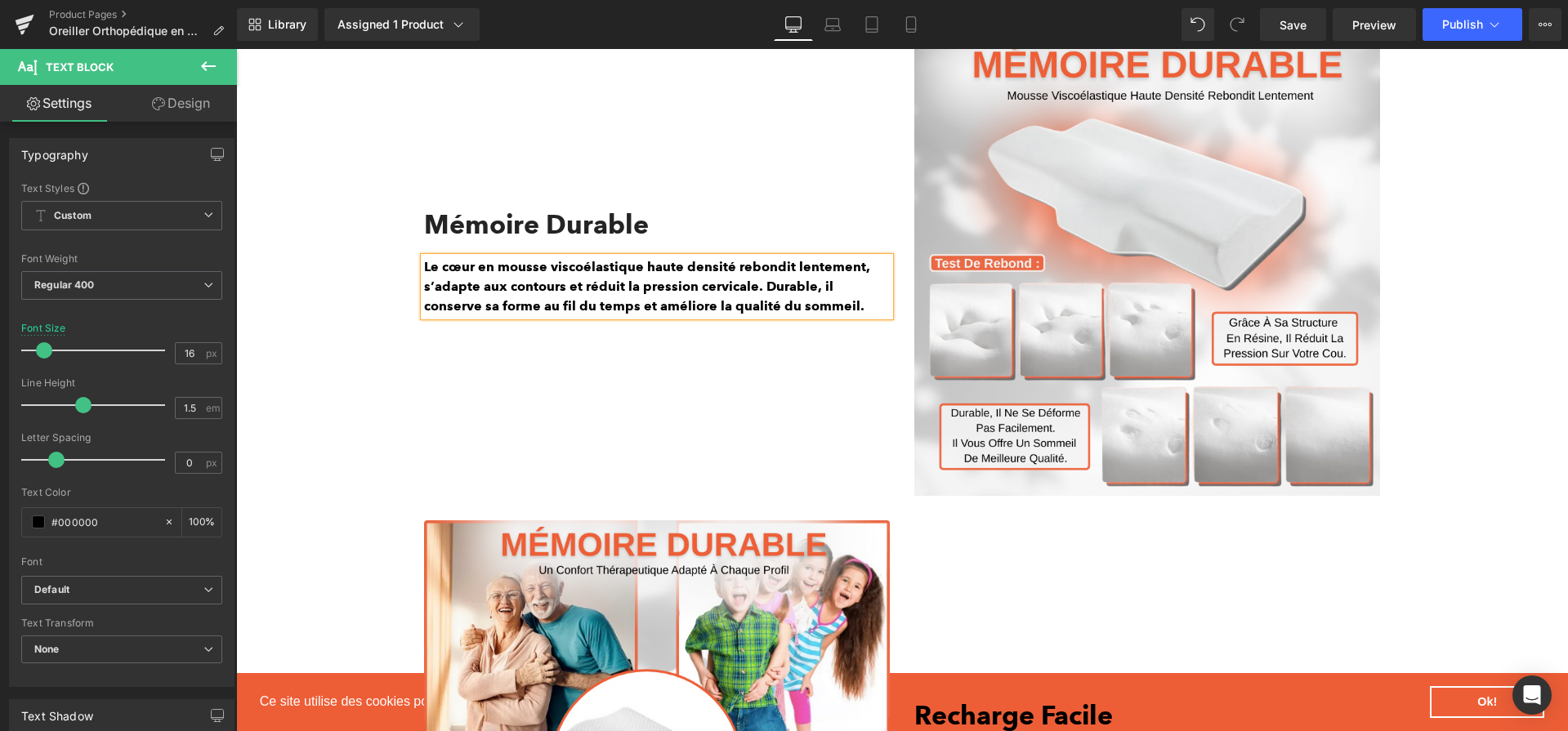
click at [750, 292] on b "Le cœur en mousse viscoélastique haute densité rebondit lentement, s’adapte aux…" at bounding box center [647, 287] width 446 height 55
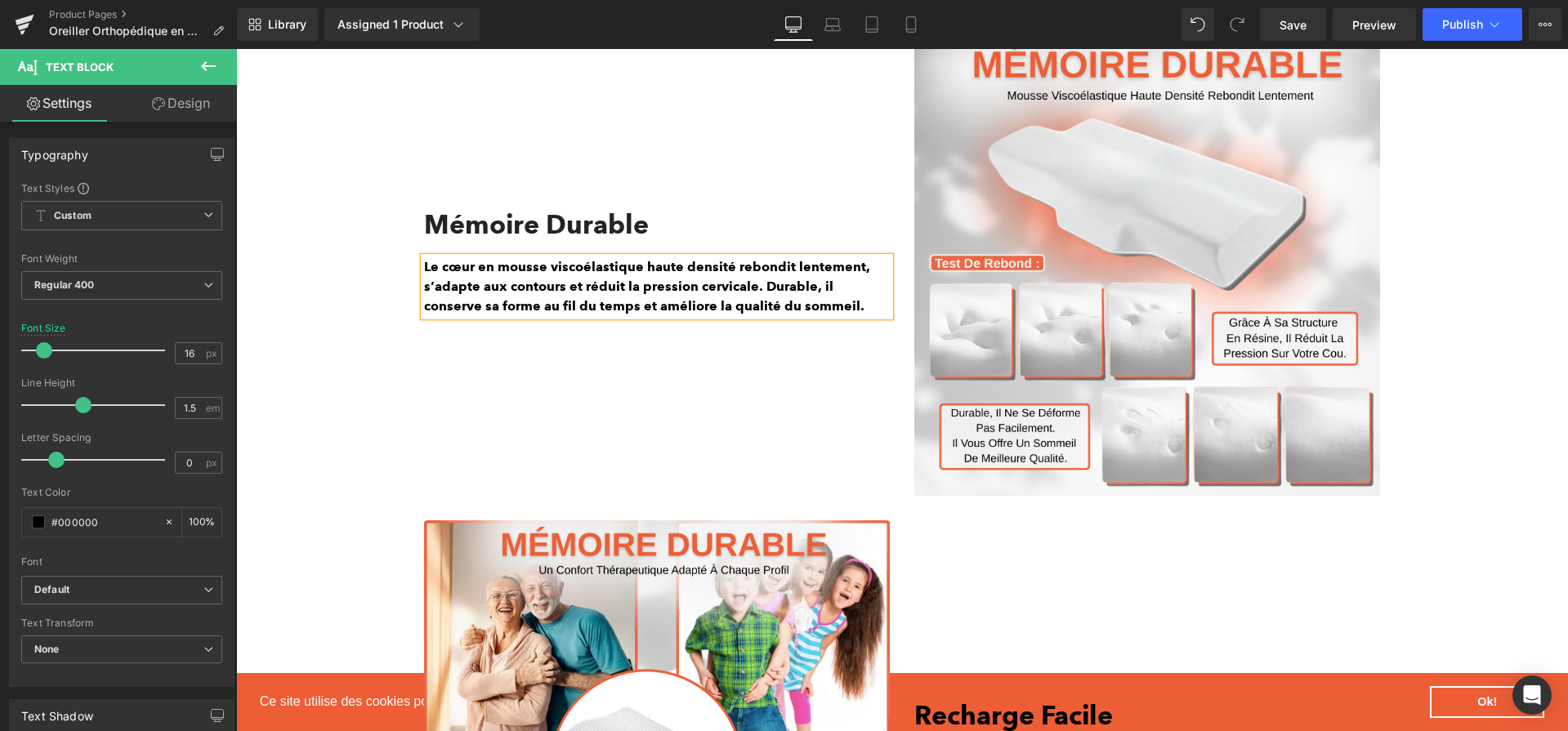
click at [750, 292] on b "Le cœur en mousse viscoélastique haute densité rebondit lentement, s’adapte aux…" at bounding box center [647, 287] width 446 height 55
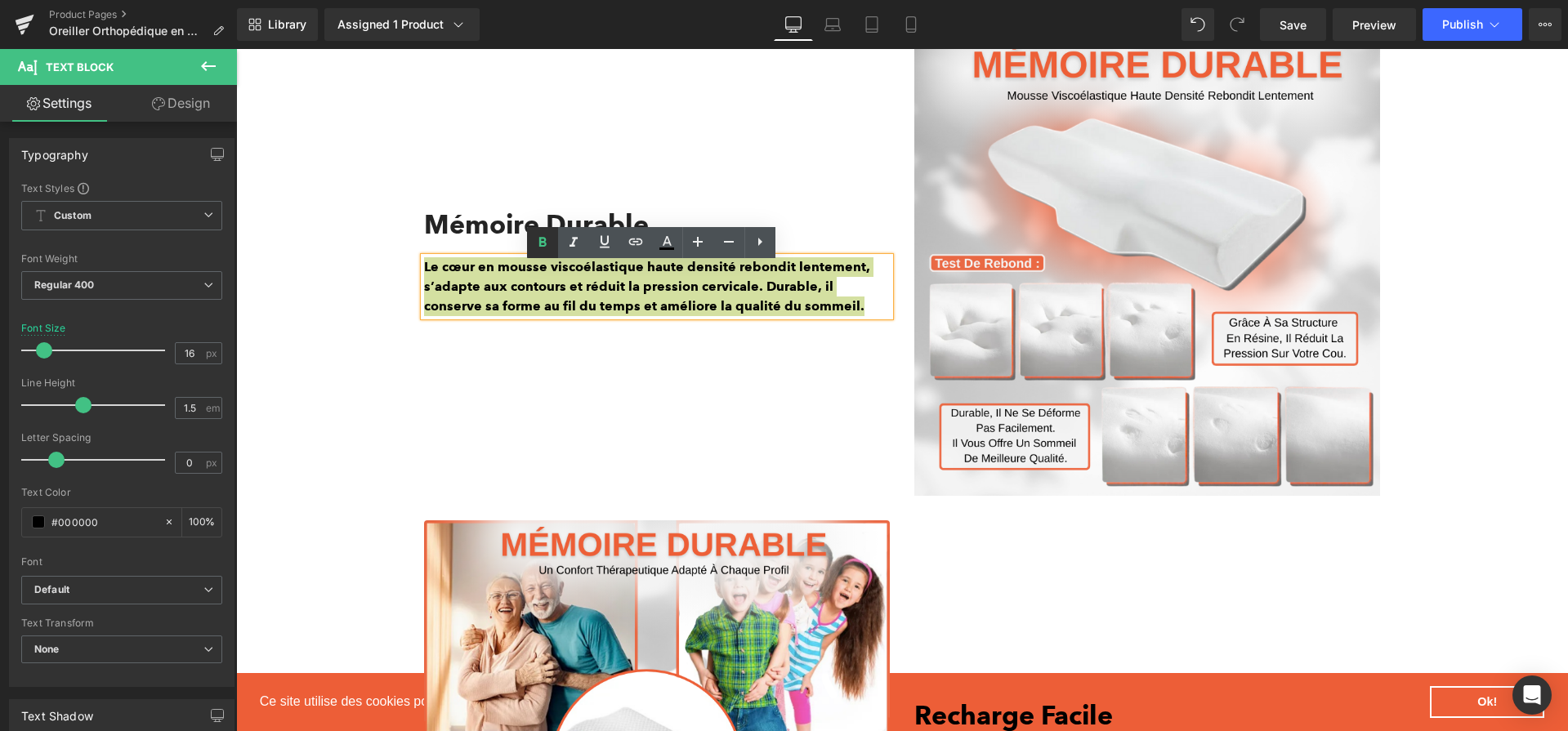
click at [541, 245] on icon at bounding box center [543, 243] width 20 height 20
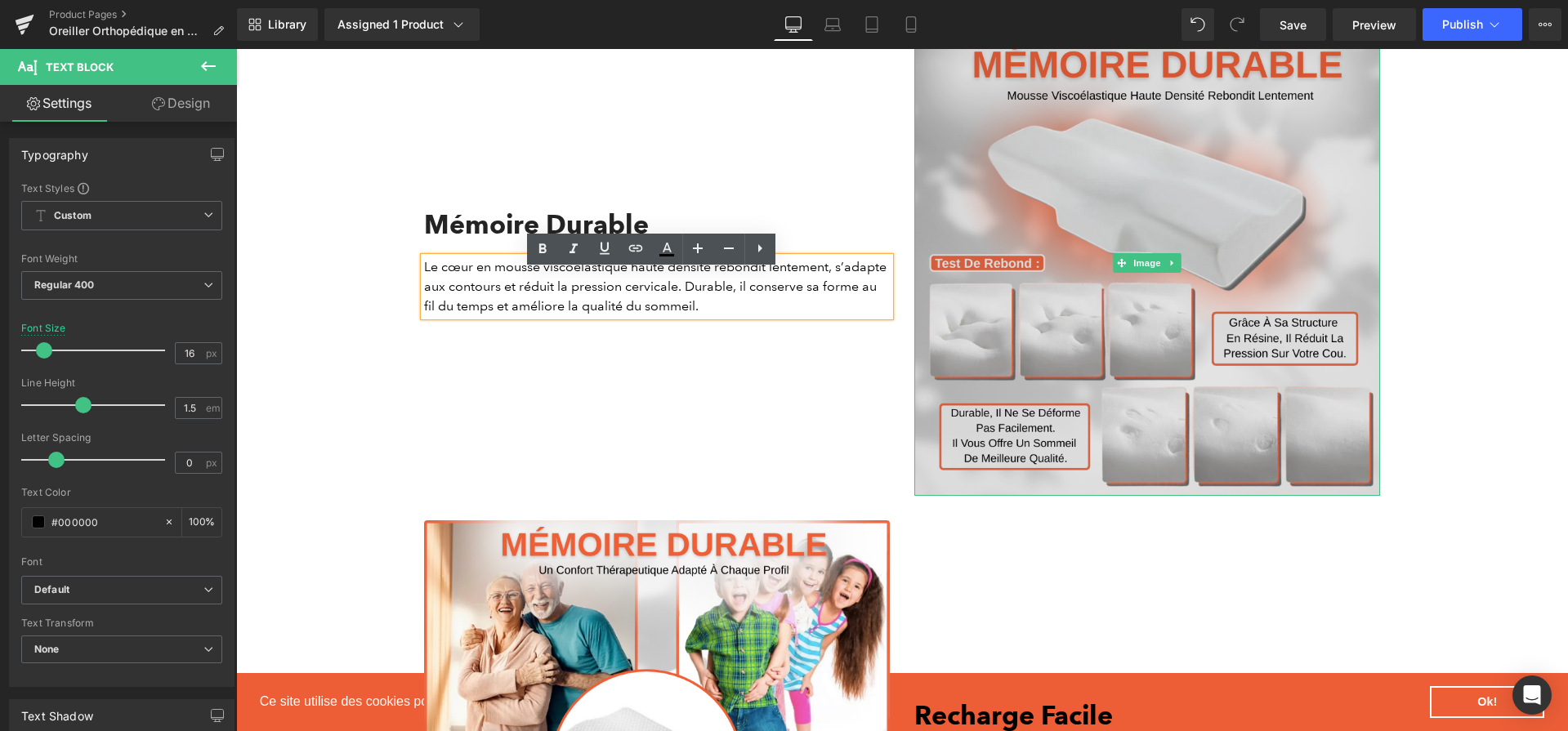
scroll to position [3646, 0]
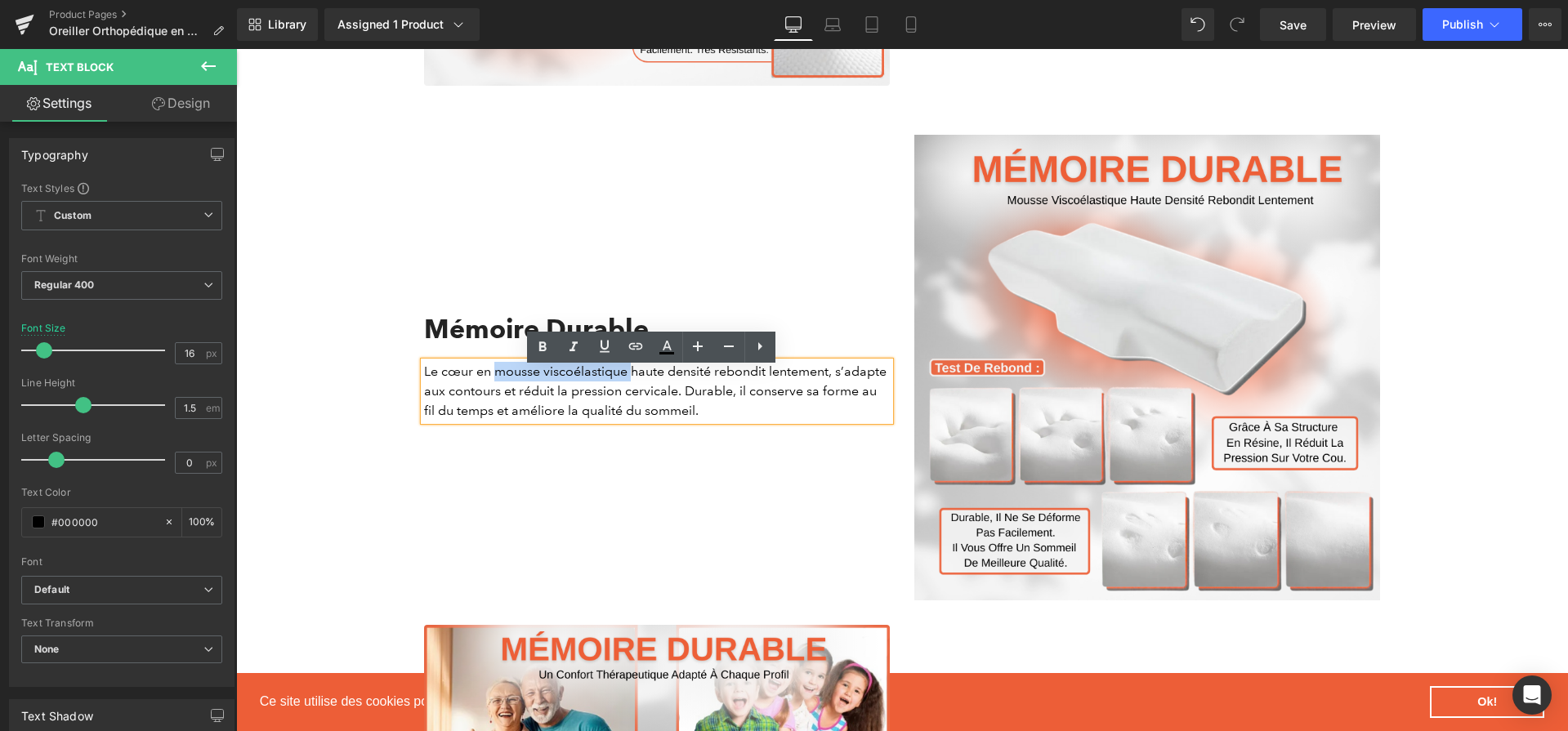
drag, startPoint x: 490, startPoint y: 379, endPoint x: 626, endPoint y: 382, distance: 136.0
click at [626, 382] on p "Le cœur en mousse viscoélastique haute densité rebondit lentement, s’adapte aux…" at bounding box center [657, 391] width 466 height 59
drag, startPoint x: 545, startPoint y: 340, endPoint x: 455, endPoint y: 317, distance: 92.9
click at [545, 340] on icon at bounding box center [543, 348] width 20 height 20
drag, startPoint x: 718, startPoint y: 379, endPoint x: 835, endPoint y: 373, distance: 117.2
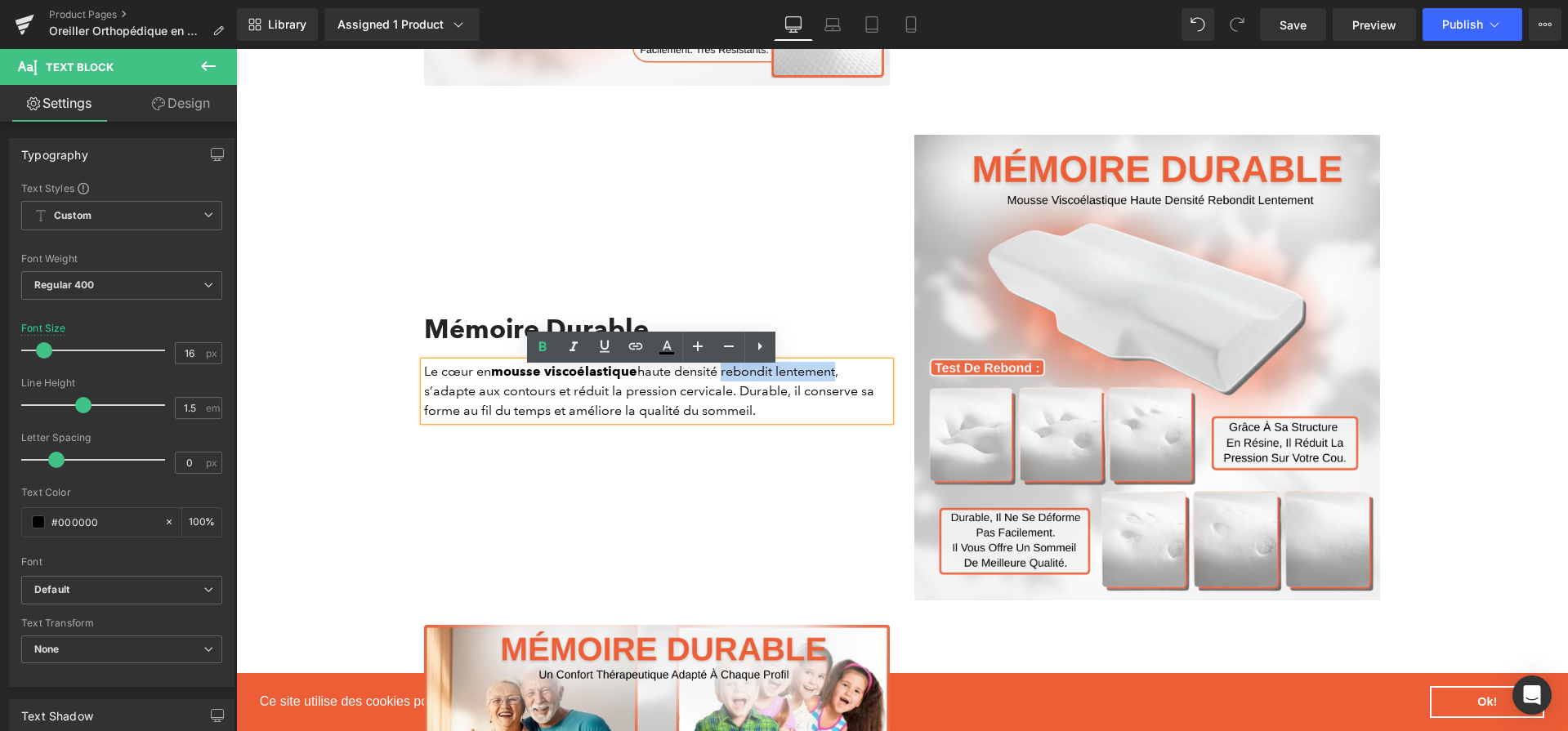
click at [835, 373] on p "Le cœur en mousse viscoélastique haute densité rebondit lentement, s’adapte aux…" at bounding box center [657, 391] width 466 height 59
click at [555, 343] on link at bounding box center [543, 347] width 31 height 31
drag, startPoint x: 563, startPoint y: 400, endPoint x: 726, endPoint y: 392, distance: 163.2
click at [726, 392] on p "Le cœur en mousse viscoélastique haute densité rebondit lentement , s’adapte au…" at bounding box center [657, 391] width 466 height 59
drag, startPoint x: 531, startPoint y: 352, endPoint x: 382, endPoint y: 315, distance: 153.5
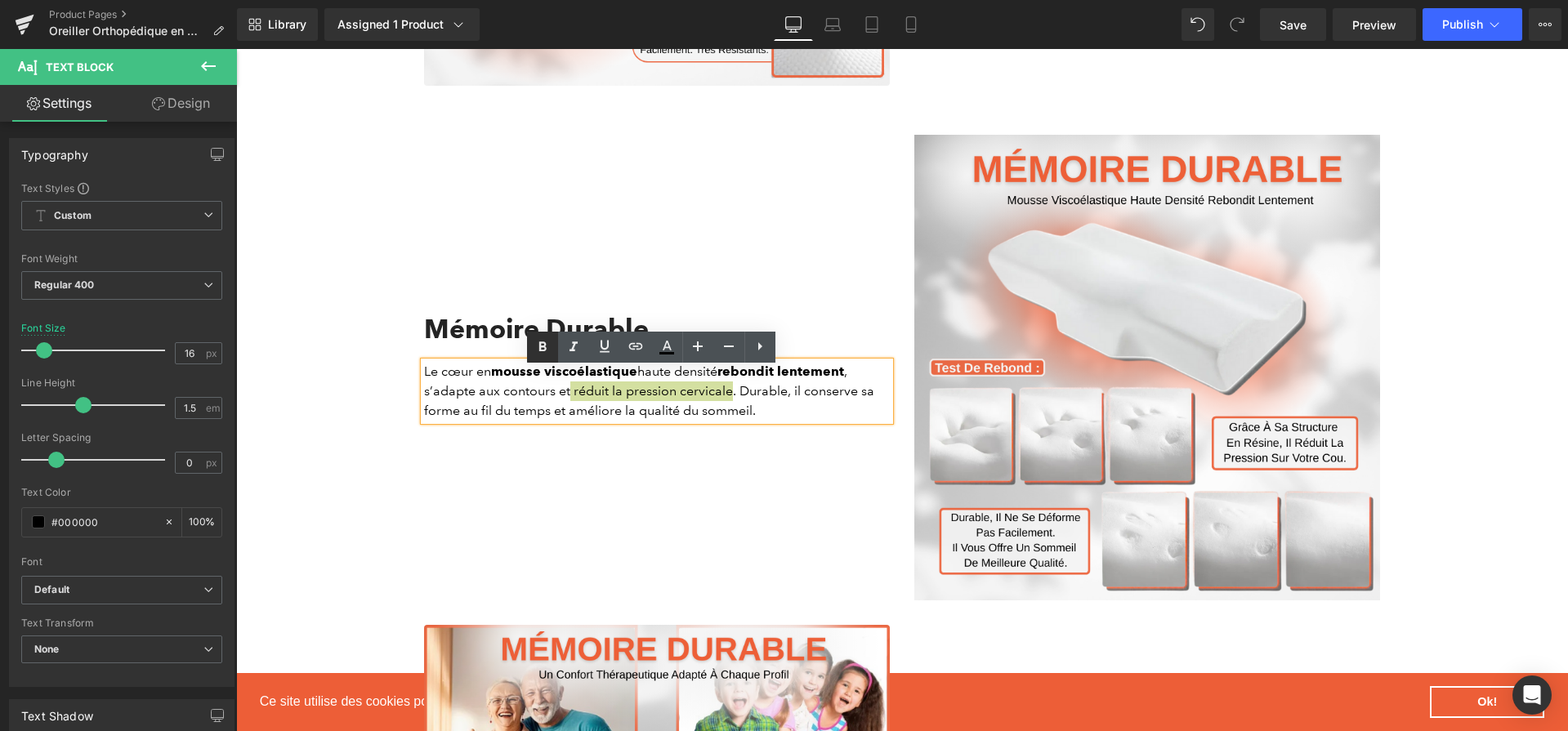
click at [531, 352] on link at bounding box center [543, 347] width 31 height 31
click at [810, 402] on p "Le cœur en mousse viscoélastique haute densité rebondit lentement , s’adapte au…" at bounding box center [657, 391] width 466 height 59
drag, startPoint x: 809, startPoint y: 400, endPoint x: 833, endPoint y: 387, distance: 27.3
click at [459, 419] on p "Le cœur en mousse viscoélastique haute densité rebondit lentement , s’adapte au…" at bounding box center [657, 391] width 466 height 59
click at [545, 340] on icon at bounding box center [543, 348] width 20 height 20
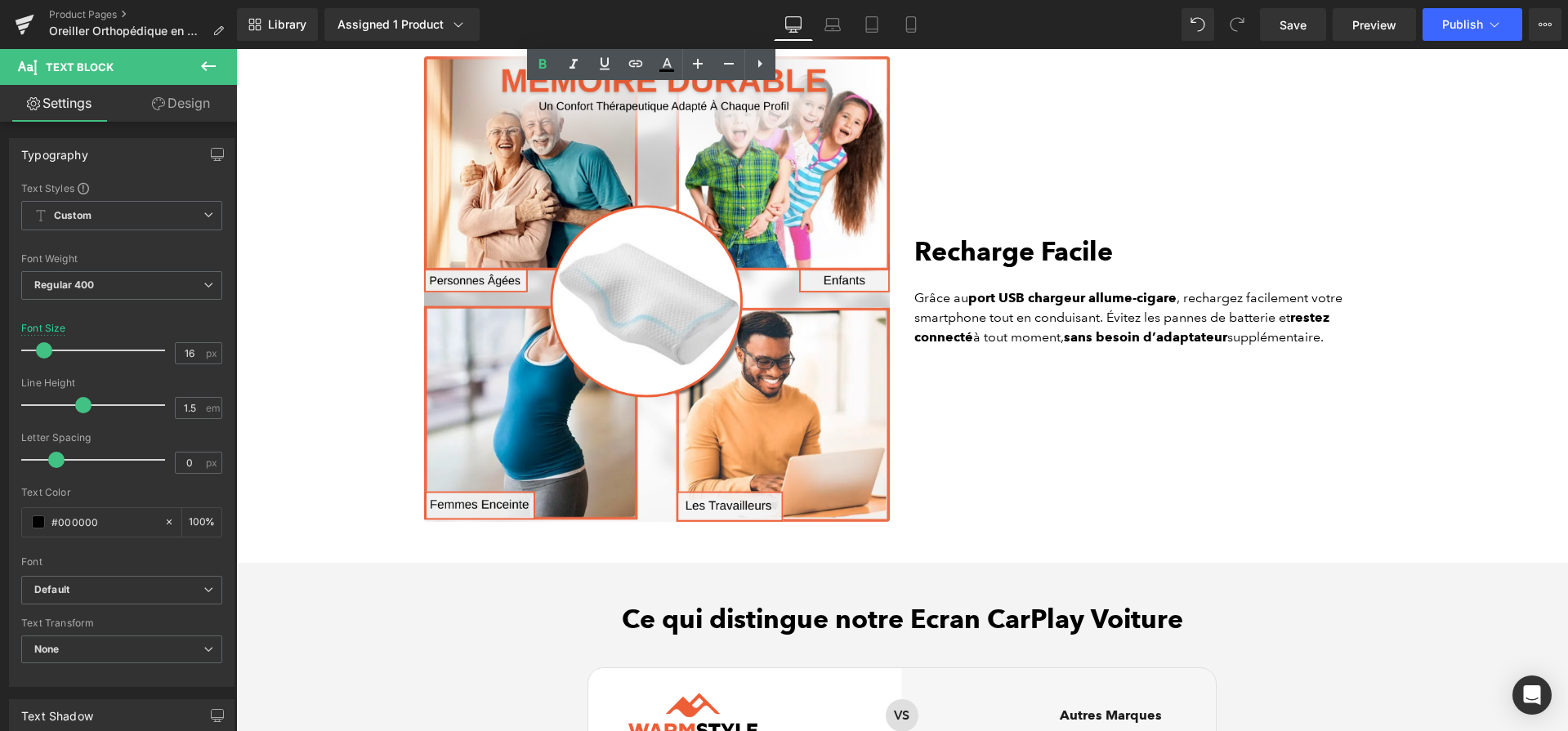
scroll to position [4217, 0]
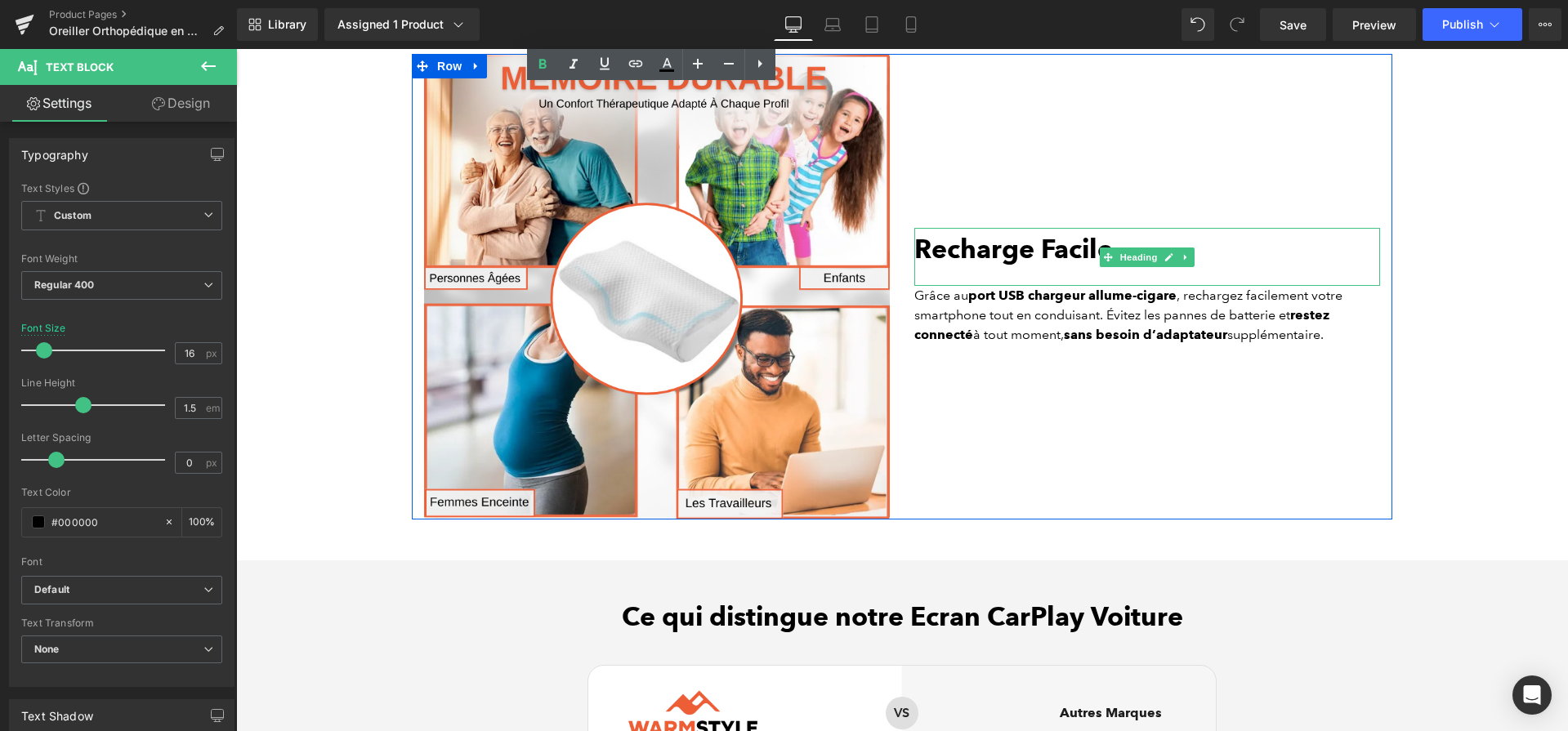
click at [1024, 261] on b "Recharge Facile" at bounding box center [1013, 249] width 199 height 32
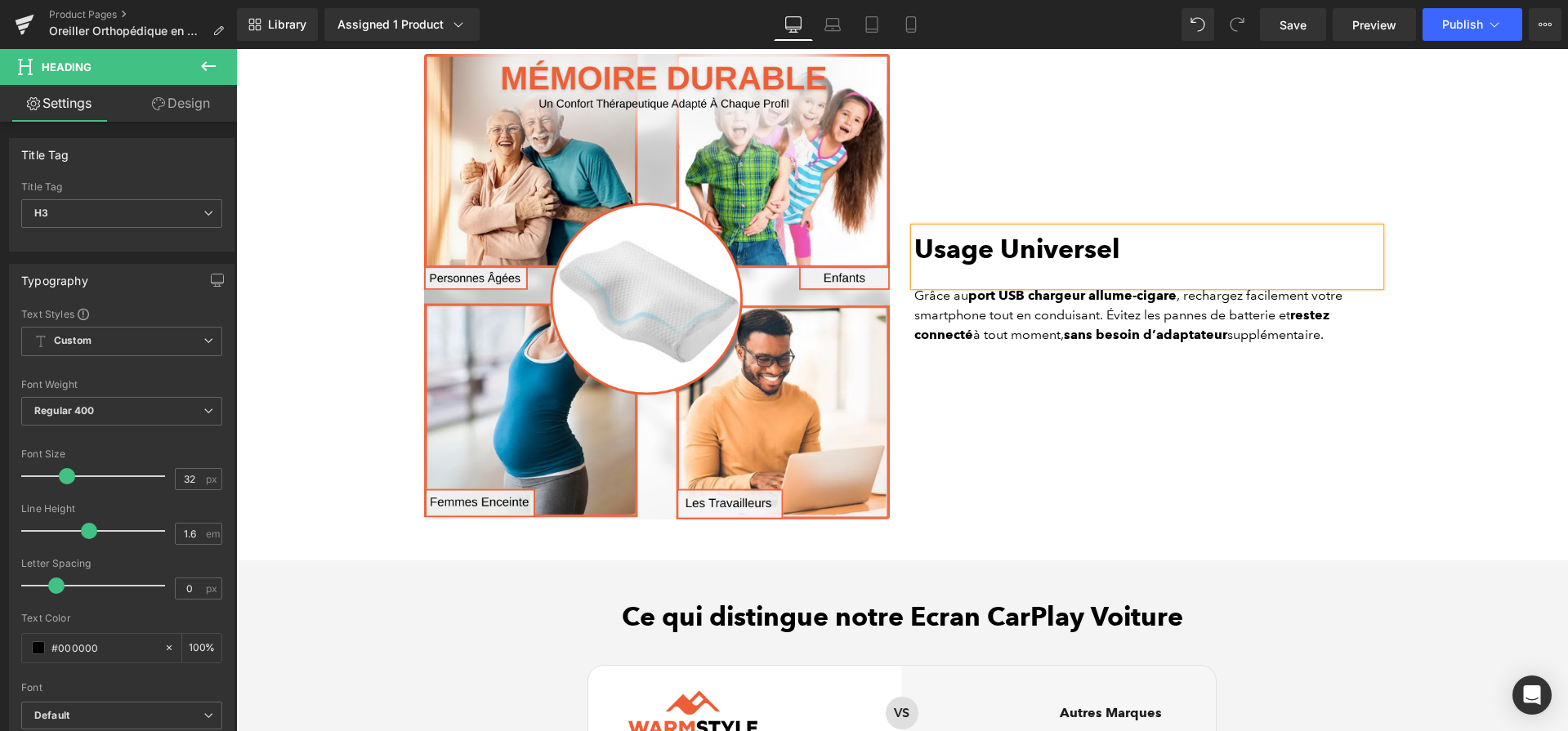
click at [1054, 375] on div "Usage Universel Heading Grâce au port USB chargeur allume-cigare , rechargez fa…" at bounding box center [1147, 287] width 490 height 466
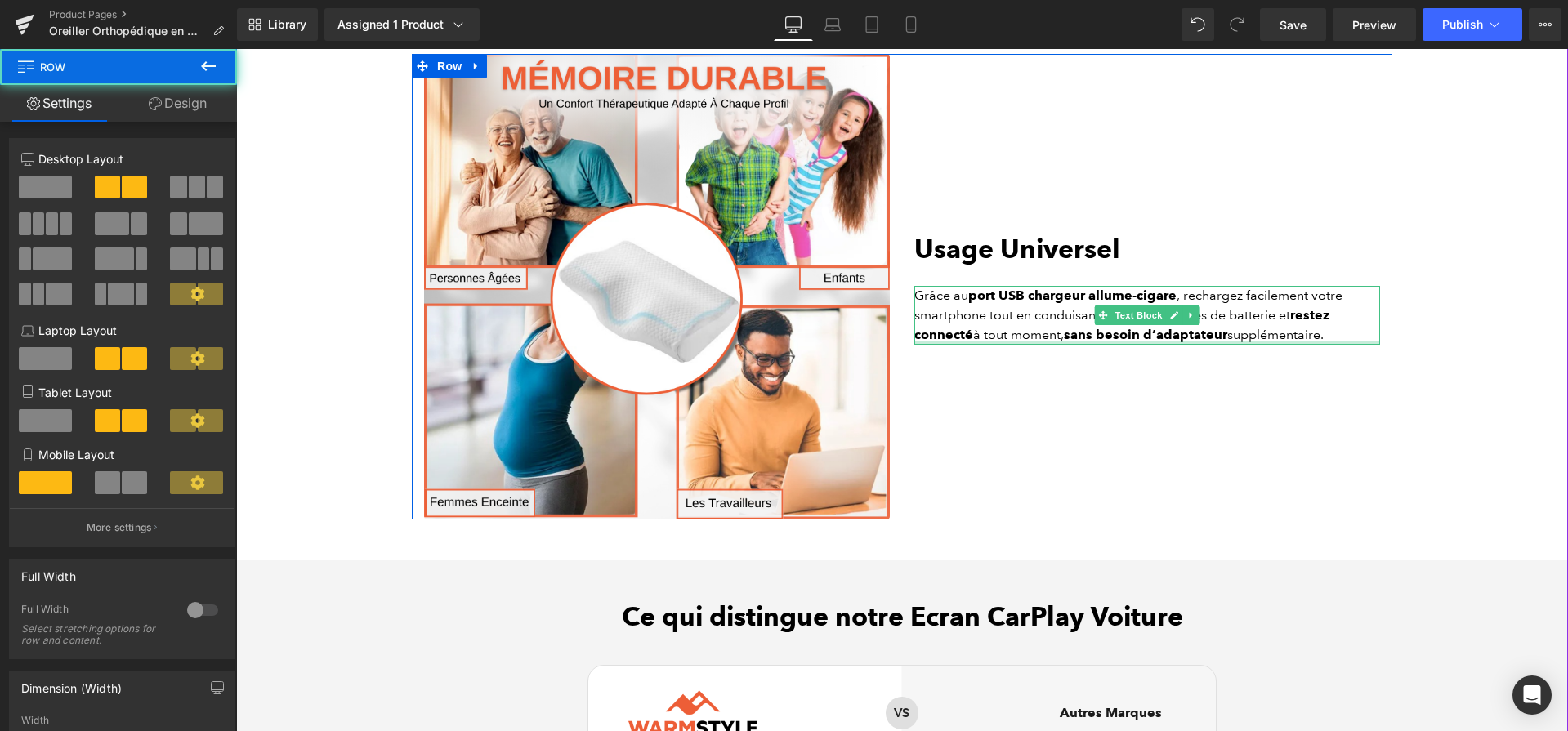
click at [1054, 345] on div at bounding box center [1147, 342] width 466 height 4
click at [1054, 345] on p "Grâce au port USB chargeur allume-cigare , rechargez facilement votre smartphon…" at bounding box center [1147, 315] width 466 height 59
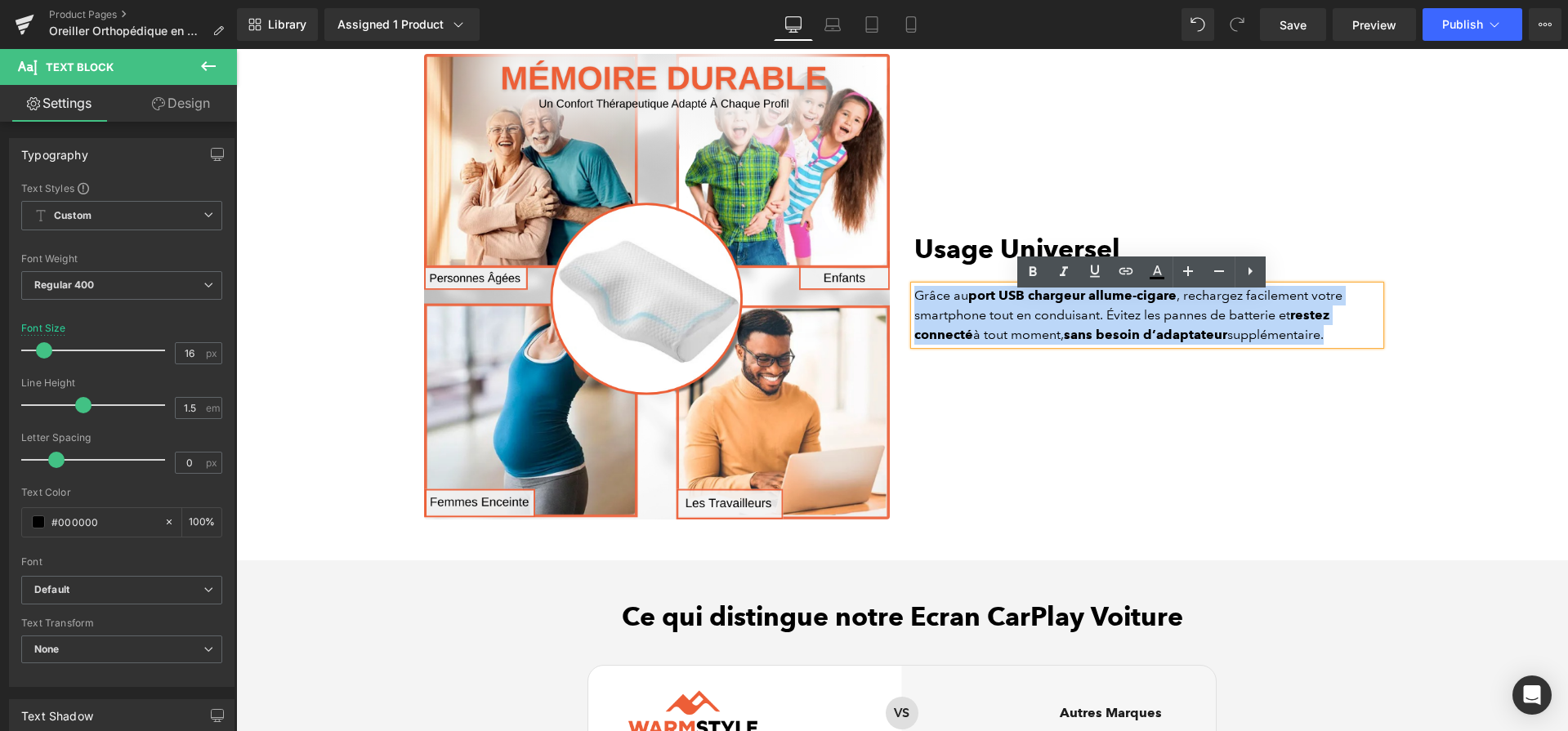
paste div
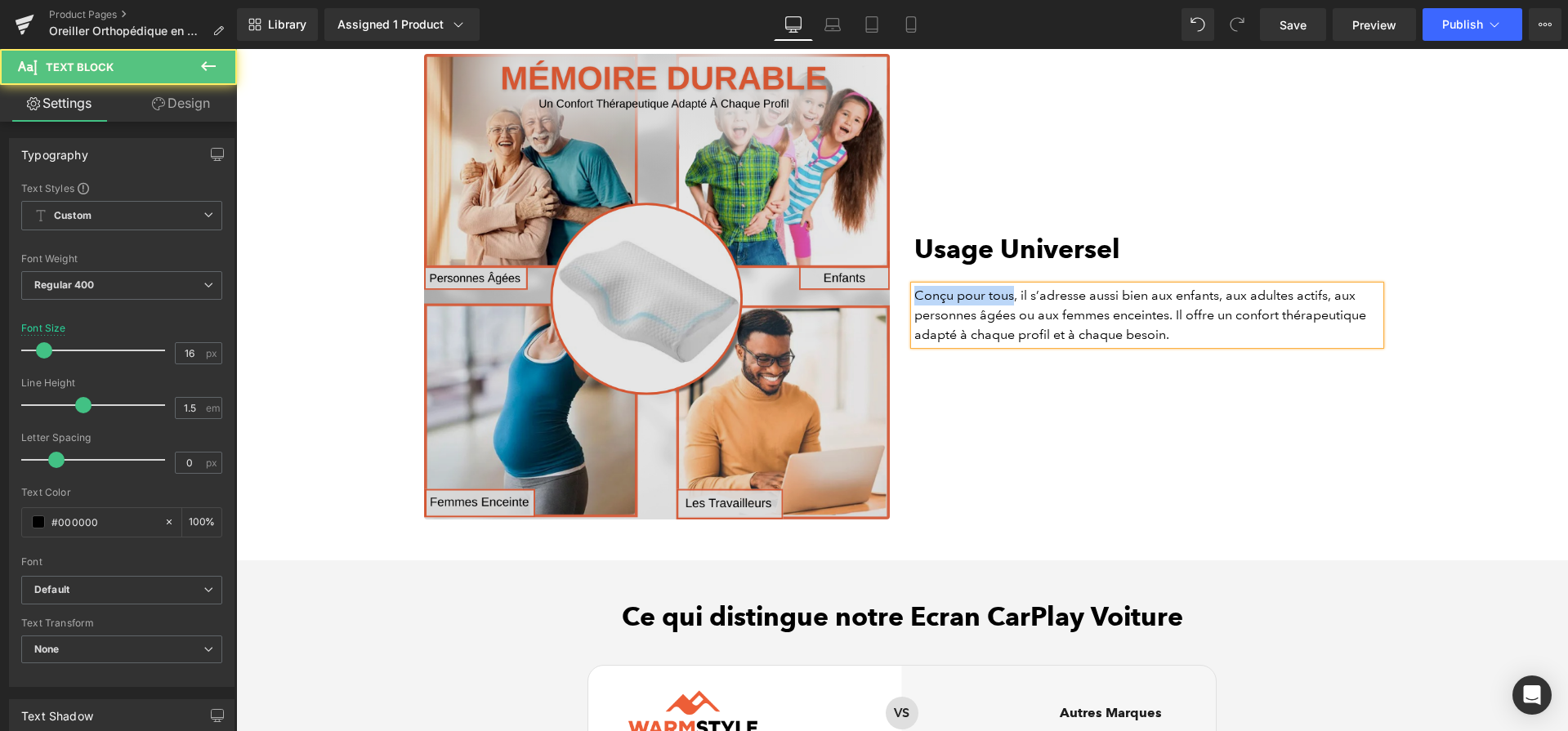
drag, startPoint x: 1005, startPoint y: 305, endPoint x: 845, endPoint y: 307, distance: 160.0
click at [845, 307] on div "Image Usage Universel Heading Conçu pour tous, il s’adresse aussi bien aux enfa…" at bounding box center [901, 287] width 981 height 466
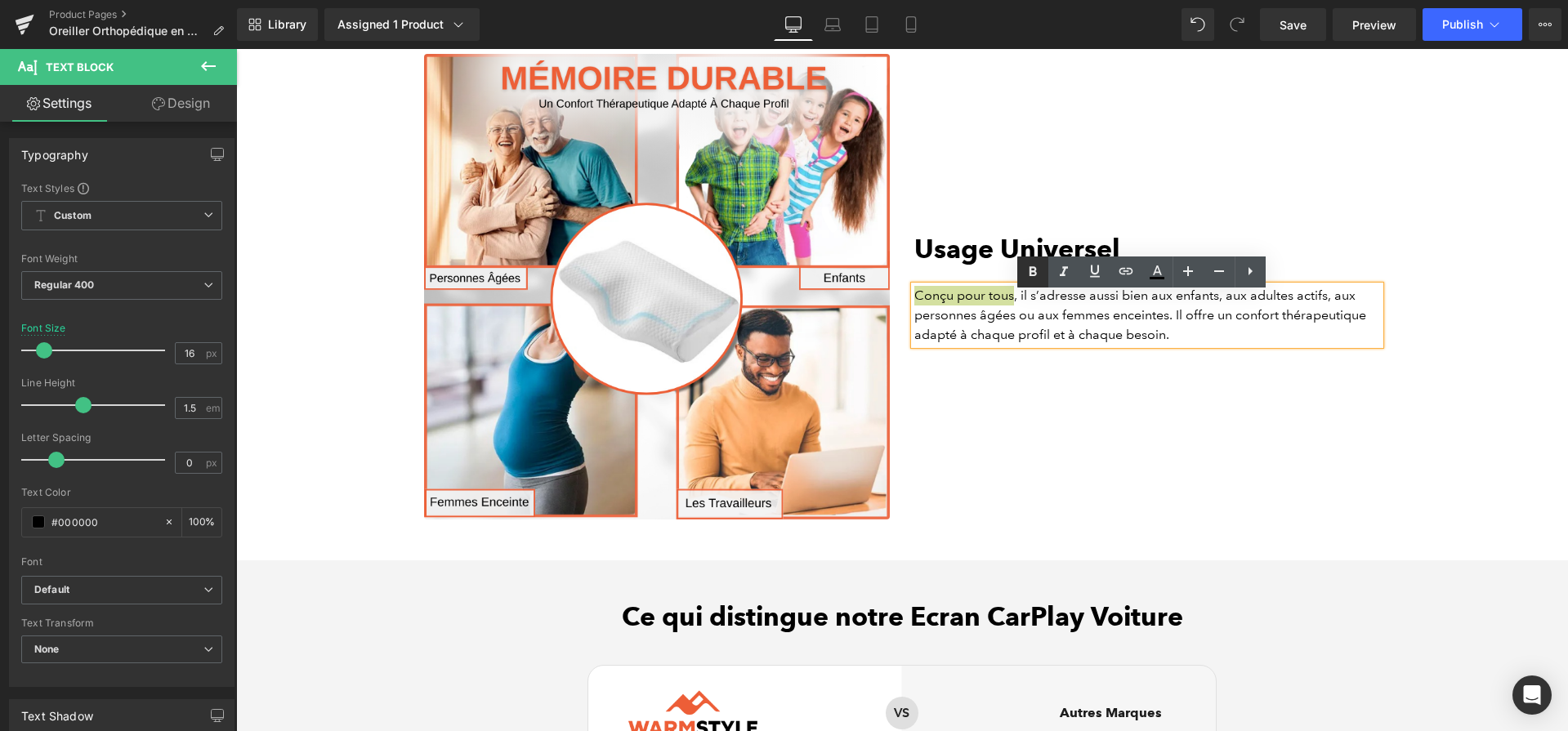
click at [1033, 274] on icon at bounding box center [1033, 272] width 20 height 20
drag, startPoint x: 1232, startPoint y: 324, endPoint x: 952, endPoint y: 341, distance: 280.5
click at [952, 341] on p "Conçu pour tous , il s’adresse aussi bien aux enfants, aux adultes actifs, aux …" at bounding box center [1147, 315] width 466 height 59
drag, startPoint x: 1033, startPoint y: 275, endPoint x: 743, endPoint y: 305, distance: 291.5
click at [1033, 275] on icon at bounding box center [1033, 271] width 7 height 10
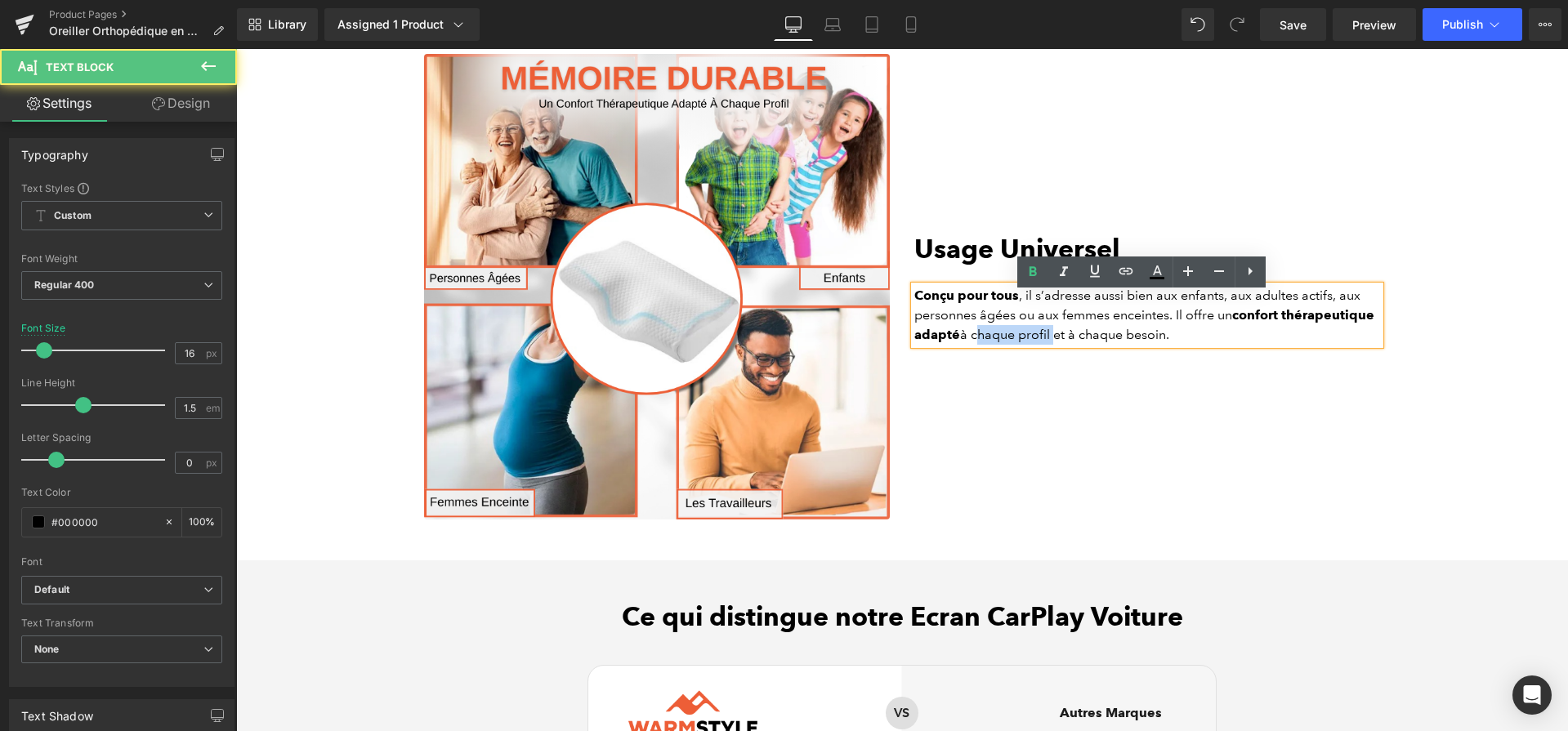
drag, startPoint x: 966, startPoint y: 344, endPoint x: 1047, endPoint y: 344, distance: 81.0
click at [1047, 344] on p "Conçu pour tous , il s’adresse aussi bien aux enfants, aux adultes actifs, aux …" at bounding box center [1147, 315] width 466 height 59
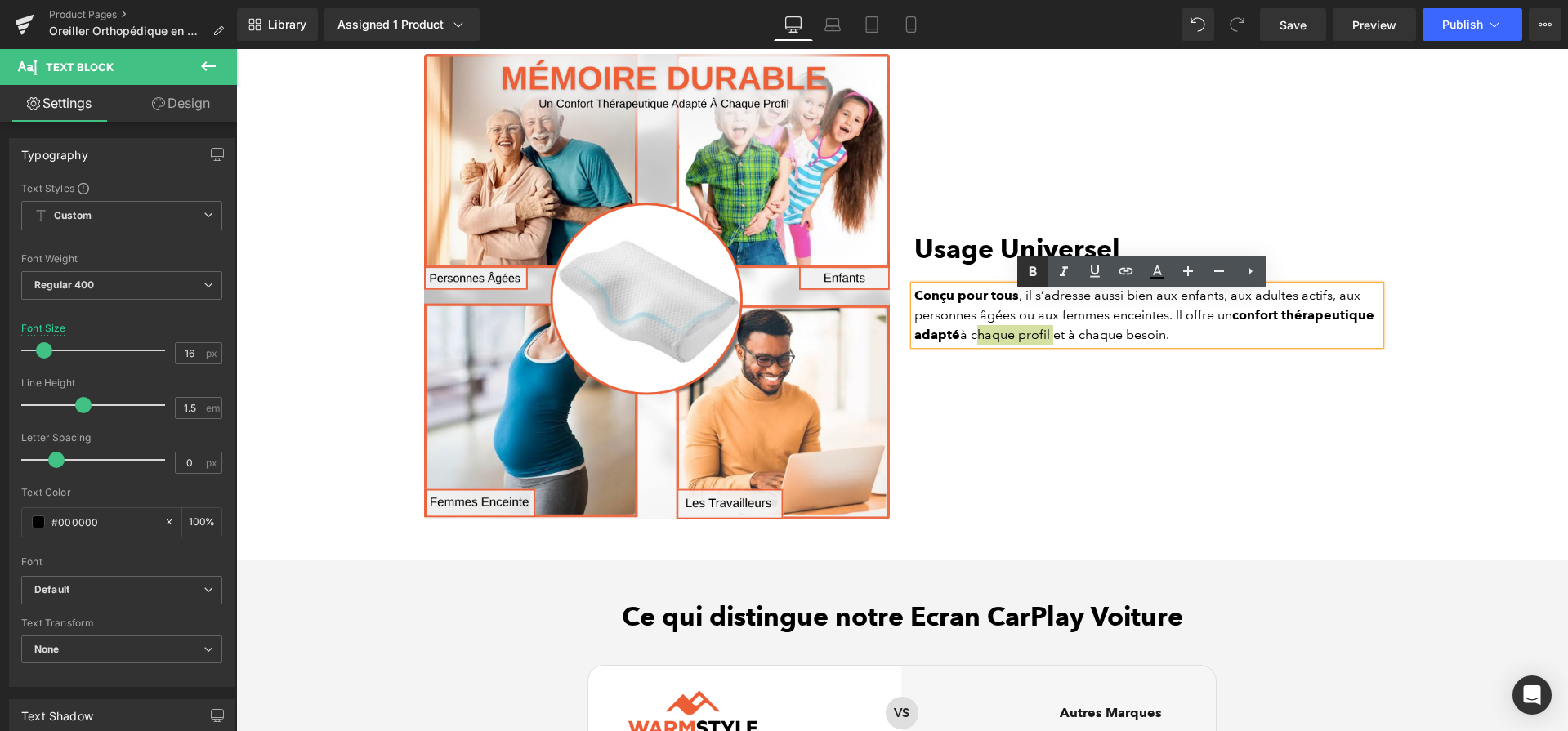
click at [1031, 279] on icon at bounding box center [1033, 272] width 20 height 20
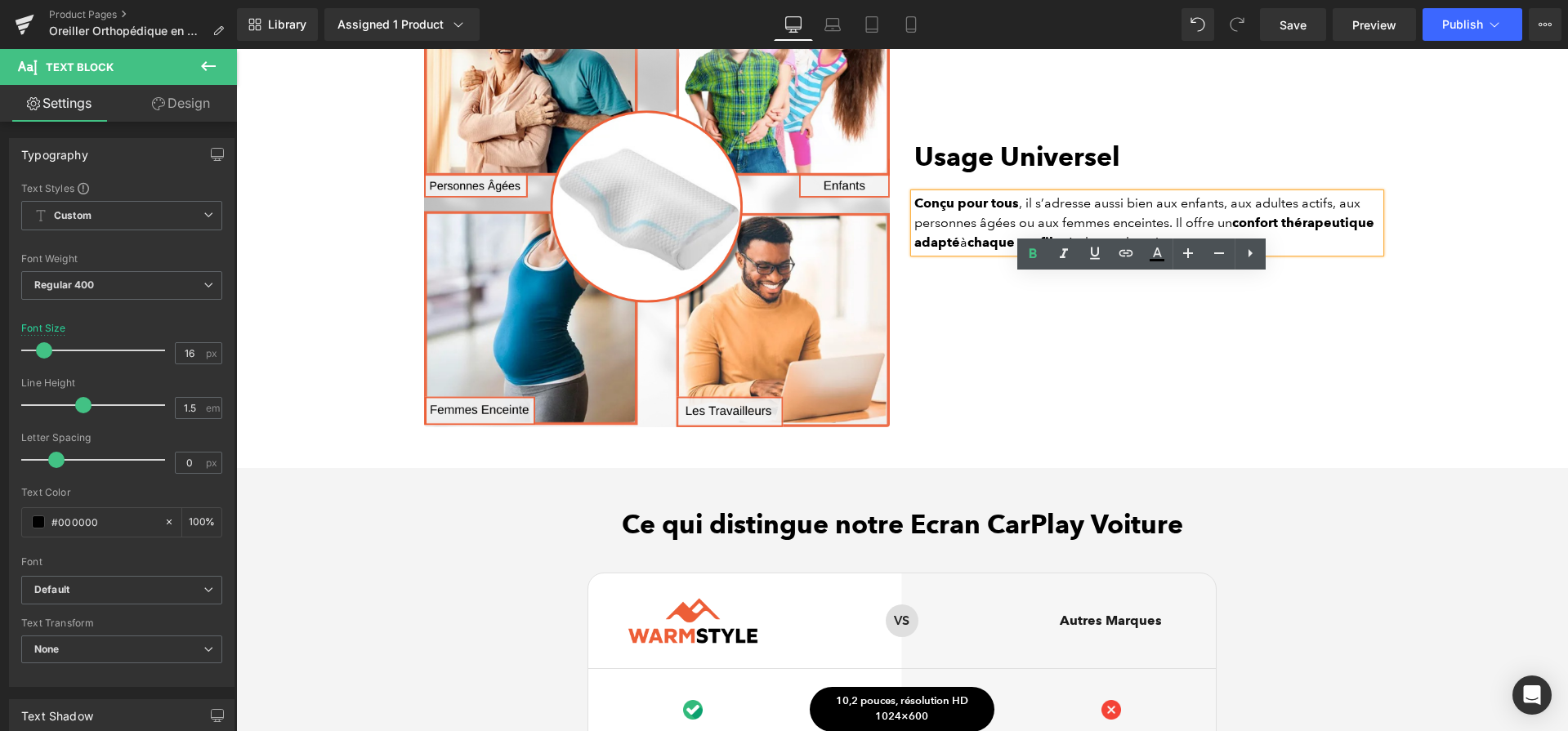
scroll to position [4231, 0]
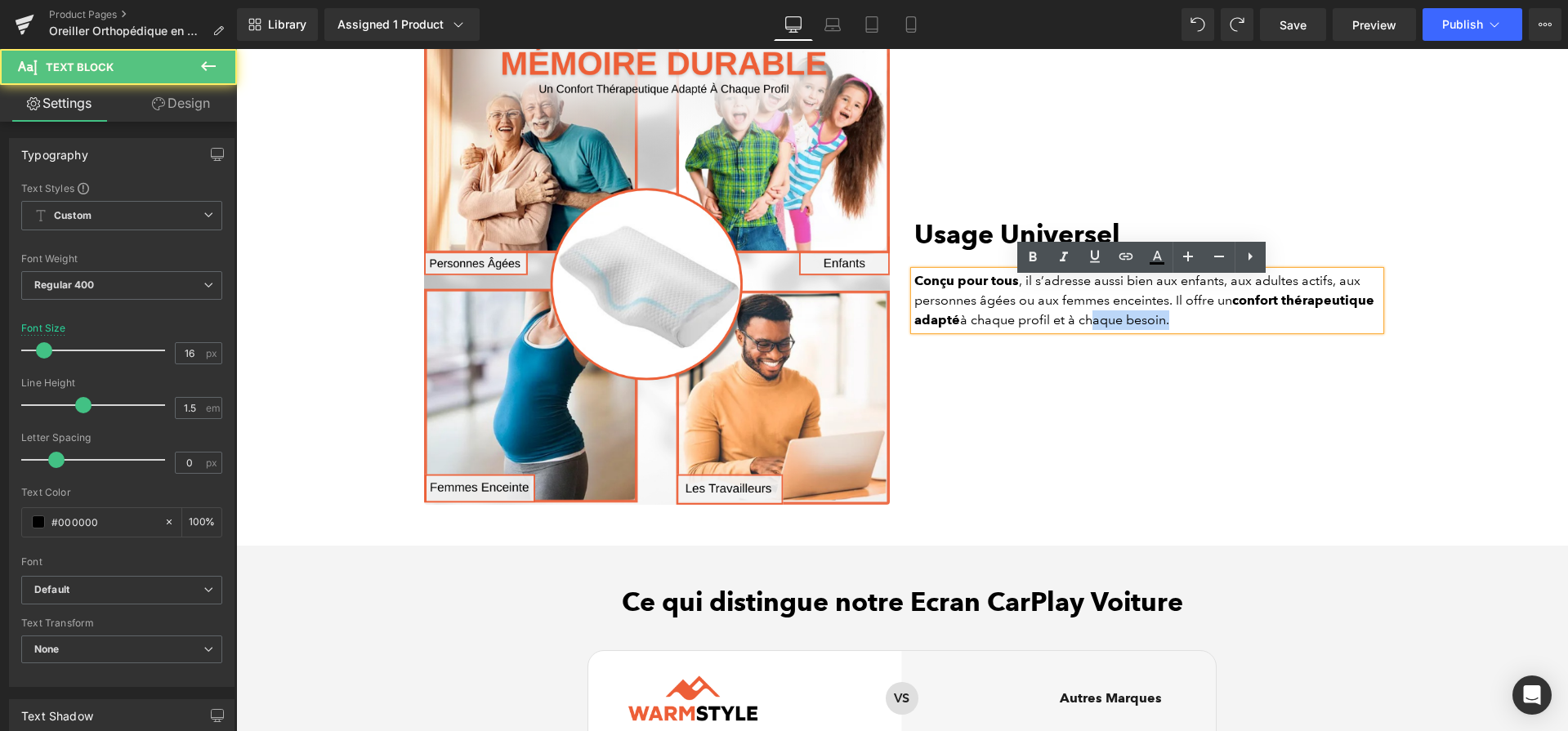
drag, startPoint x: 1161, startPoint y: 330, endPoint x: 1078, endPoint y: 325, distance: 83.2
click at [1078, 325] on p "Conçu pour tous , il s’adresse aussi bien aux enfants, aux adultes actifs, aux …" at bounding box center [1147, 300] width 466 height 59
drag, startPoint x: 1074, startPoint y: 325, endPoint x: 1181, endPoint y: 321, distance: 107.1
click at [1181, 321] on p "Conçu pour tous , il s’adresse aussi bien aux enfants, aux adultes actifs, aux …" at bounding box center [1147, 300] width 466 height 59
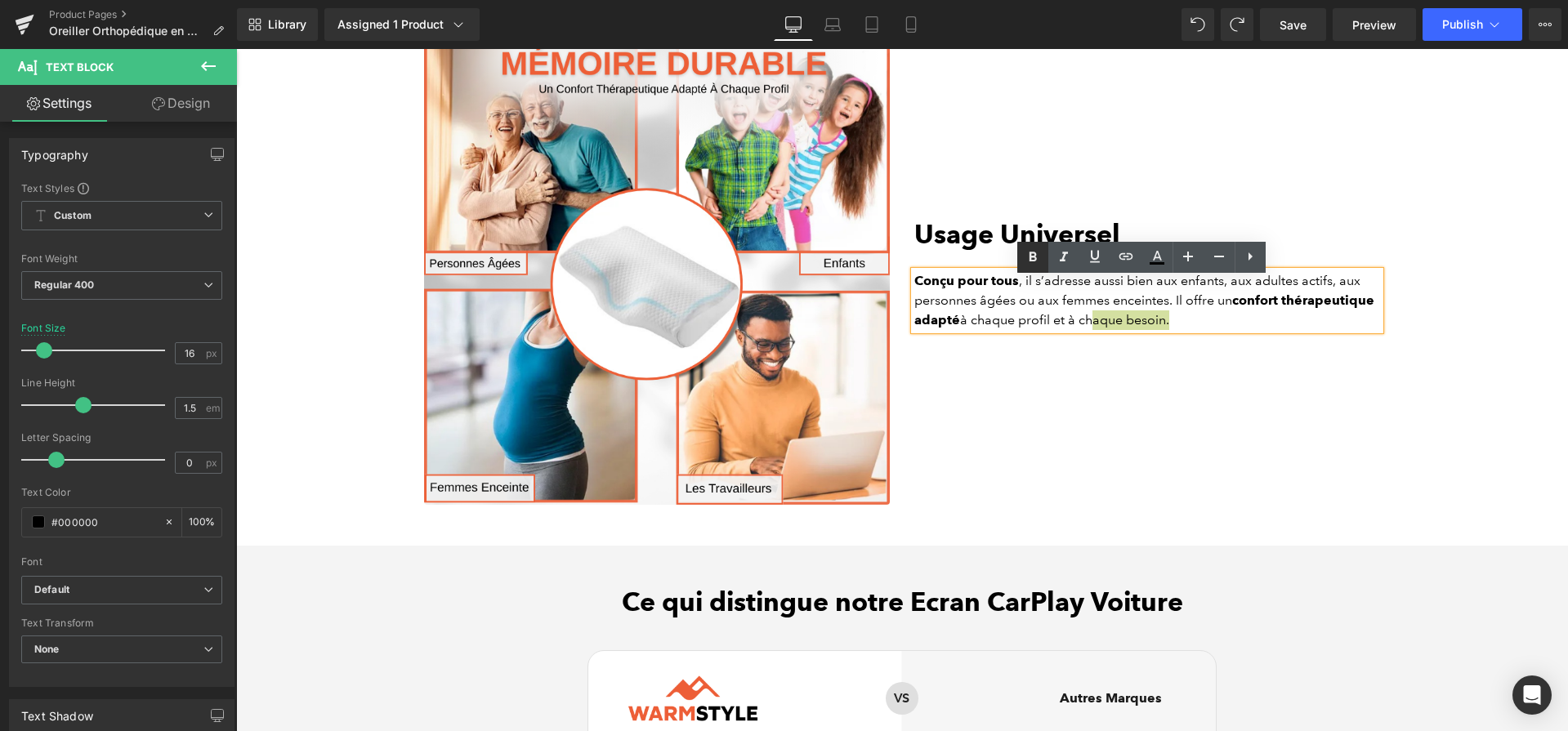
click at [1030, 259] on icon at bounding box center [1033, 256] width 7 height 10
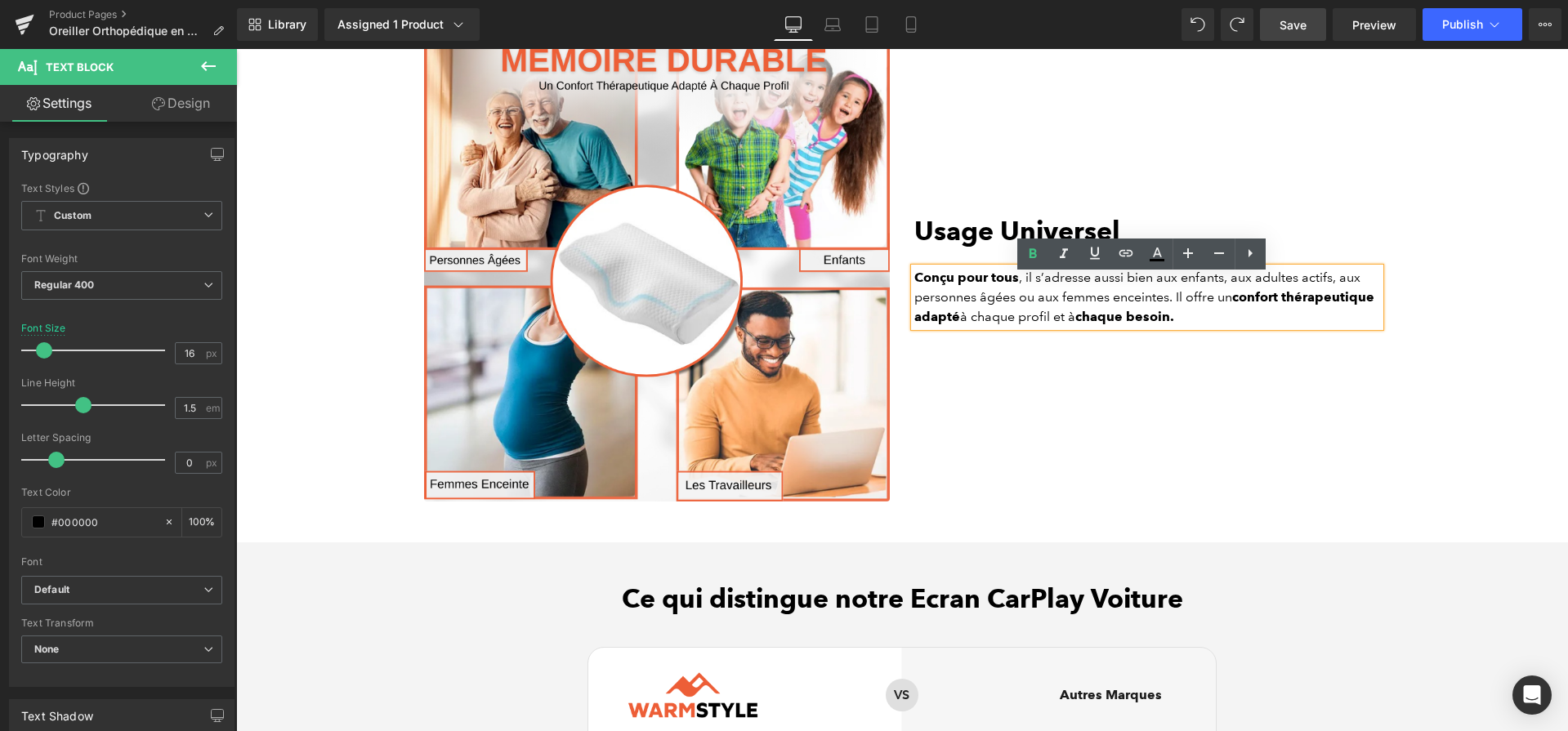
click at [1282, 24] on span "Save" at bounding box center [1293, 25] width 27 height 17
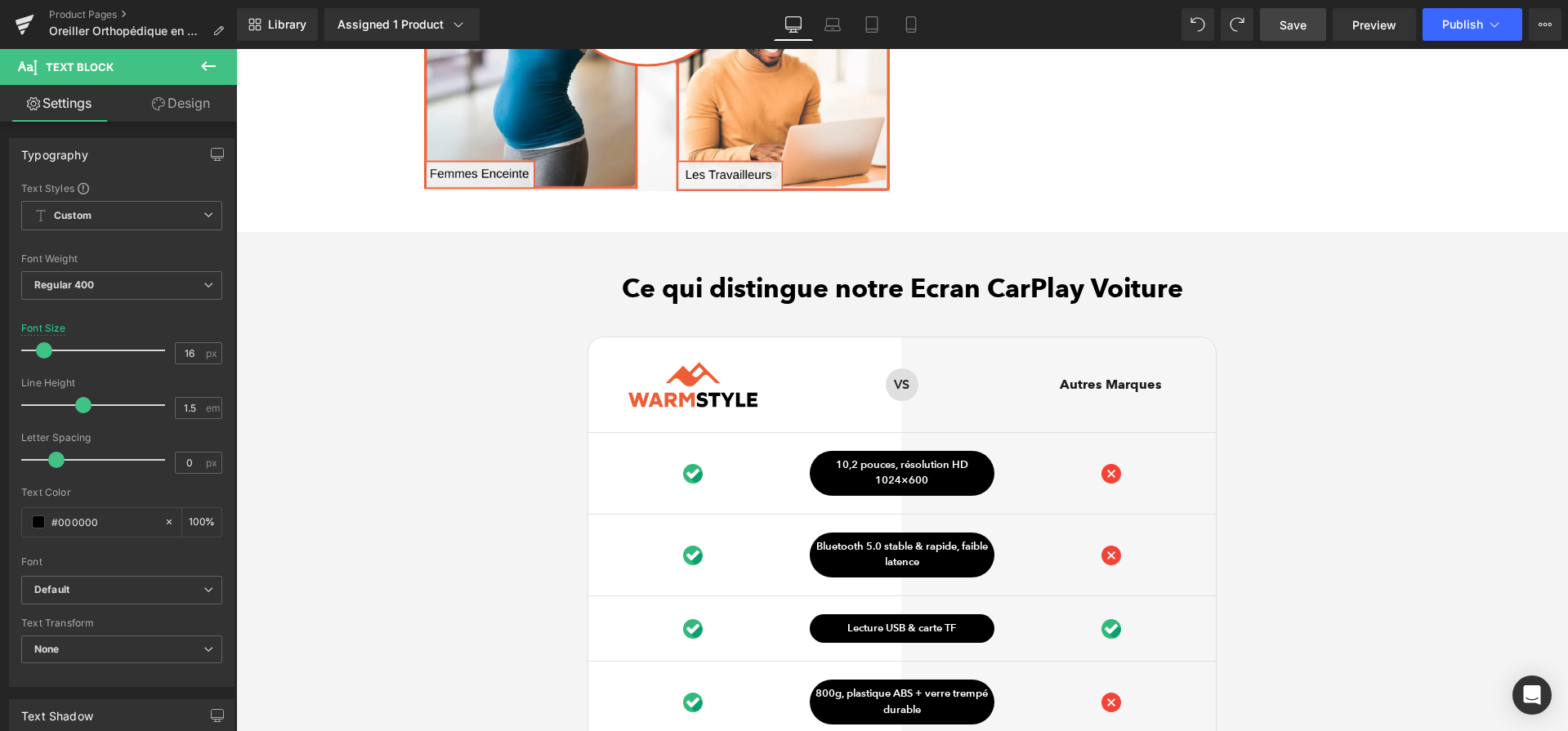
scroll to position [4636, 0]
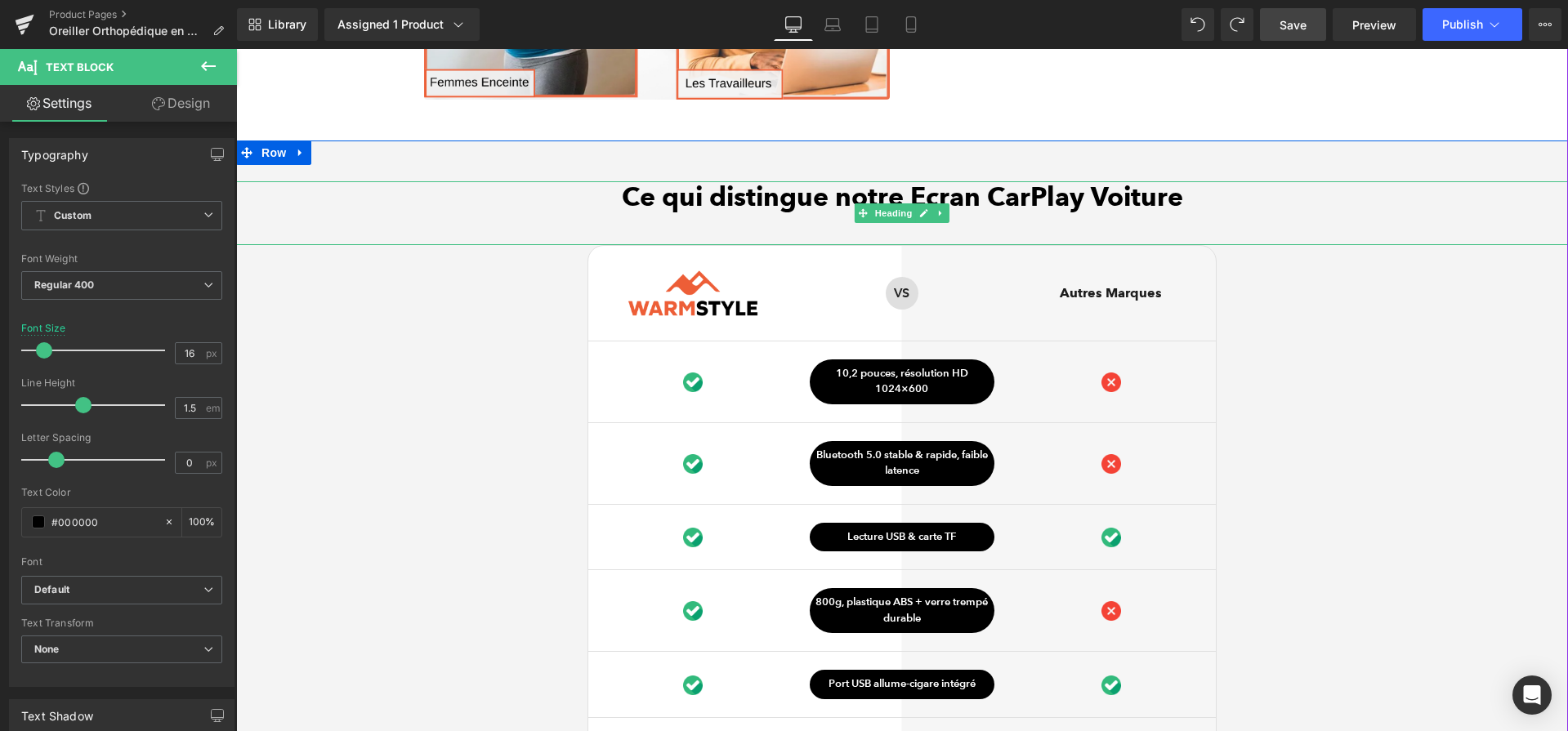
click at [961, 199] on h2 "Ce qui distingue notre Ecran CarPlay Voiture" at bounding box center [901, 197] width 1332 height 31
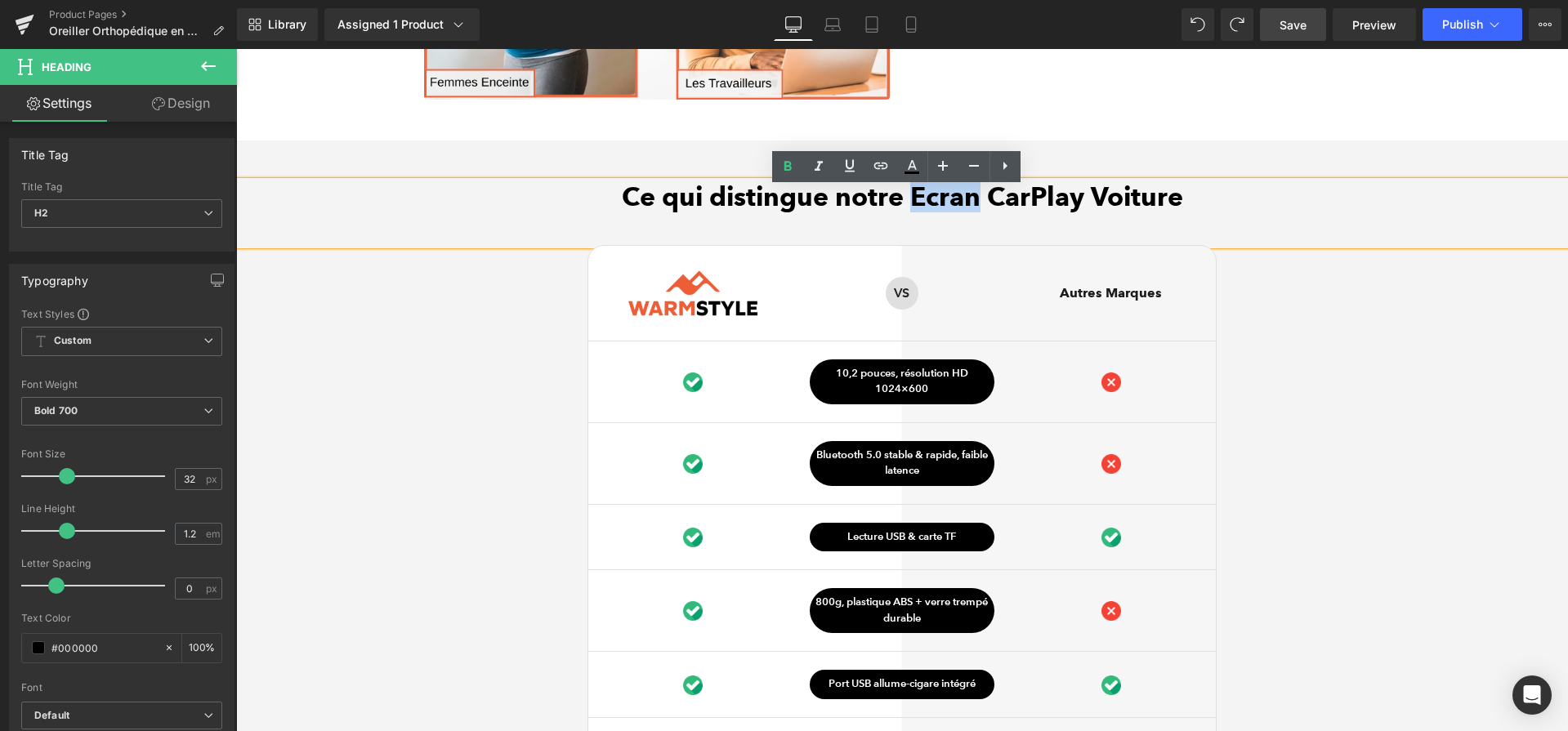
click at [914, 198] on h2 "Ce qui distingue notre Ecran CarPlay Voiture" at bounding box center [901, 197] width 1332 height 31
drag, startPoint x: 1173, startPoint y: 198, endPoint x: 907, endPoint y: 203, distance: 266.0
click at [907, 203] on h2 "Ce qui distingue notre Ecran CarPlay Voiture" at bounding box center [901, 197] width 1332 height 31
paste div
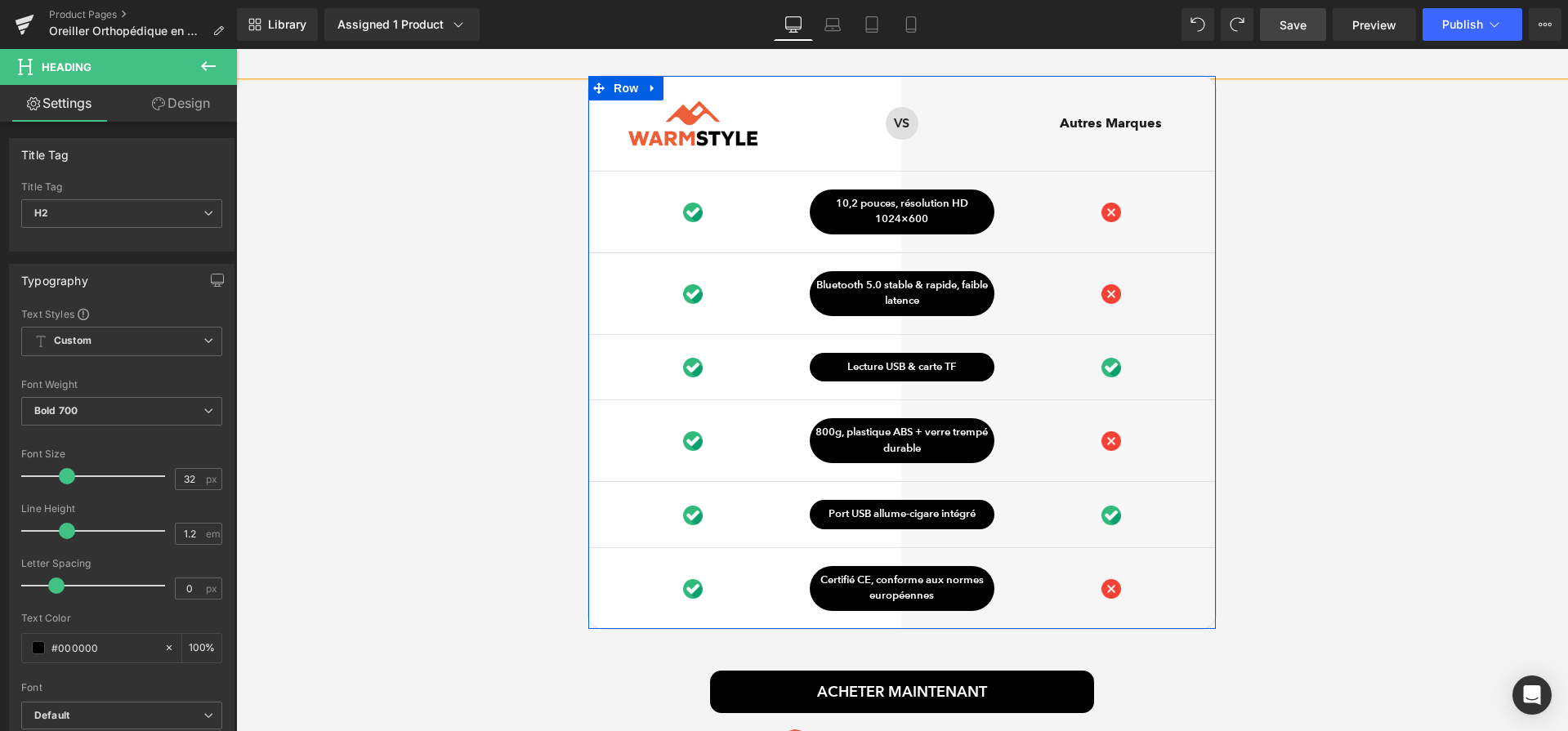
scroll to position [4879, 0]
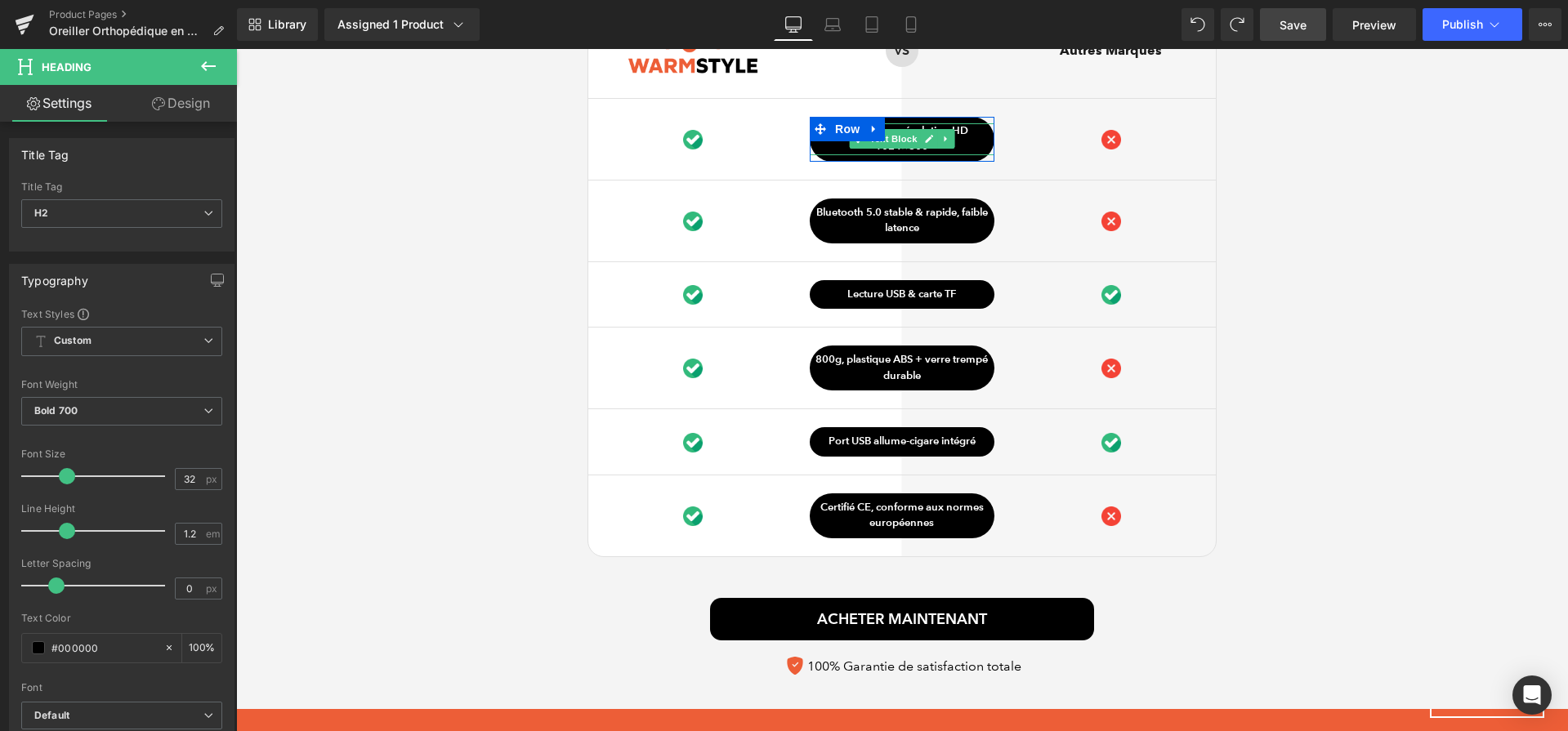
click at [901, 147] on span "Text Block" at bounding box center [892, 139] width 54 height 20
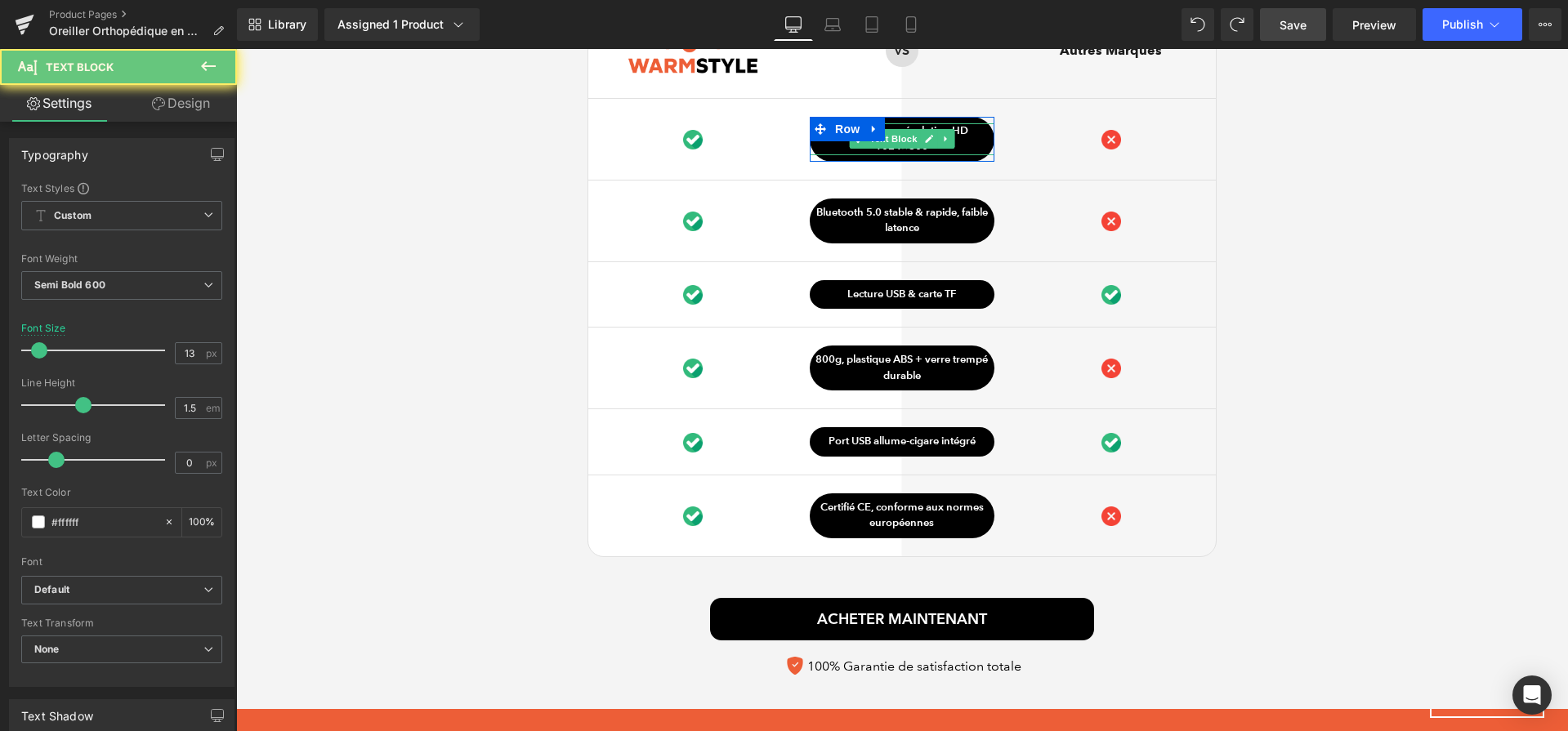
click at [925, 143] on icon at bounding box center [929, 138] width 8 height 8
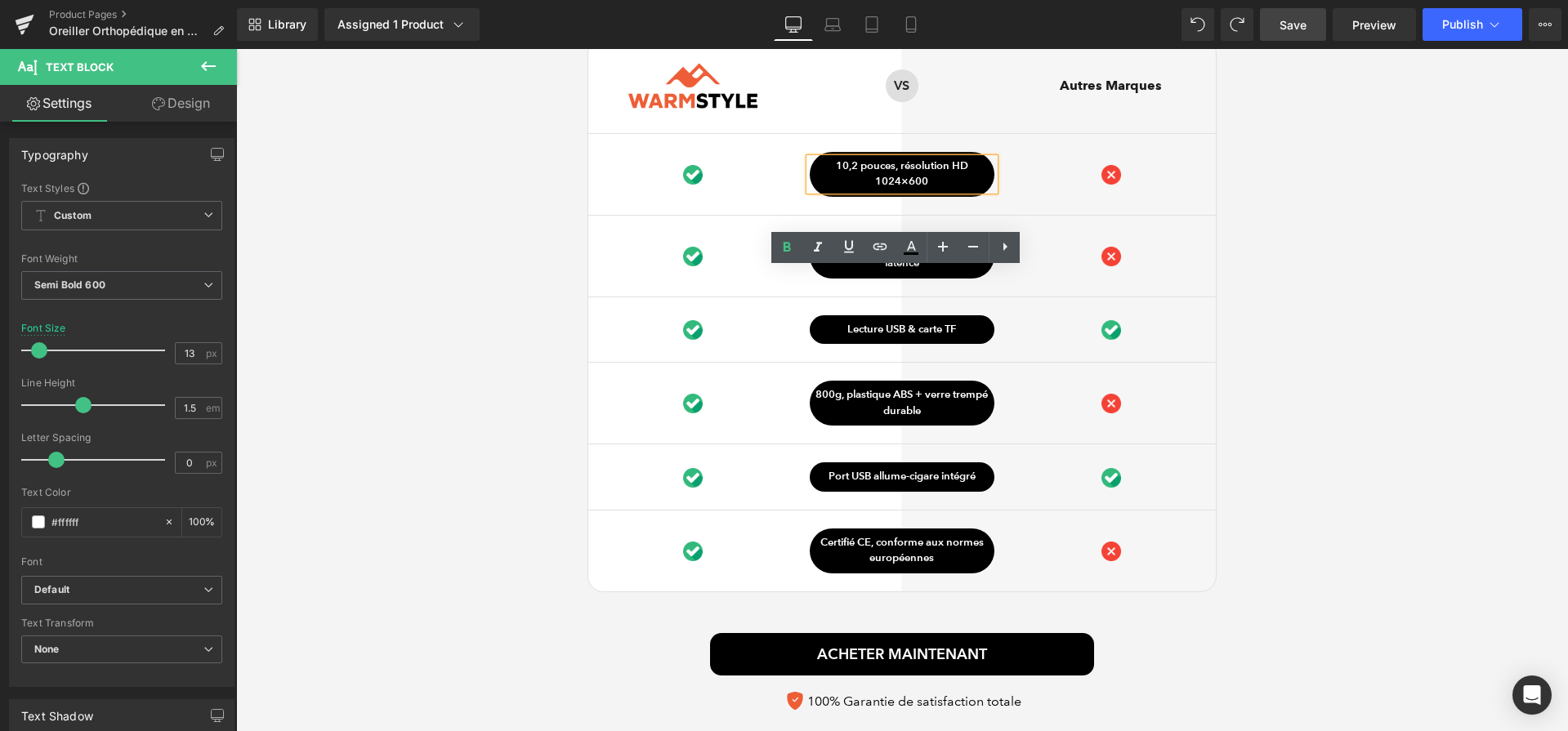
scroll to position [4675, 0]
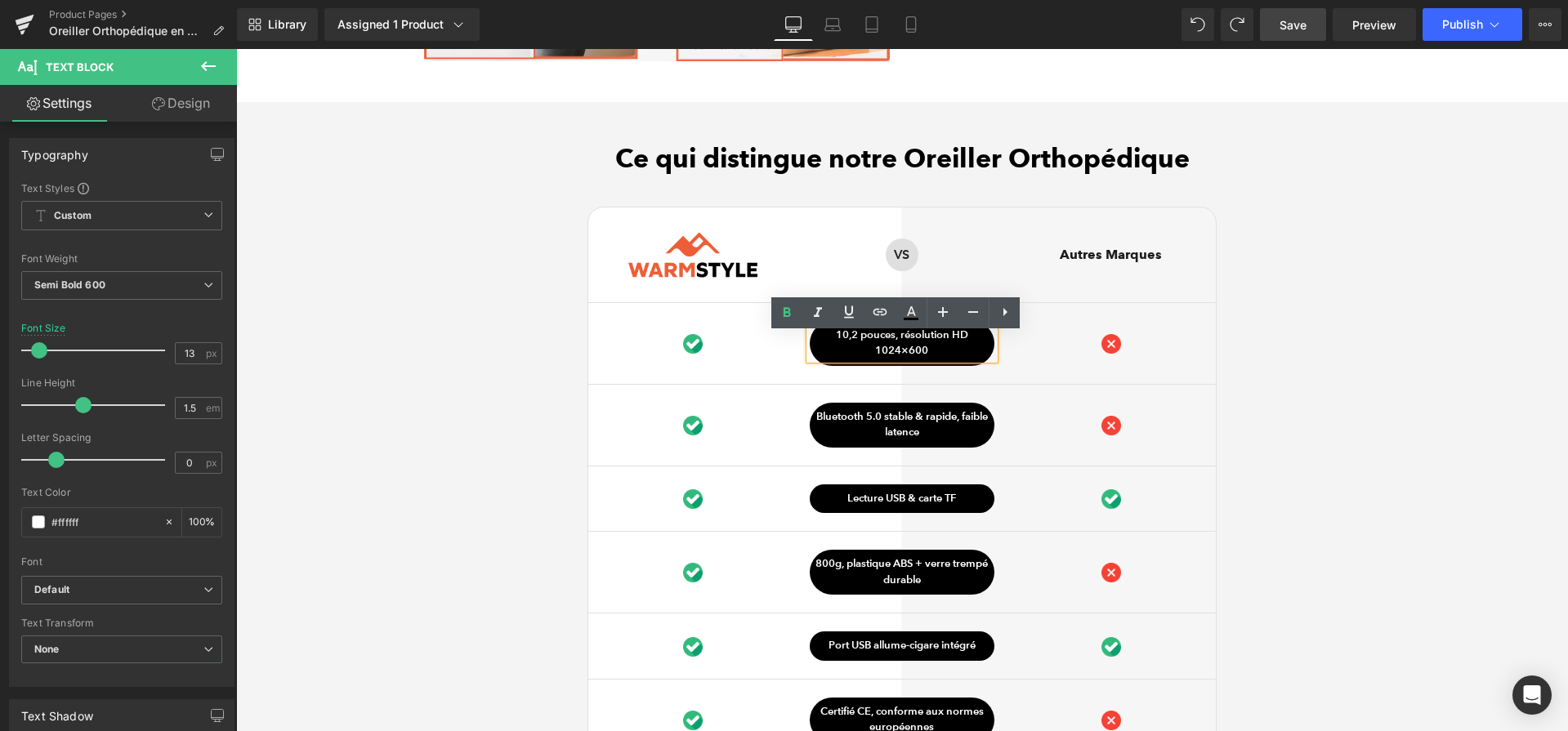
click at [891, 360] on p "10,2 pouces, résolution HD 1024×600" at bounding box center [901, 343] width 185 height 32
paste div
click at [1390, 309] on div "Ce qui distingue notre Oreiller Orthopédique Heading Image Row VS Text Block Ro…" at bounding box center [901, 516] width 1332 height 746
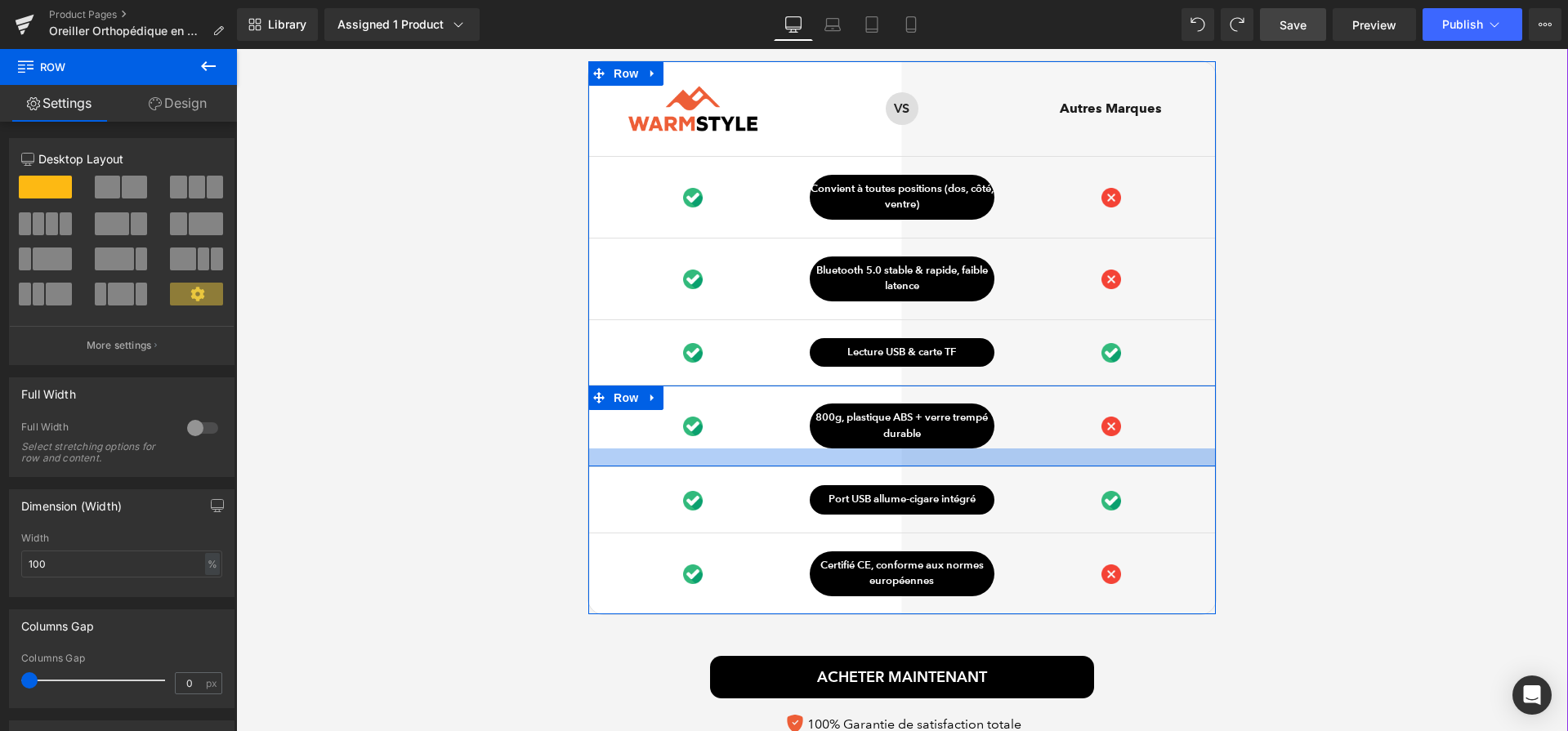
scroll to position [4809, 0]
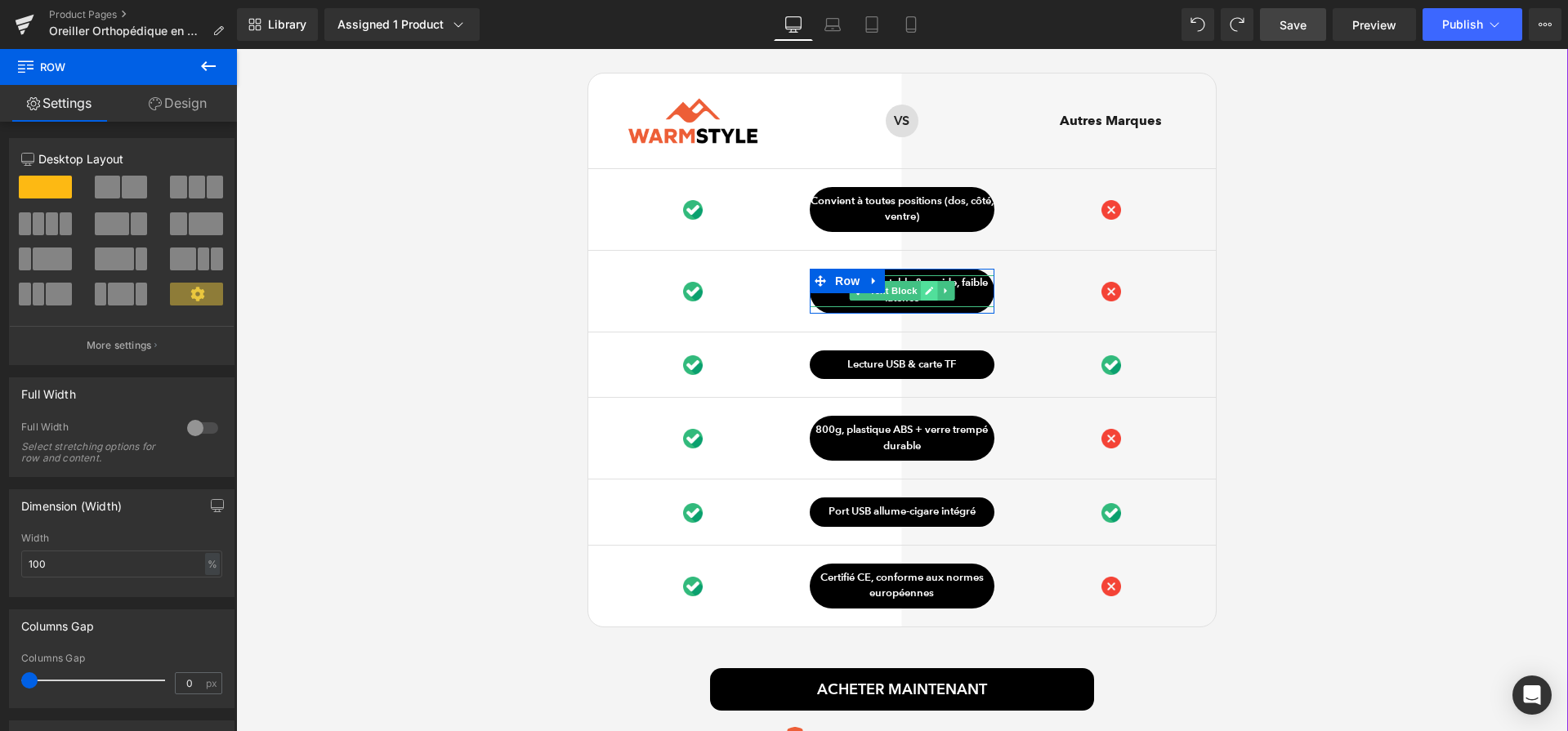
click at [925, 295] on icon at bounding box center [929, 290] width 8 height 8
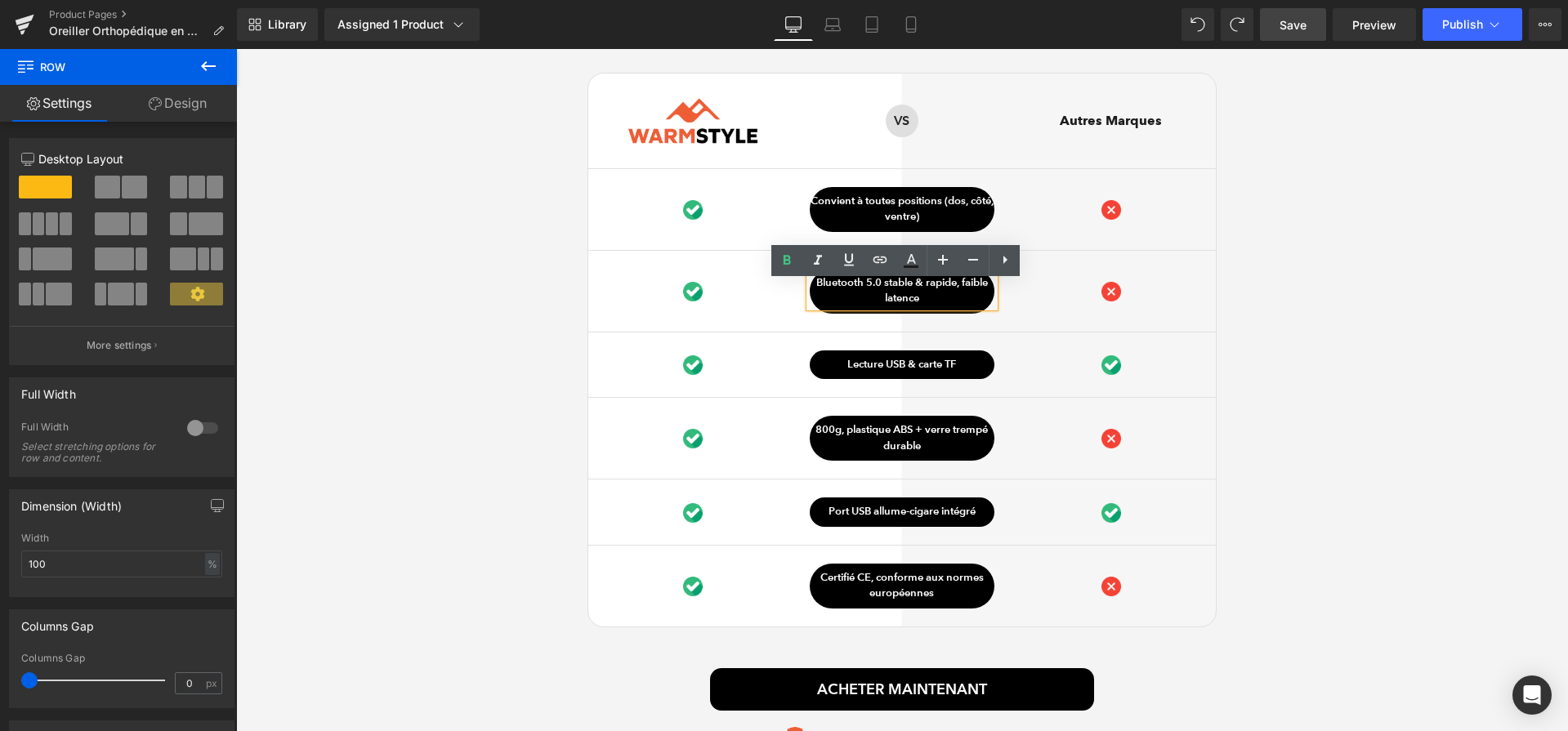
click at [924, 299] on p "Bluetooth 5.0 stable & rapide, faible latence" at bounding box center [901, 290] width 185 height 32
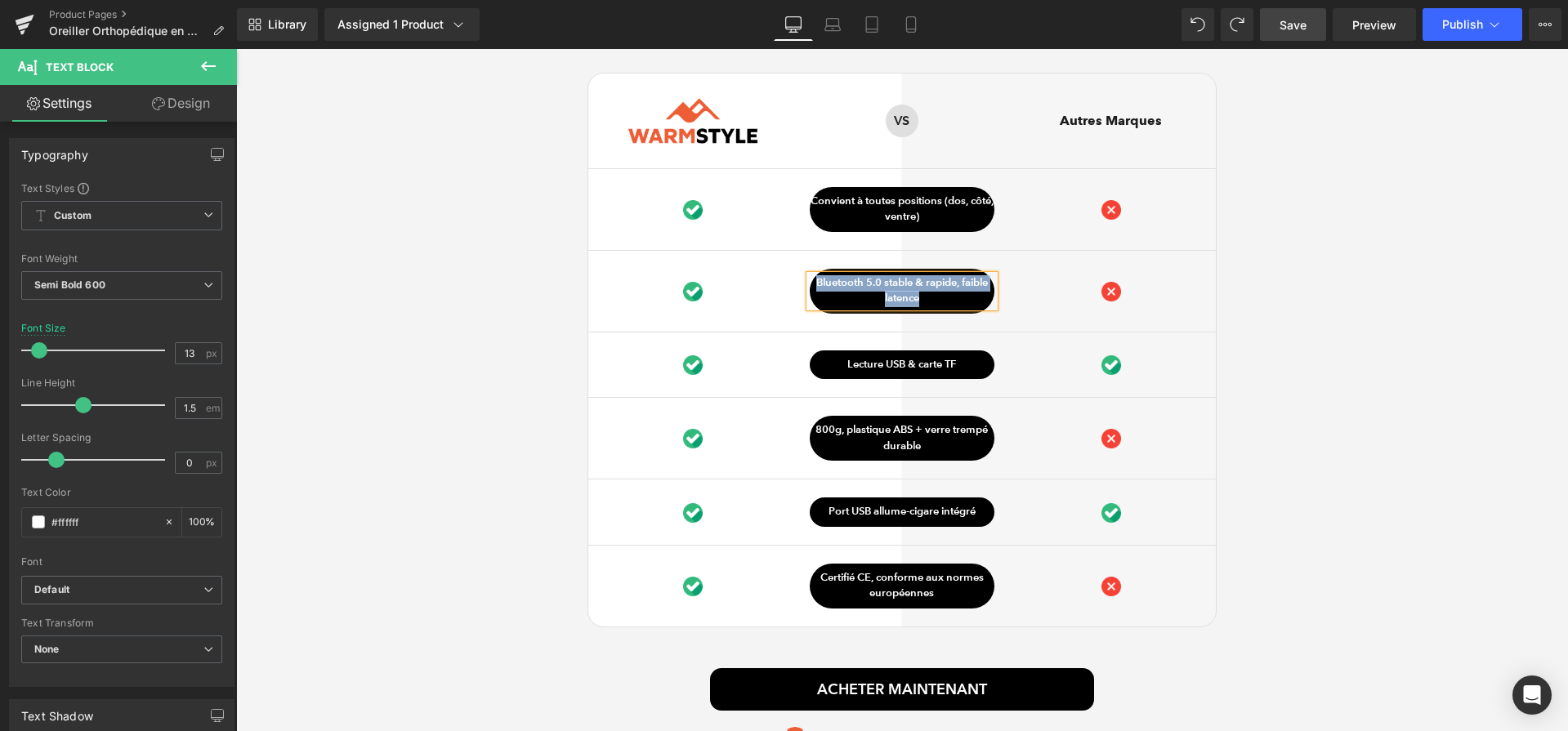
paste div
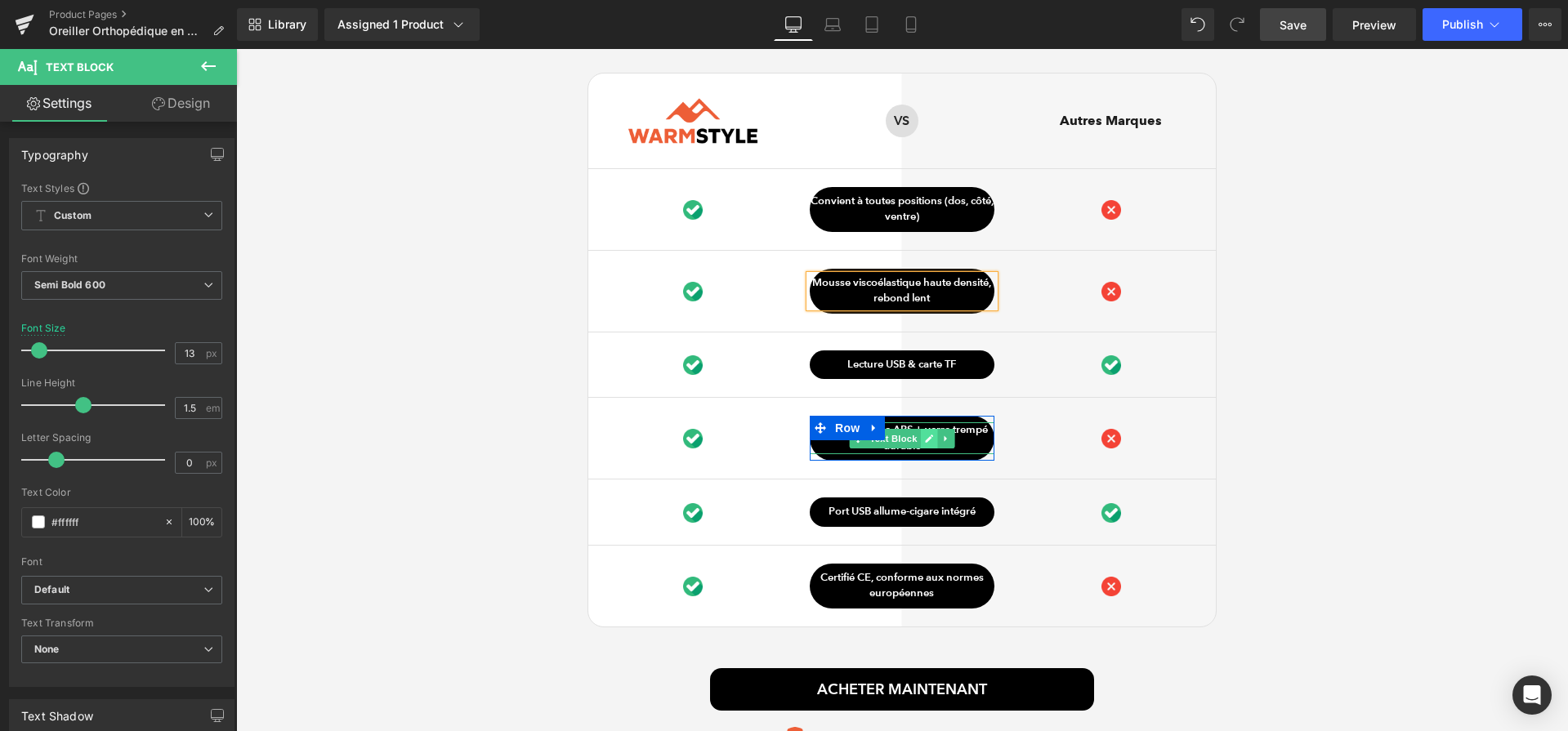
click at [925, 442] on icon at bounding box center [929, 438] width 8 height 8
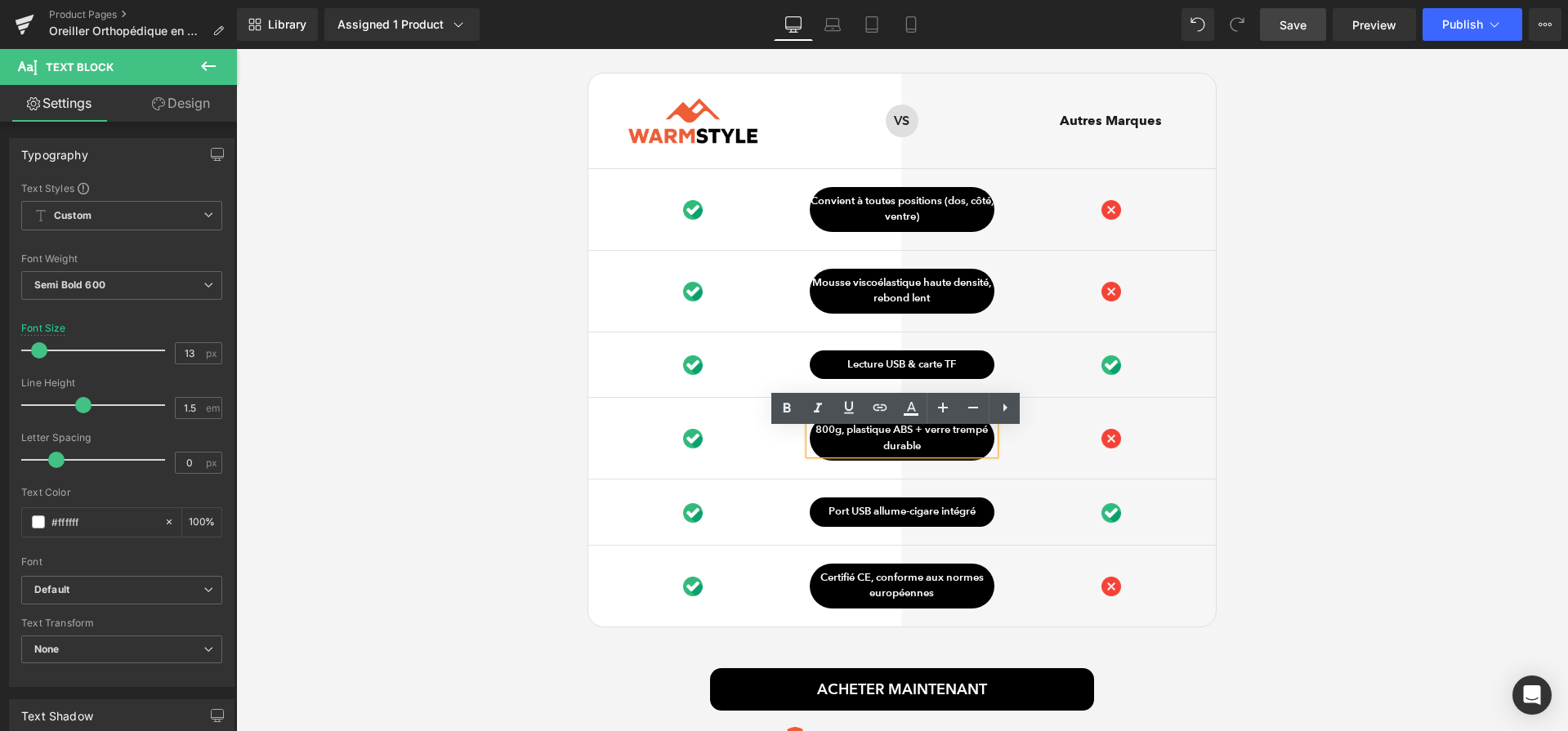
click at [923, 453] on p "800g, plastique ABS + verre trempé durable" at bounding box center [901, 438] width 185 height 32
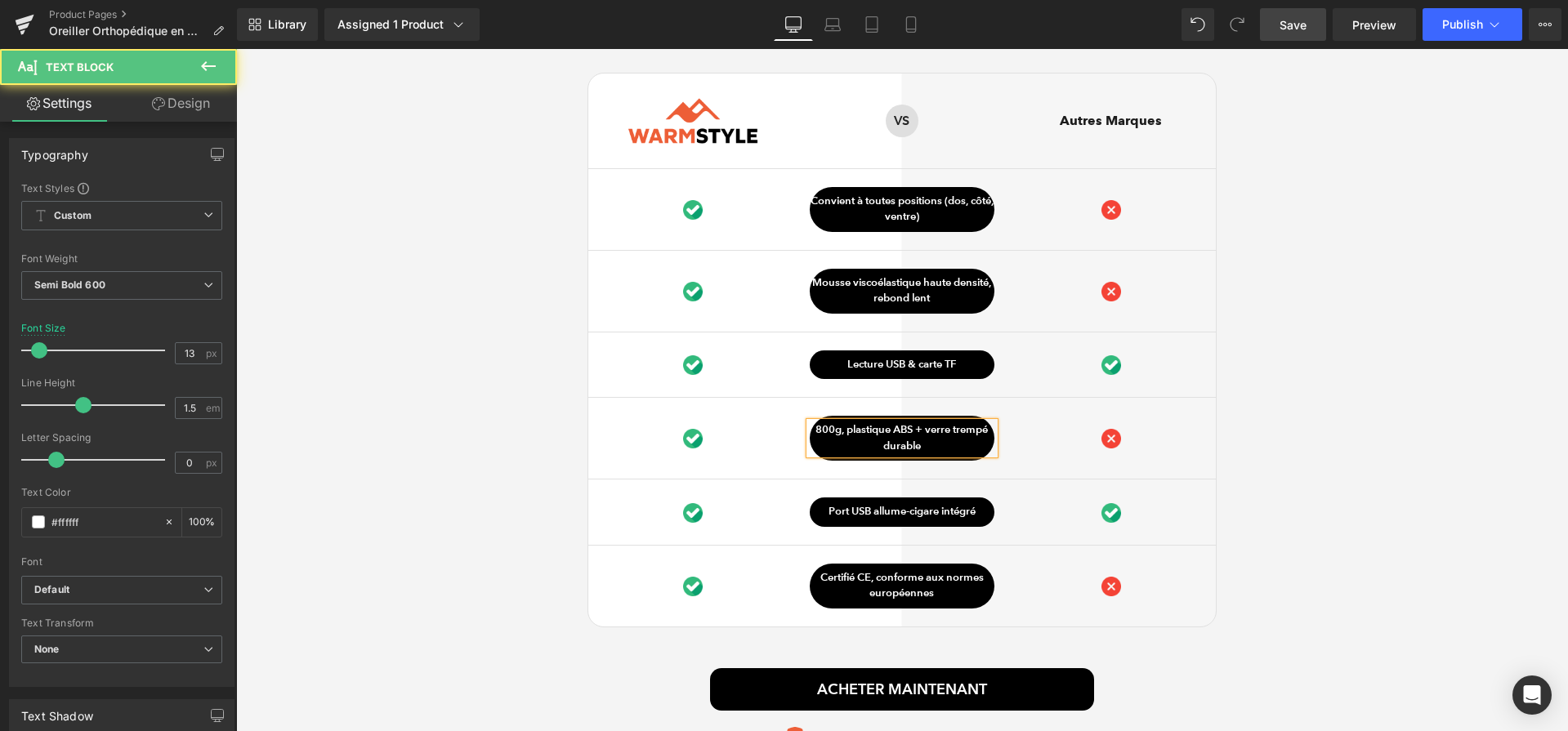
paste div
drag, startPoint x: 887, startPoint y: 437, endPoint x: 979, endPoint y: 442, distance: 92.1
click at [979, 442] on p "Tissu respirant hypoallergénique, amovible et lavable en machine" at bounding box center [901, 438] width 185 height 32
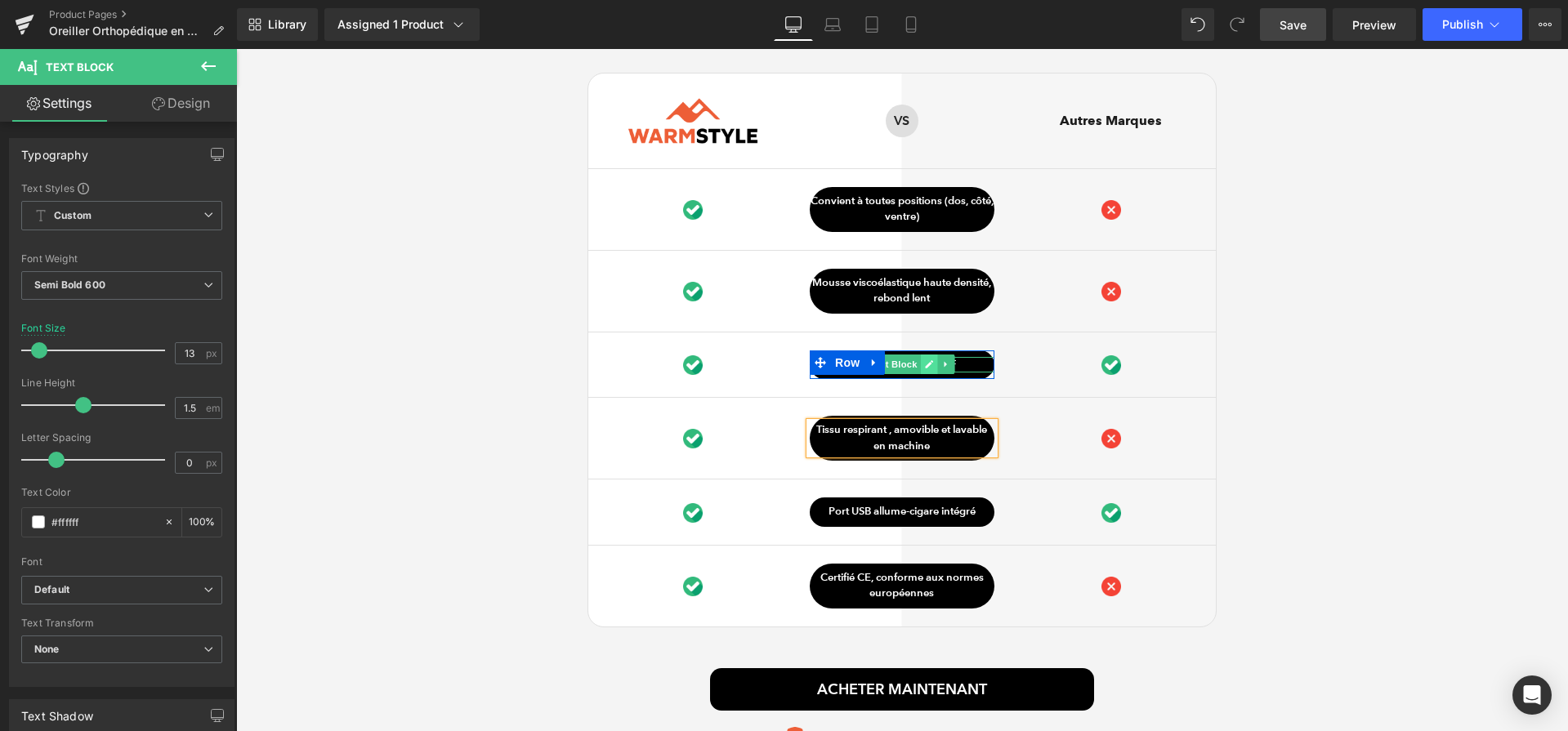
click at [921, 374] on link at bounding box center [929, 365] width 17 height 20
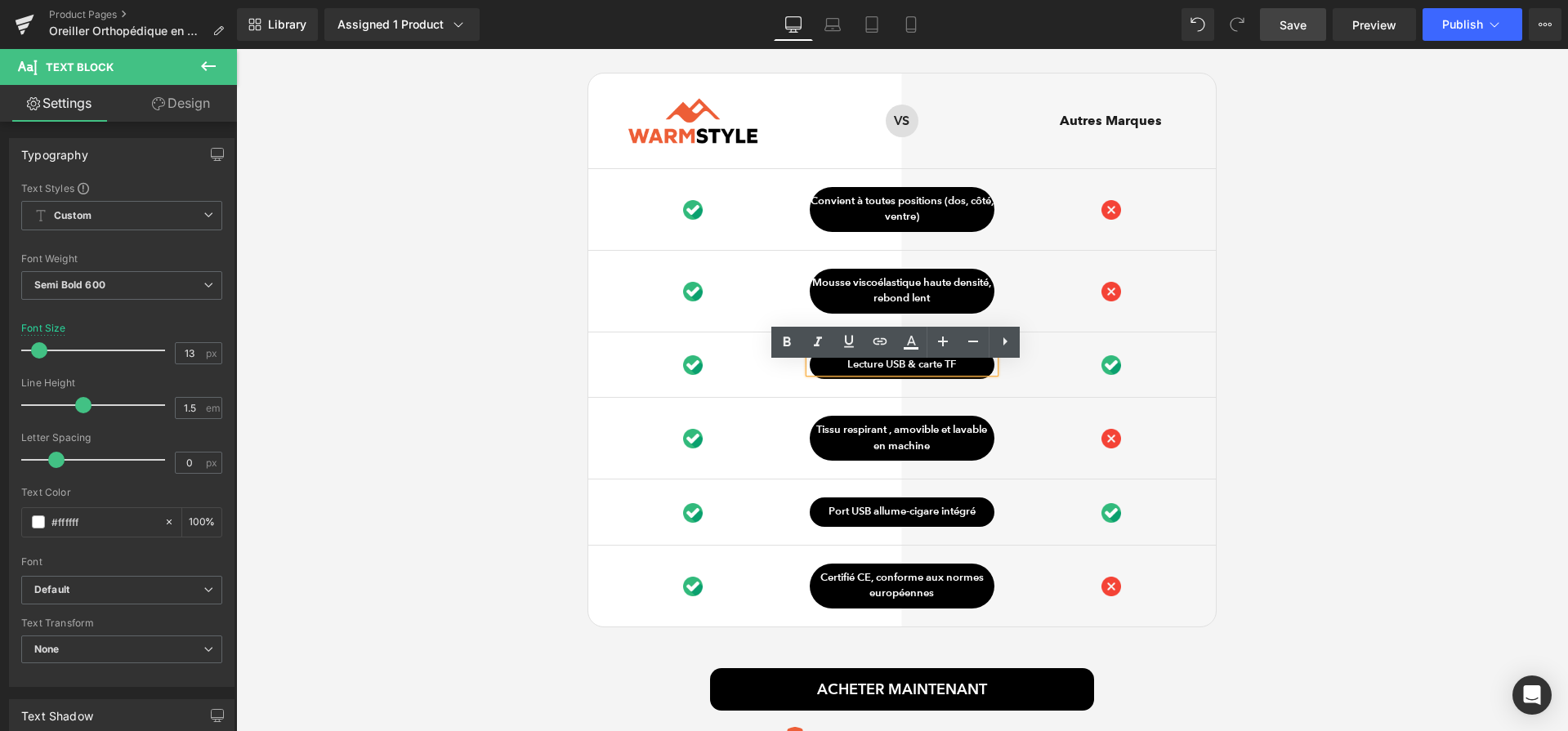
click at [916, 373] on p "Lecture USB & carte TF" at bounding box center [901, 365] width 185 height 16
paste div
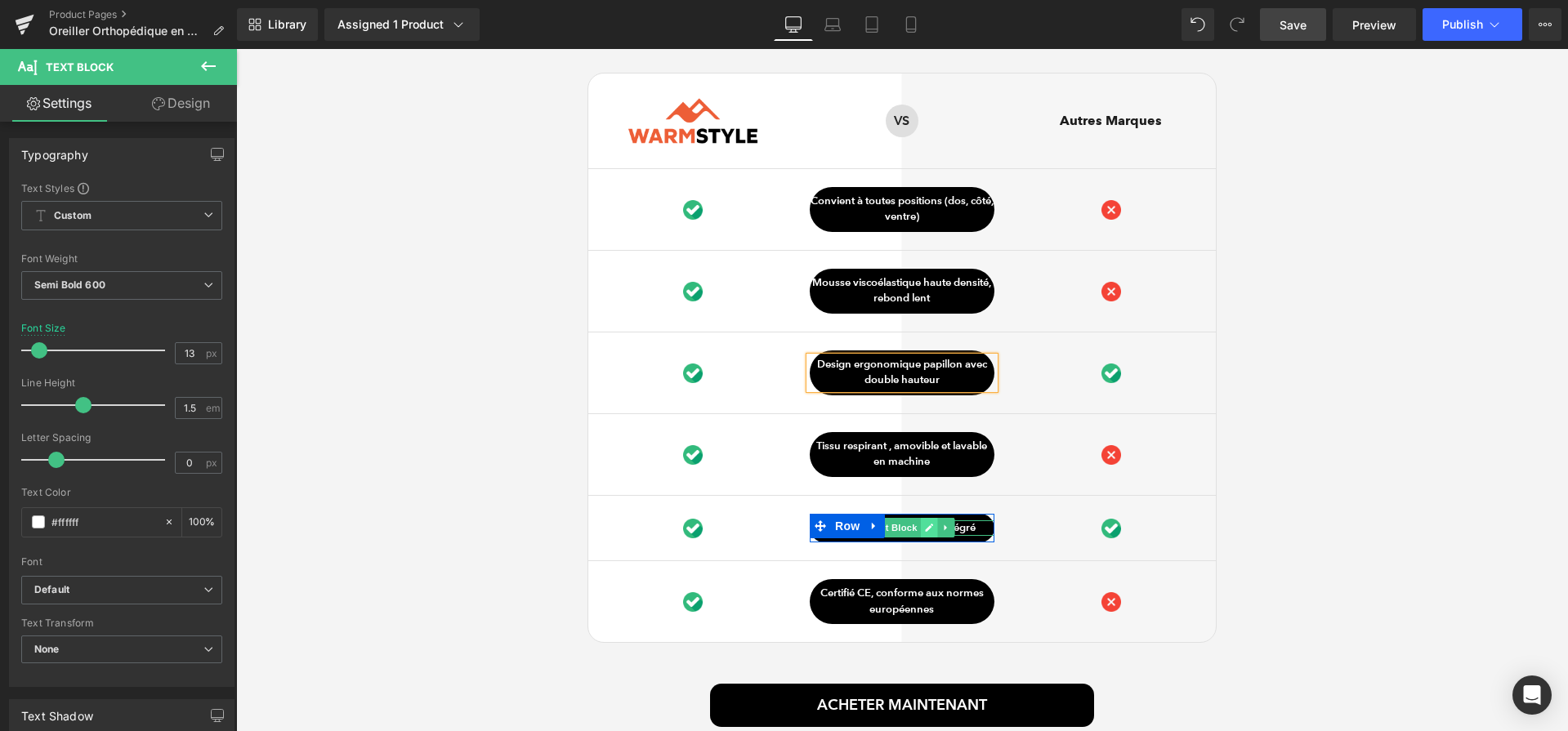
click at [924, 533] on icon at bounding box center [929, 527] width 9 height 10
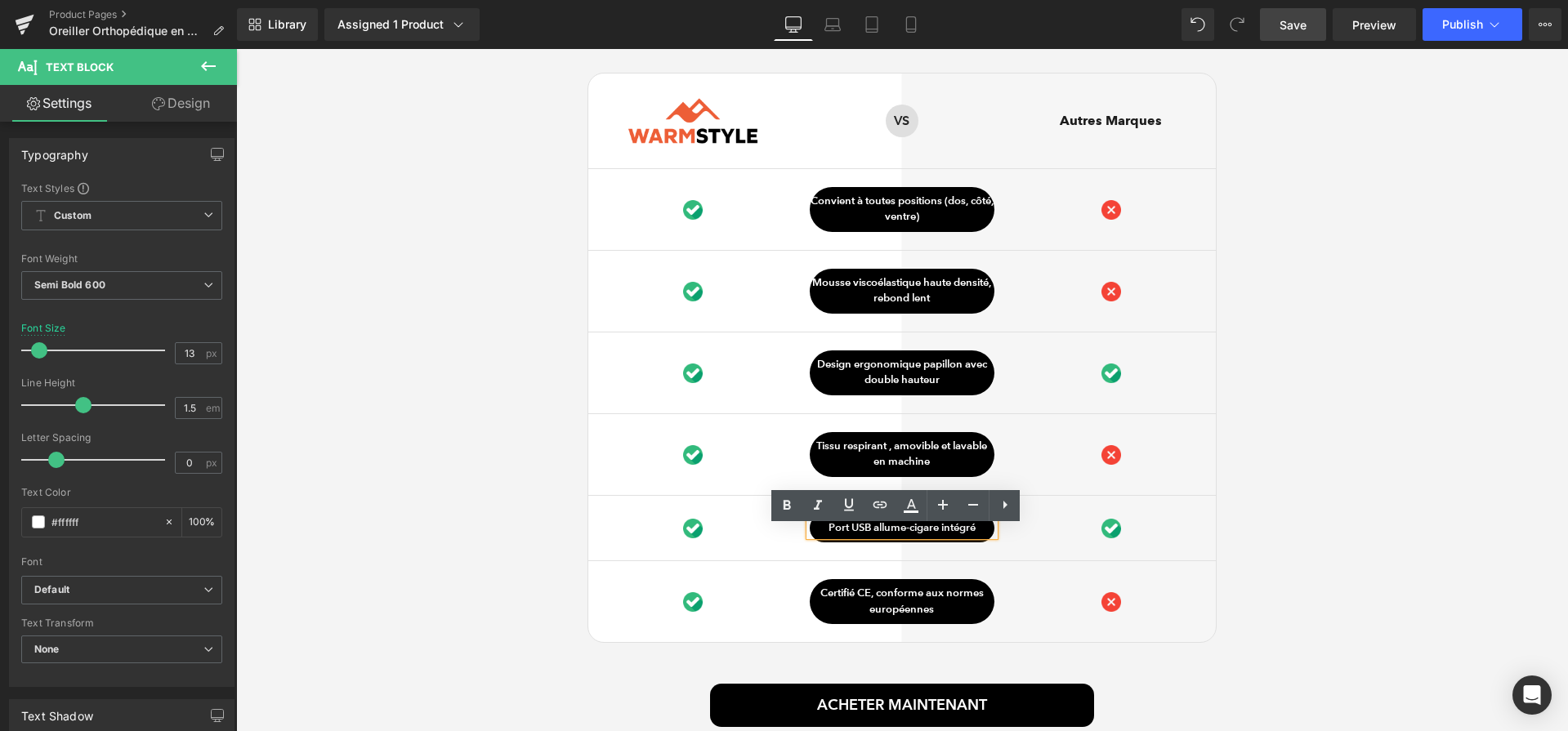
click at [919, 537] on p "Port USB allume-cigare intégré" at bounding box center [901, 529] width 185 height 16
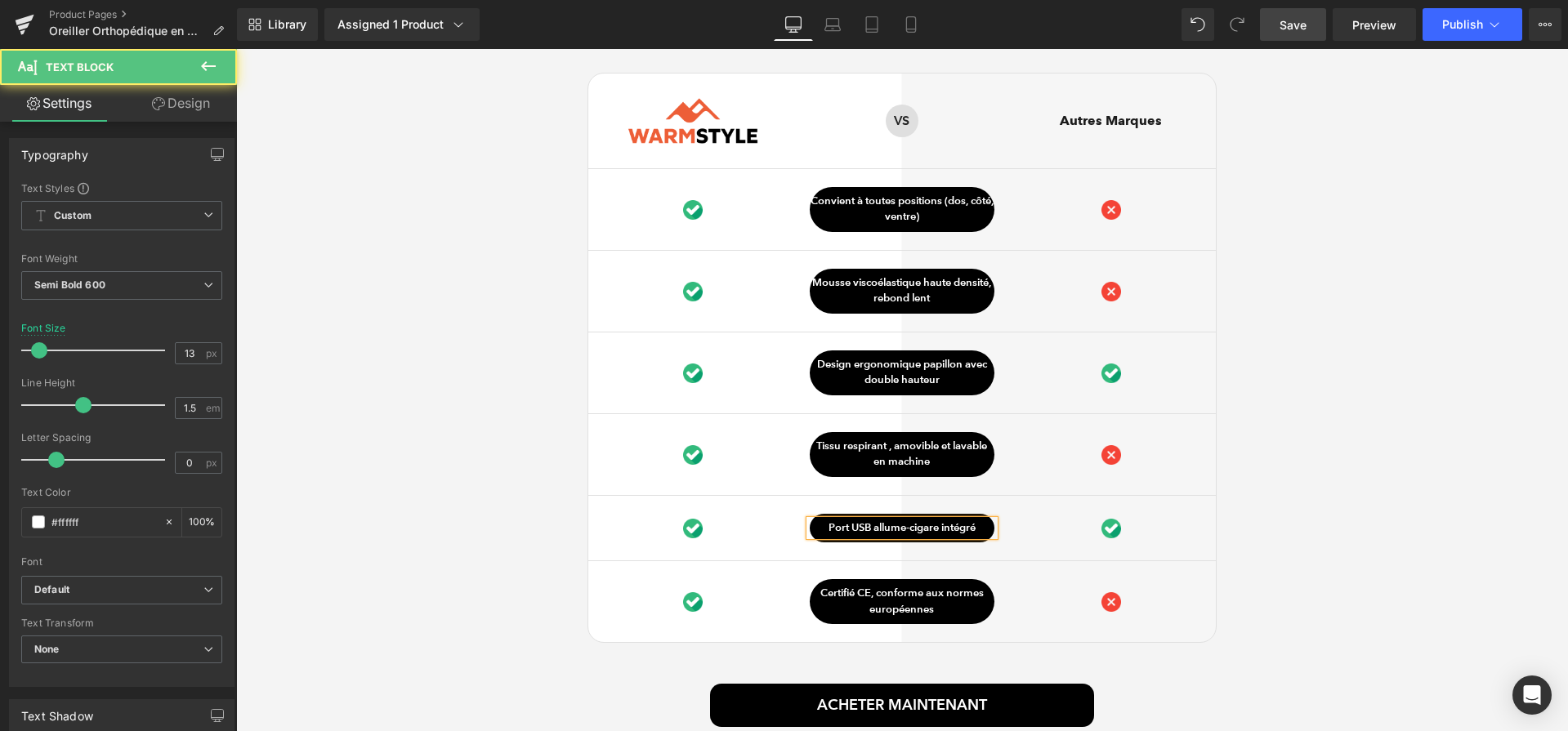
paste div
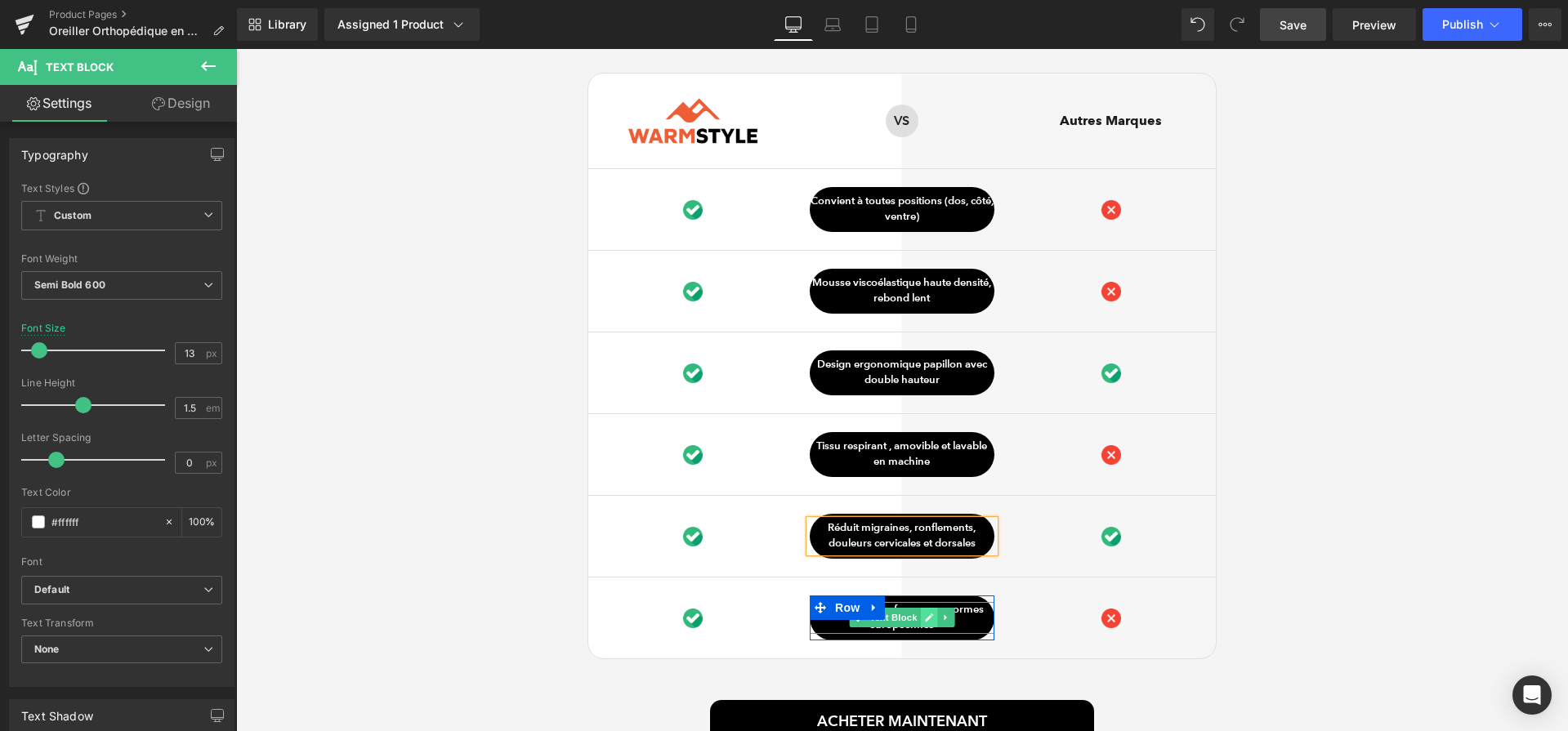
click at [924, 623] on icon at bounding box center [929, 617] width 9 height 10
click at [920, 625] on p "Certifié CE, conforme aux normes européennes" at bounding box center [901, 617] width 185 height 32
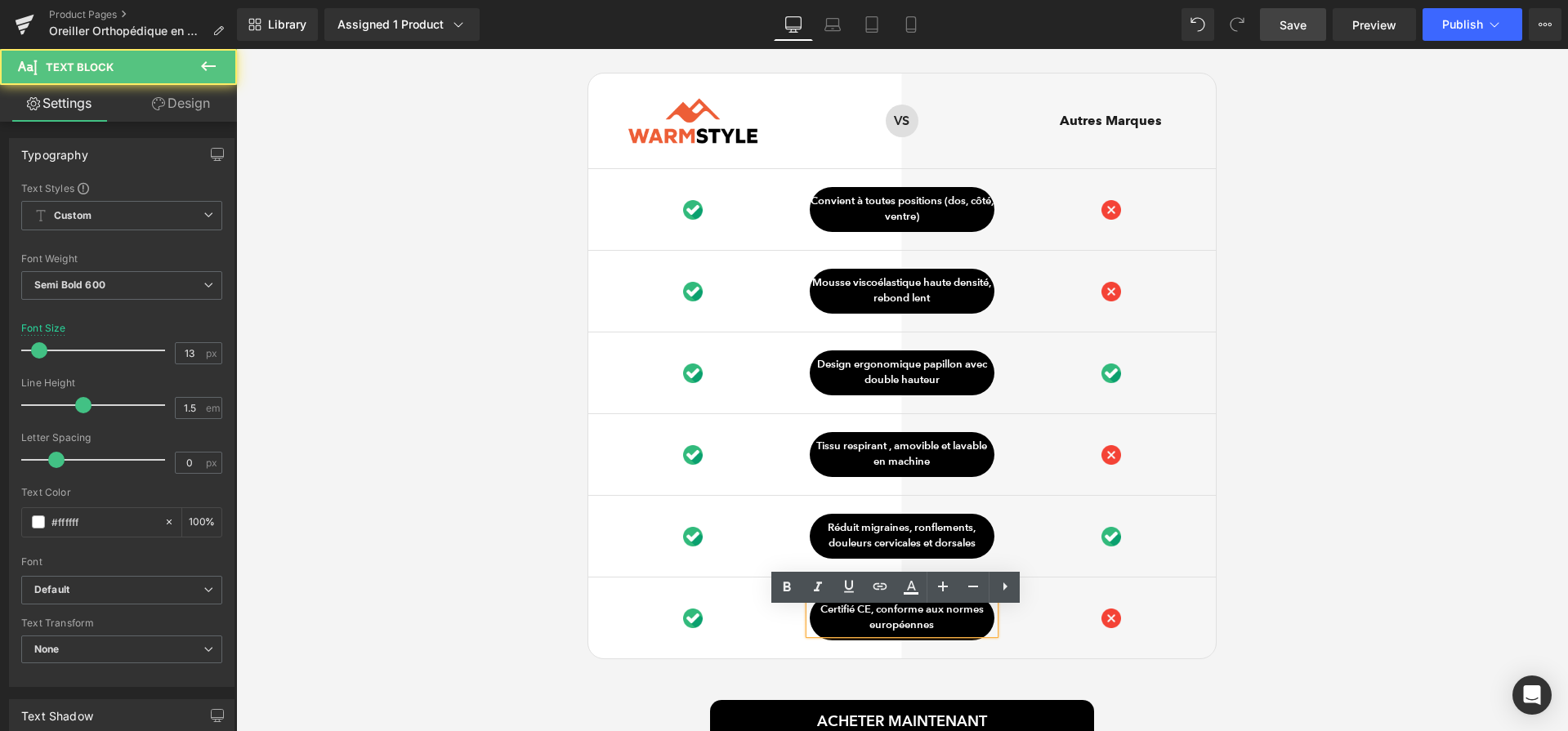
paste div
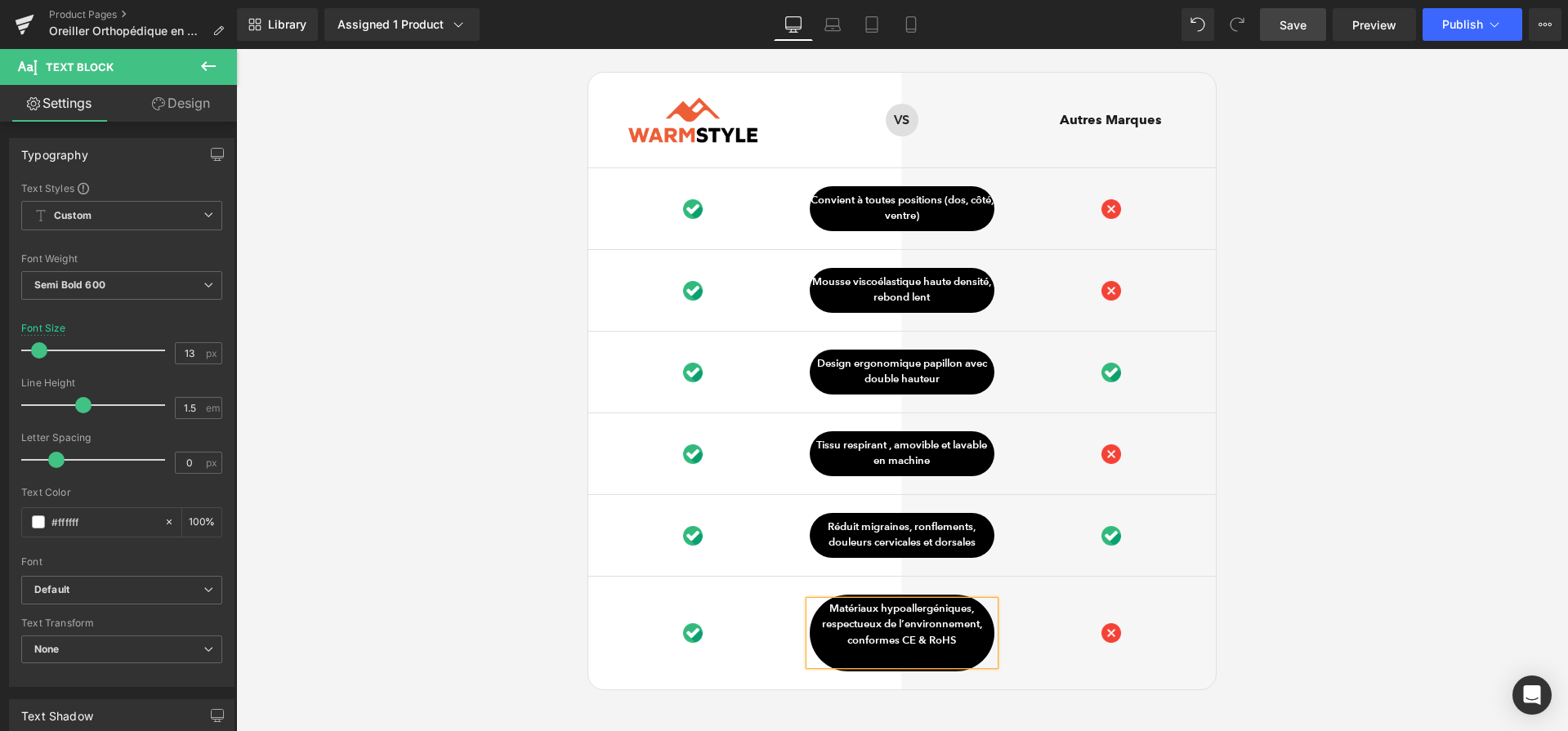
scroll to position [4826, 0]
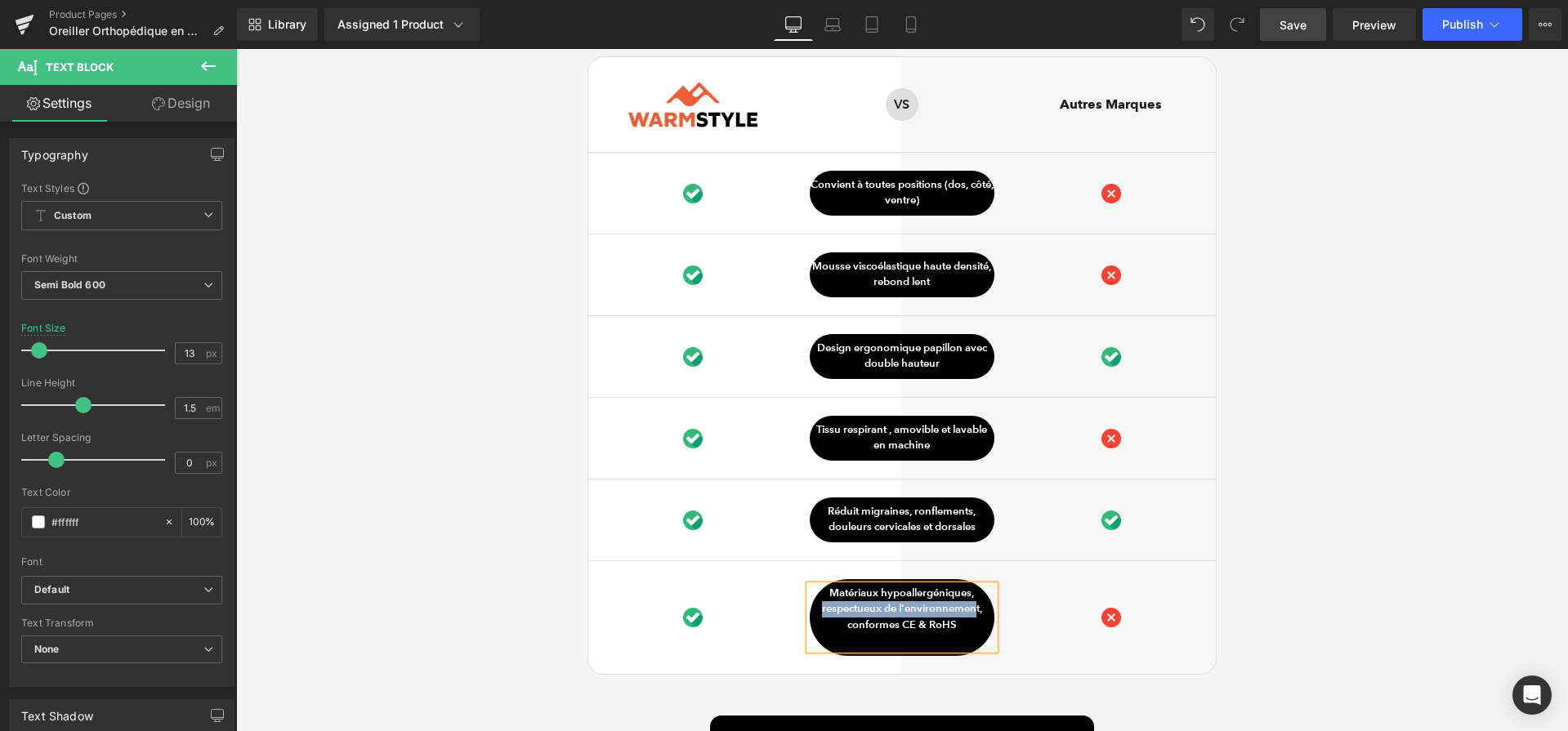
drag, startPoint x: 811, startPoint y: 616, endPoint x: 972, endPoint y: 617, distance: 161.0
click at [972, 617] on p "Matériaux hypoallergéniques, respectueux de l’environnement, conformes CE & RoHS" at bounding box center [901, 610] width 185 height 48
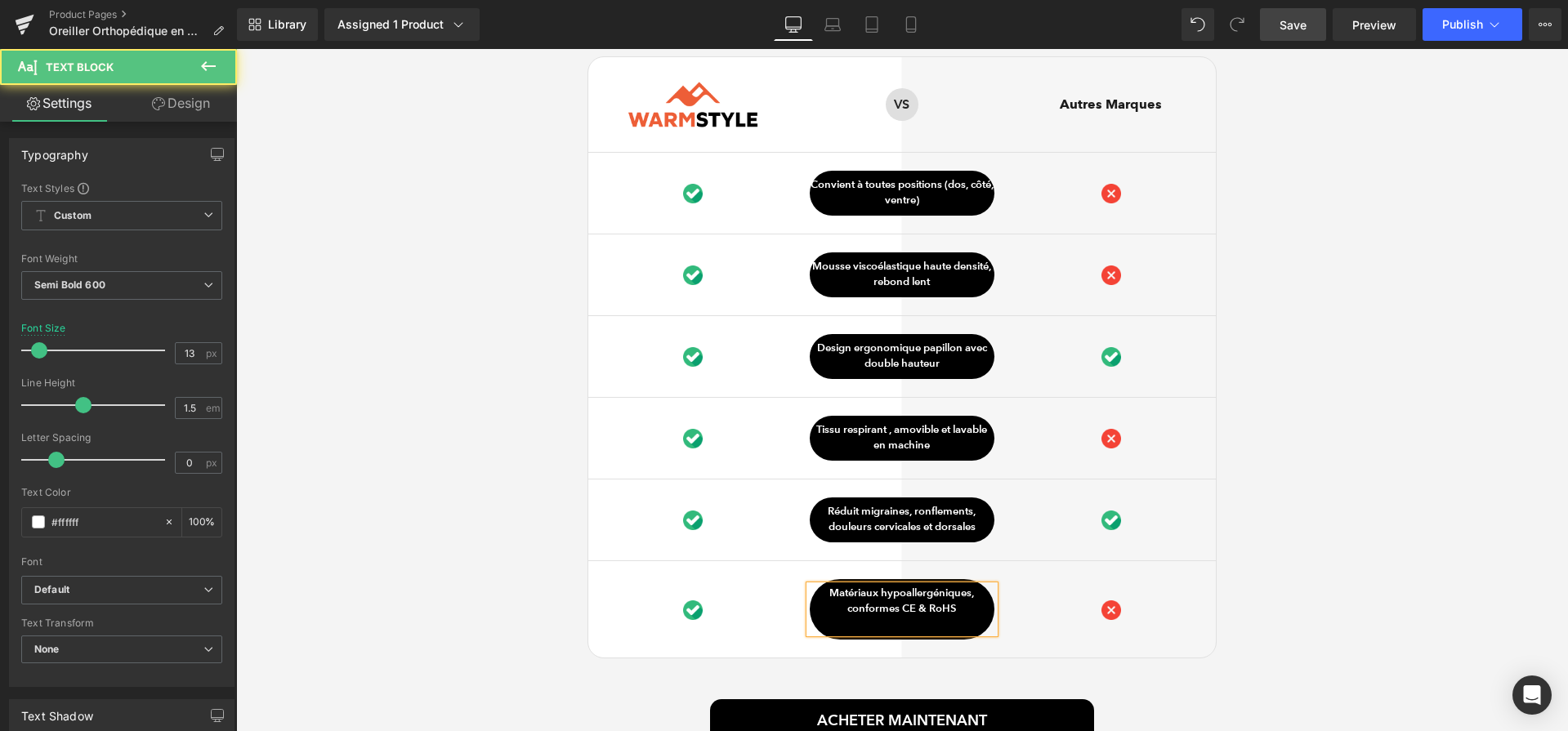
click at [850, 634] on p at bounding box center [901, 626] width 185 height 16
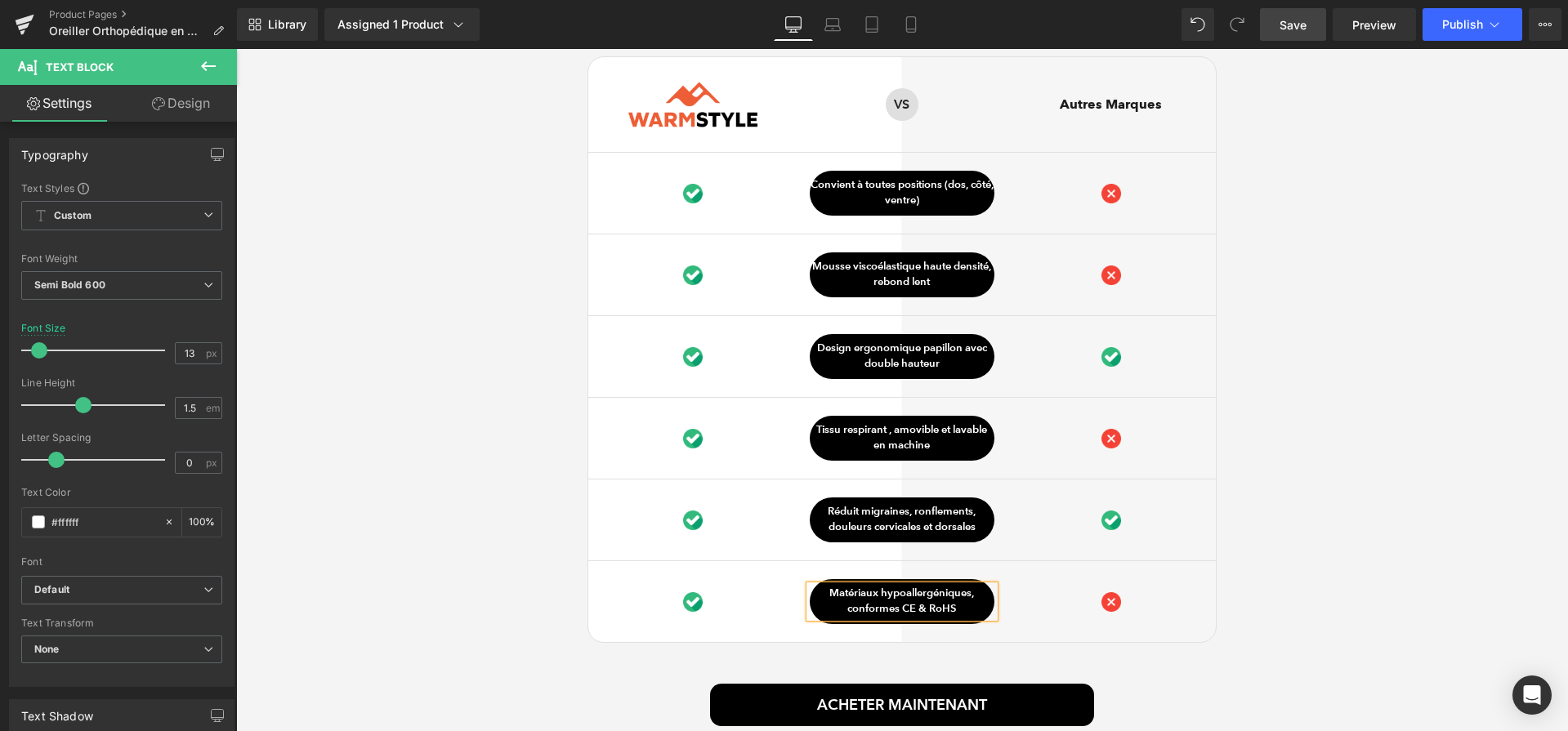
click at [1460, 475] on div "Ce qui distingue notre Oreiller Orthopédique Heading Image Row VS Text Block Ro…" at bounding box center [901, 381] width 1332 height 778
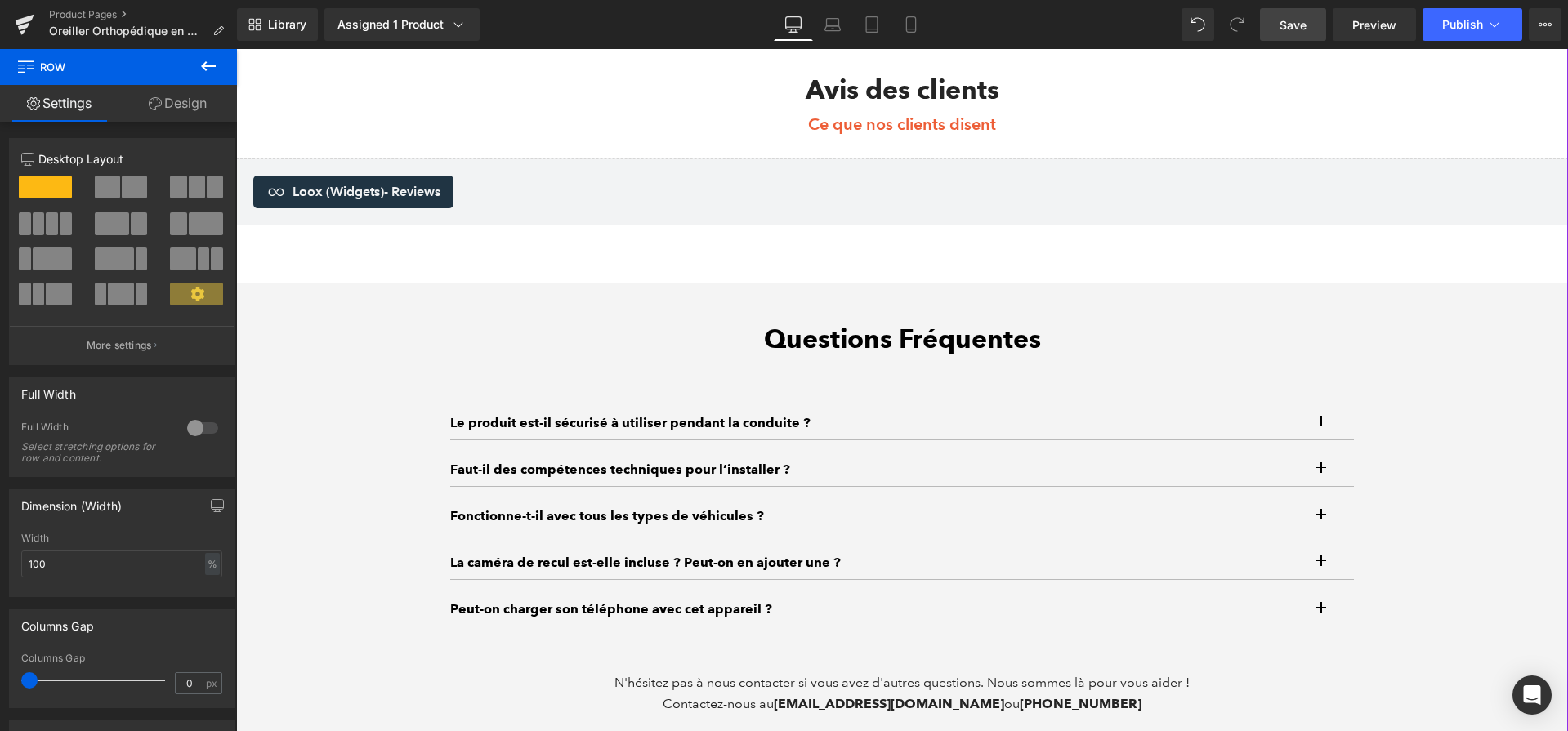
scroll to position [5630, 0]
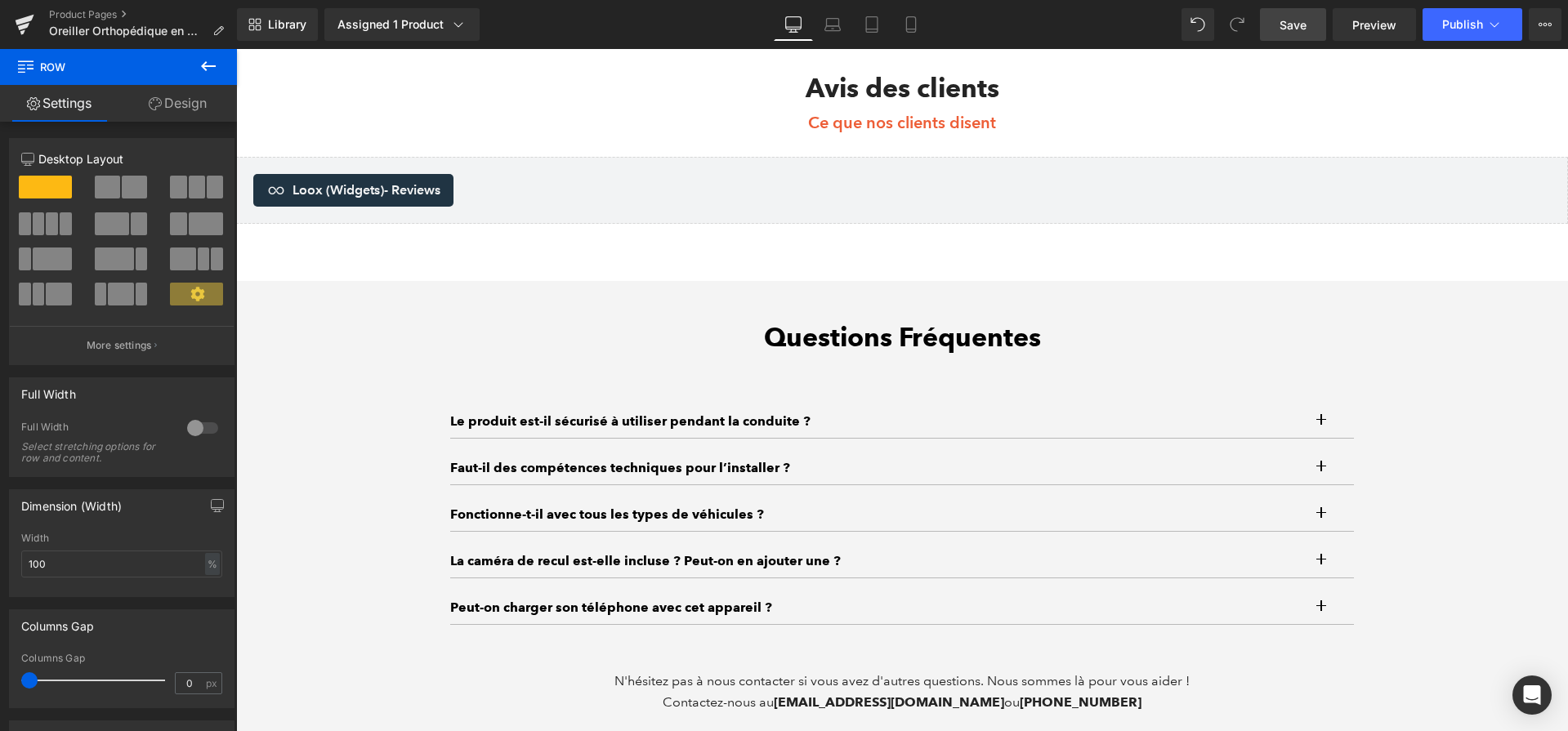
drag, startPoint x: 1295, startPoint y: 33, endPoint x: 1004, endPoint y: 339, distance: 422.3
click at [1295, 33] on span "Save" at bounding box center [1293, 25] width 27 height 17
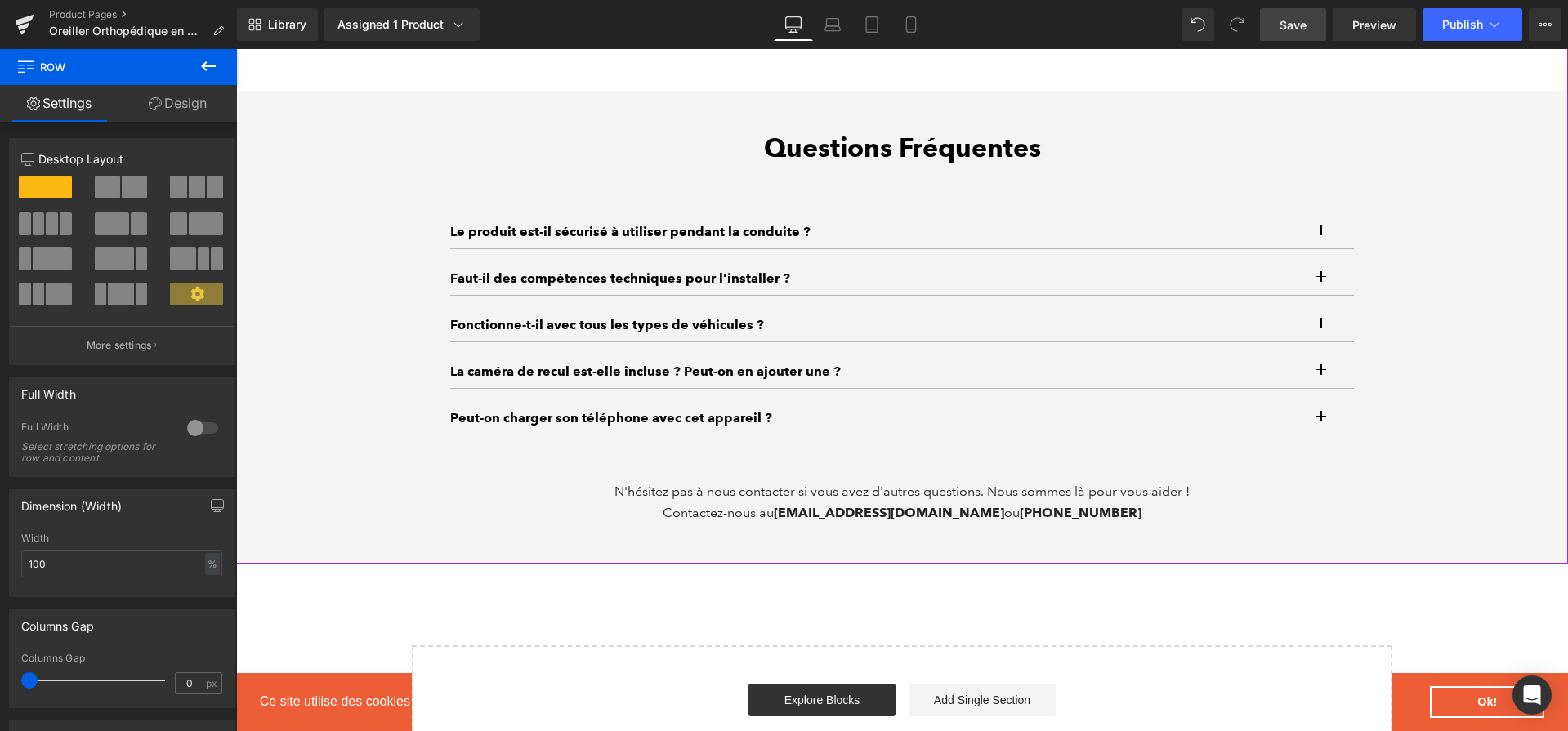
scroll to position [5822, 0]
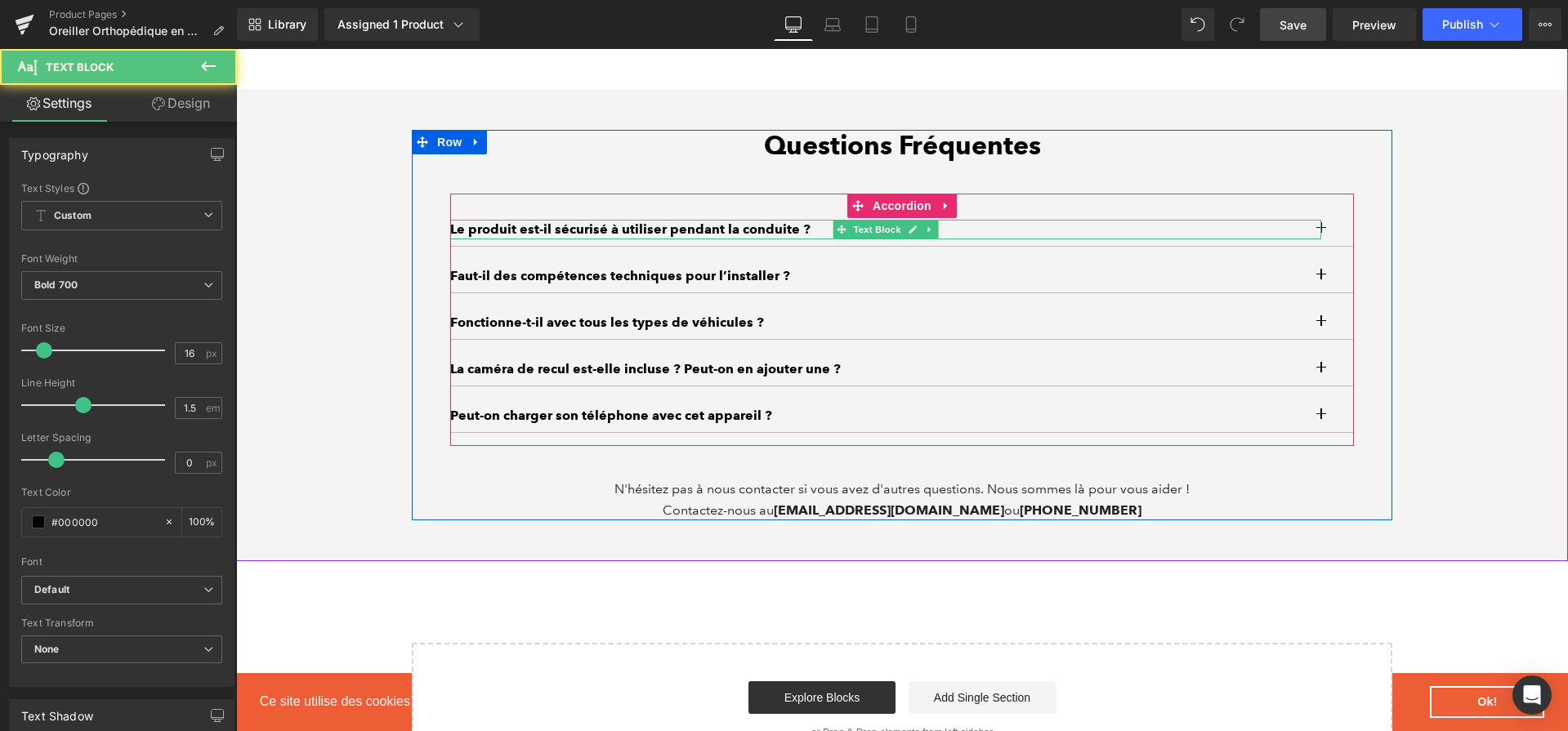
click at [749, 239] on p "Le produit est-il sécurisé à utiliser pendant la conduite ?" at bounding box center [886, 229] width 871 height 20
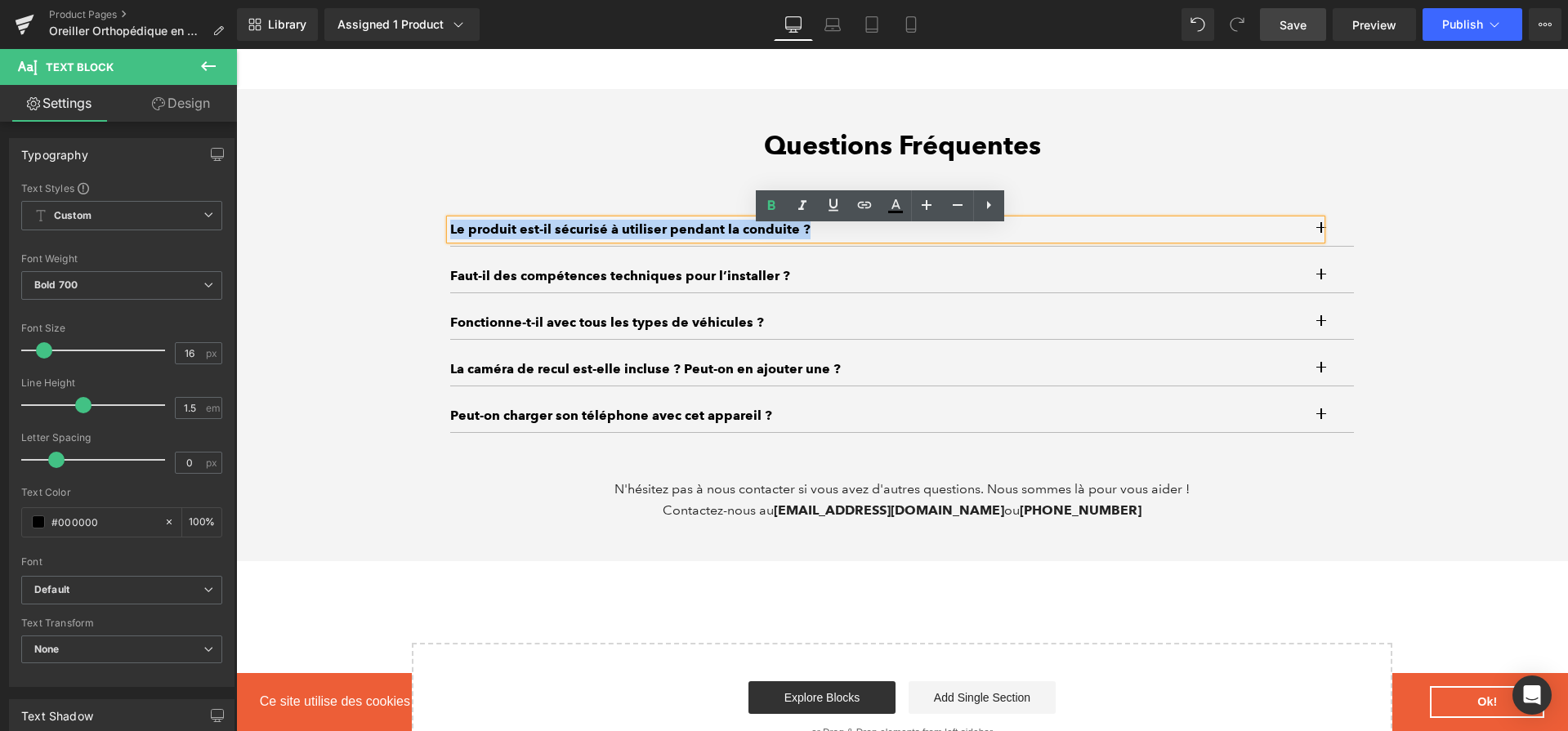
paste div
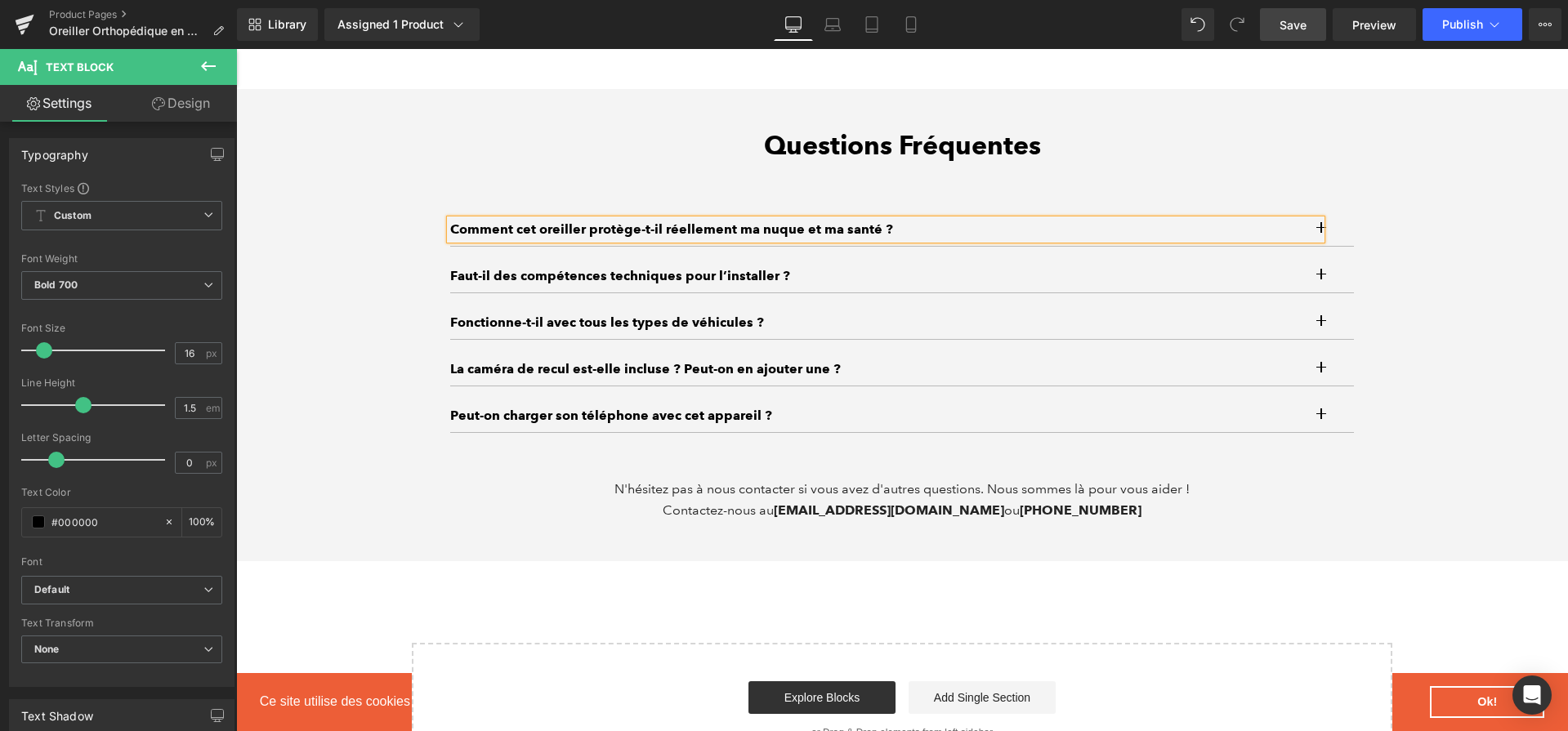
click at [1336, 237] on button "button" at bounding box center [1338, 229] width 33 height 33
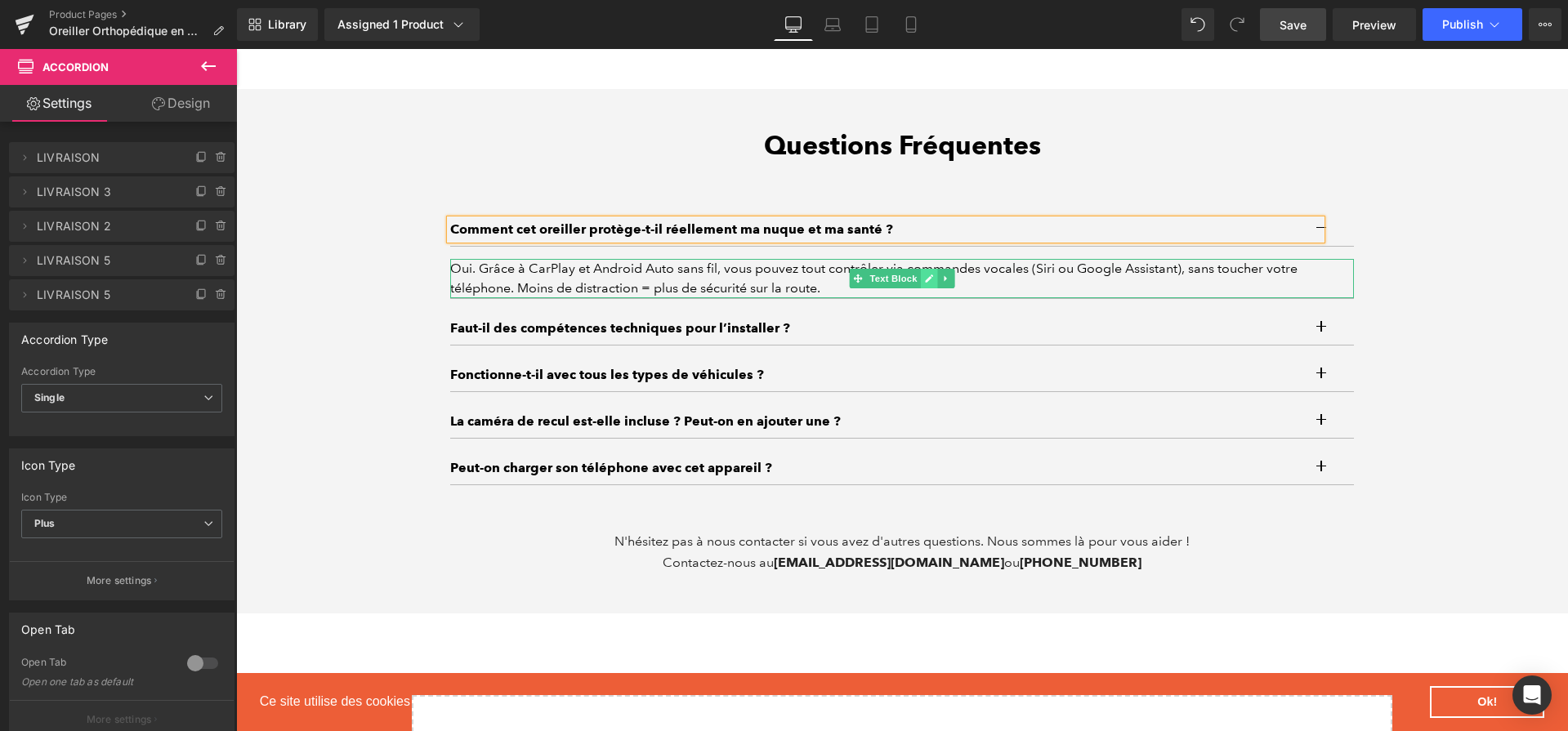
click at [925, 283] on icon at bounding box center [929, 279] width 8 height 8
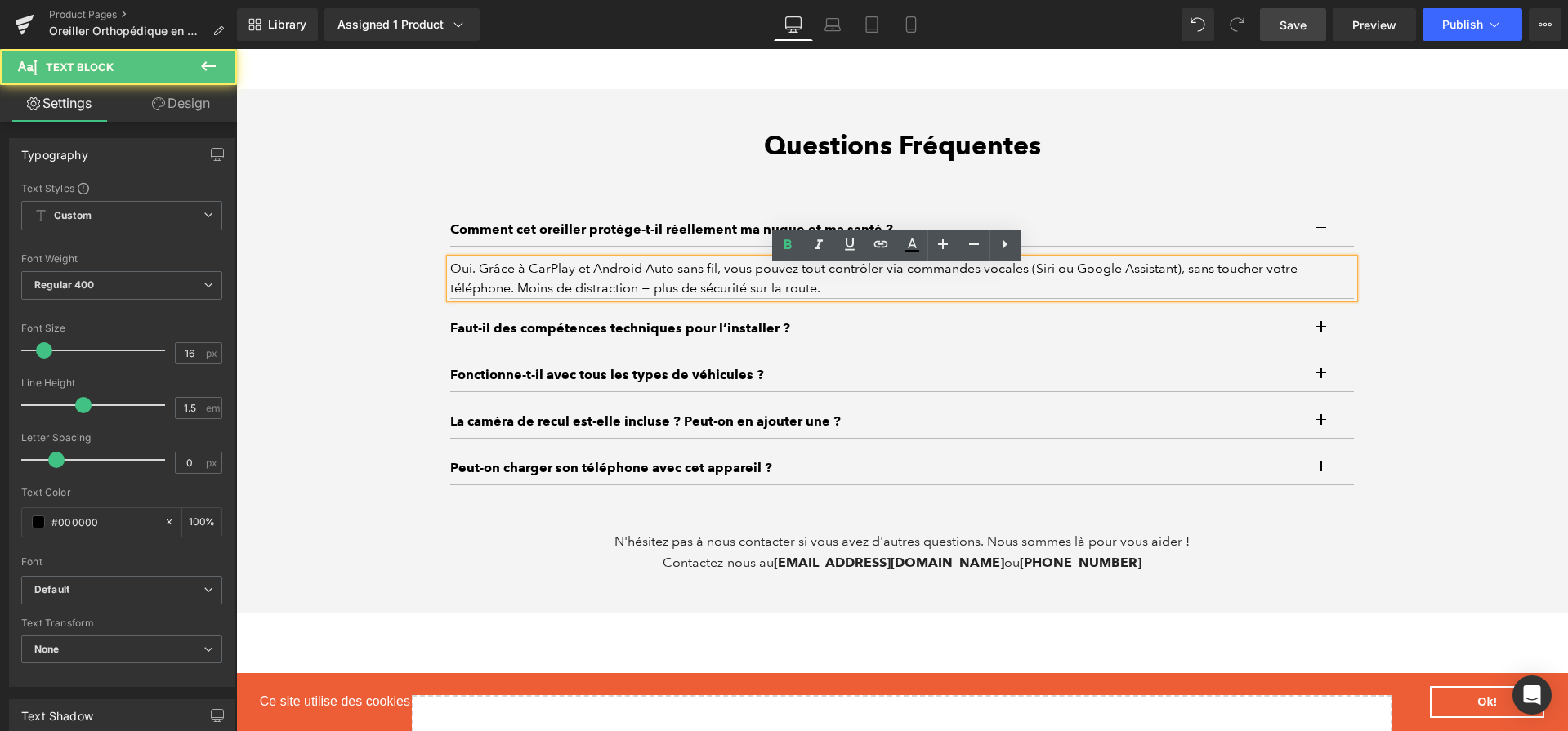
drag, startPoint x: 843, startPoint y: 286, endPoint x: 457, endPoint y: 253, distance: 387.4
click at [456, 251] on div "Comment cet oreiller protège-t-il réellement ma nuque et ma santé ? Text Block" at bounding box center [902, 262] width 904 height 99
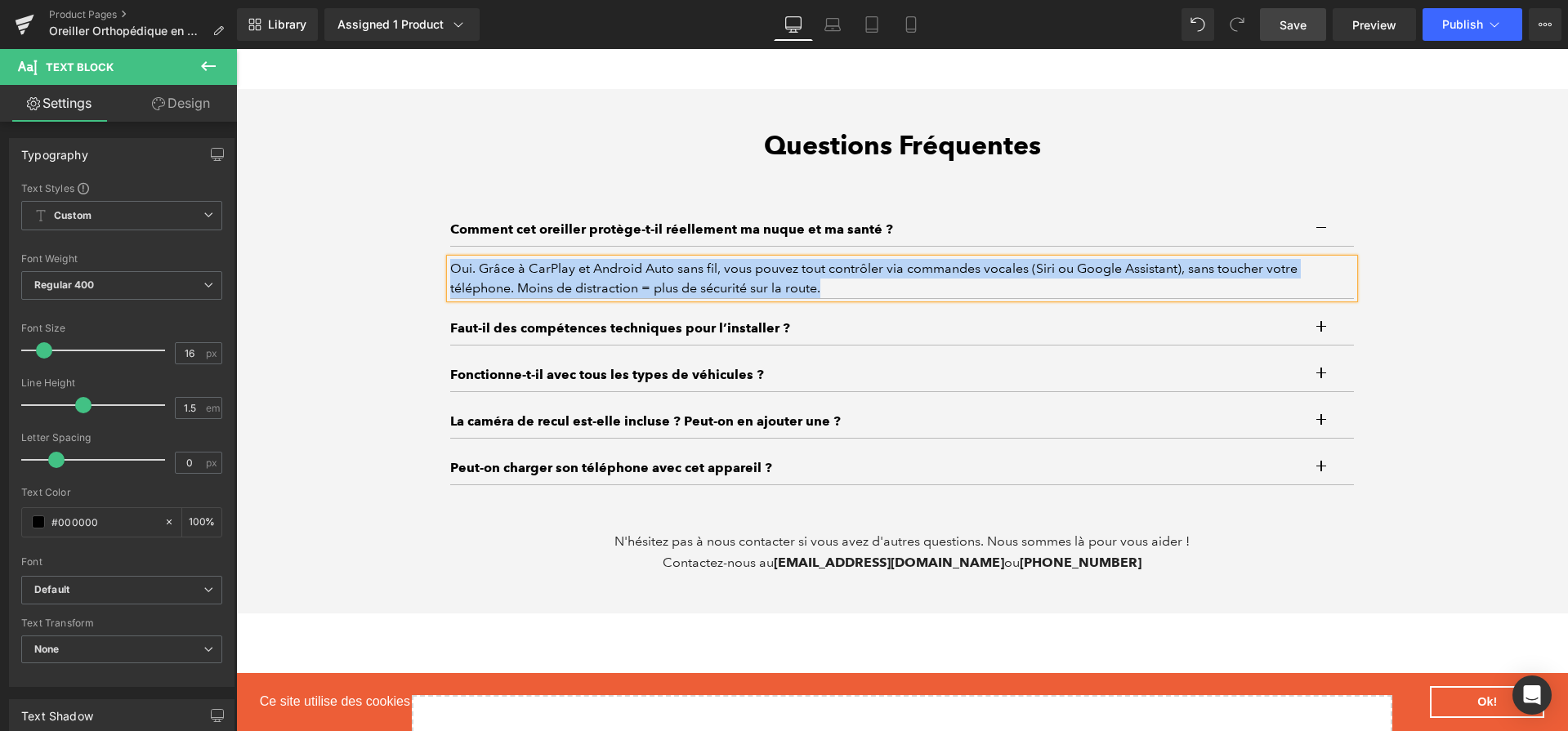
paste div
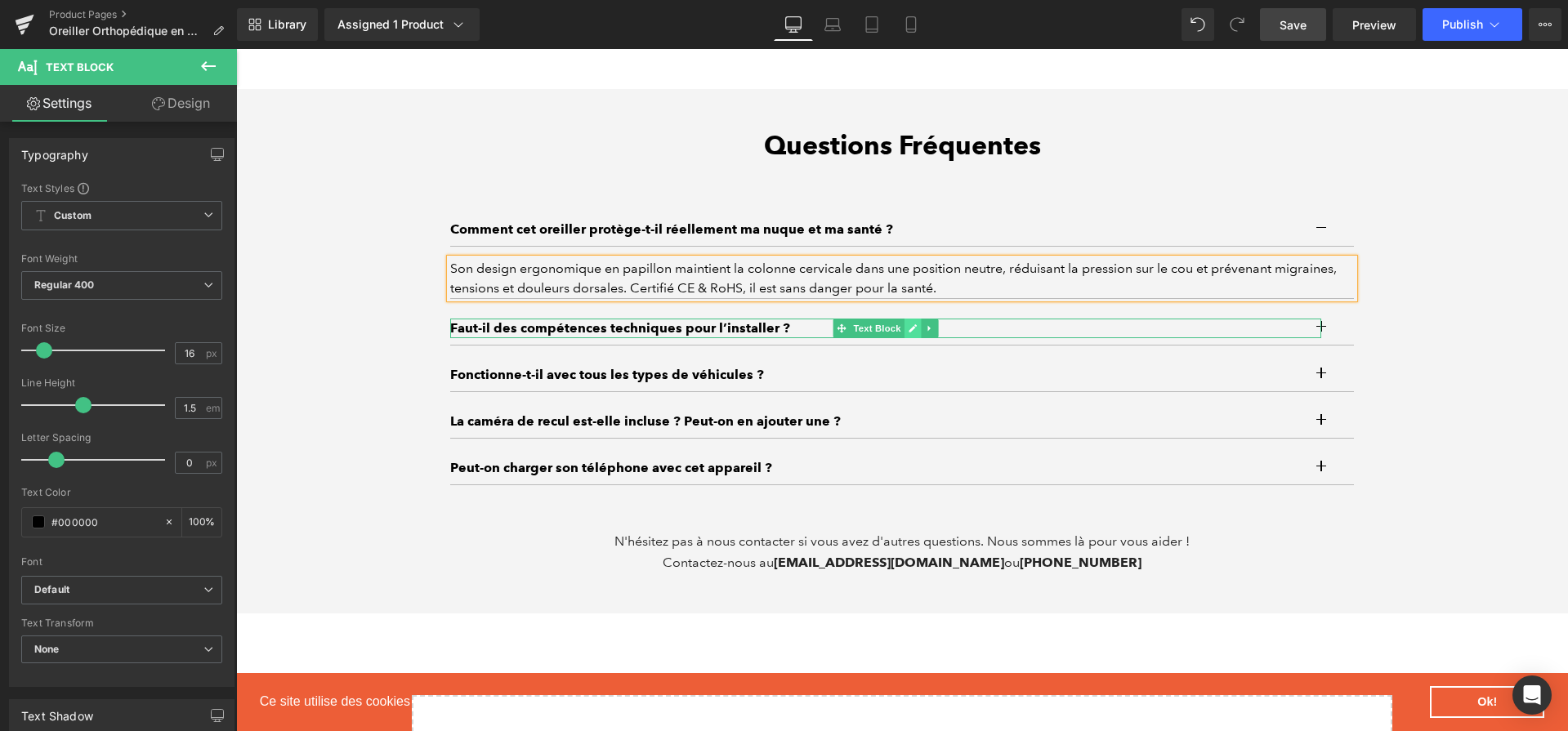
click at [905, 339] on link at bounding box center [913, 329] width 17 height 20
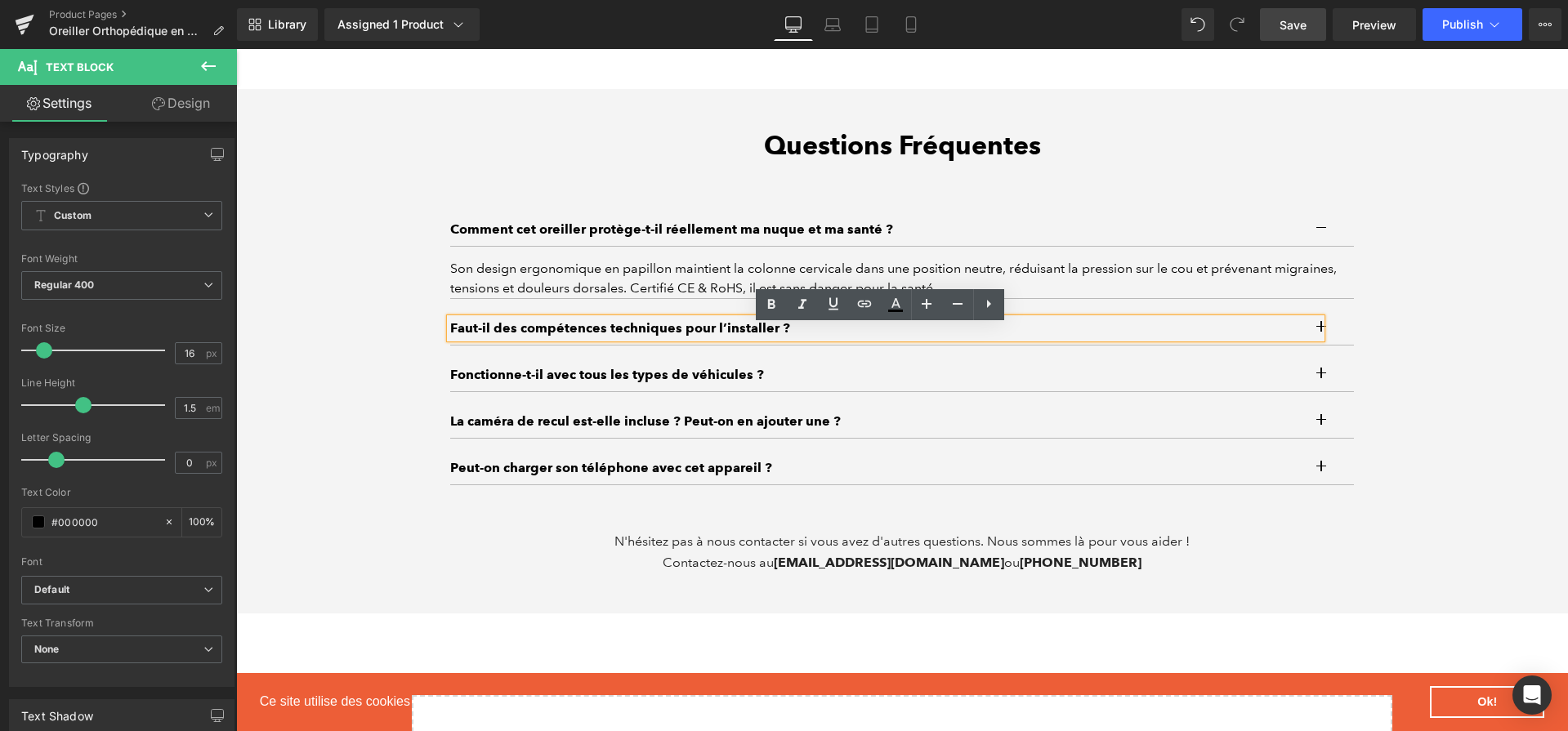
click at [862, 336] on p "Faut-il des compétences techniques pour l’installer ?" at bounding box center [886, 329] width 871 height 20
paste div
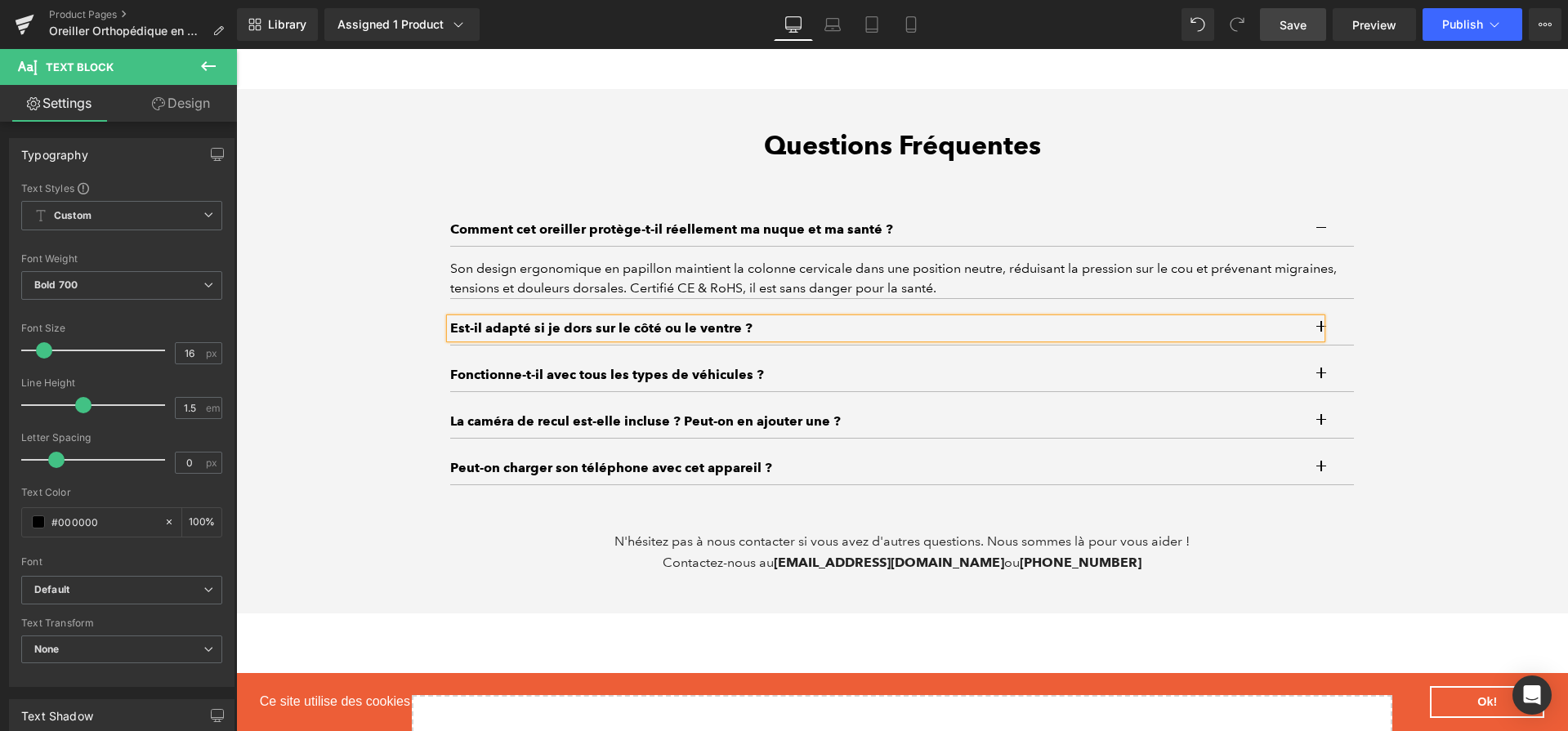
click at [1325, 327] on button "button" at bounding box center [1338, 329] width 33 height 33
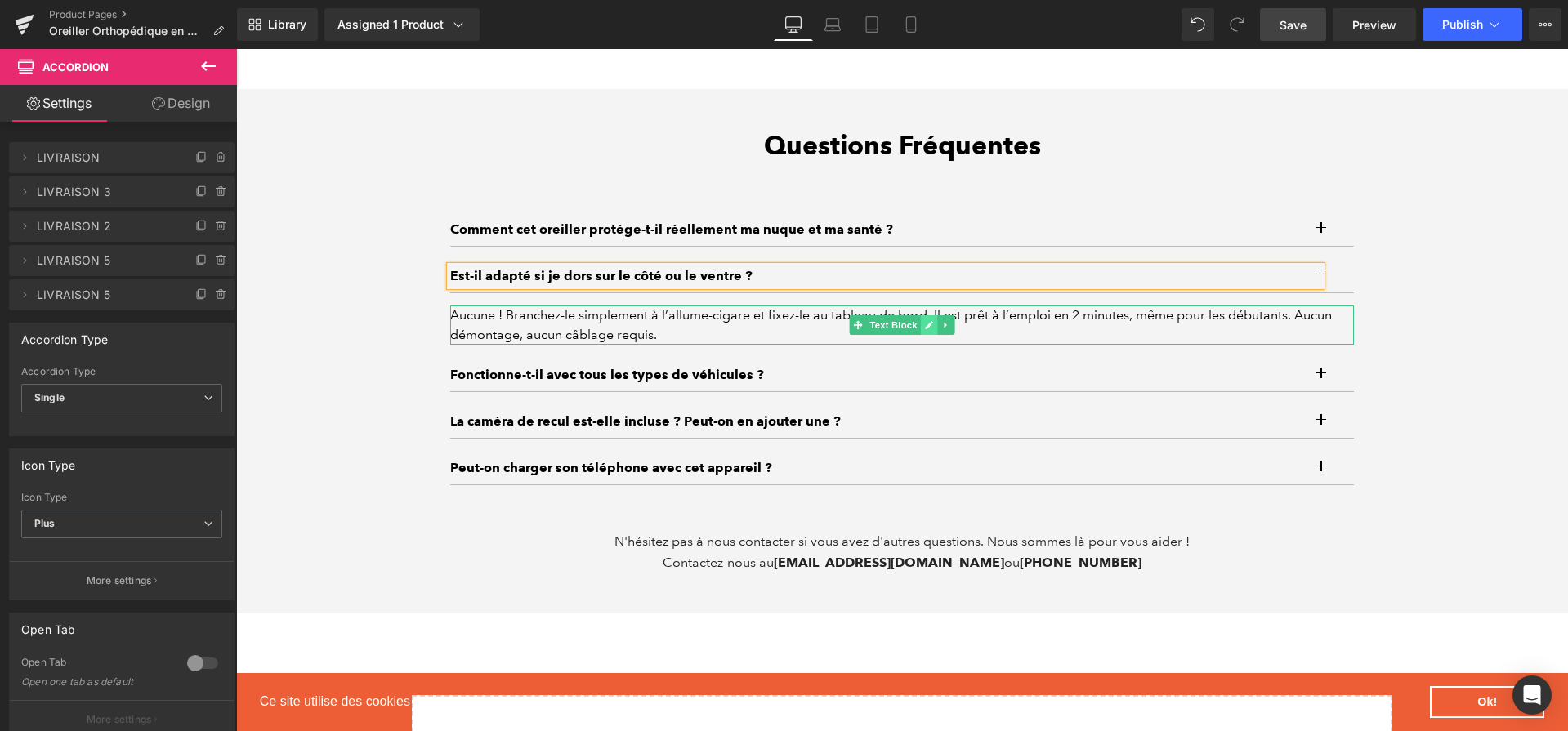
click at [925, 330] on icon at bounding box center [930, 325] width 9 height 10
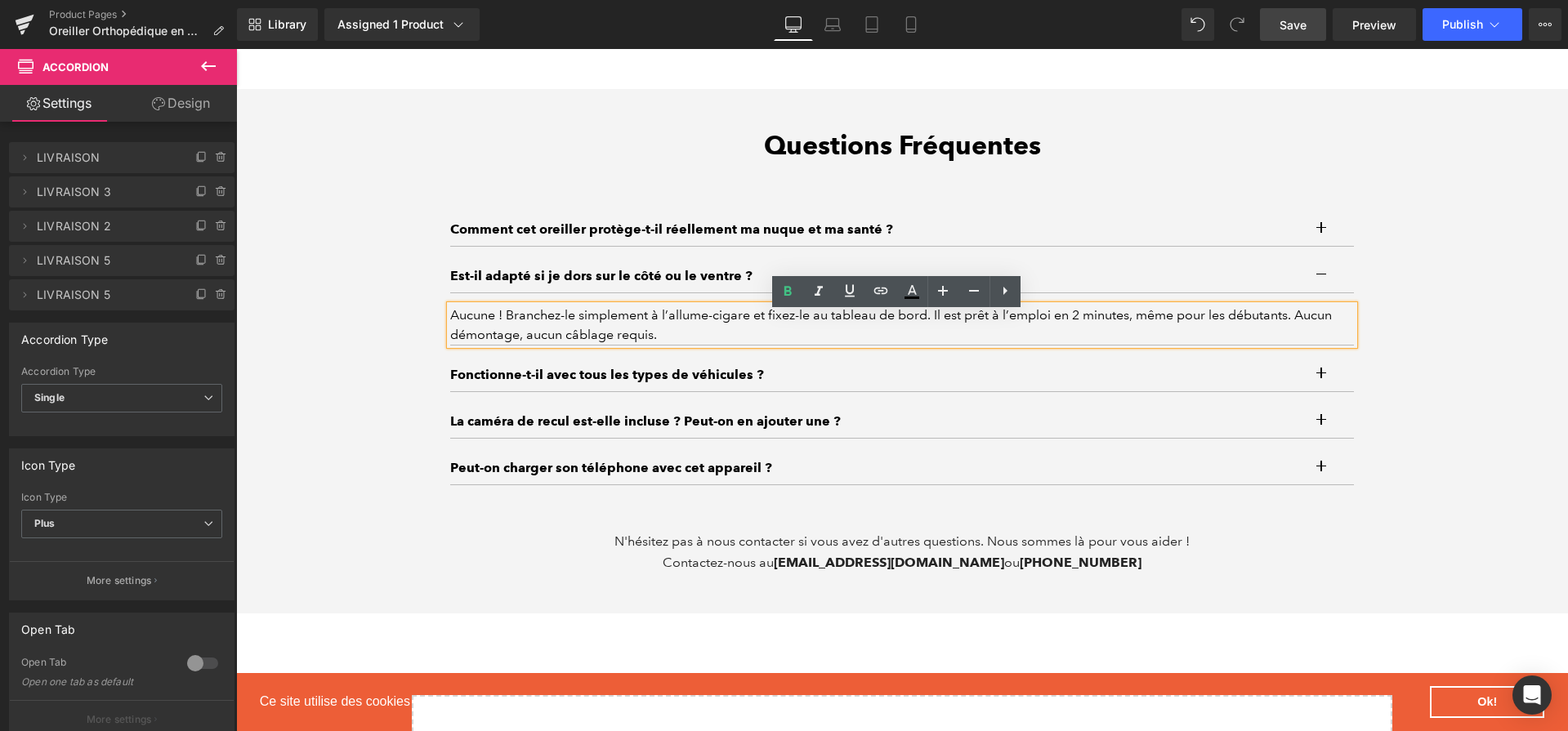
click at [921, 337] on div "Aucune ! Branchez-le simplement à l’allume-cigare et fixez-le au tableau de bor…" at bounding box center [902, 325] width 904 height 39
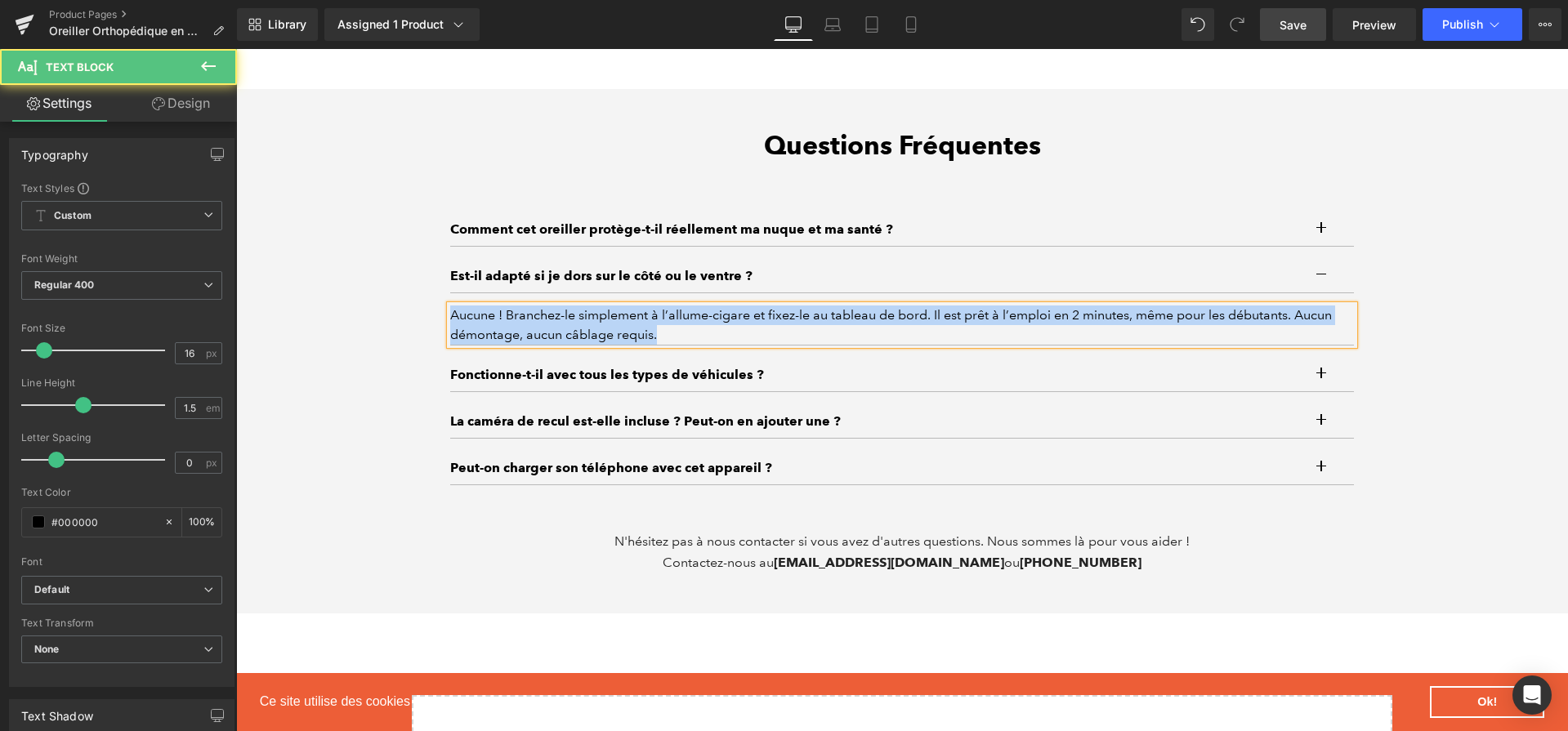
paste div
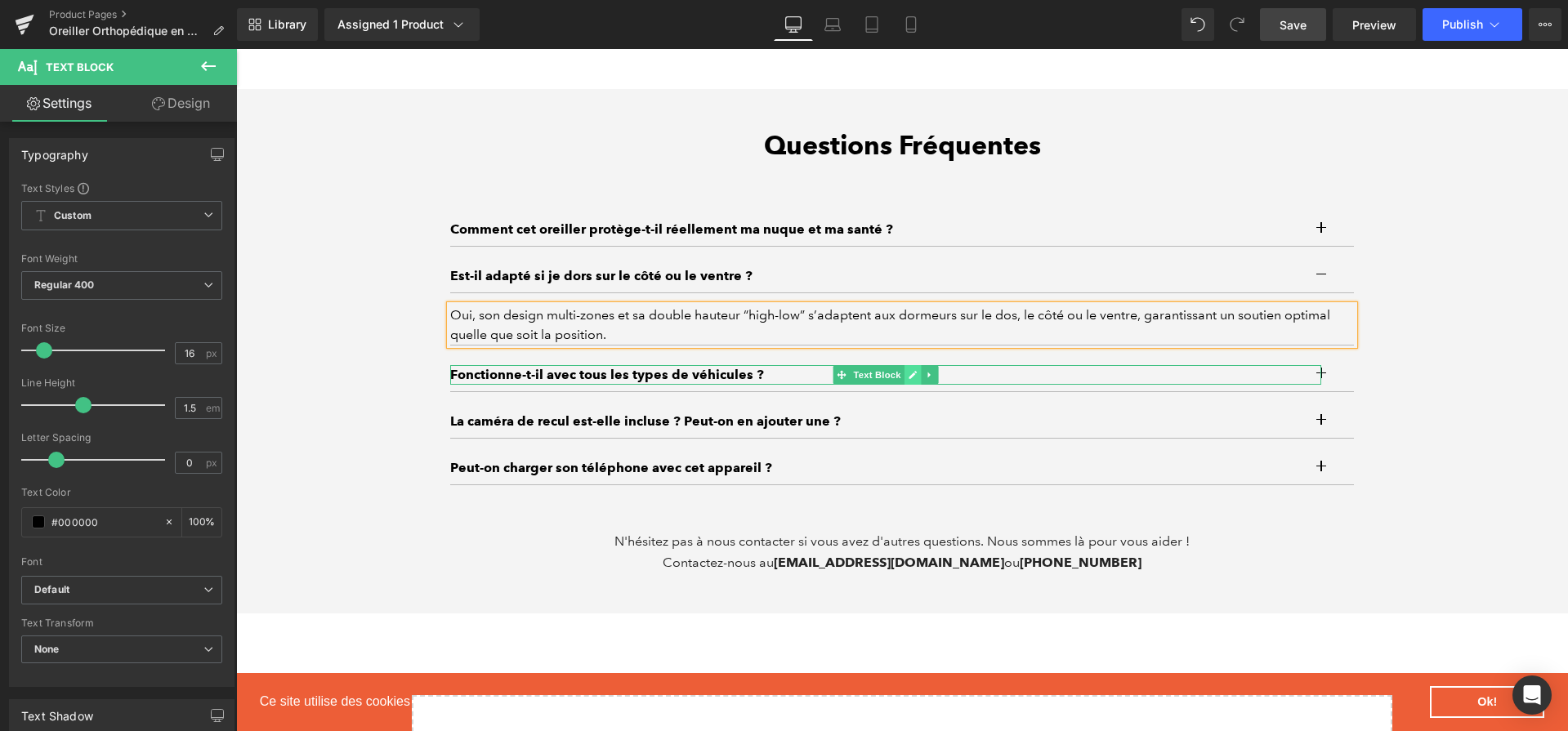
click at [909, 379] on icon at bounding box center [913, 375] width 9 height 10
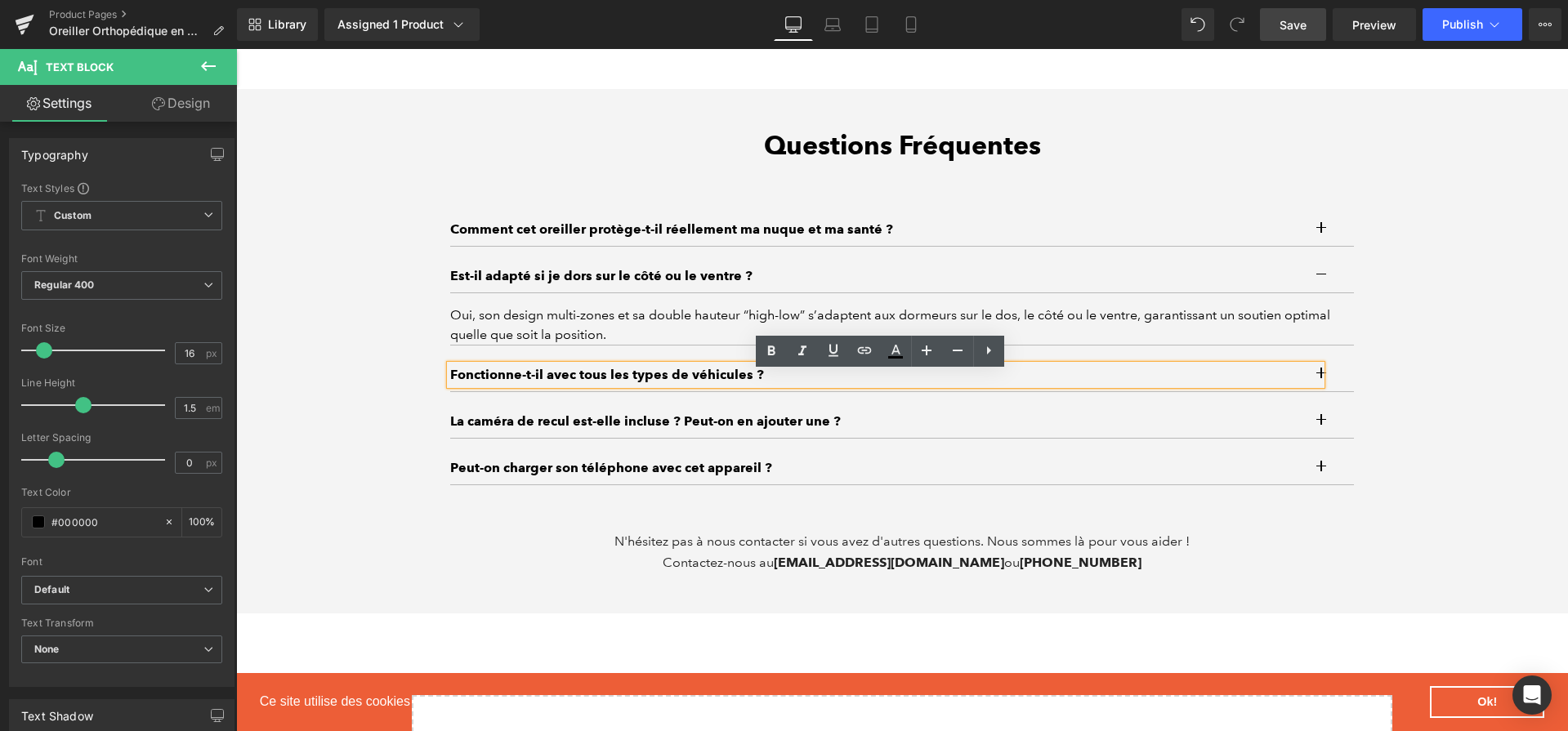
click at [804, 385] on p "Fonctionne-t-il avec tous les types de véhicules ?" at bounding box center [886, 375] width 871 height 20
paste div
click at [1340, 384] on button "button" at bounding box center [1338, 375] width 33 height 33
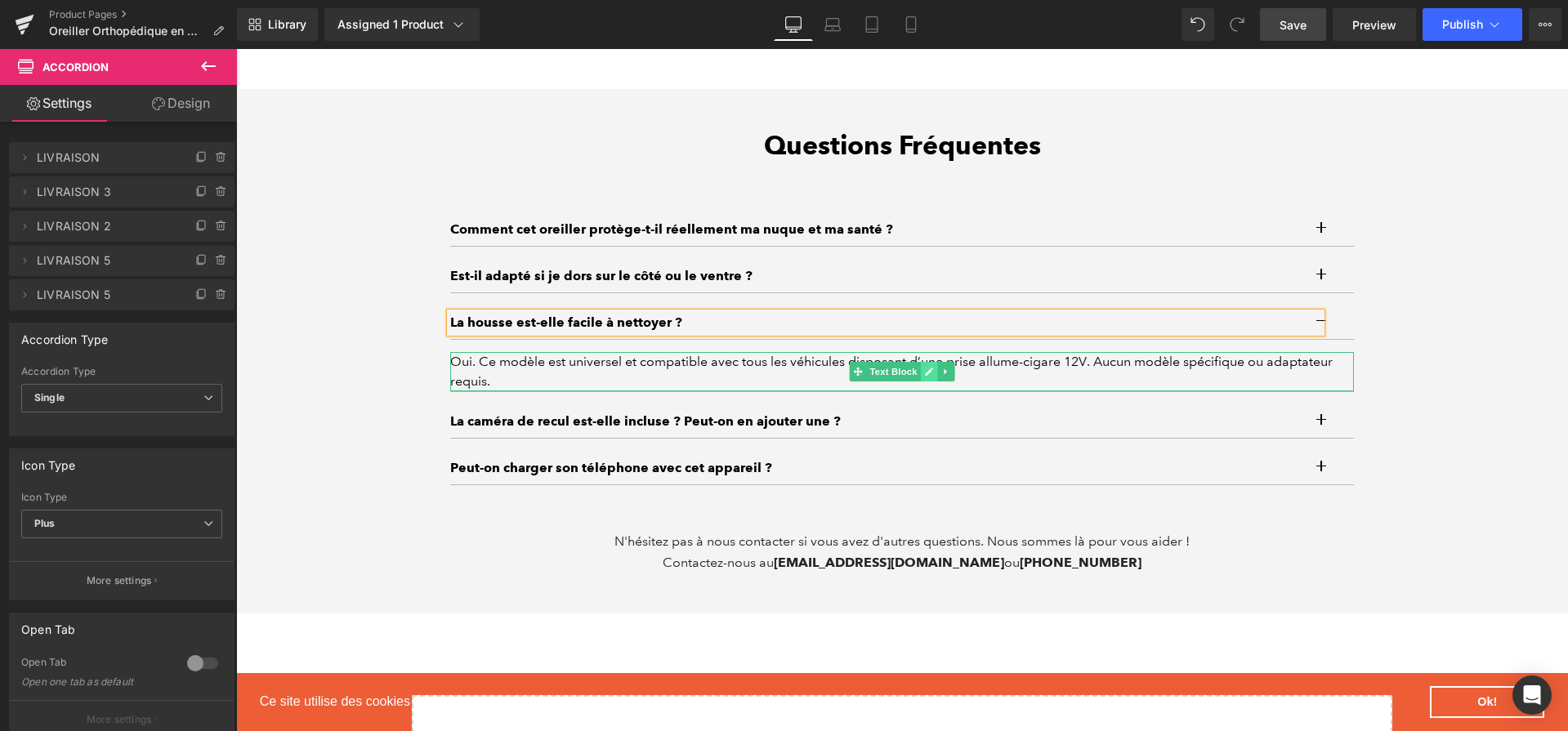
click at [928, 377] on icon at bounding box center [930, 371] width 9 height 10
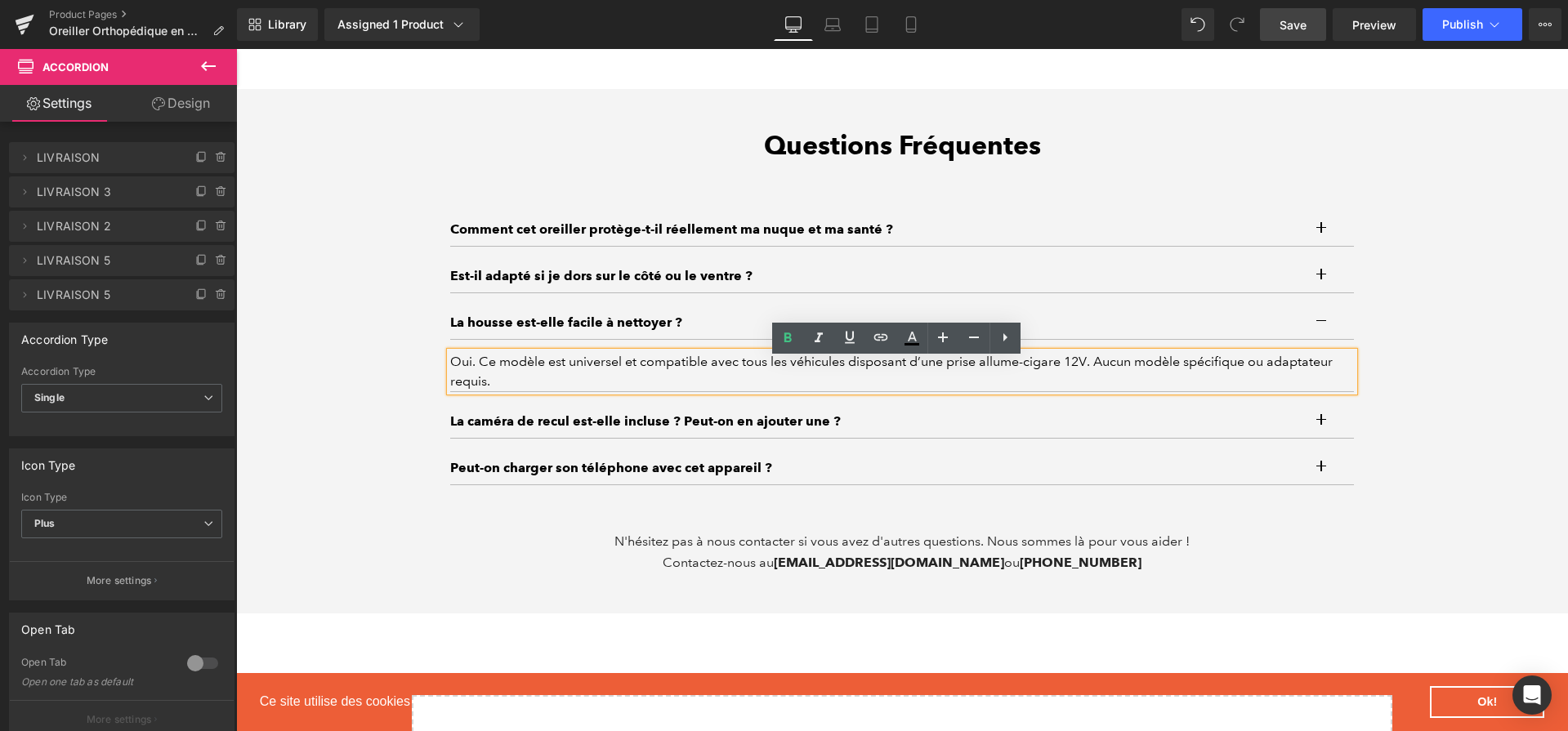
click at [819, 374] on div "Oui. Ce modèle est universel et compatible avec tous les véhicules disposant d’…" at bounding box center [902, 371] width 904 height 39
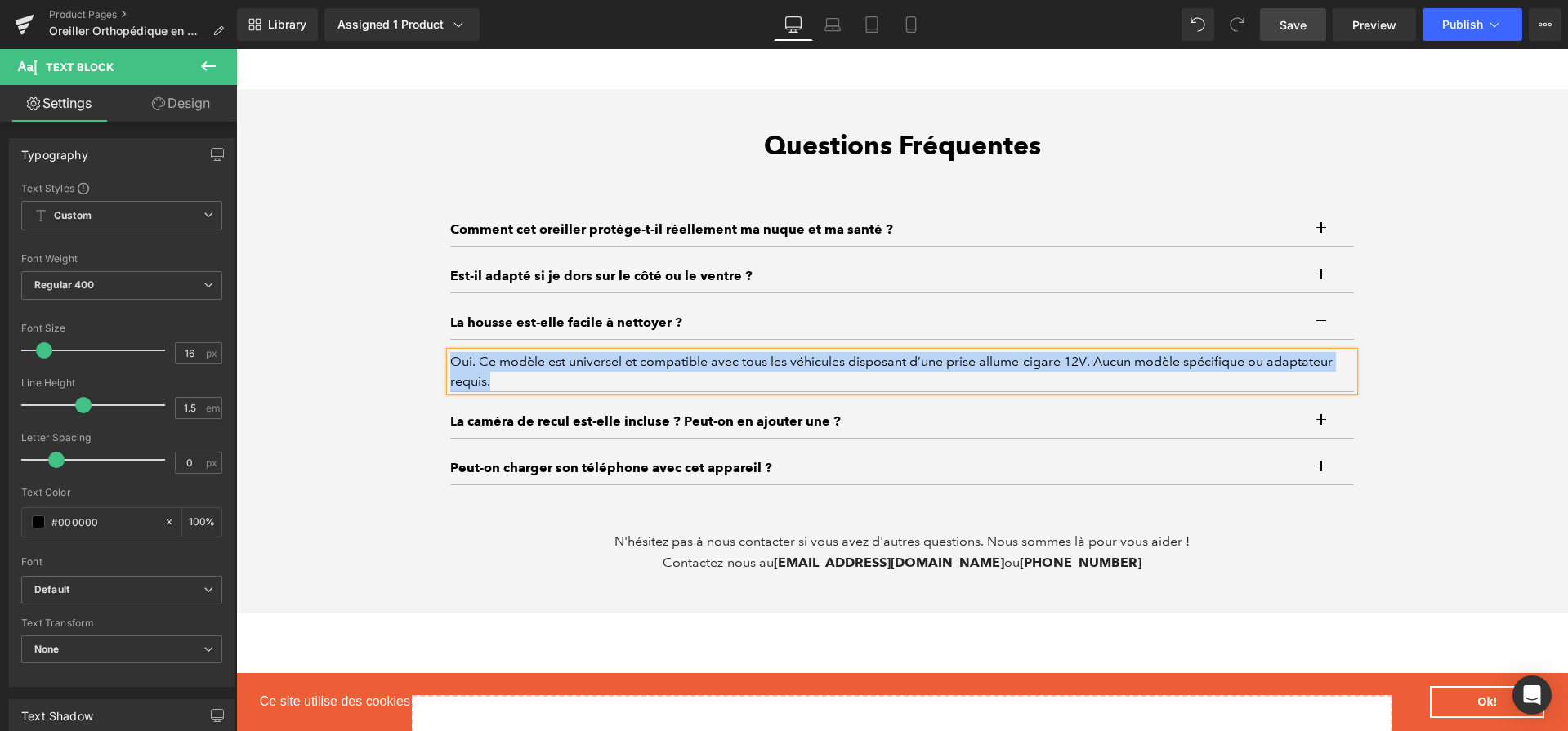
paste div
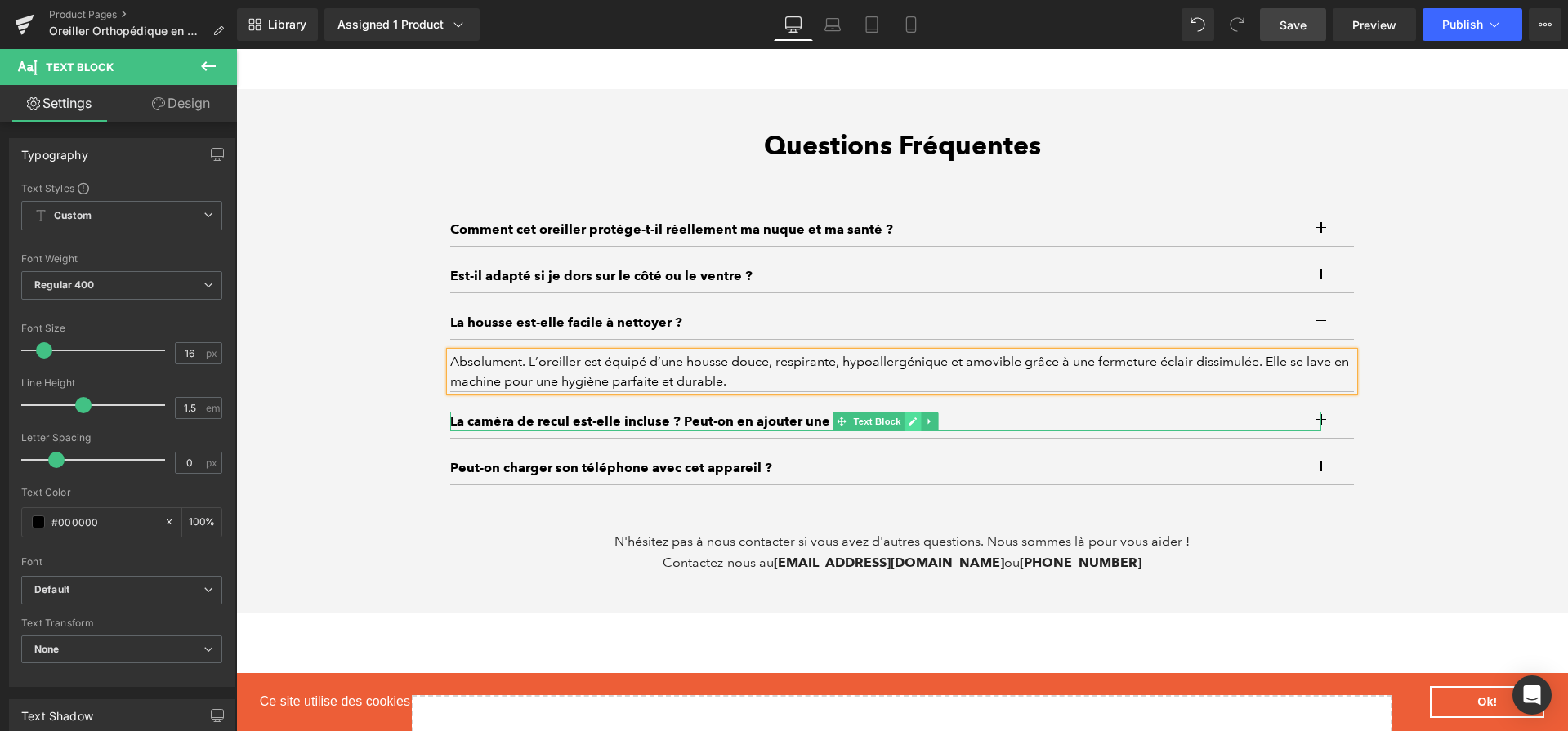
click at [905, 431] on link at bounding box center [913, 421] width 17 height 20
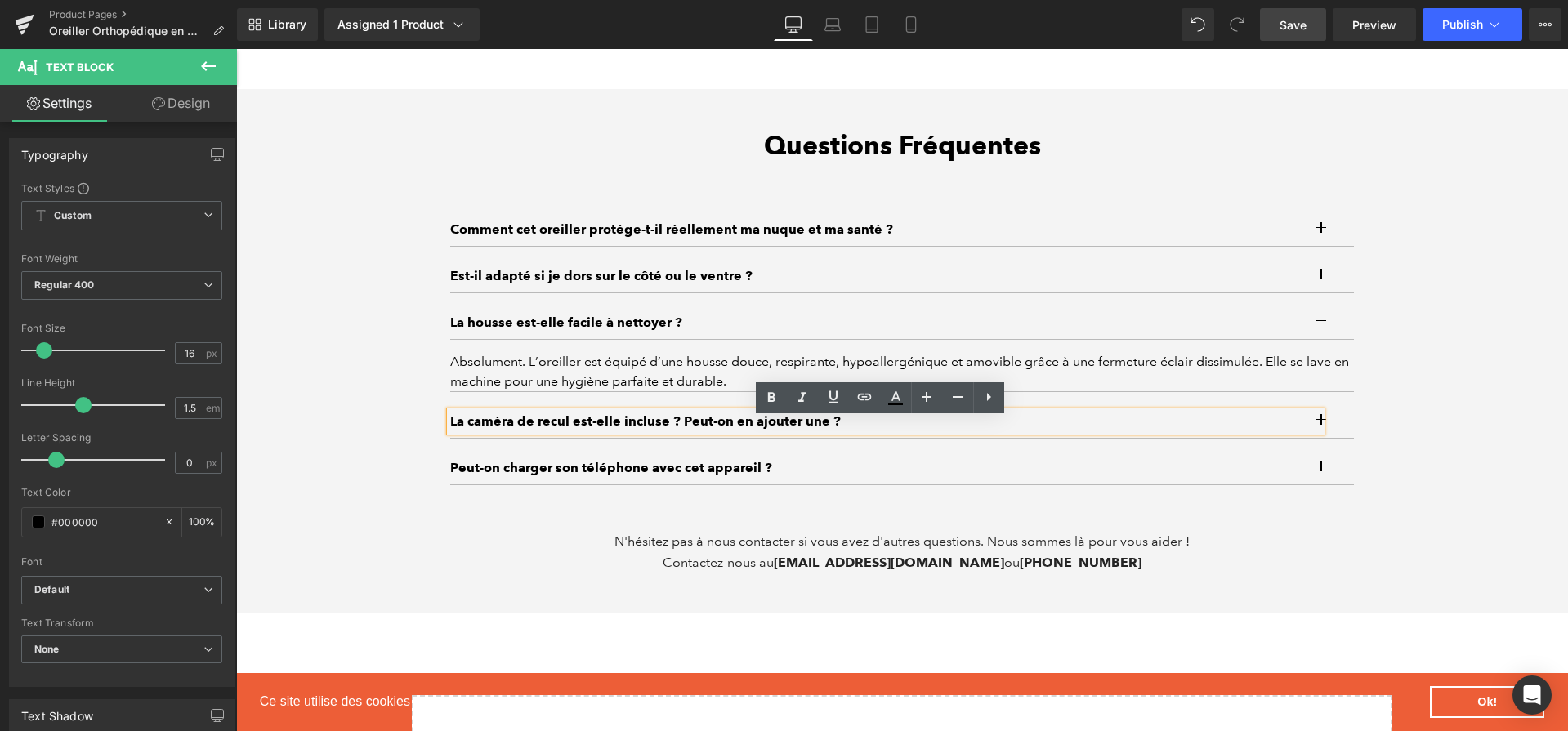
click at [898, 431] on p "La caméra de recul est-elle incluse ? Peut-on en ajouter une ?" at bounding box center [886, 421] width 871 height 20
paste div
click at [1337, 429] on button "button" at bounding box center [1338, 421] width 33 height 33
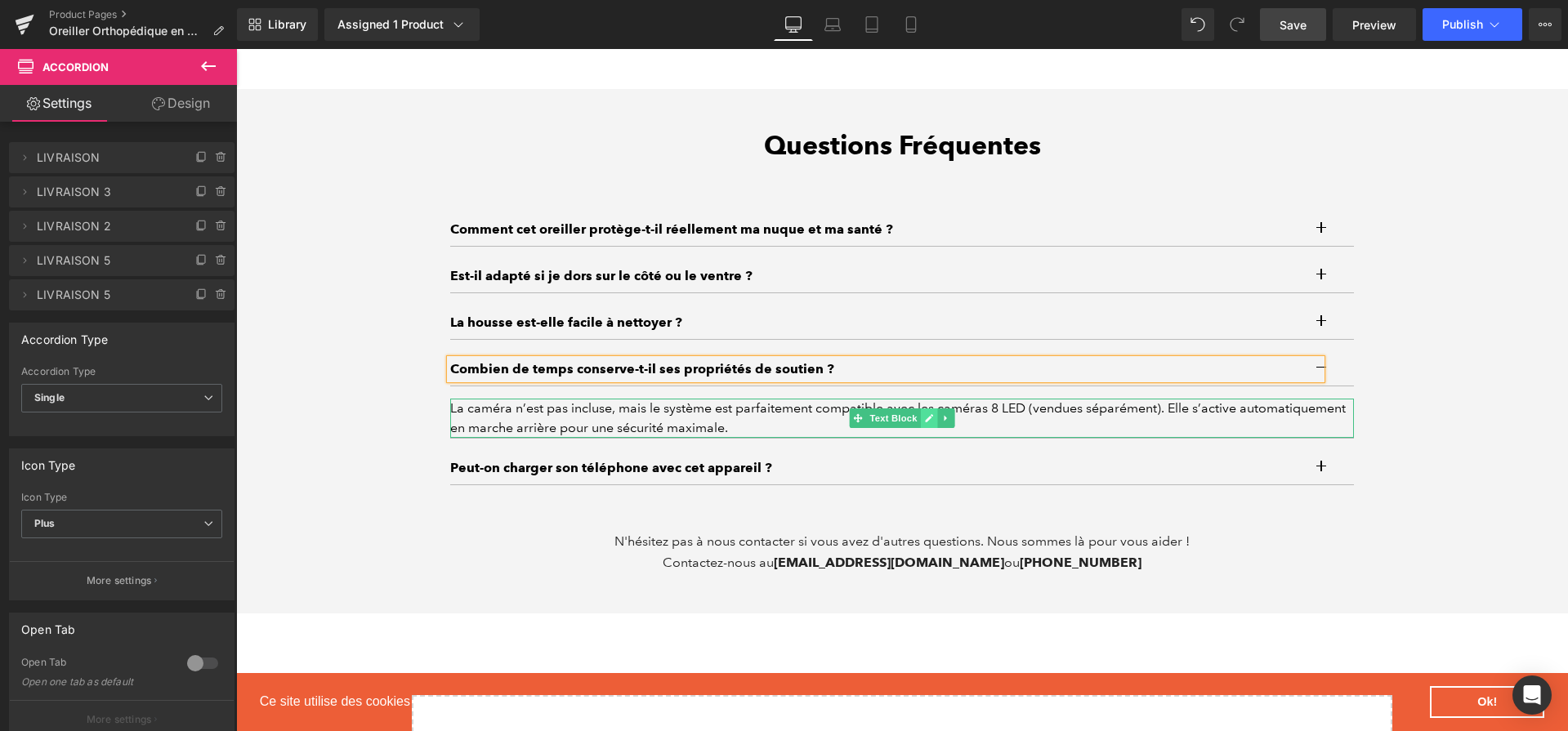
click at [928, 428] on link at bounding box center [929, 419] width 17 height 20
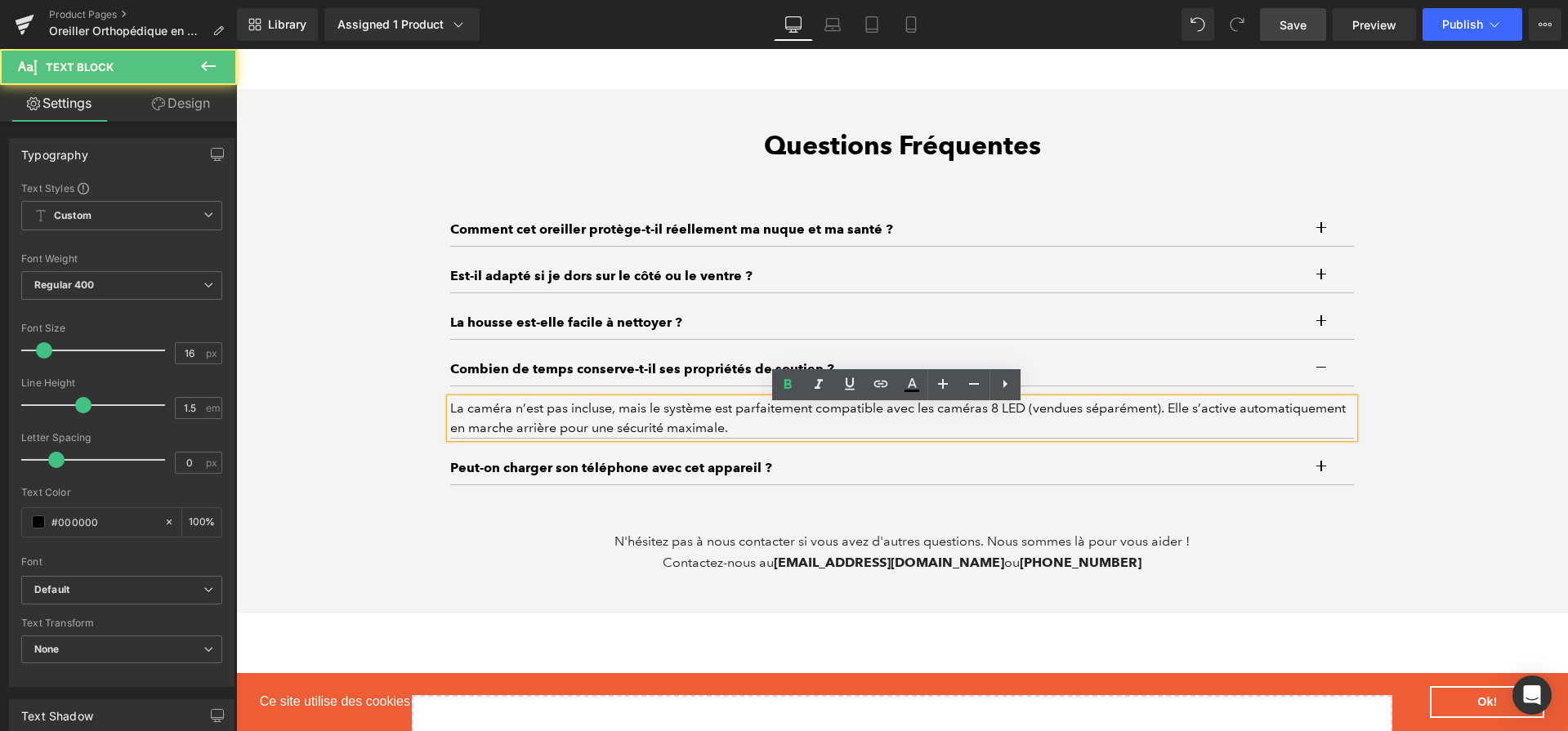
drag, startPoint x: 878, startPoint y: 431, endPoint x: 504, endPoint y: 415, distance: 374.3
click at [504, 415] on div "La caméra n’est pas incluse, mais le système est parfaitement compatible avec l…" at bounding box center [902, 418] width 904 height 39
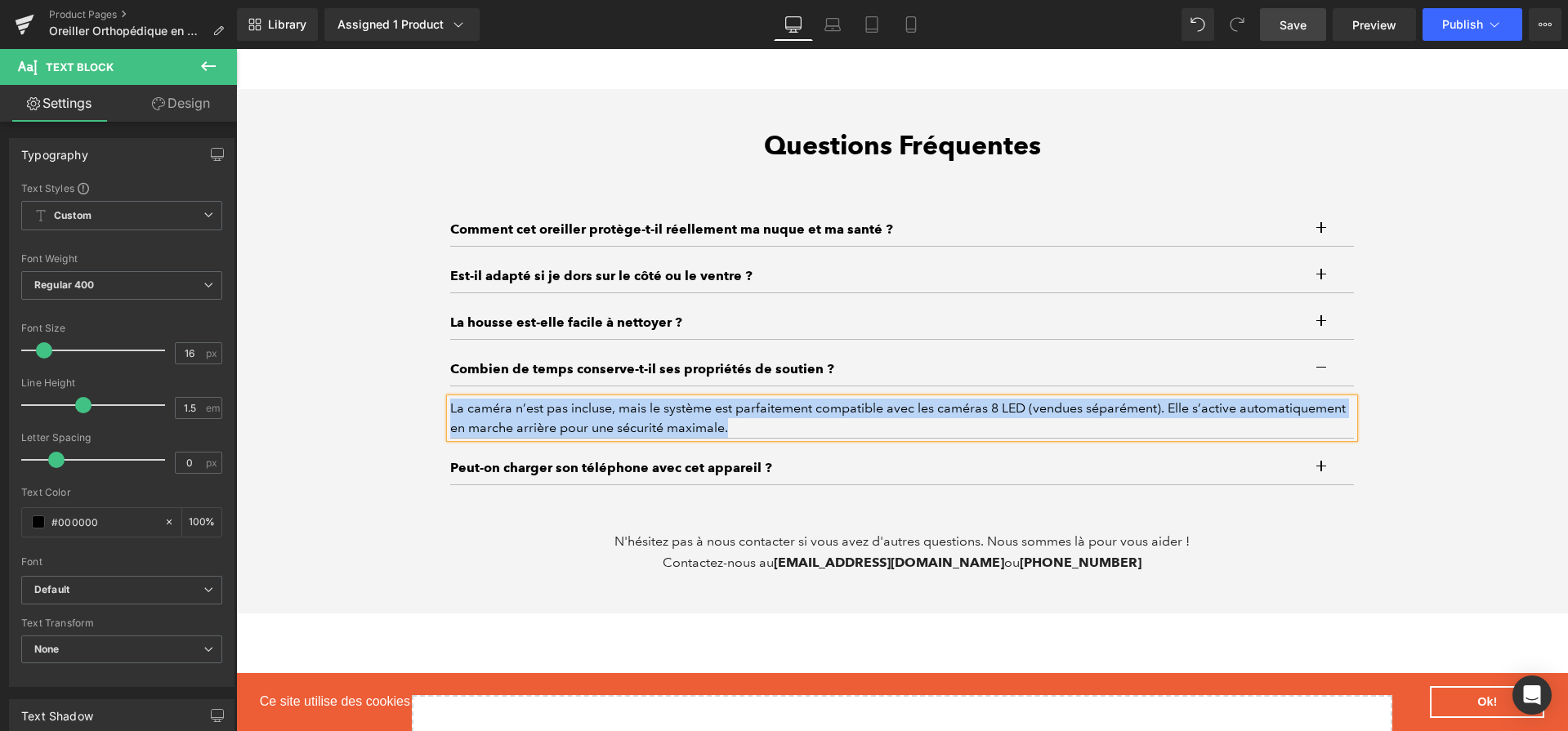
paste div
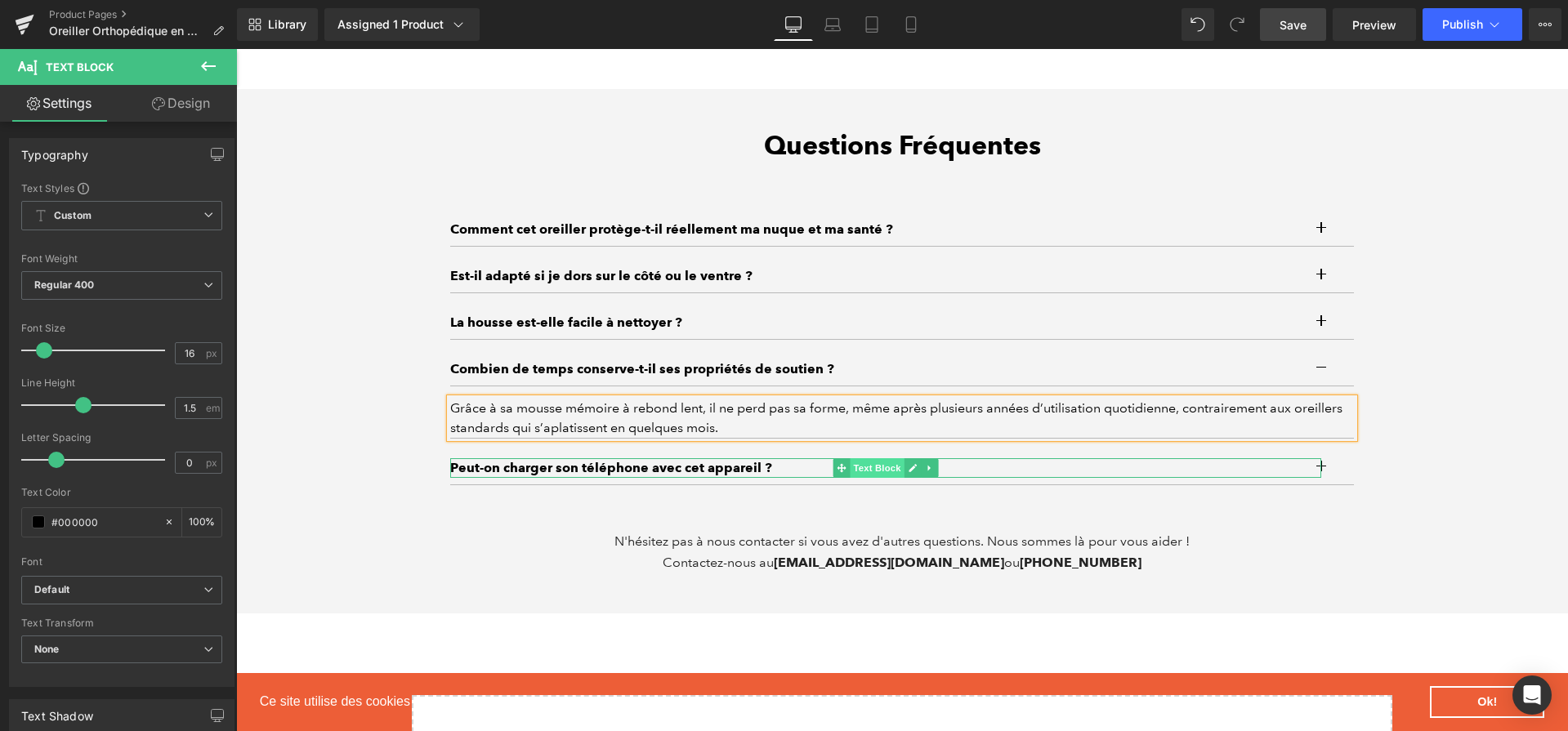
click at [897, 478] on span "Text Block" at bounding box center [876, 468] width 54 height 20
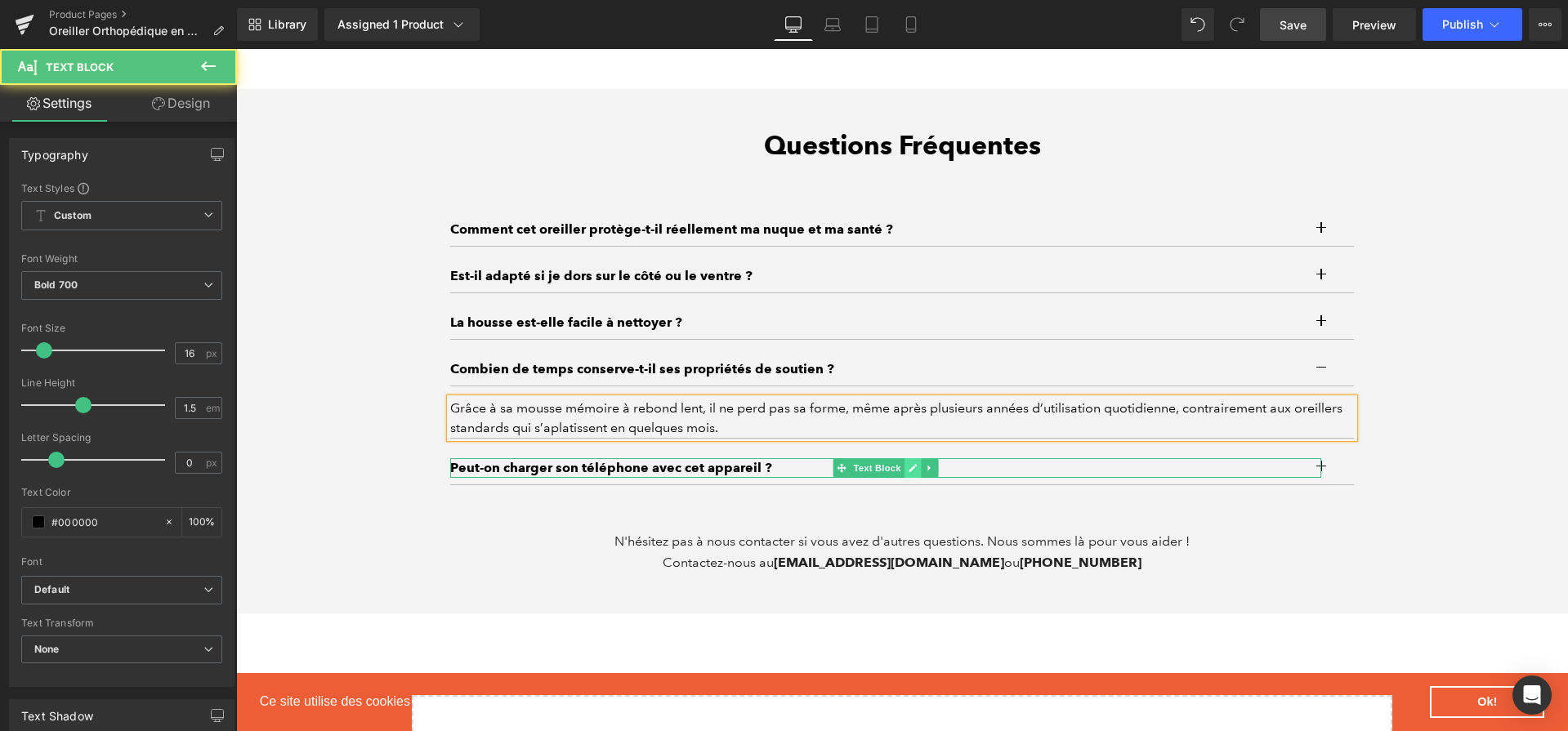
click at [909, 473] on icon at bounding box center [913, 468] width 9 height 10
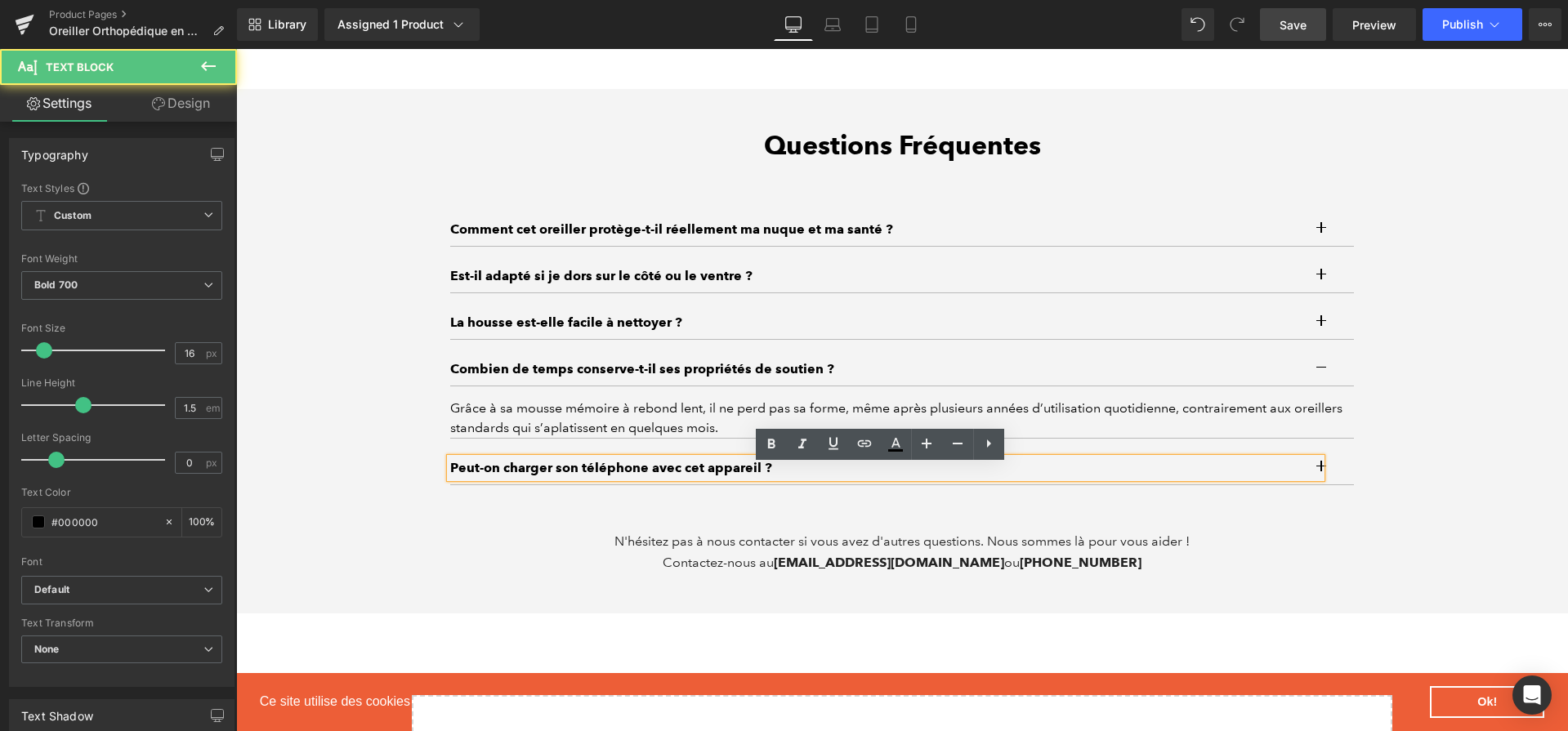
click at [905, 478] on p "Peut-on charger son téléphone avec cet appareil ?" at bounding box center [886, 468] width 871 height 20
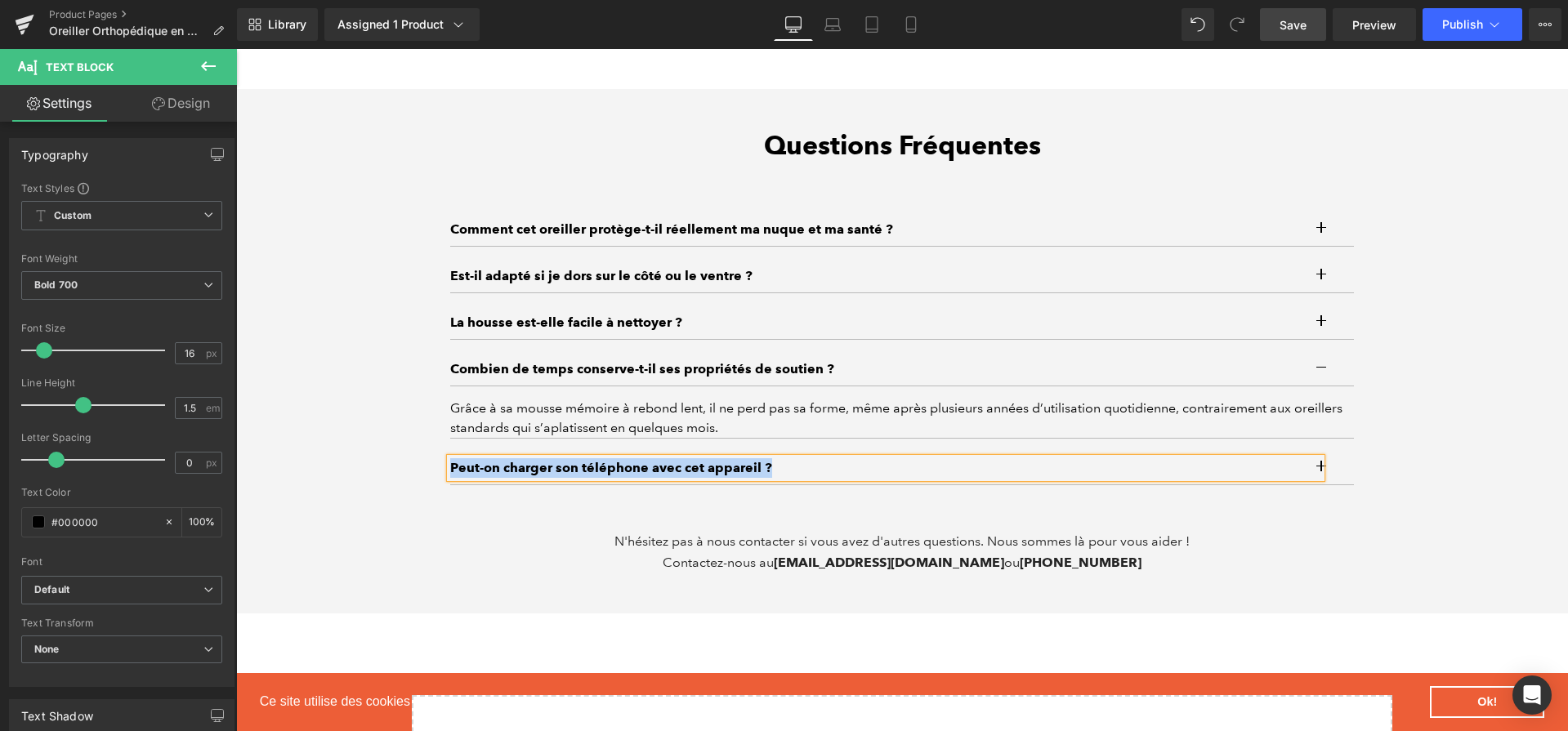
paste div
click at [1336, 471] on button "button" at bounding box center [1338, 468] width 33 height 33
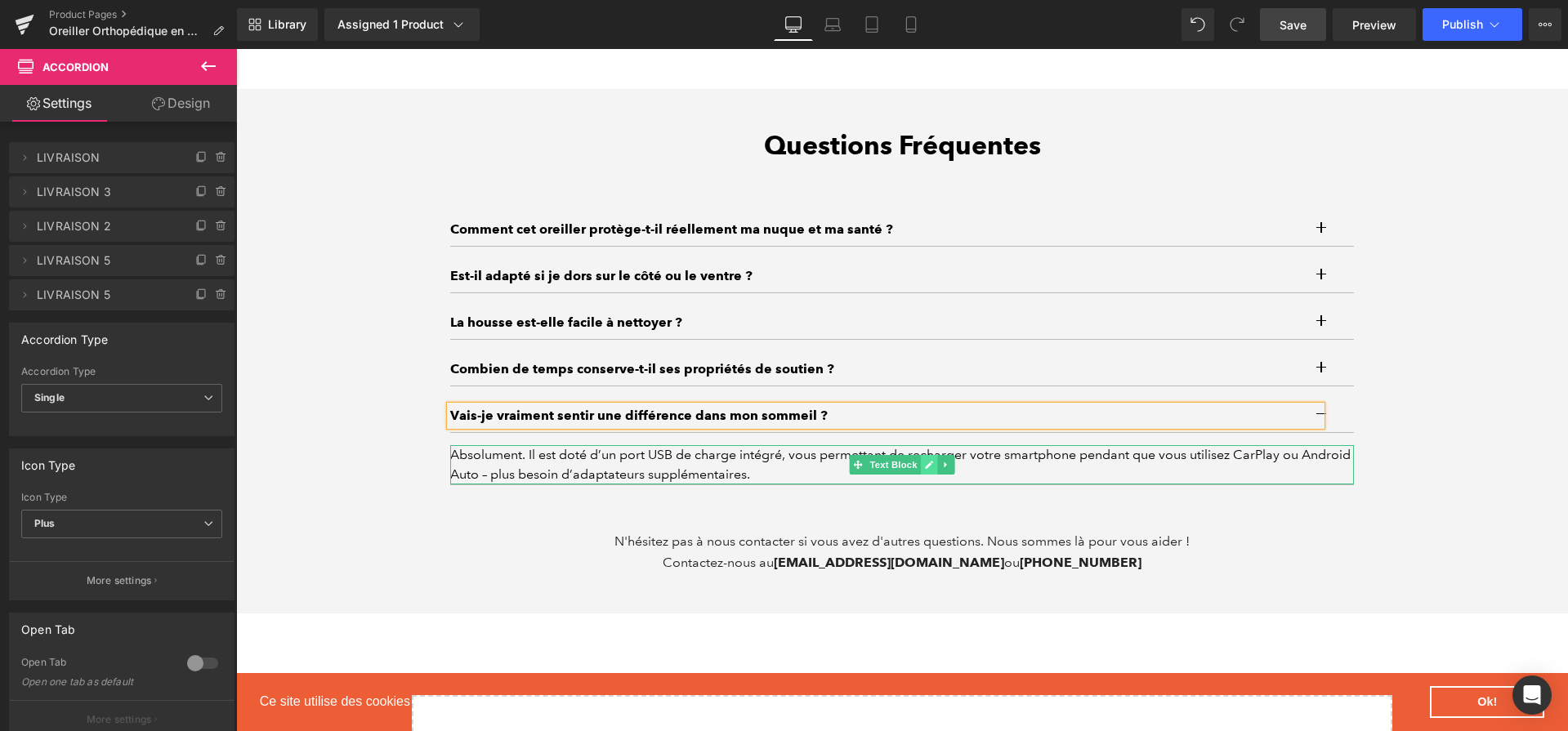
click at [925, 470] on icon at bounding box center [930, 464] width 9 height 10
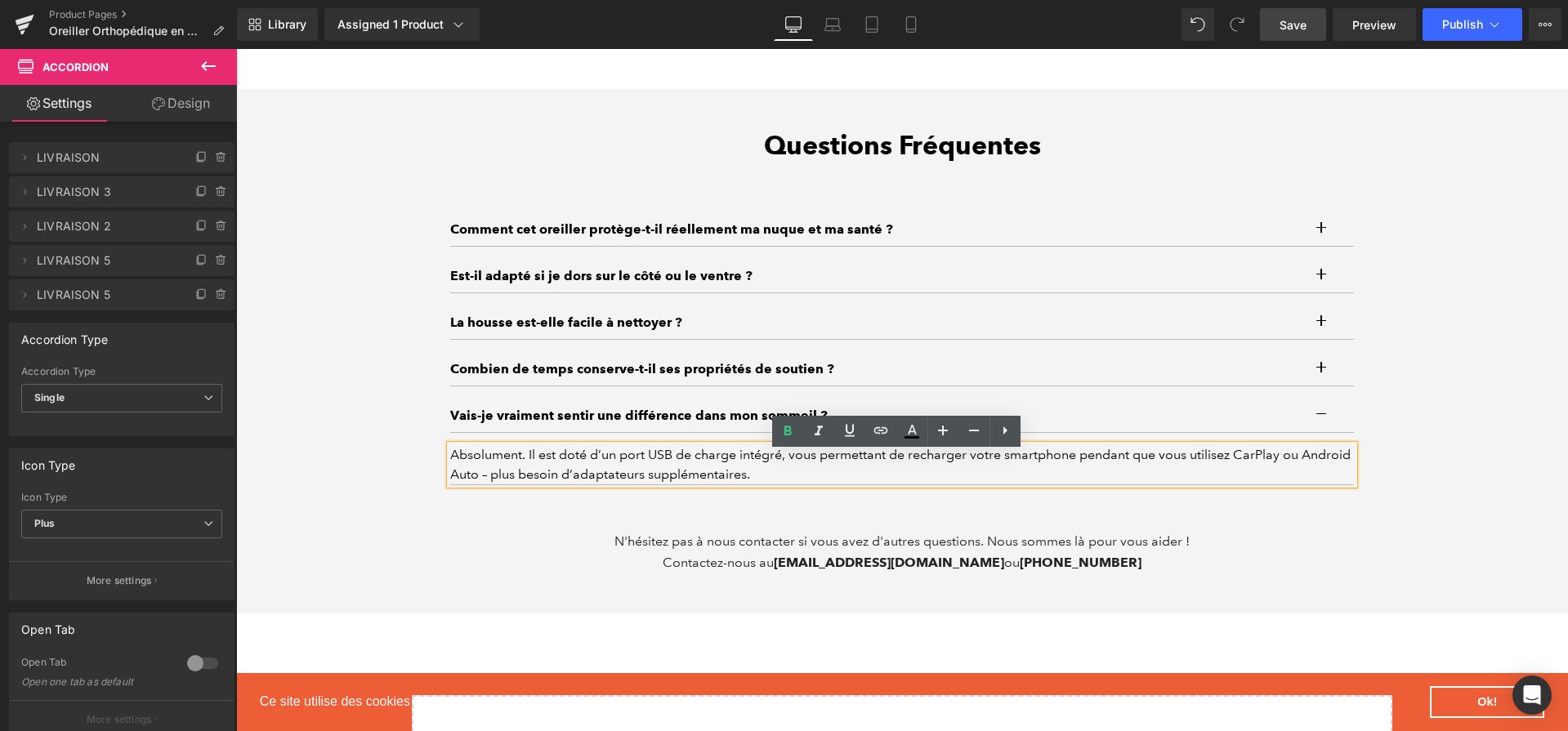
click at [916, 480] on div "Absolument. Il est doté d’un port USB de charge intégré, vous permettant de rec…" at bounding box center [902, 464] width 904 height 39
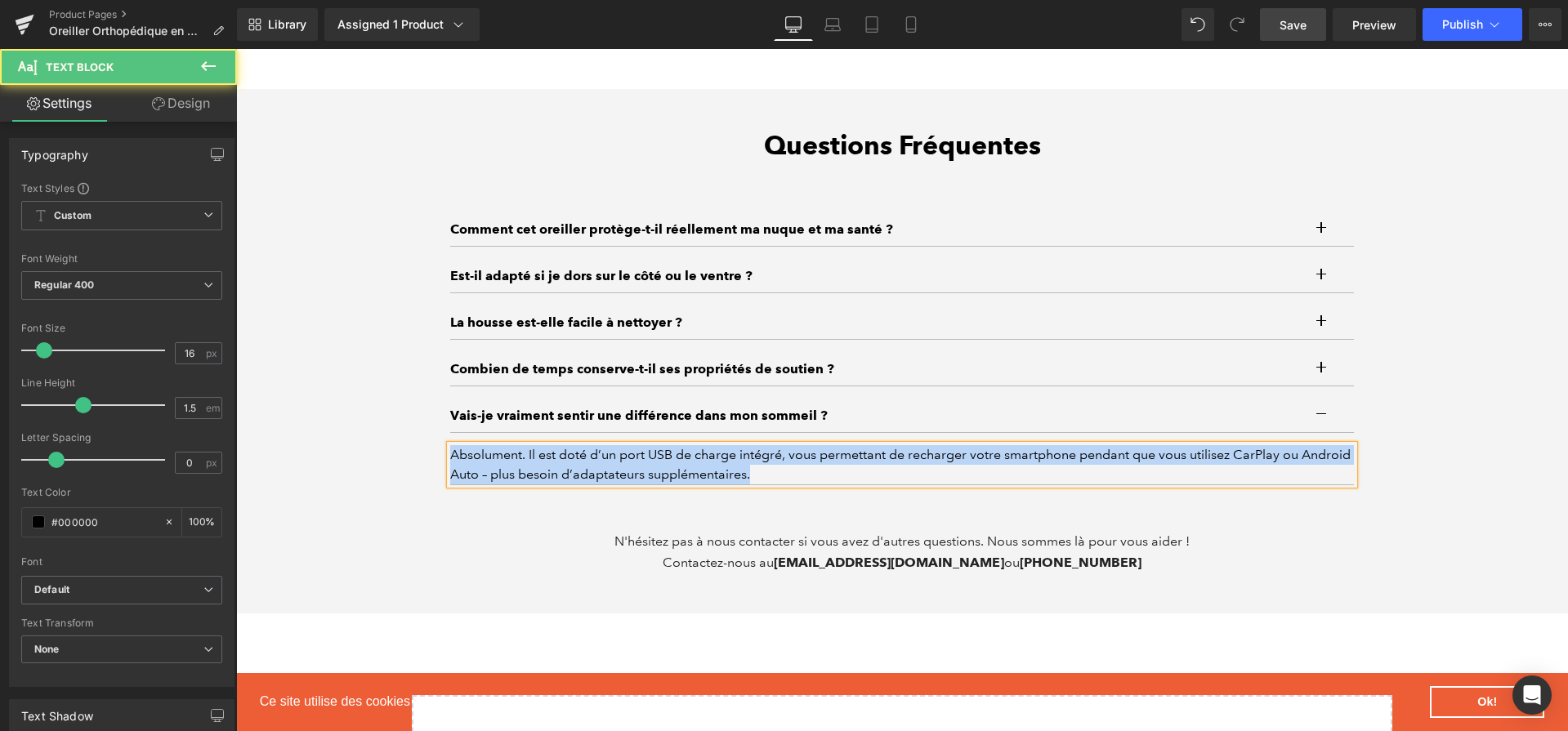
paste div
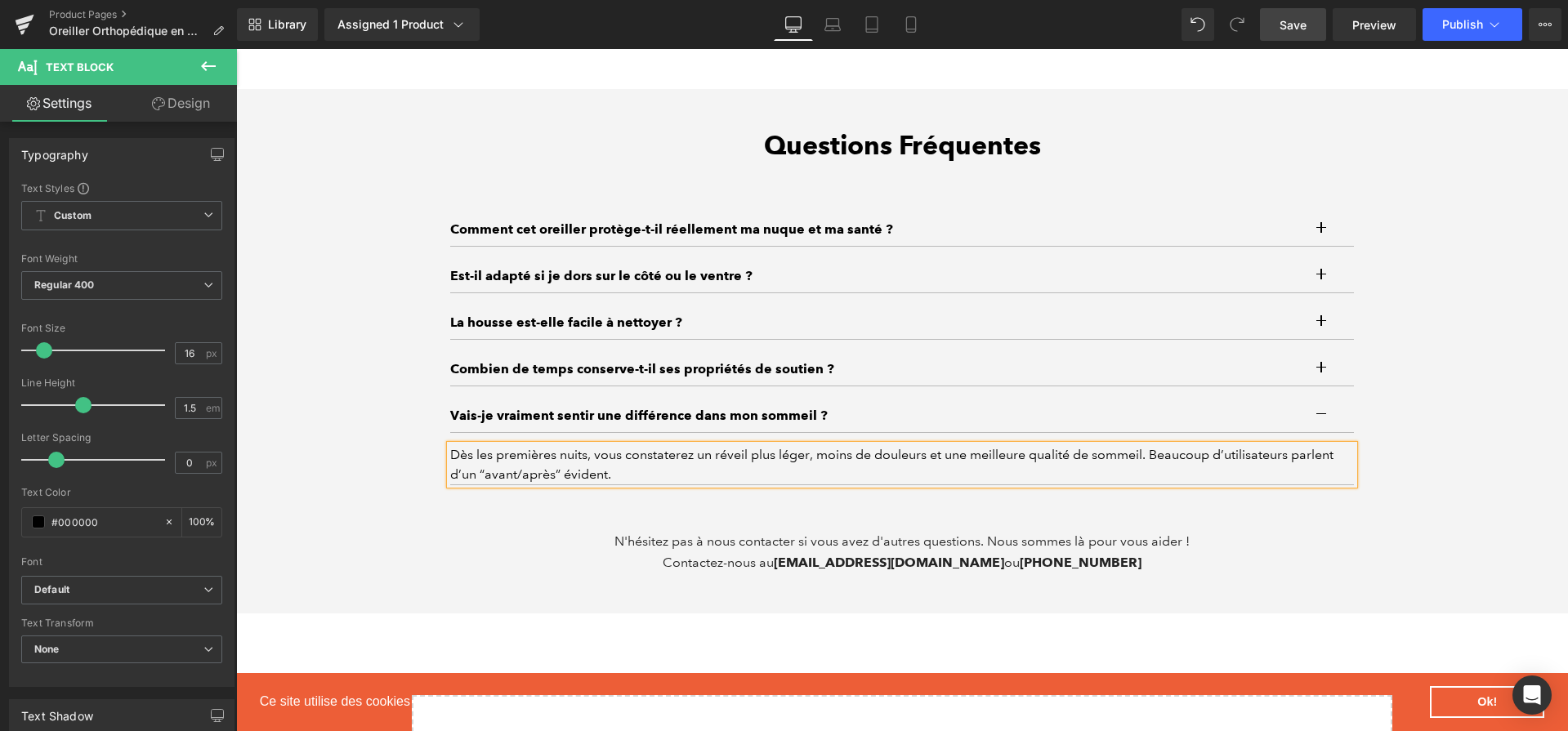
click at [1450, 500] on div "Questions Fréquentes Heading Comment cet oreiller protège-t-il réellement ma nu…" at bounding box center [901, 351] width 1332 height 443
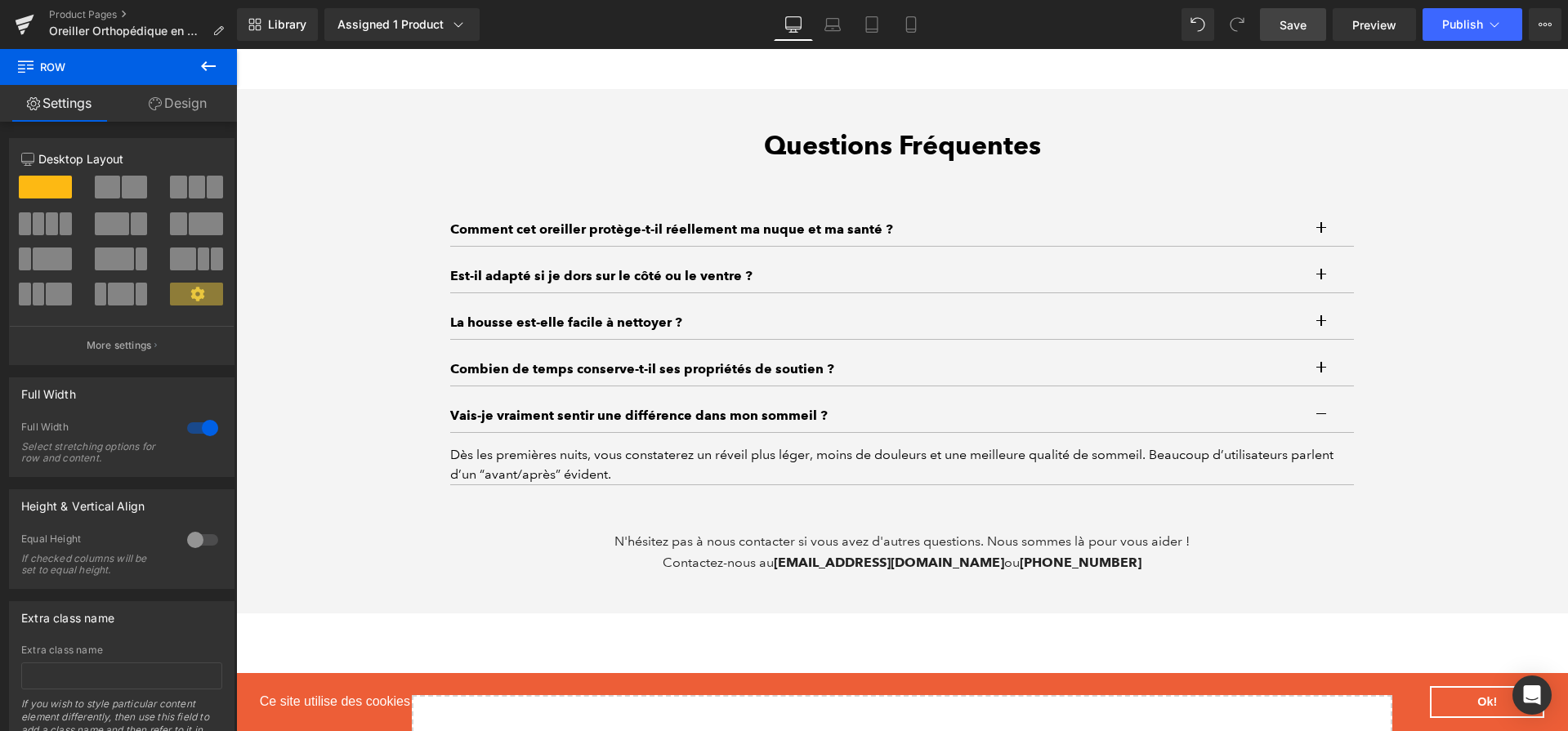
click at [1312, 37] on link "Save" at bounding box center [1293, 25] width 66 height 33
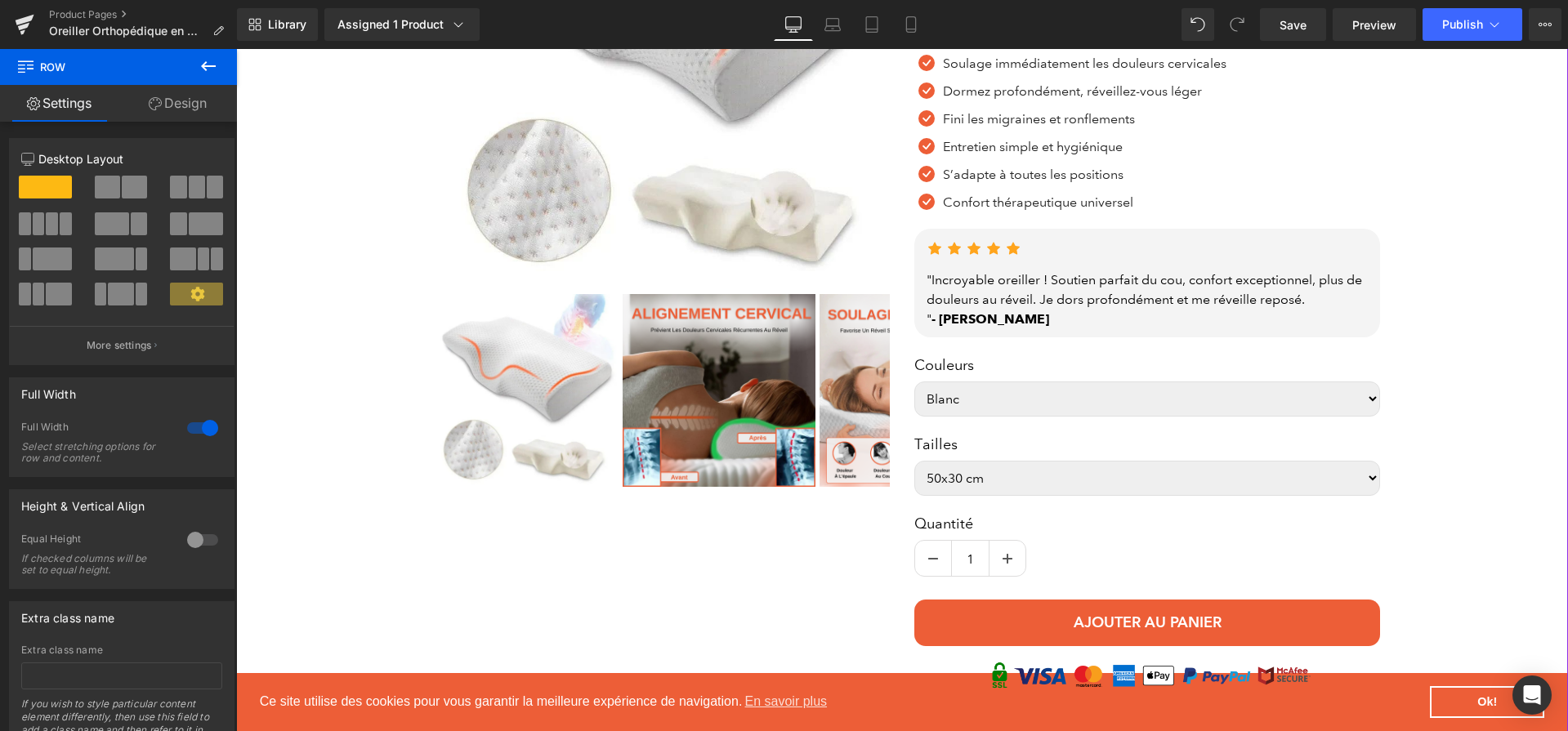
scroll to position [384, 0]
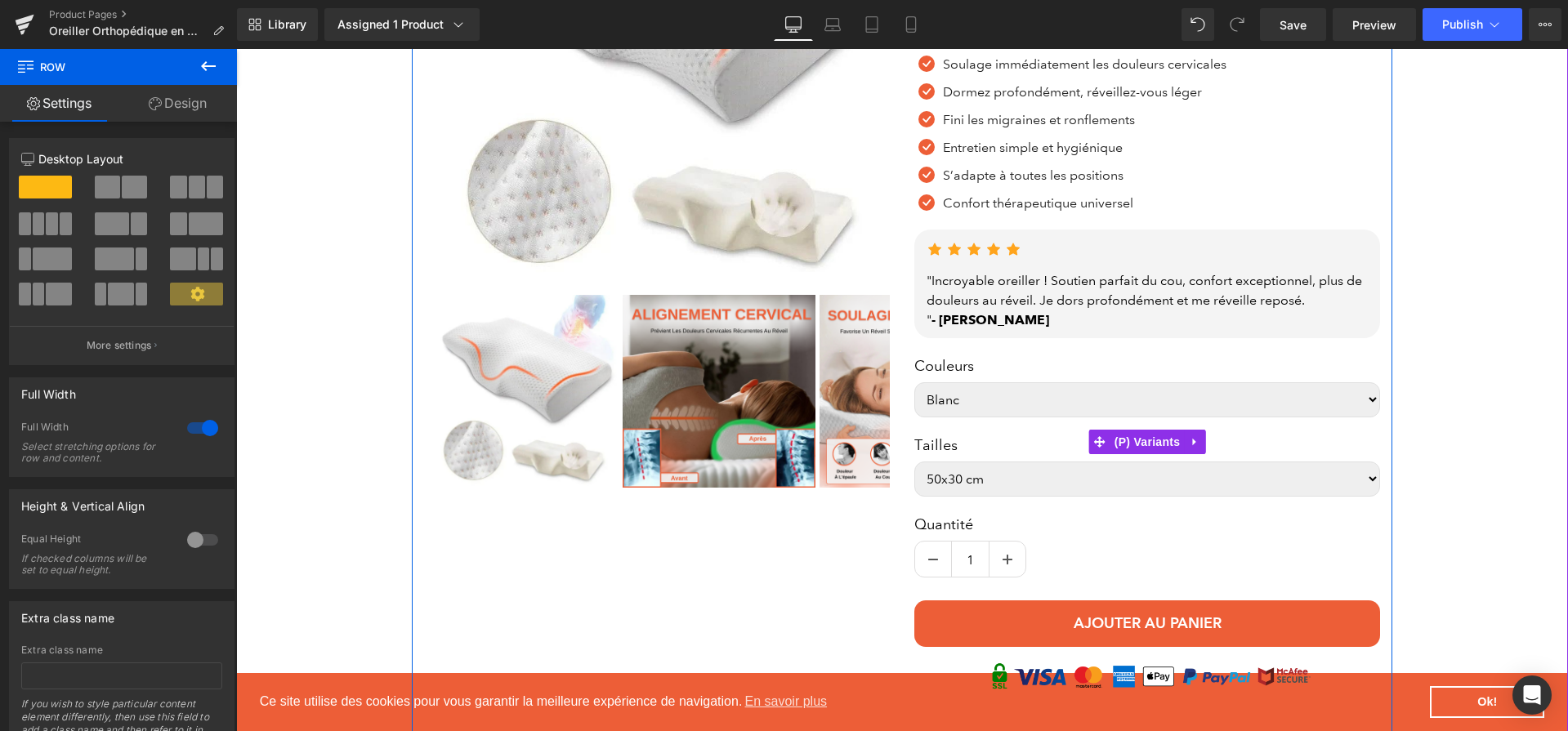
click at [1365, 483] on select "50x30 cm 60x35 cm" at bounding box center [1147, 479] width 466 height 36
click at [1364, 403] on select "Blanc Bleu [GEOGRAPHIC_DATA] Gris" at bounding box center [1147, 400] width 466 height 36
click at [914, 382] on select "Blanc Bleu [GEOGRAPHIC_DATA] Gris" at bounding box center [1147, 400] width 466 height 36
click at [1366, 409] on select "Blanc Bleu [GEOGRAPHIC_DATA] Gris" at bounding box center [1147, 400] width 466 height 36
click at [1248, 411] on select "Blanc Bleu [GEOGRAPHIC_DATA] Gris" at bounding box center [1147, 400] width 466 height 36
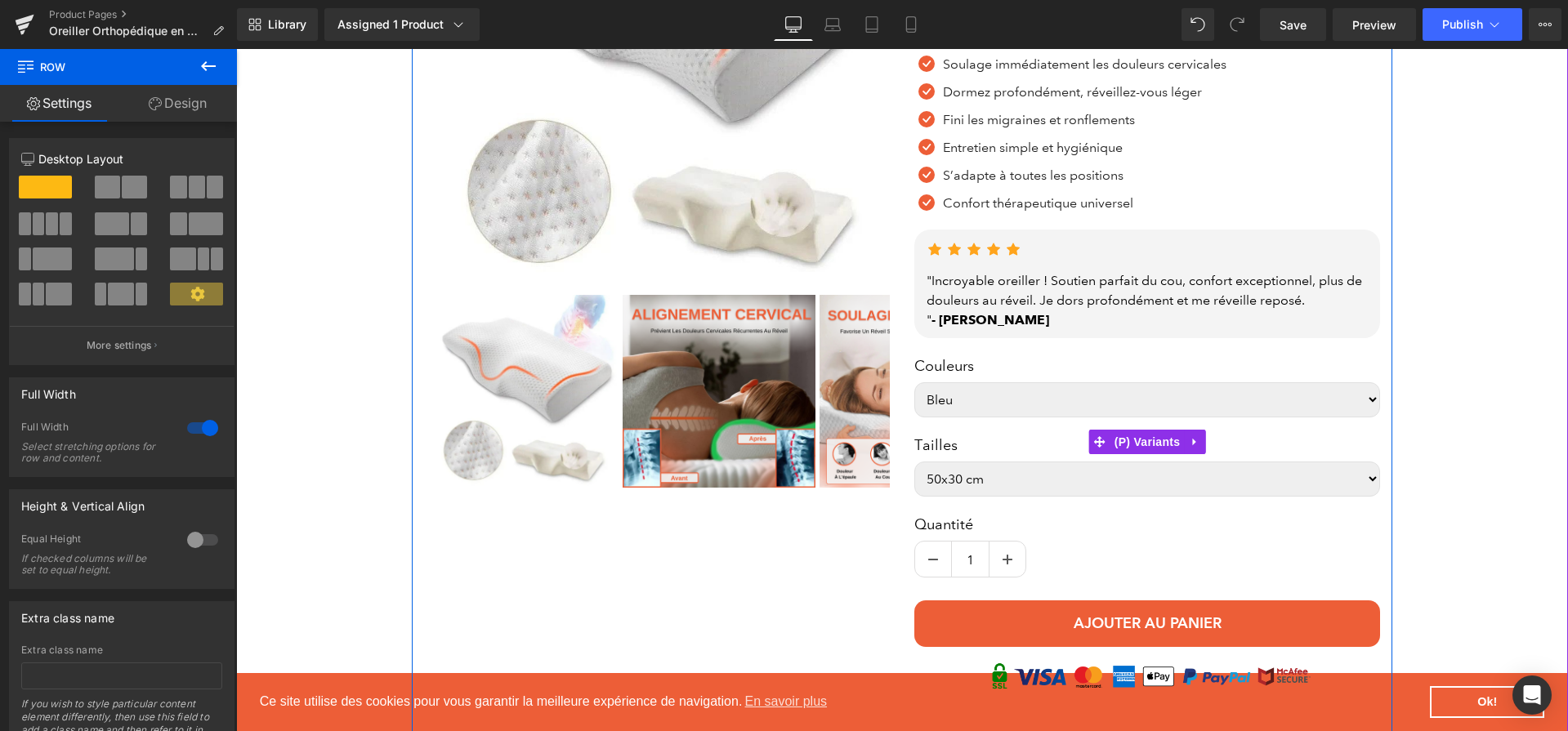
click at [914, 382] on select "Blanc Bleu [GEOGRAPHIC_DATA] Gris" at bounding box center [1147, 400] width 466 height 36
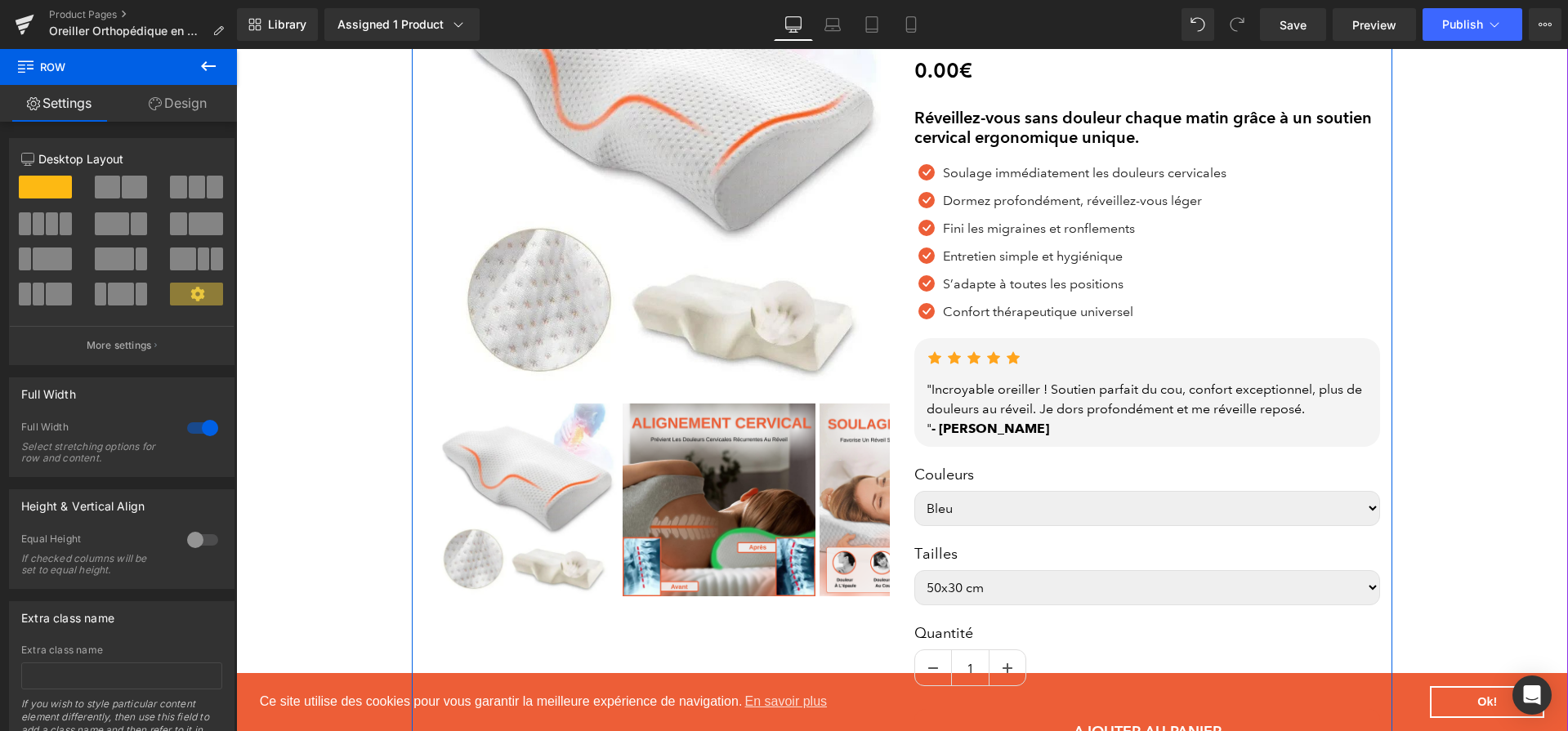
scroll to position [327, 0]
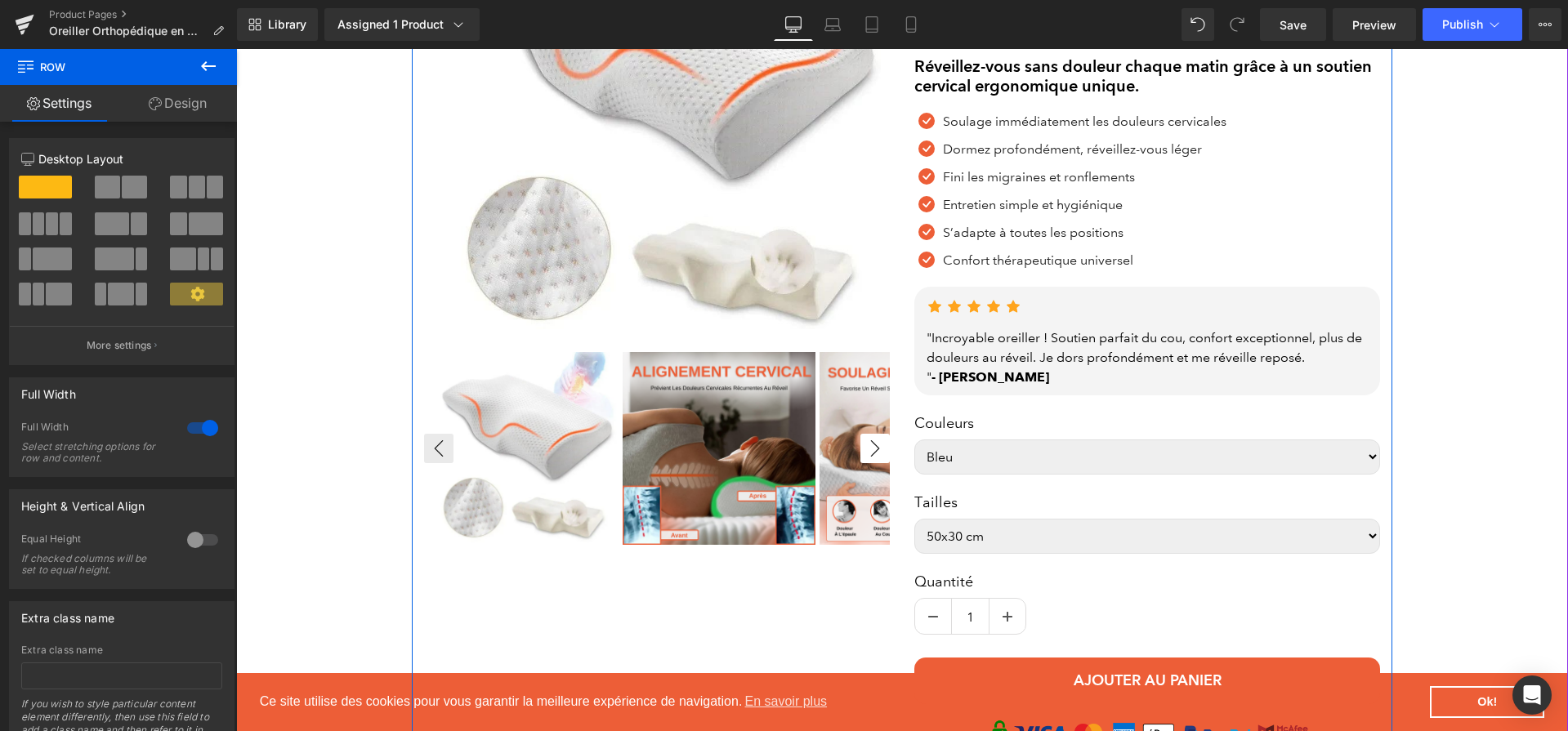
click at [753, 472] on img at bounding box center [719, 449] width 193 height 193
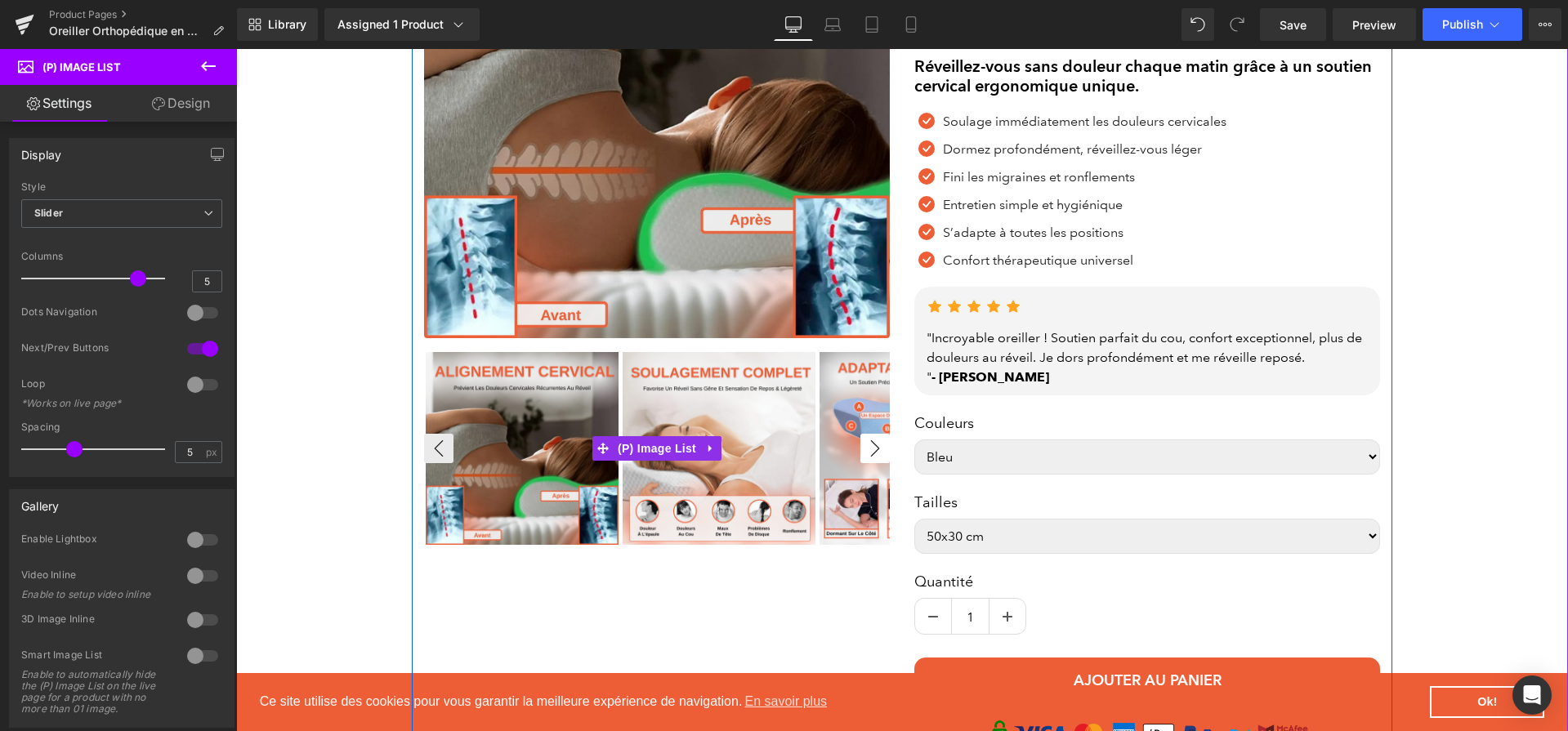
click at [868, 448] on button "›" at bounding box center [875, 449] width 29 height 29
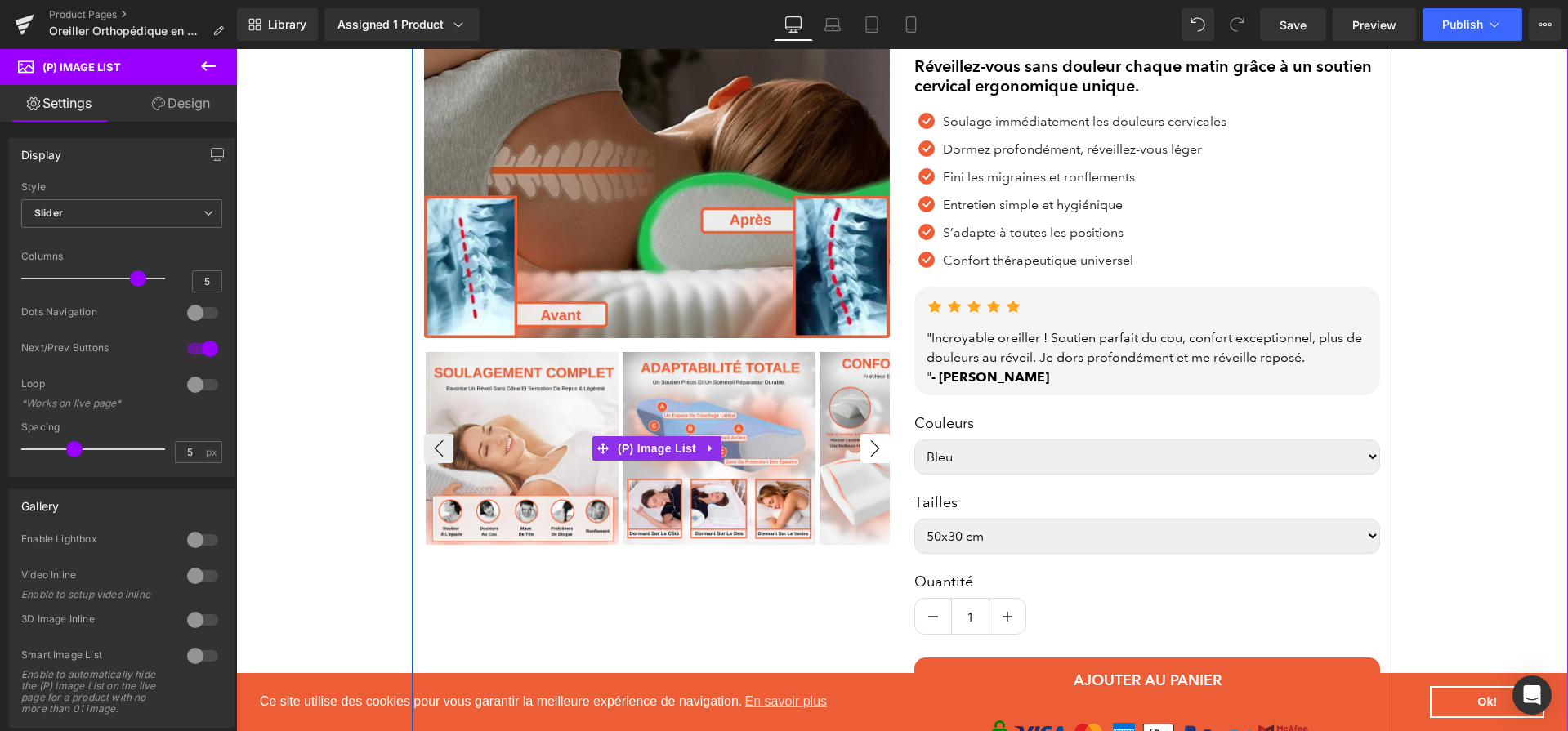
click at [868, 448] on button "›" at bounding box center [875, 449] width 29 height 29
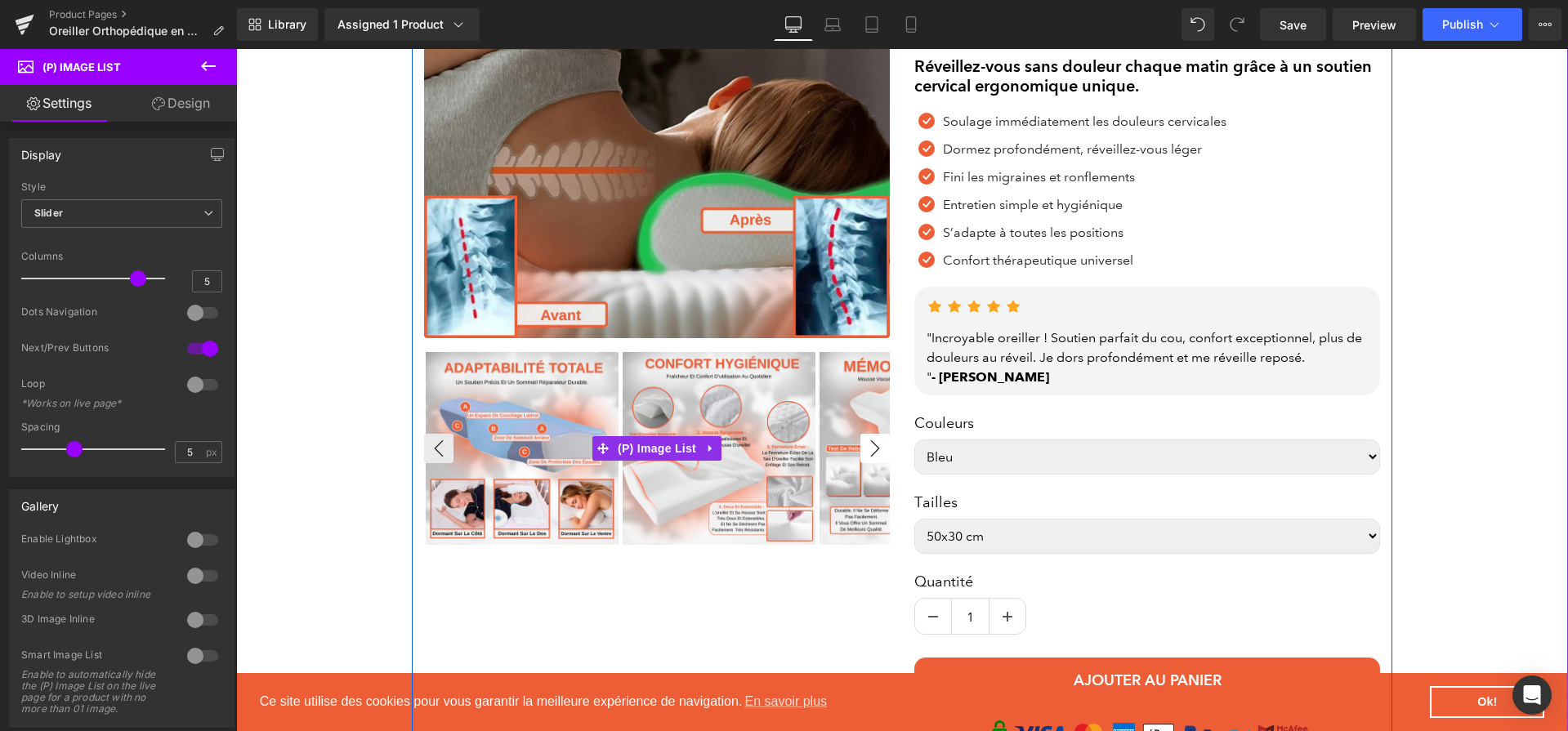
click at [868, 448] on button "›" at bounding box center [875, 449] width 29 height 29
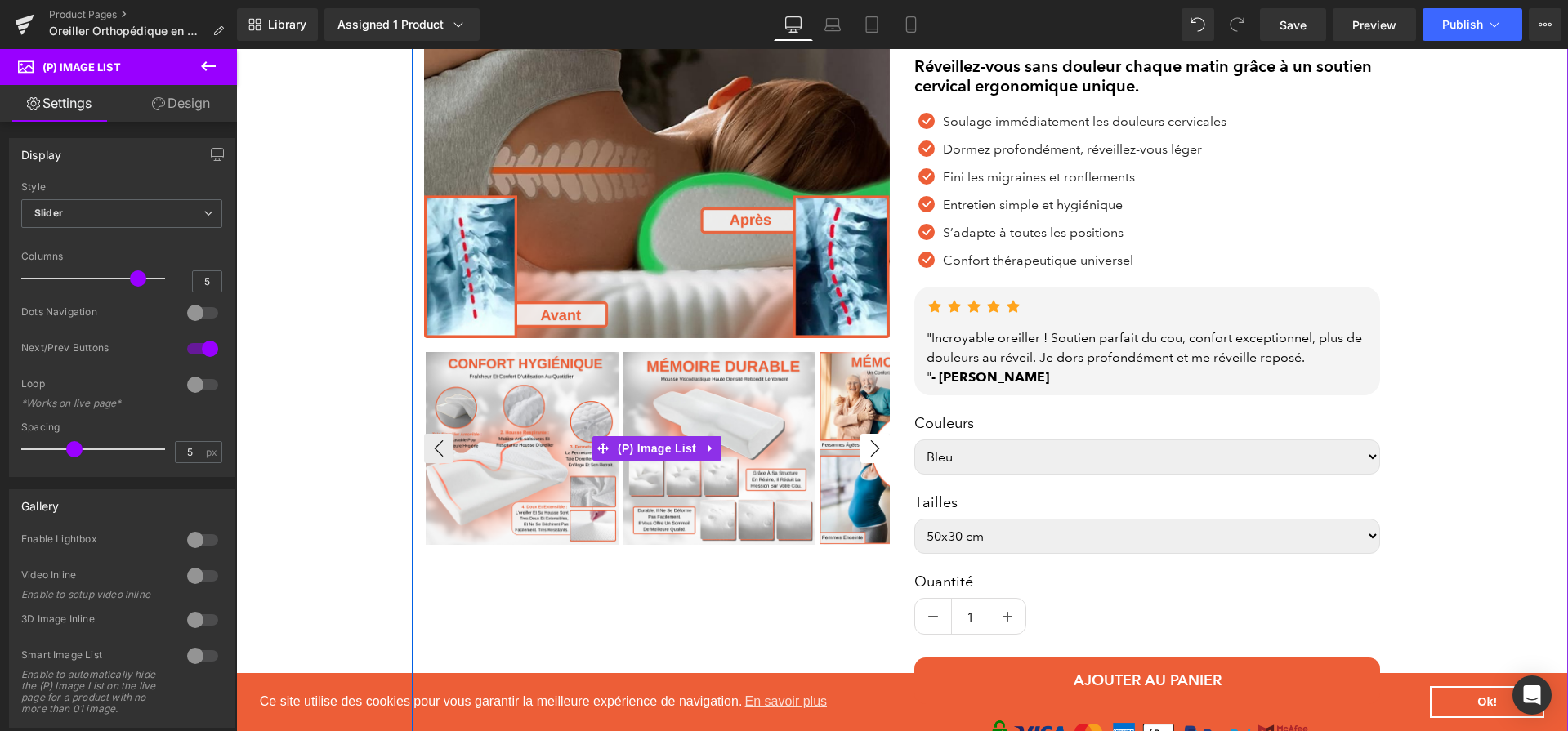
click at [868, 448] on button "›" at bounding box center [875, 449] width 29 height 29
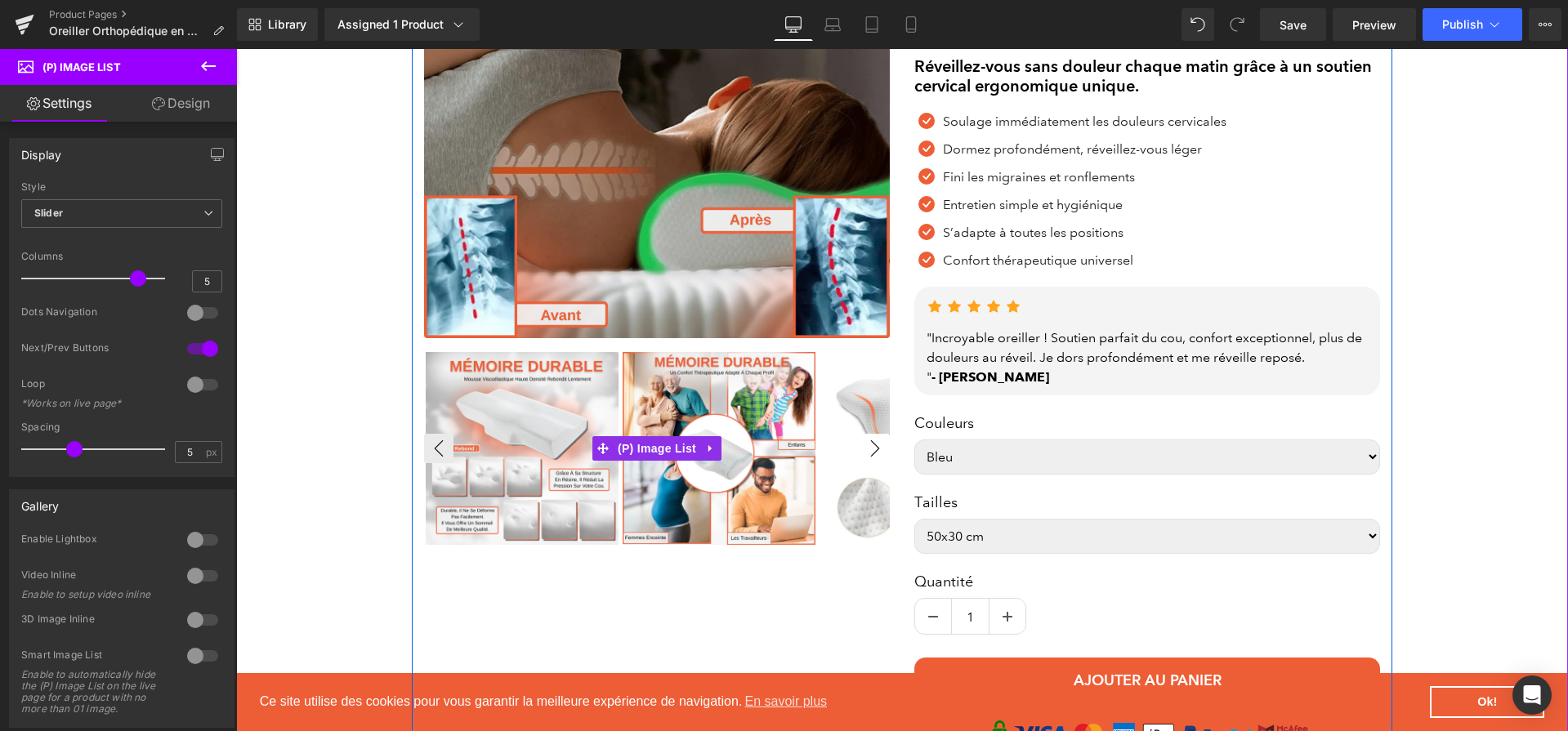
click at [868, 448] on button "›" at bounding box center [875, 449] width 29 height 29
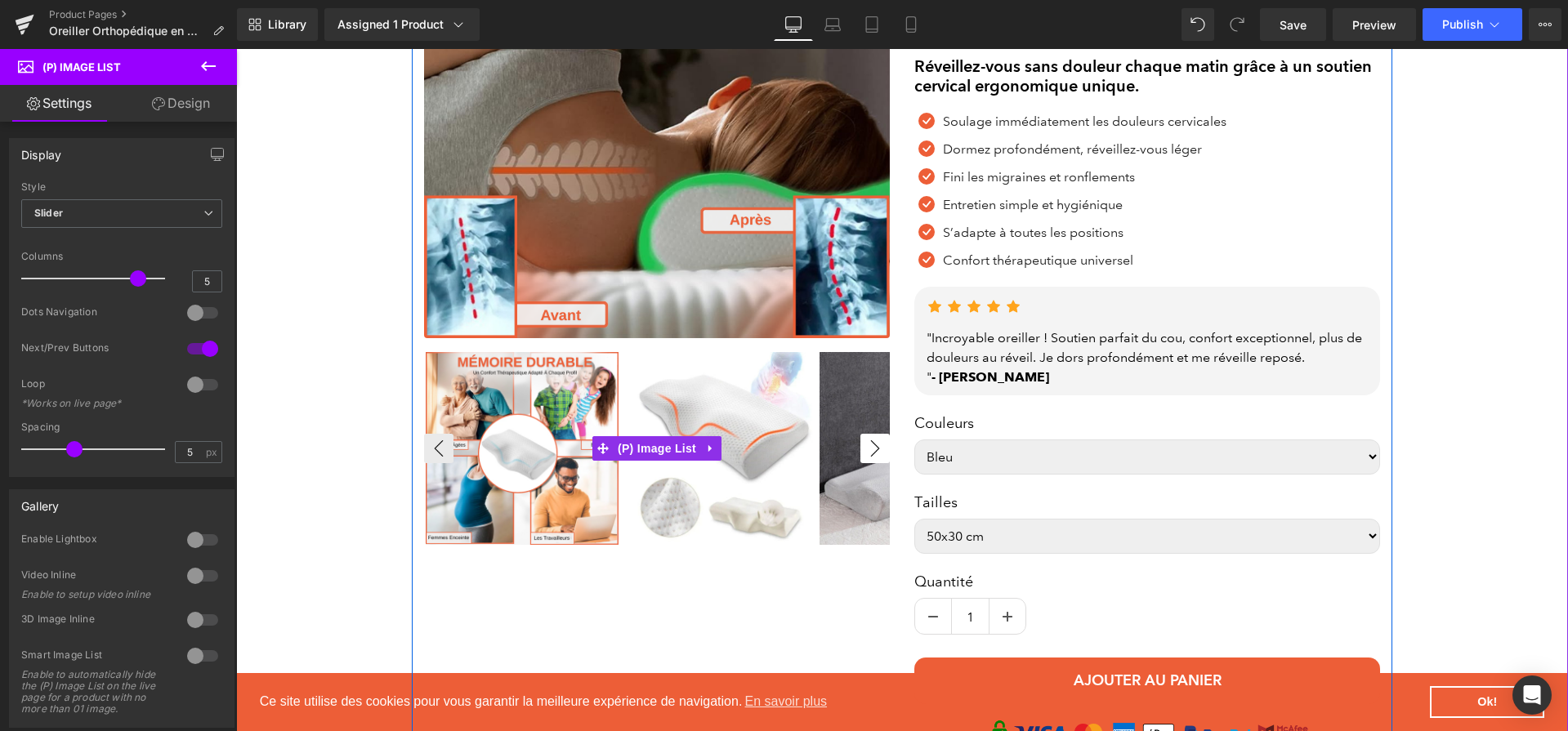
click at [868, 448] on button "›" at bounding box center [875, 449] width 29 height 29
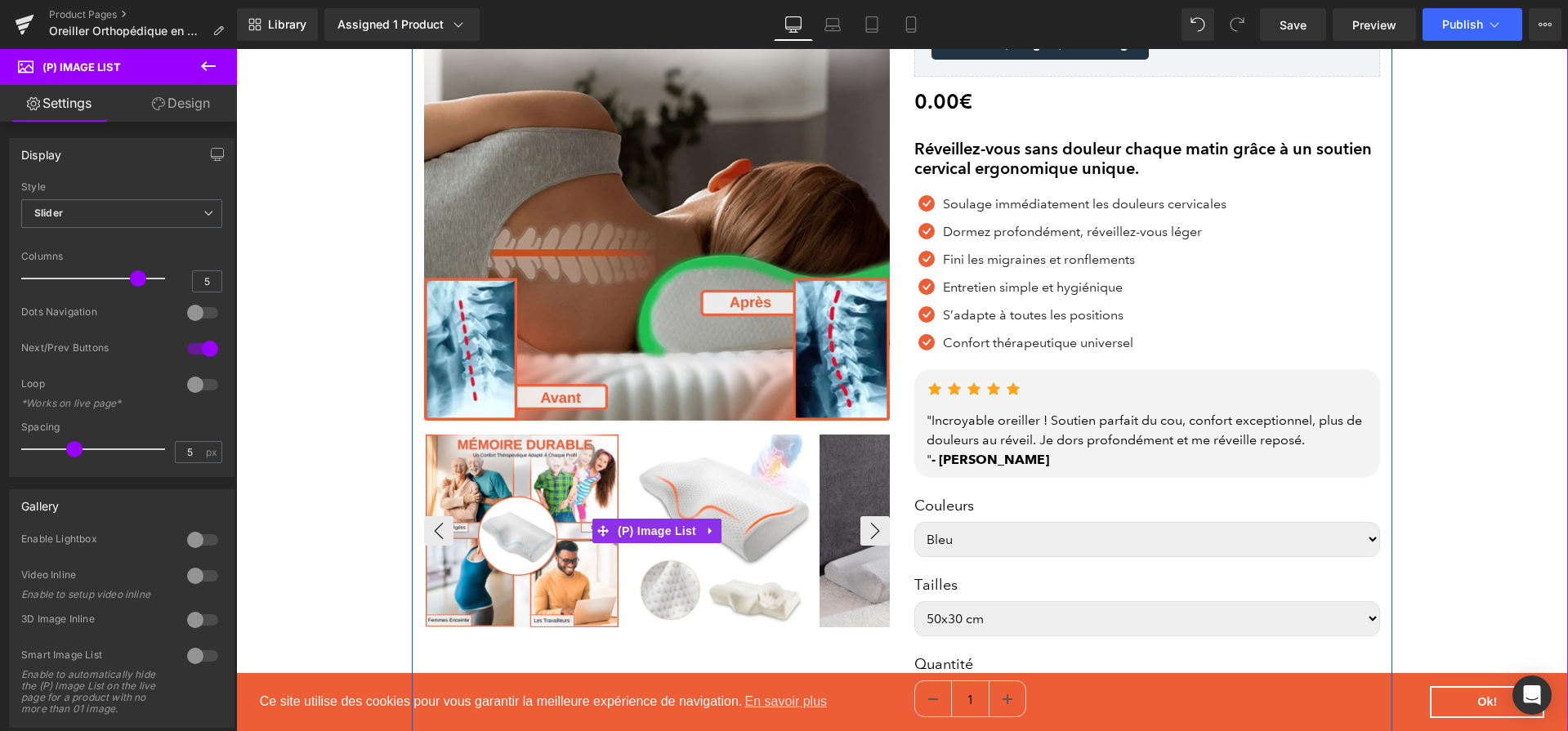
scroll to position [234, 0]
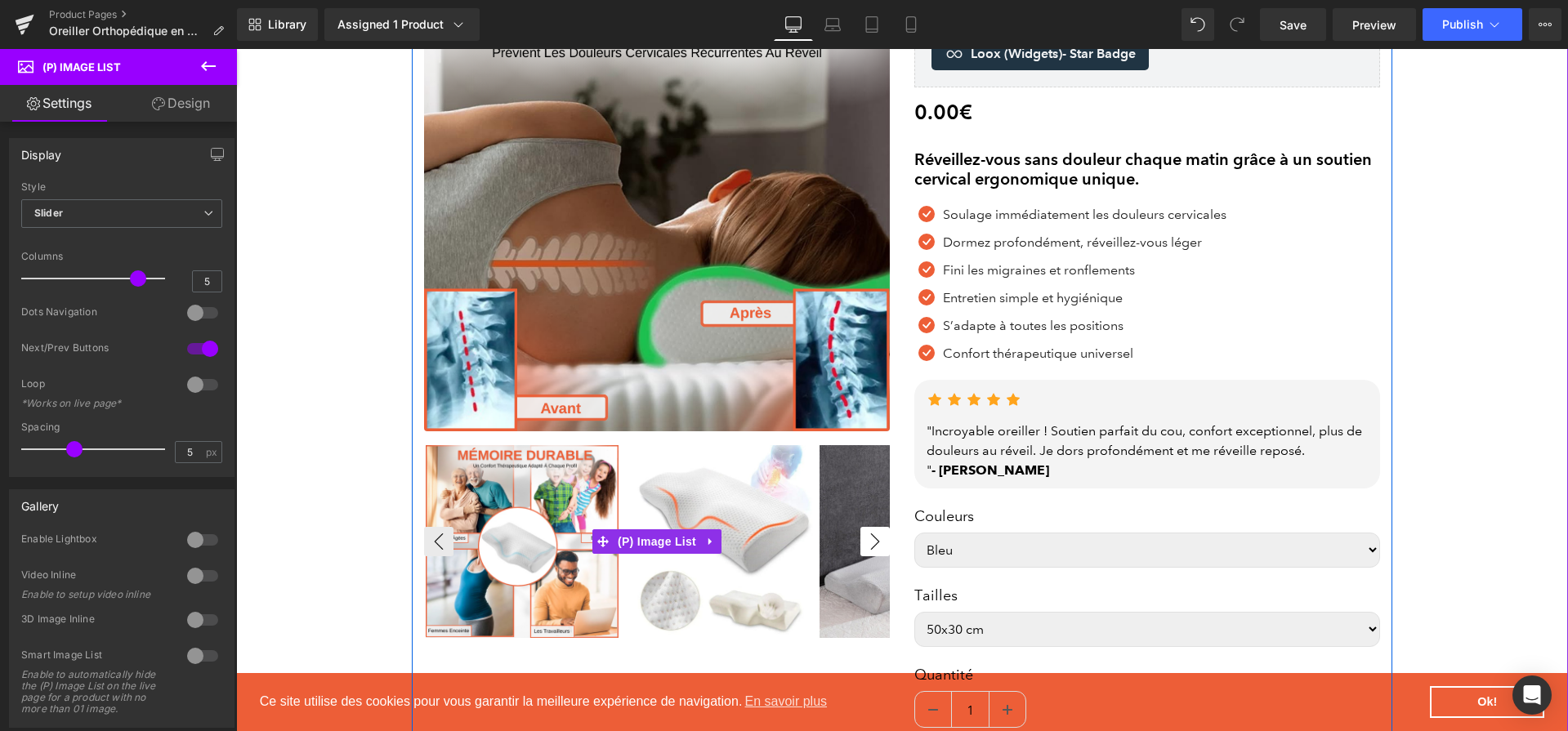
click at [874, 537] on button "›" at bounding box center [875, 542] width 29 height 29
click at [872, 549] on button "›" at bounding box center [875, 542] width 29 height 29
click at [850, 562] on img at bounding box center [916, 542] width 193 height 193
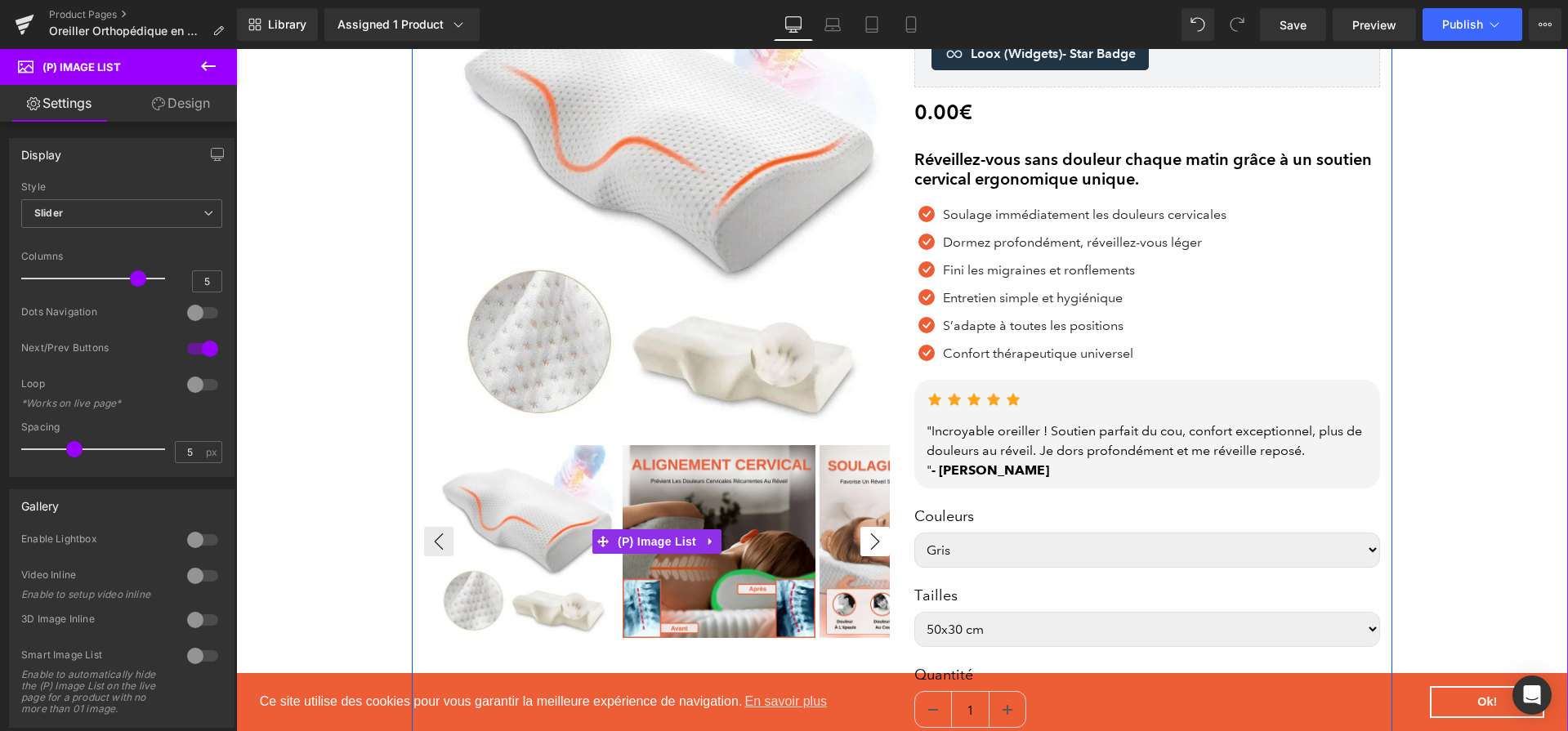
click at [863, 542] on button "›" at bounding box center [875, 542] width 29 height 29
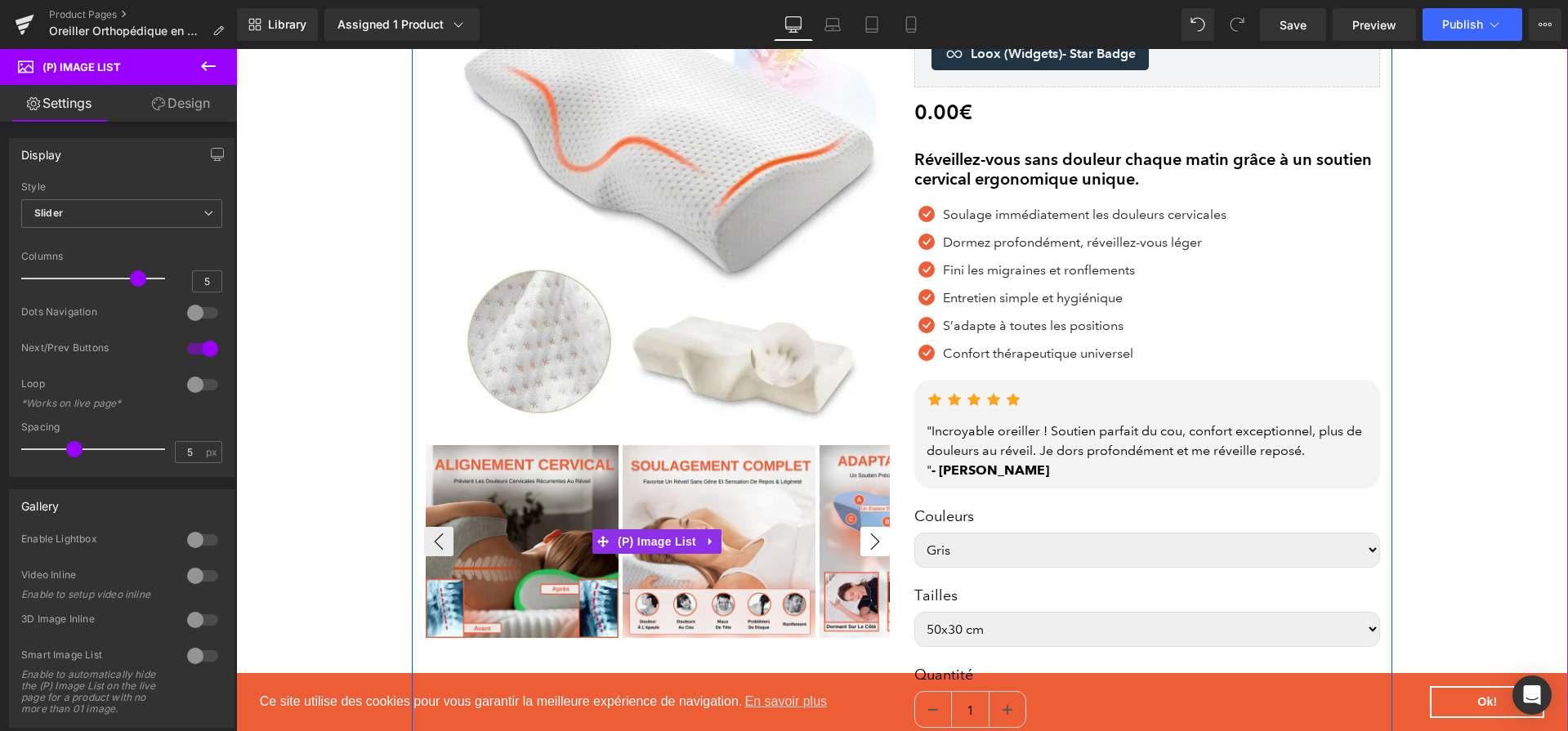
click at [863, 542] on button "›" at bounding box center [875, 542] width 29 height 29
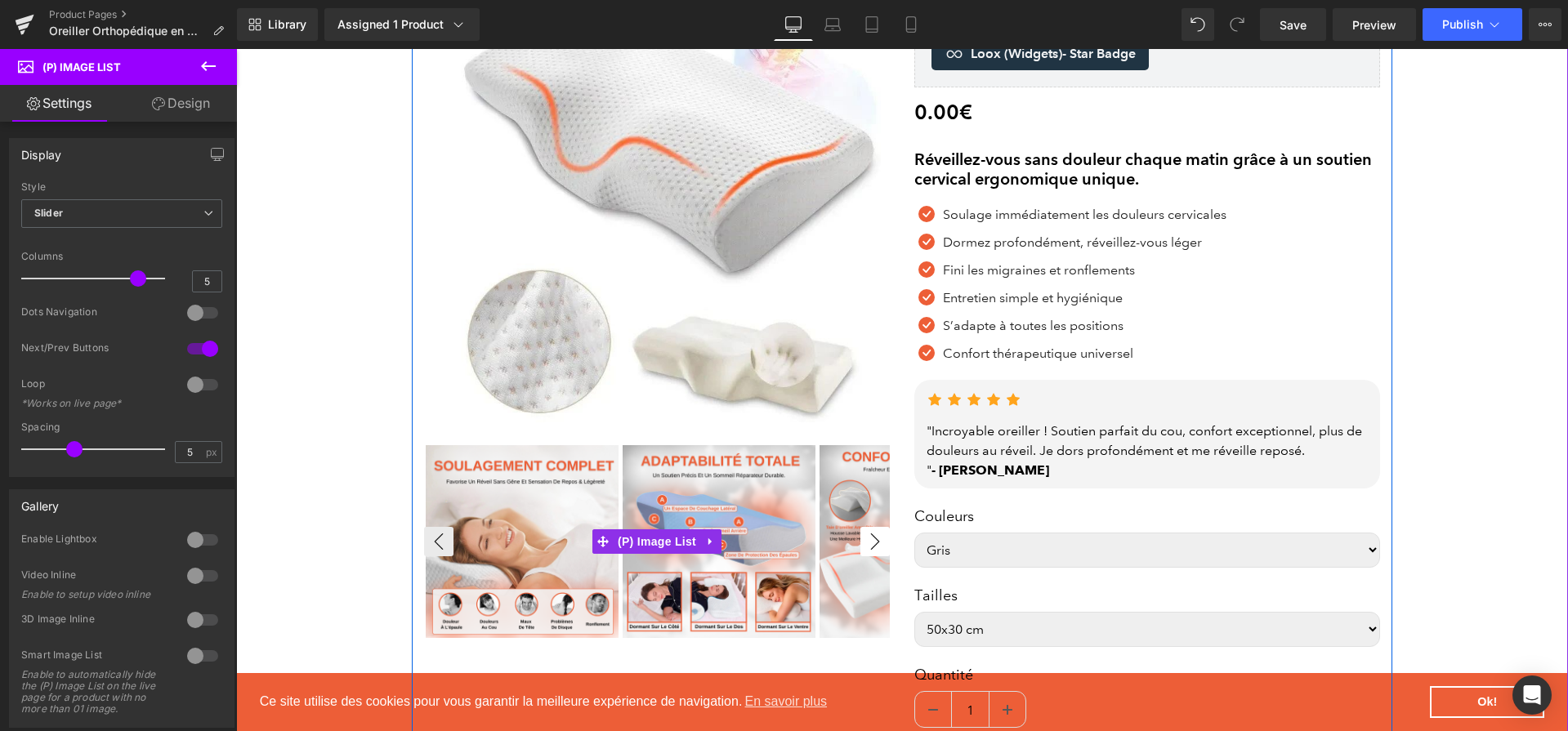
click at [863, 542] on button "›" at bounding box center [875, 542] width 29 height 29
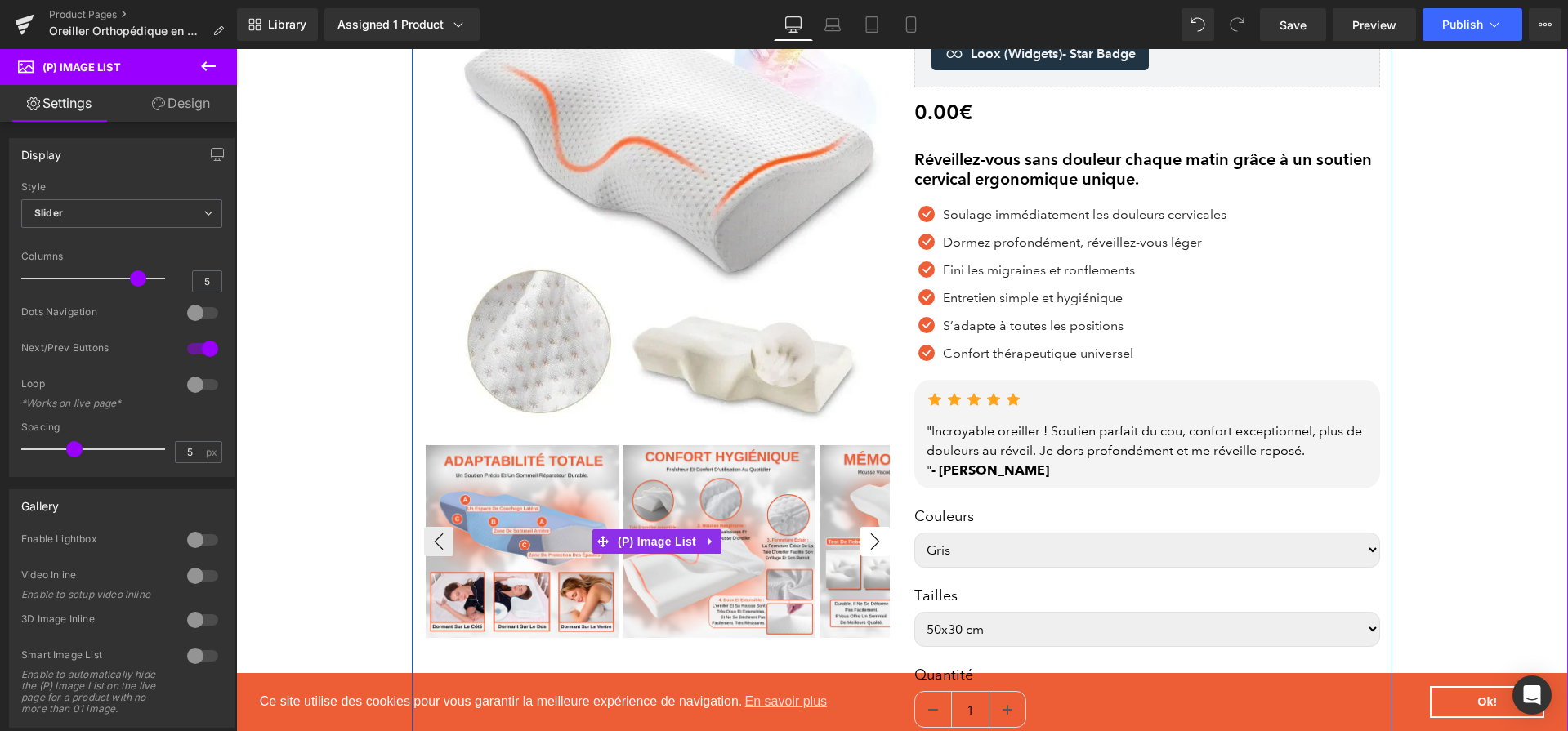
click at [863, 542] on button "›" at bounding box center [875, 542] width 29 height 29
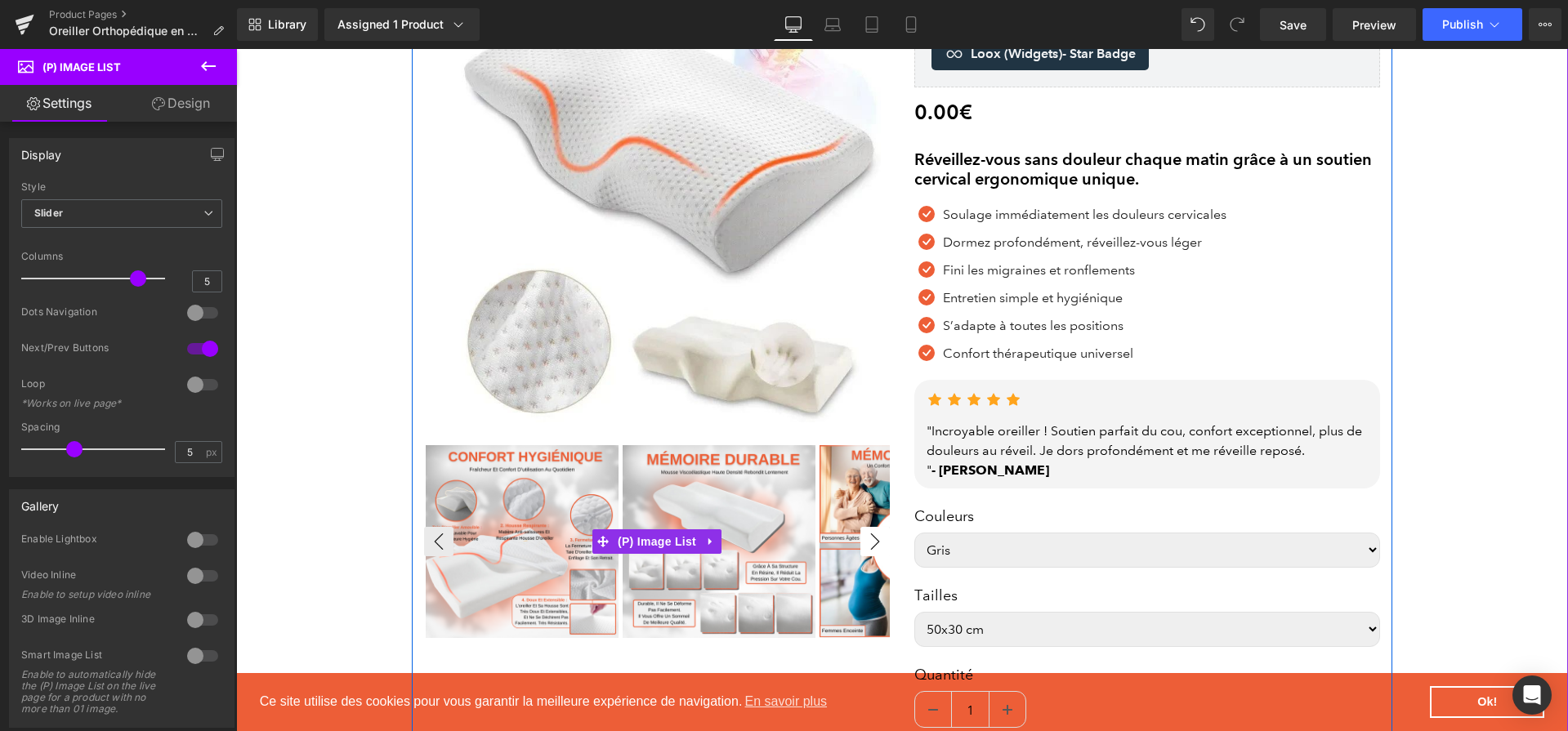
click at [863, 542] on button "›" at bounding box center [875, 542] width 29 height 29
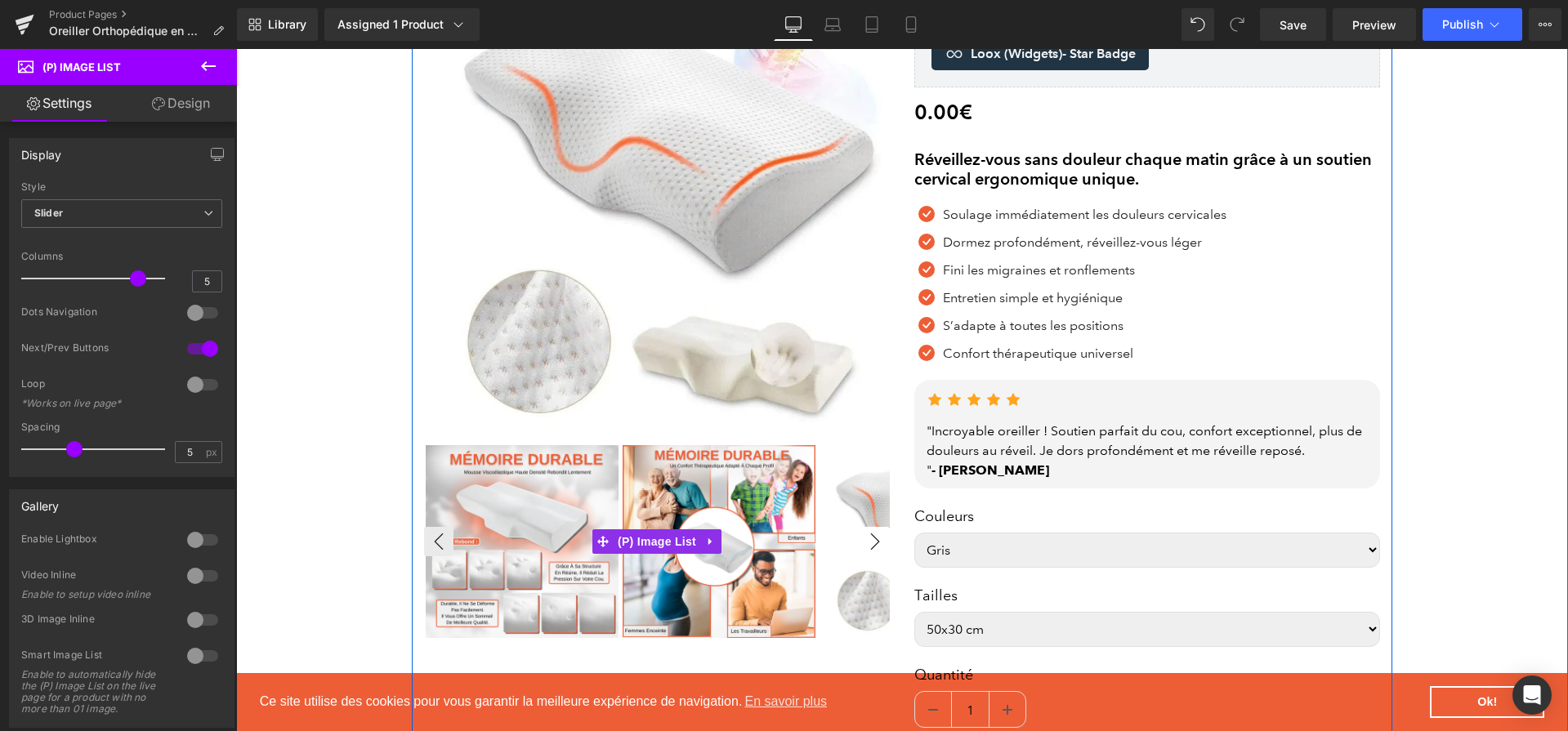
click at [863, 542] on button "›" at bounding box center [875, 542] width 29 height 29
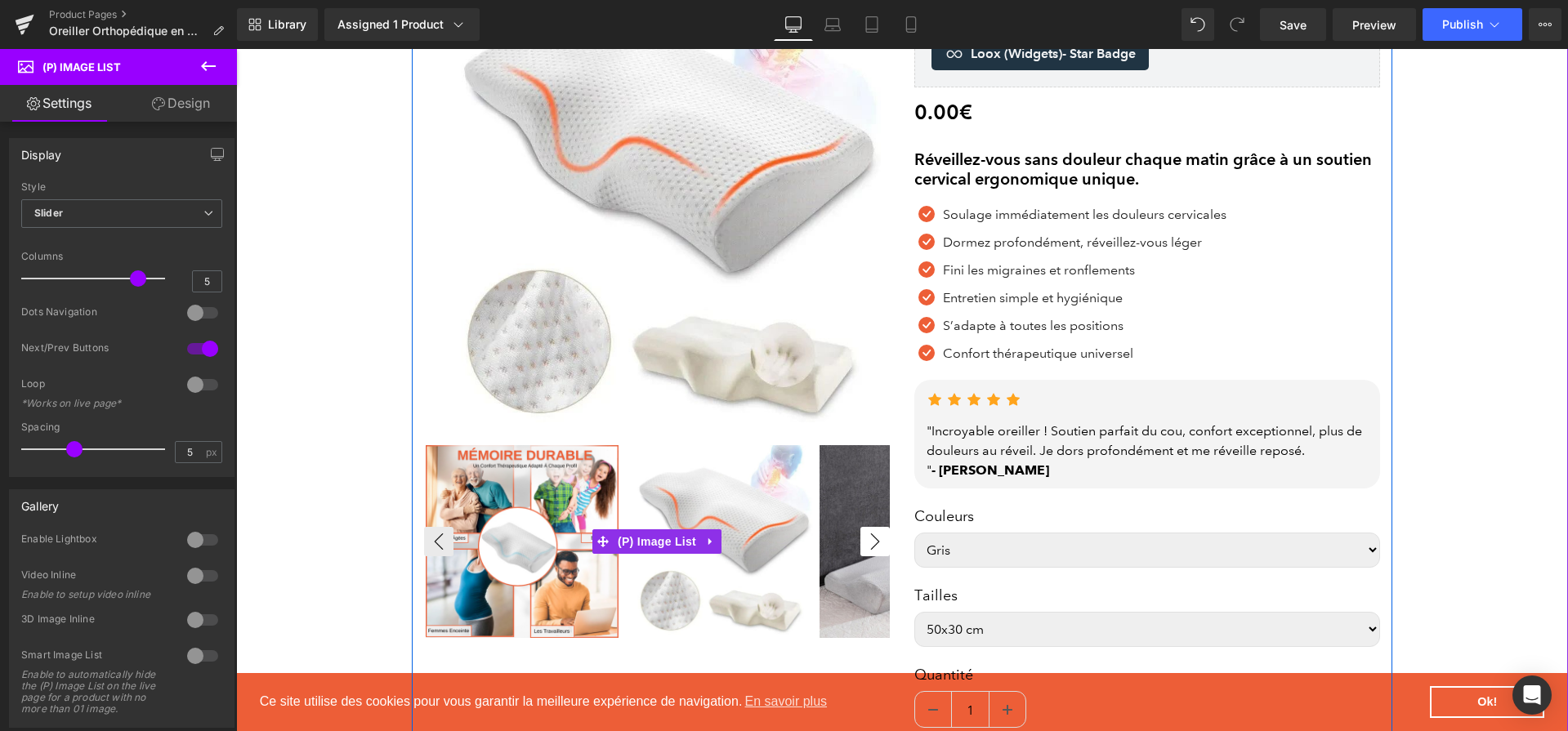
click at [863, 542] on button "›" at bounding box center [875, 542] width 29 height 29
click at [841, 597] on img at bounding box center [916, 542] width 193 height 193
click at [538, 567] on img at bounding box center [523, 542] width 193 height 193
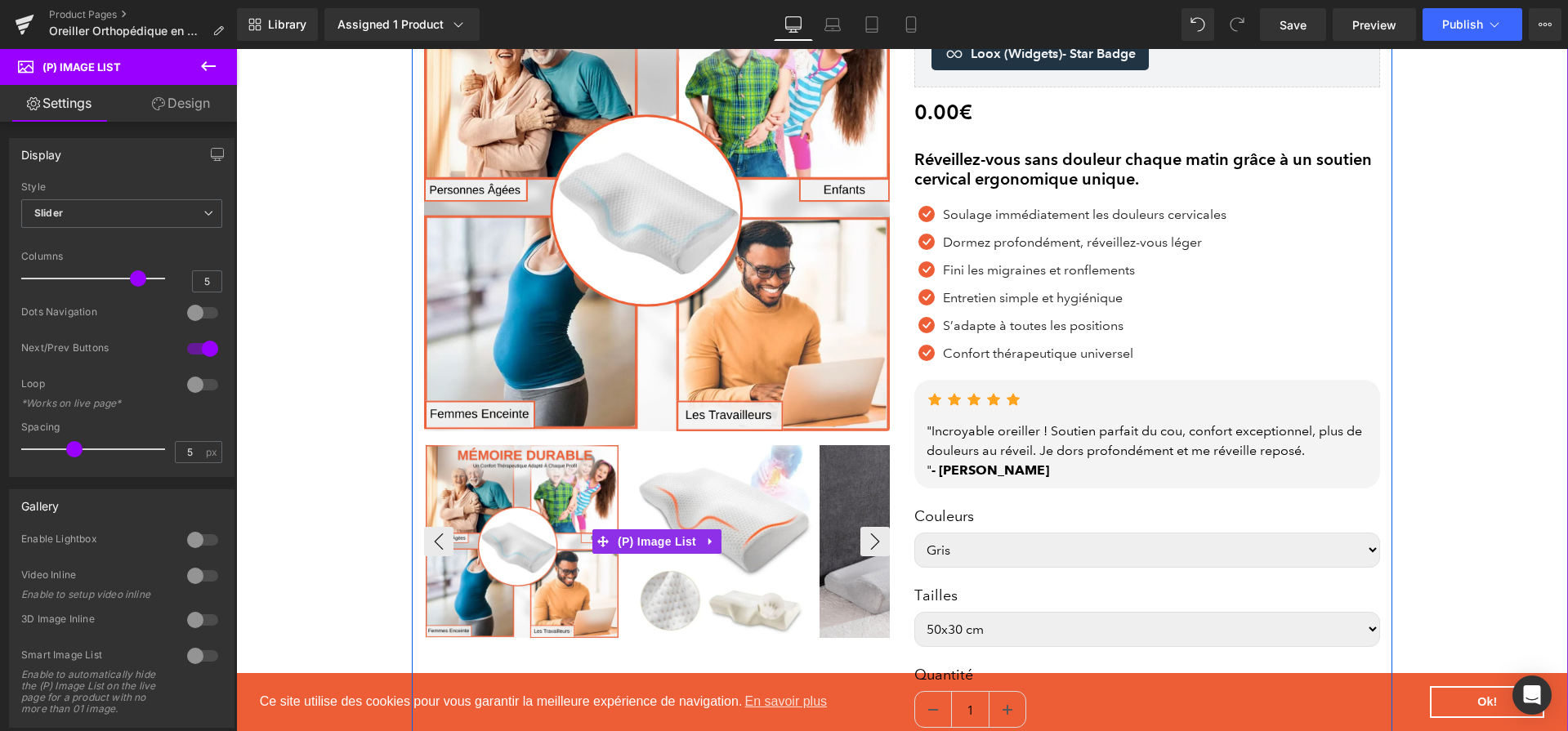
click at [685, 572] on img at bounding box center [719, 542] width 193 height 193
select select "Blanc"
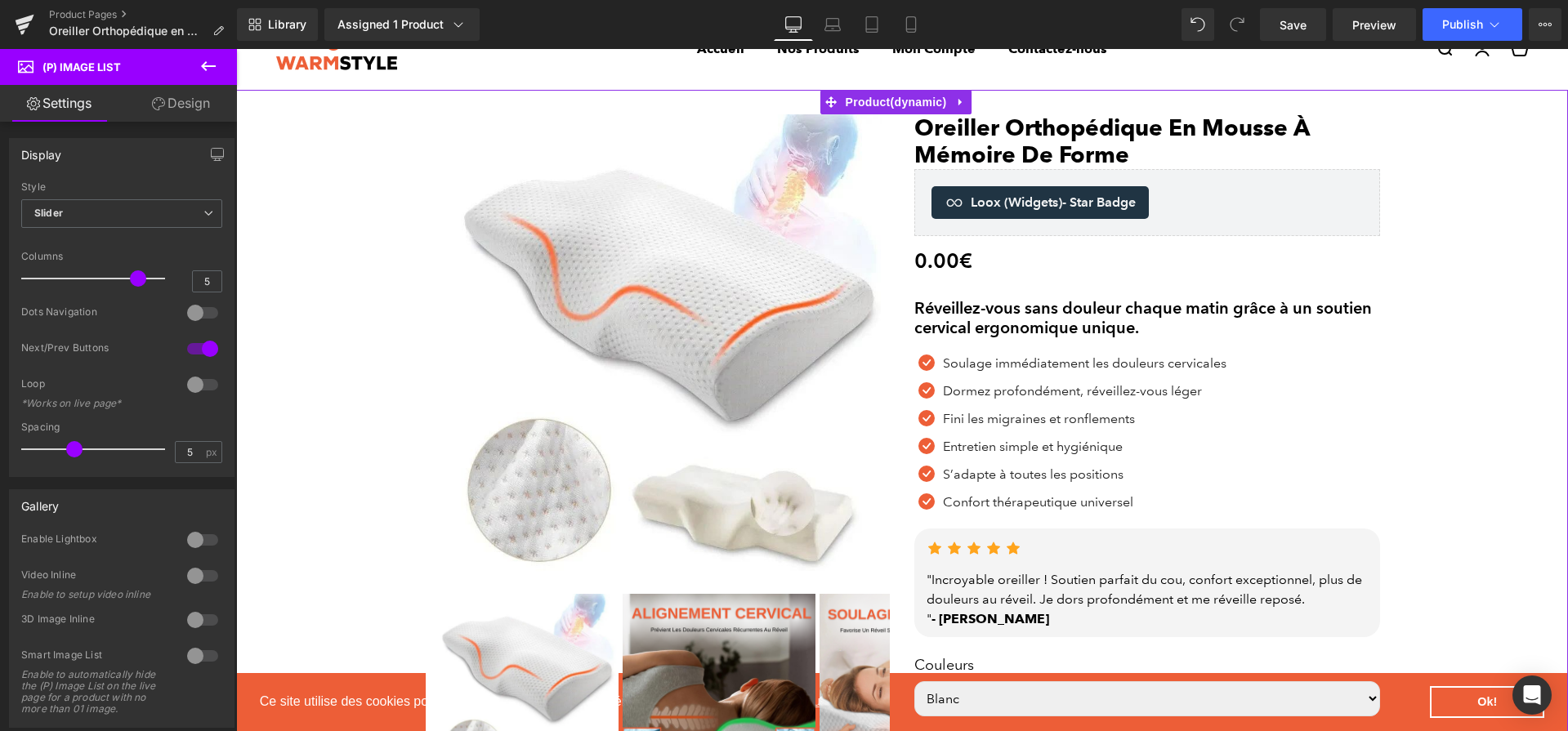
scroll to position [0, 0]
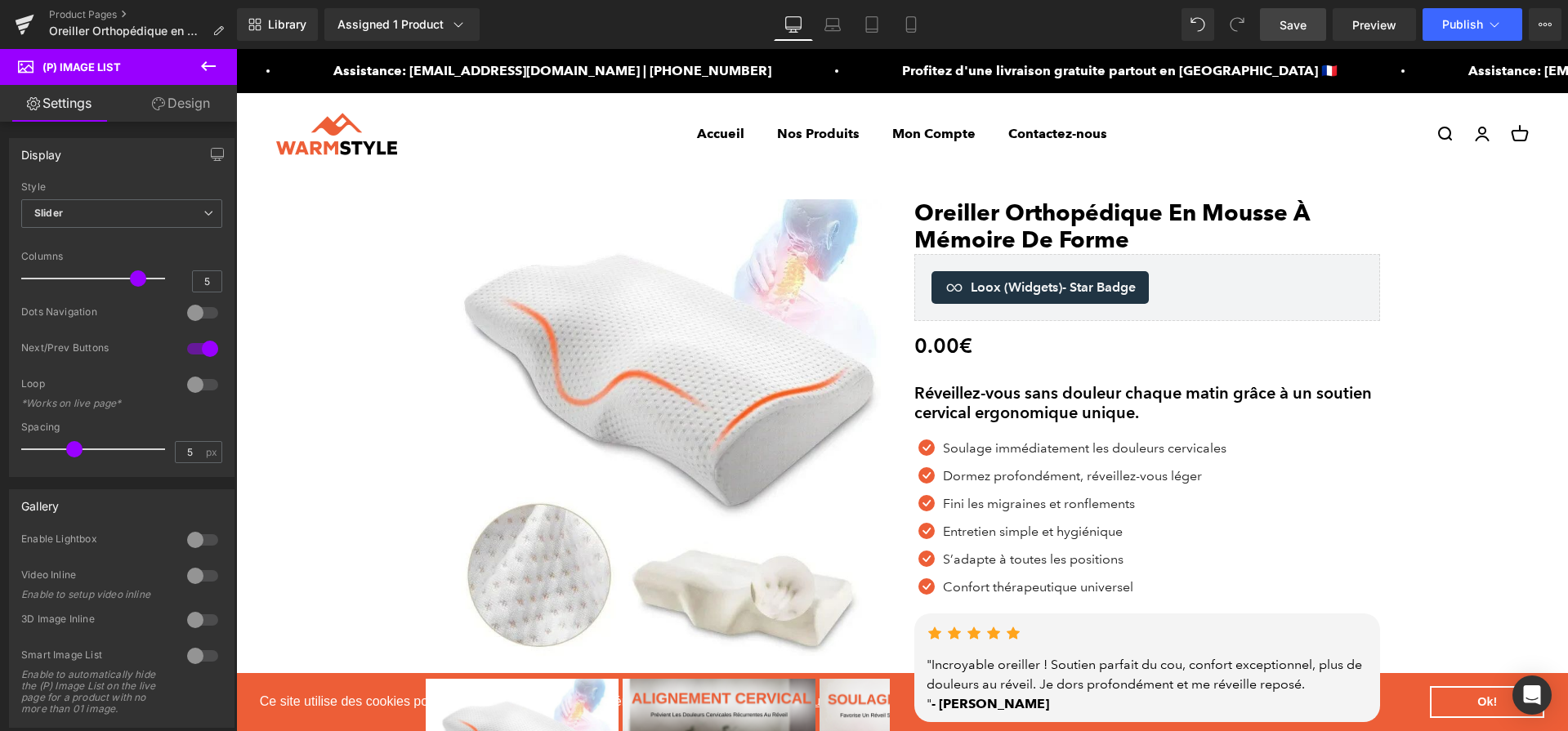
click at [1311, 24] on link "Save" at bounding box center [1293, 25] width 66 height 33
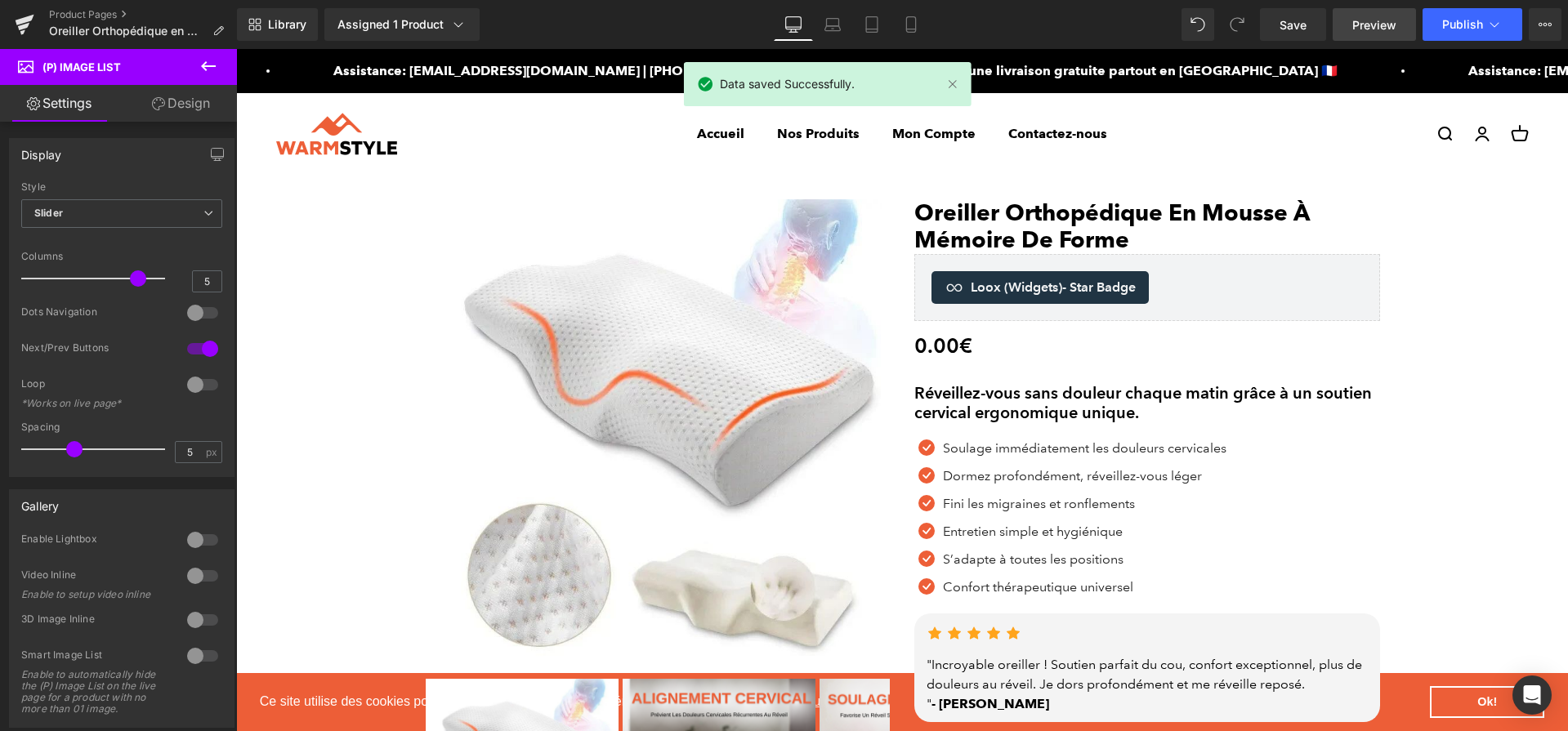
click at [1366, 35] on link "Preview" at bounding box center [1375, 25] width 84 height 33
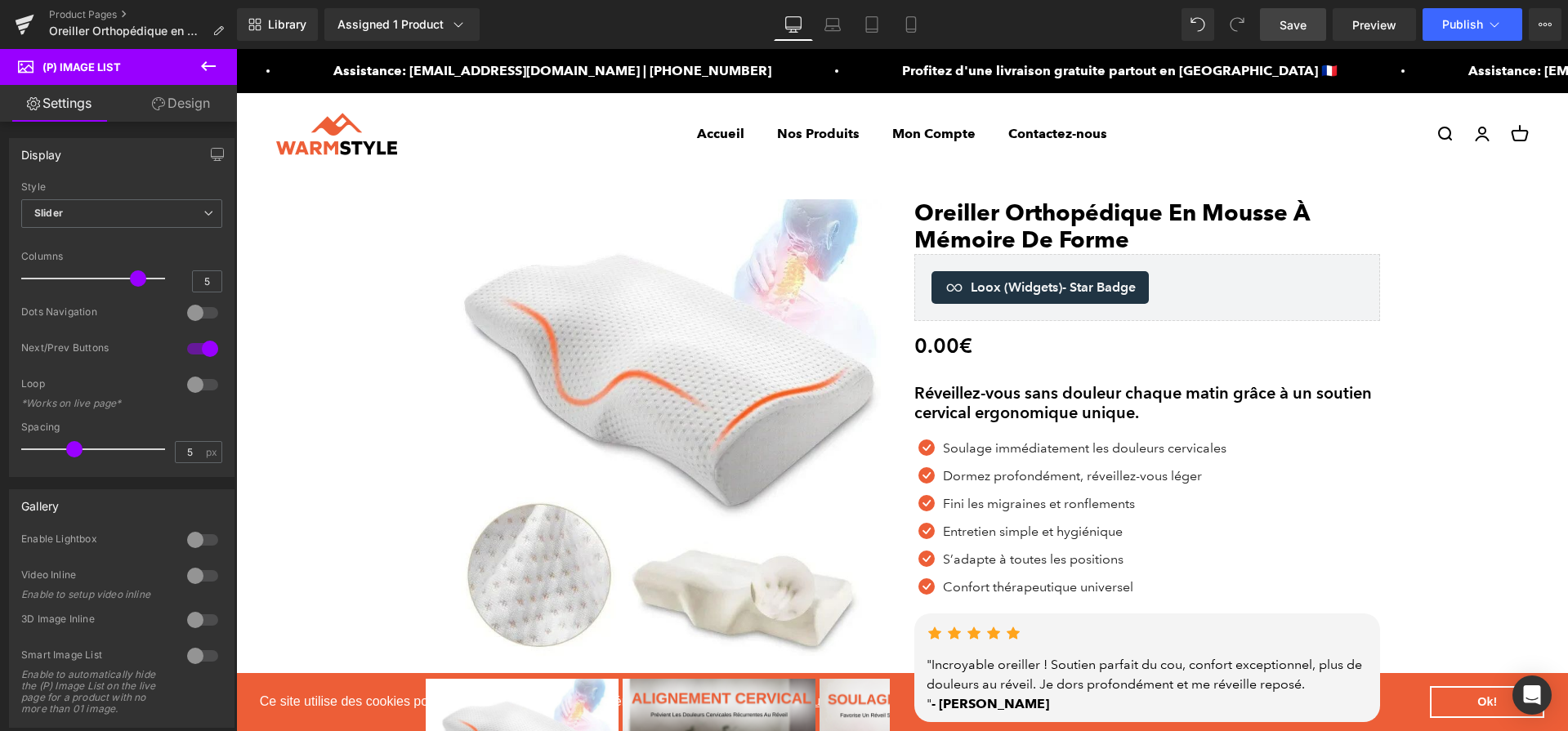
drag, startPoint x: 946, startPoint y: 163, endPoint x: 1304, endPoint y: 36, distance: 379.9
click at [1304, 36] on link "Save" at bounding box center [1293, 25] width 66 height 33
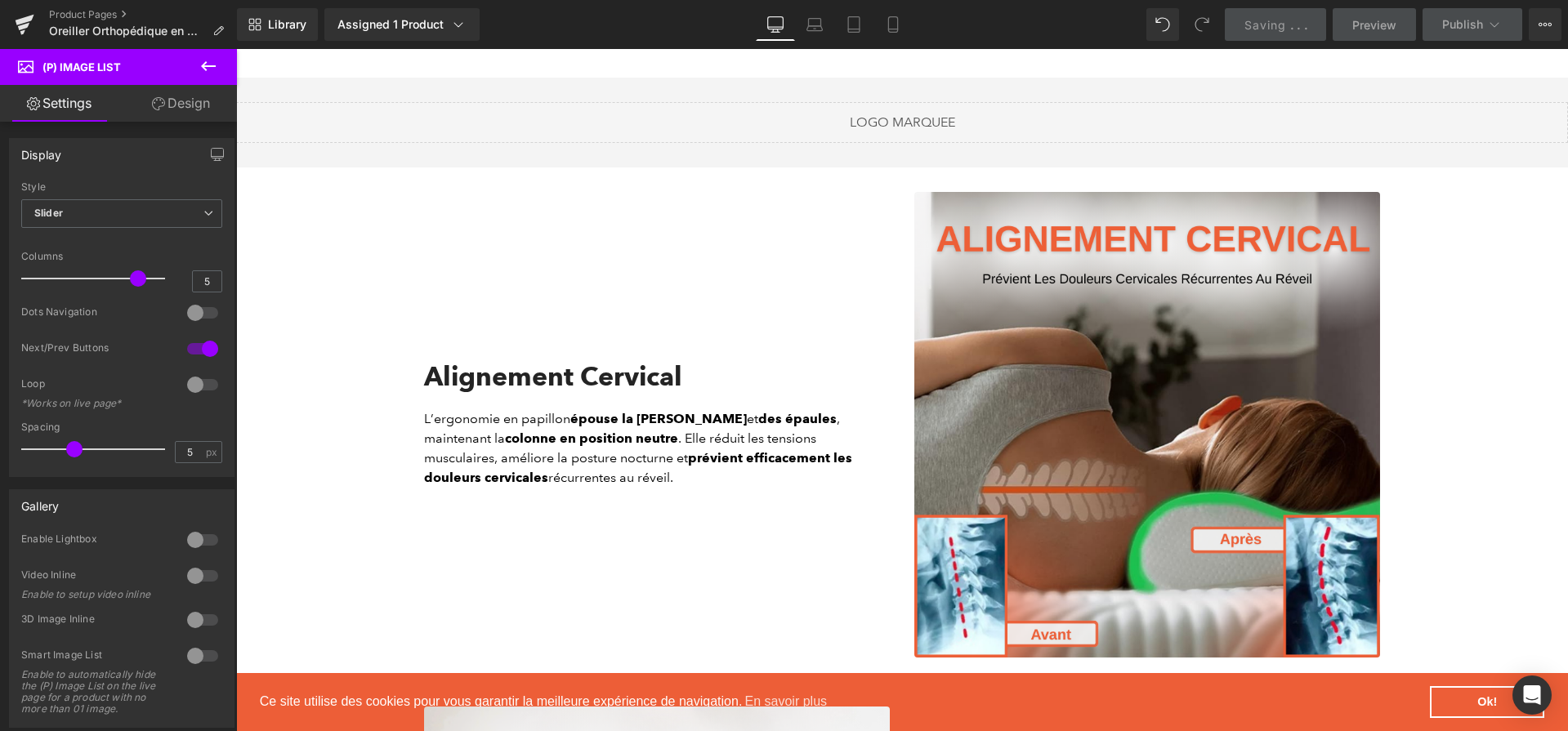
scroll to position [1331, 0]
